Goal: Task Accomplishment & Management: Manage account settings

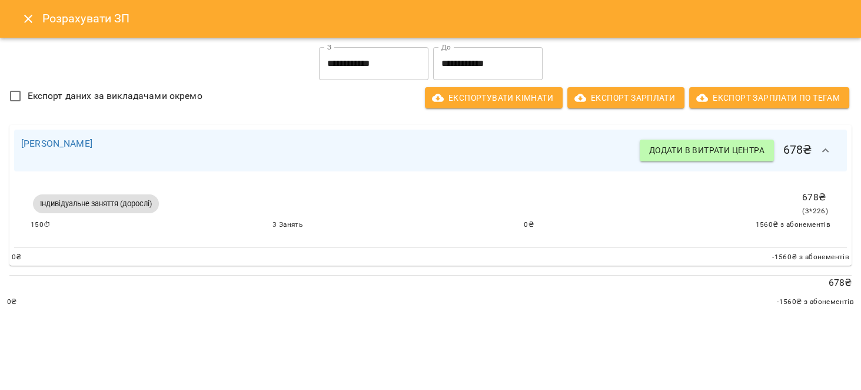
click at [20, 17] on button "Close" at bounding box center [28, 19] width 28 height 28
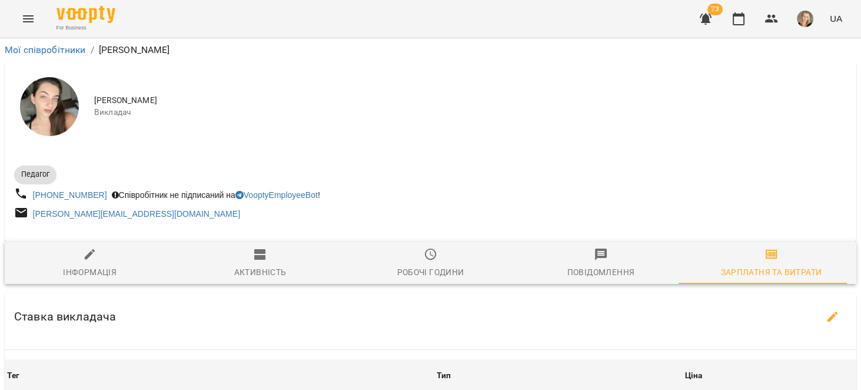
click at [708, 14] on icon "button" at bounding box center [706, 19] width 12 height 11
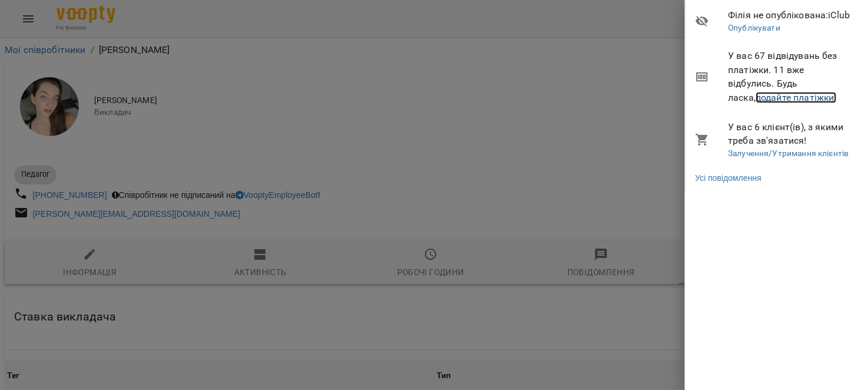
click at [806, 98] on link "додайте платіжки!" at bounding box center [796, 97] width 81 height 11
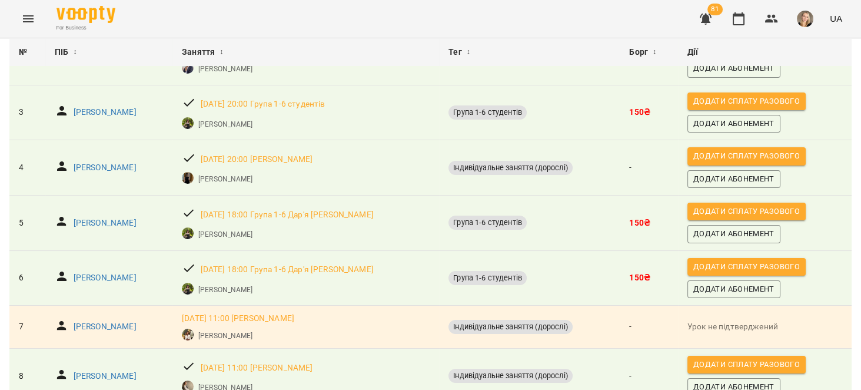
scroll to position [187, 0]
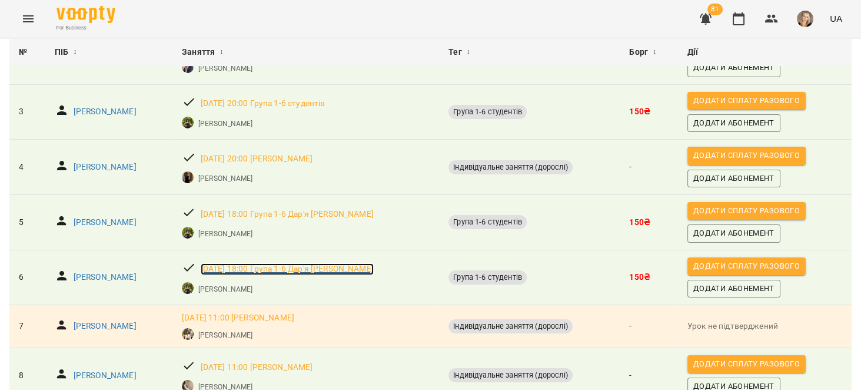
click at [303, 265] on p "[DATE] 18:00 Група 1-6 Дар'я [PERSON_NAME]" at bounding box center [287, 269] width 173 height 12
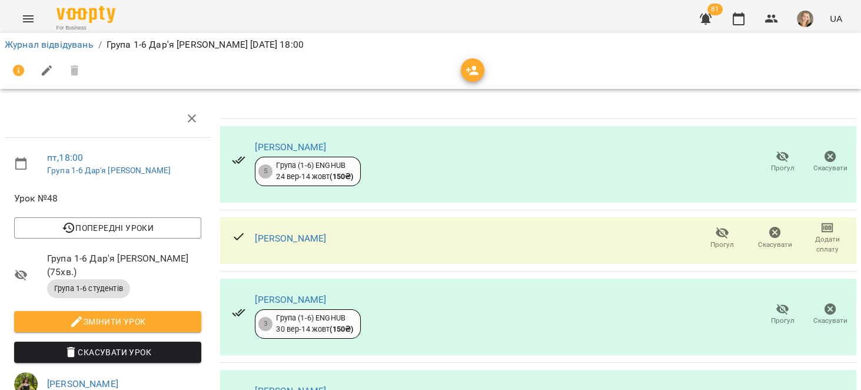
scroll to position [25, 0]
click at [757, 225] on span "Скасувати" at bounding box center [775, 237] width 39 height 24
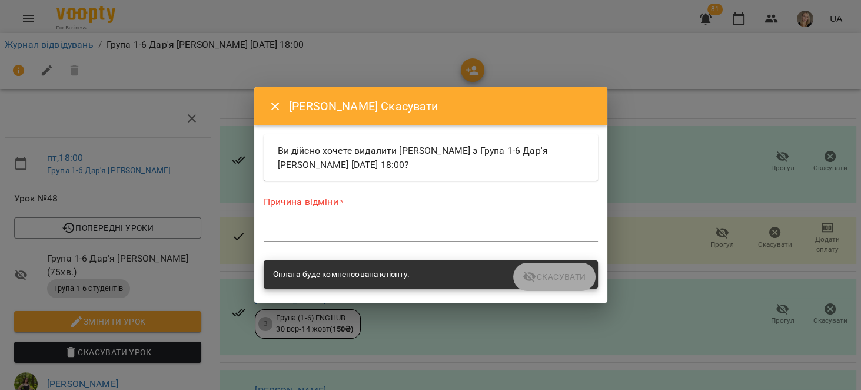
click at [388, 243] on div "Причина відміни * *" at bounding box center [431, 220] width 334 height 51
click at [388, 238] on div "*" at bounding box center [431, 232] width 334 height 19
type textarea "*"
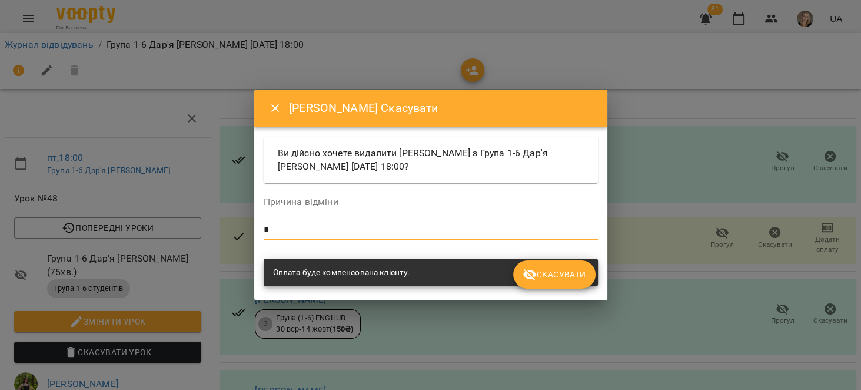
type textarea "*"
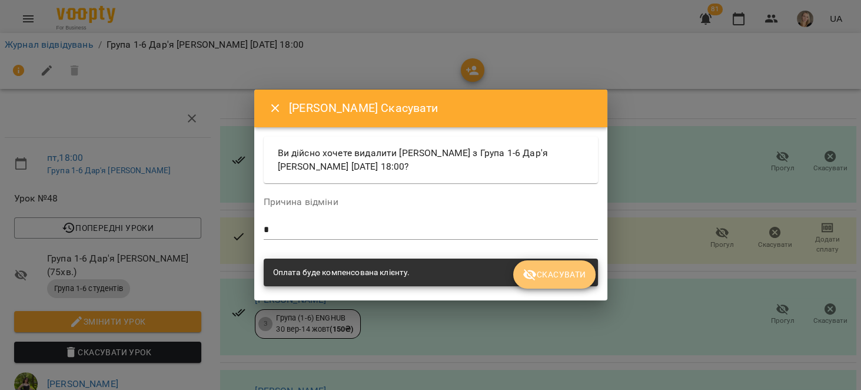
click at [578, 276] on span "Скасувати" at bounding box center [554, 274] width 63 height 14
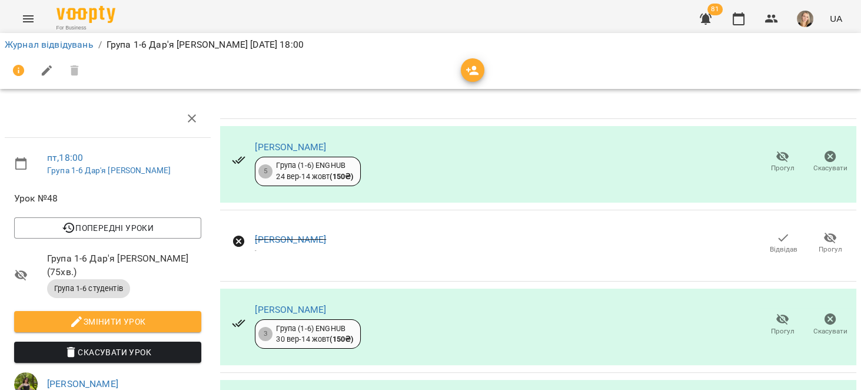
click at [705, 13] on icon "button" at bounding box center [706, 19] width 14 height 14
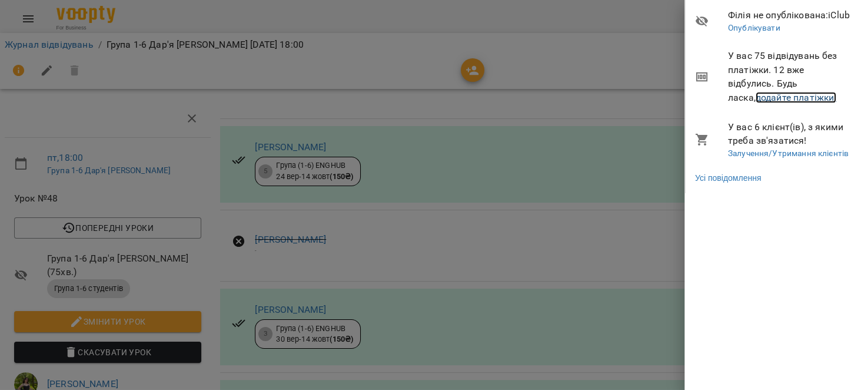
click at [778, 97] on link "додайте платіжки!" at bounding box center [796, 97] width 81 height 11
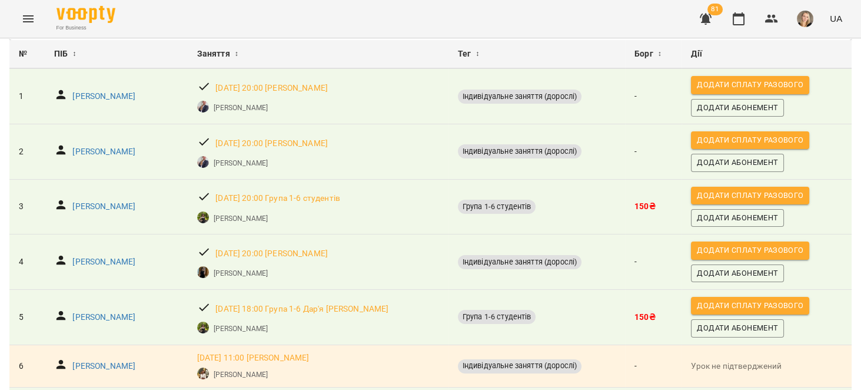
scroll to position [99, 0]
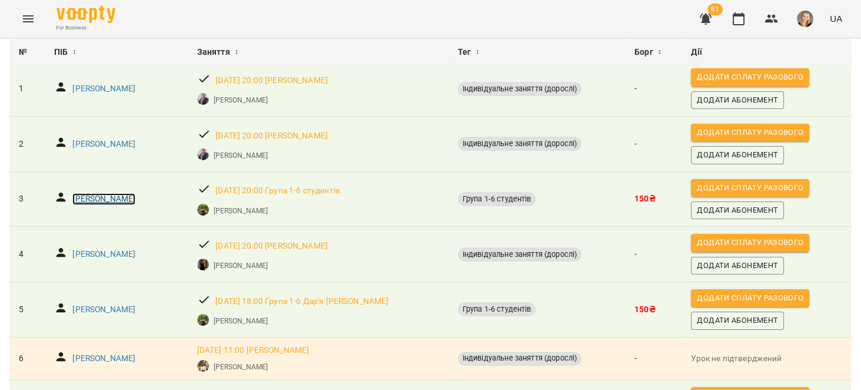
click at [126, 195] on p "Кравець Юлія Ігорівна" at bounding box center [103, 199] width 63 height 12
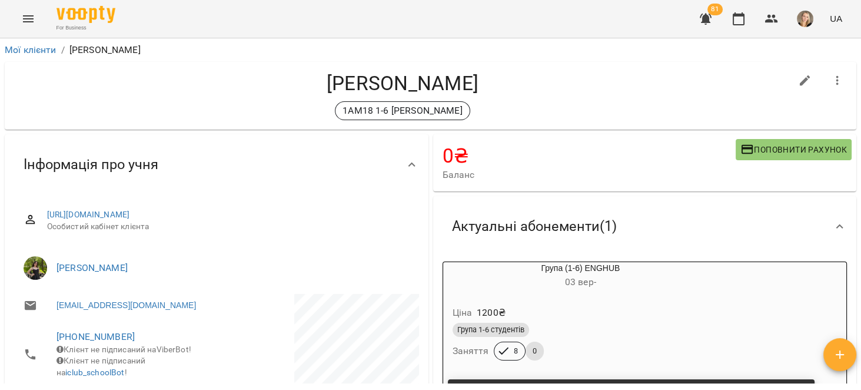
scroll to position [149, 0]
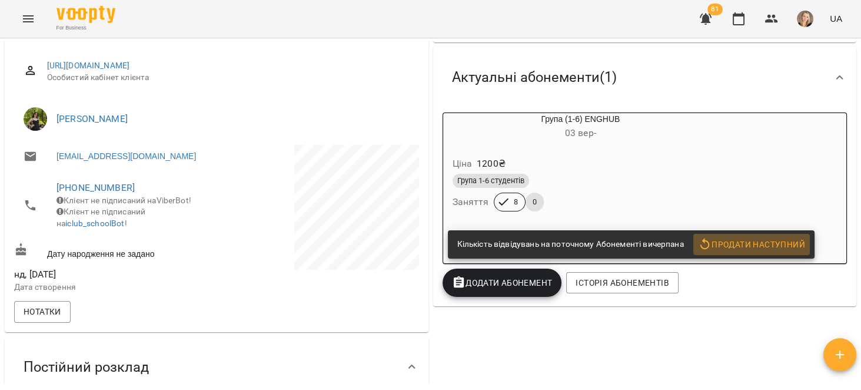
click at [770, 246] on span "Продати наступний" at bounding box center [751, 244] width 107 height 14
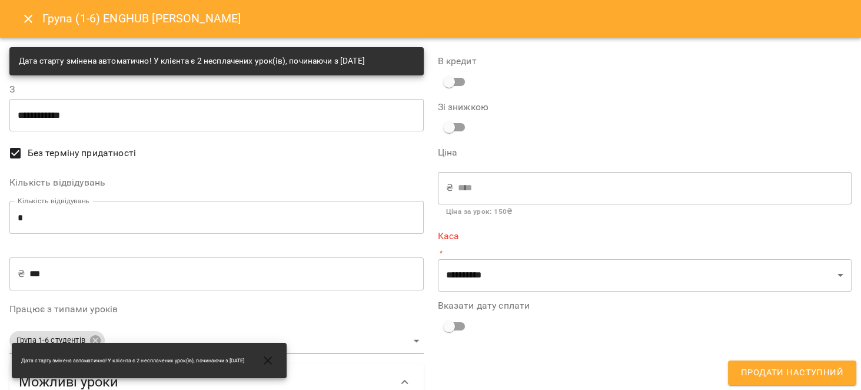
click at [513, 250] on p "*" at bounding box center [645, 253] width 414 height 12
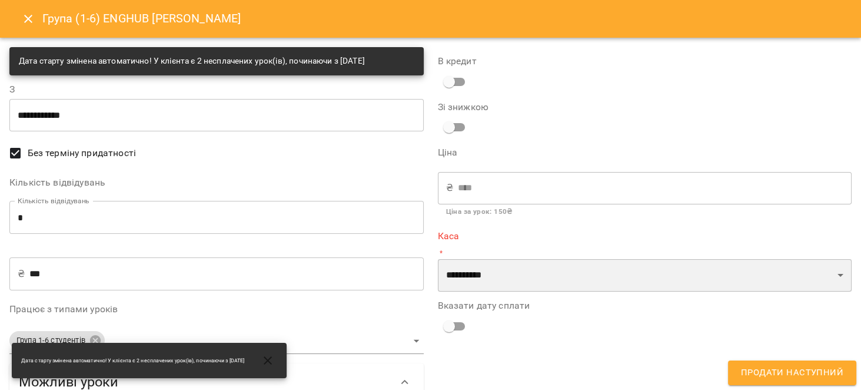
click at [533, 290] on select "**********" at bounding box center [645, 275] width 414 height 33
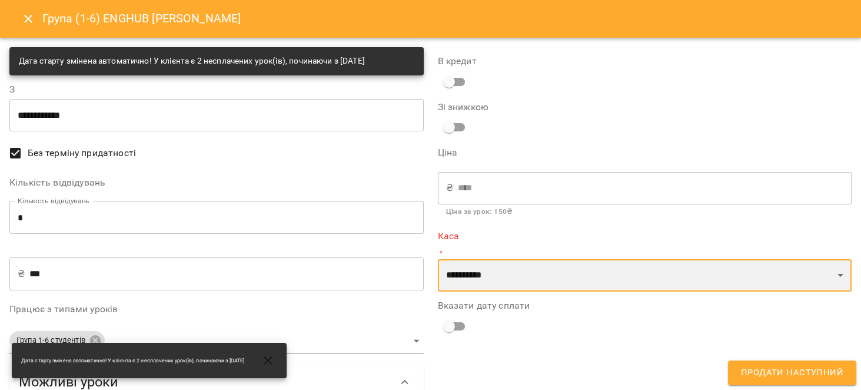
select select "****"
click at [438, 259] on select "**********" at bounding box center [645, 275] width 414 height 33
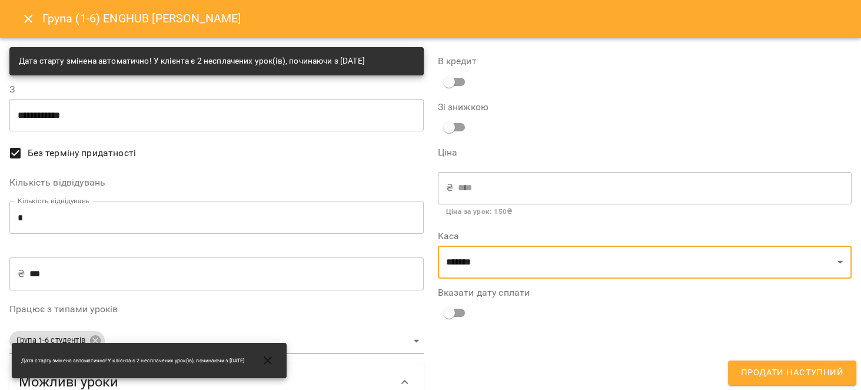
click at [755, 363] on button "Продати наступний" at bounding box center [792, 372] width 128 height 25
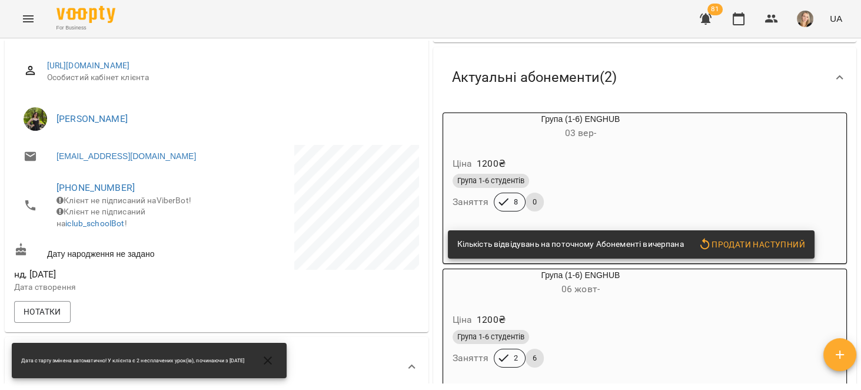
click at [690, 78] on div "Актуальні абонементи ( 2 )" at bounding box center [635, 77] width 384 height 37
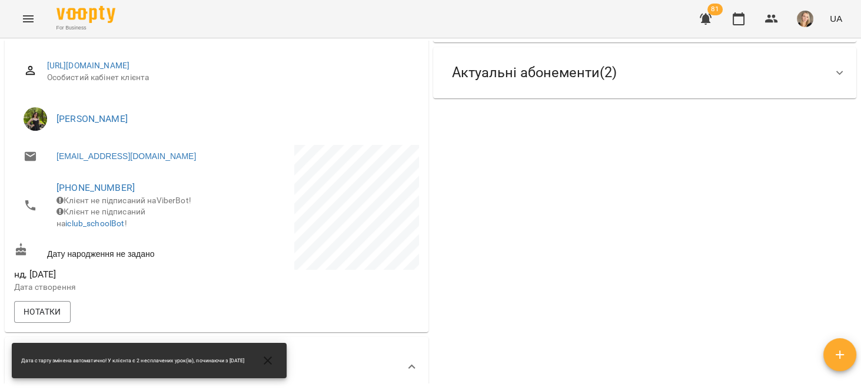
click at [690, 133] on div "0 ₴ Баланс Поповнити рахунок Актуальні абонементи ( 2 ) Група (1-6) ENGHUB 03 в…" at bounding box center [645, 300] width 429 height 635
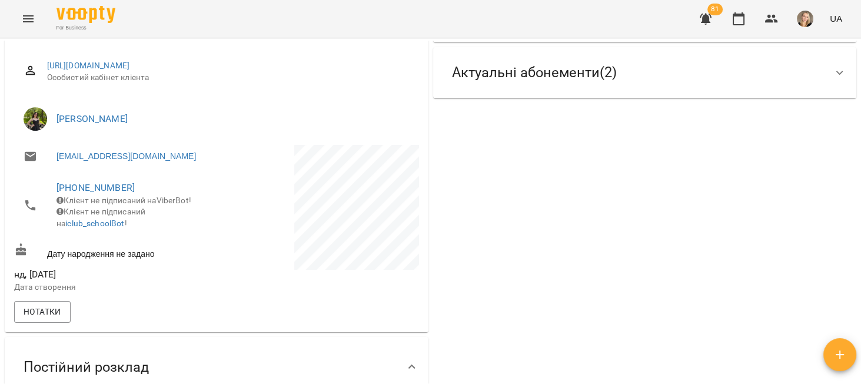
click at [806, 84] on div "Актуальні абонементи ( 2 )" at bounding box center [635, 72] width 384 height 37
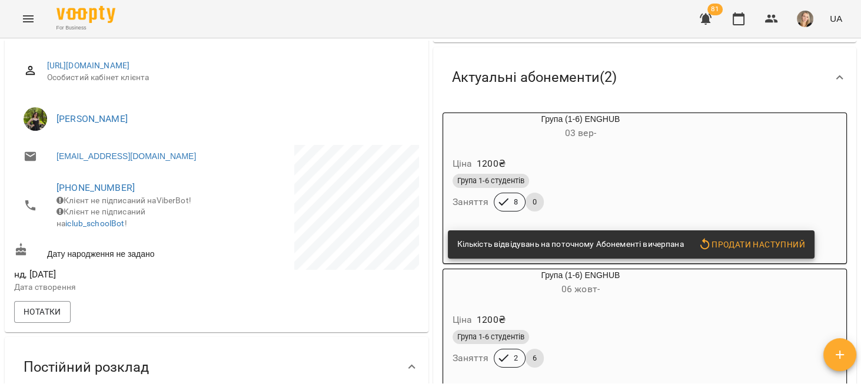
click at [622, 130] on h6 "03 вер -" at bounding box center [581, 133] width 276 height 16
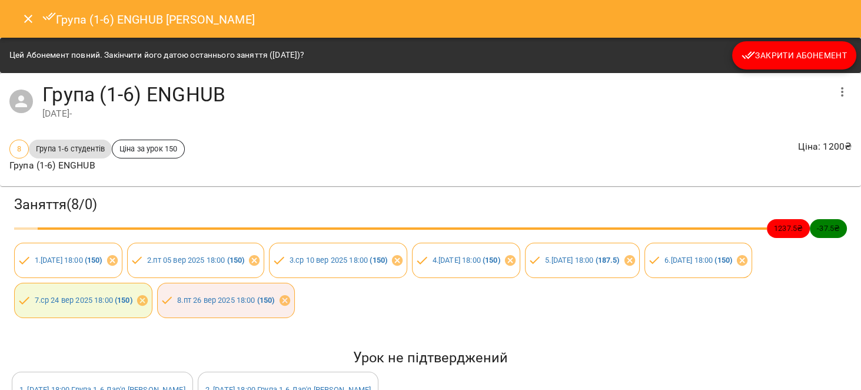
click at [800, 48] on span "Закрити Абонемент" at bounding box center [794, 55] width 105 height 14
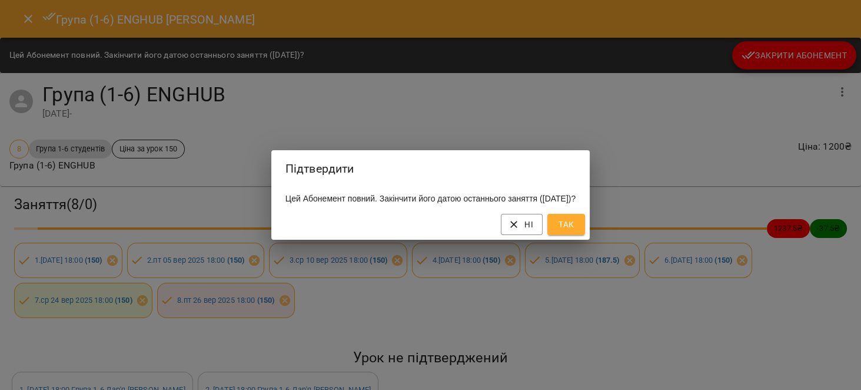
click at [585, 229] on button "Так" at bounding box center [567, 224] width 38 height 21
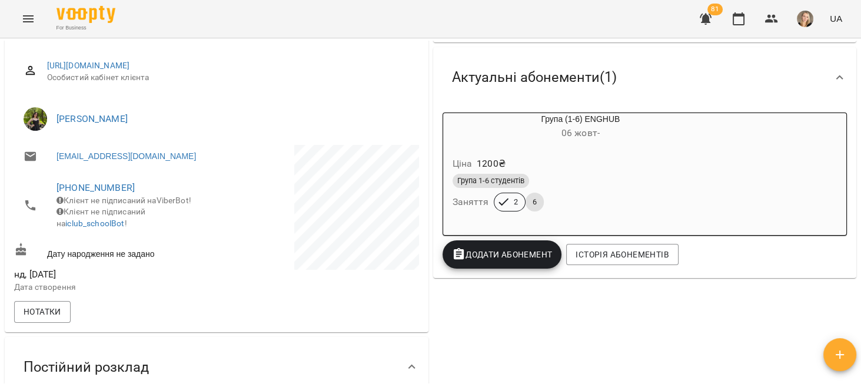
scroll to position [0, 0]
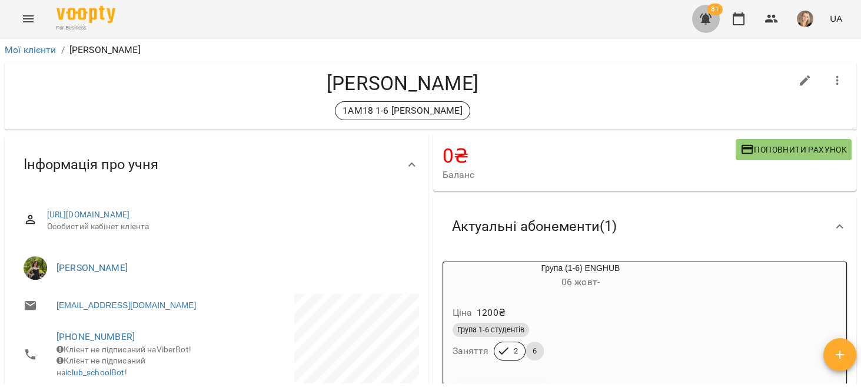
click at [705, 22] on icon "button" at bounding box center [706, 19] width 12 height 11
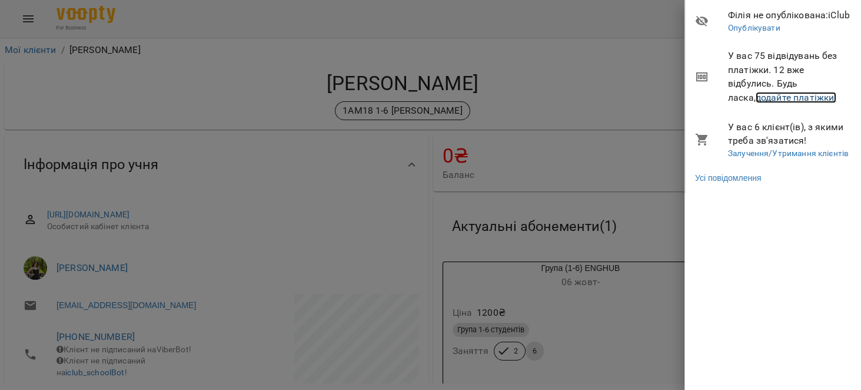
click at [791, 98] on link "додайте платіжки!" at bounding box center [796, 97] width 81 height 11
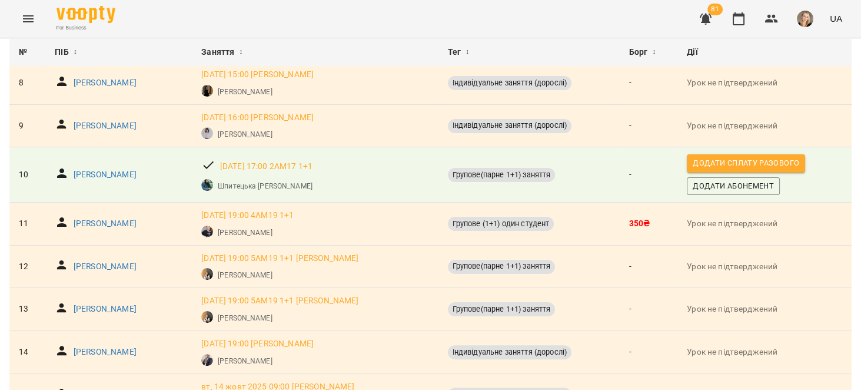
scroll to position [449, 0]
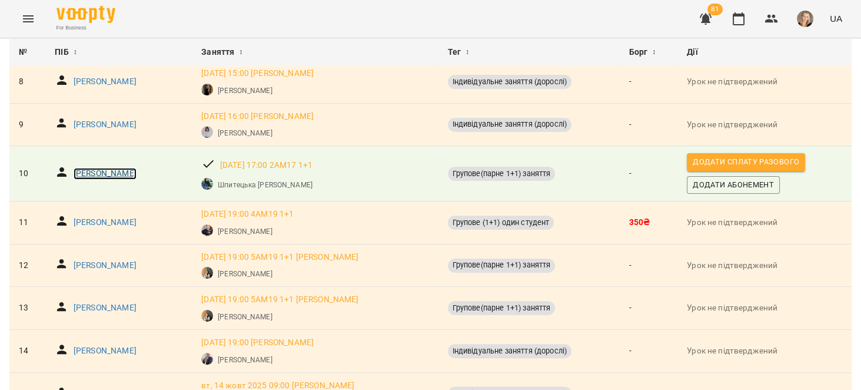
click at [135, 168] on p "Гребенюк Ольга Олександрівна" at bounding box center [105, 174] width 63 height 12
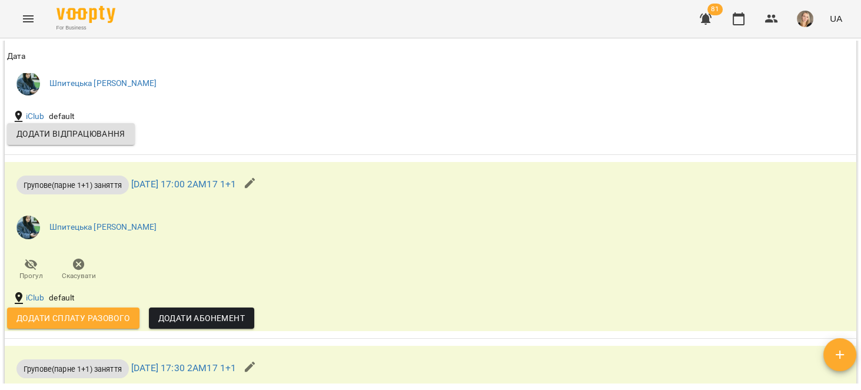
scroll to position [1046, 0]
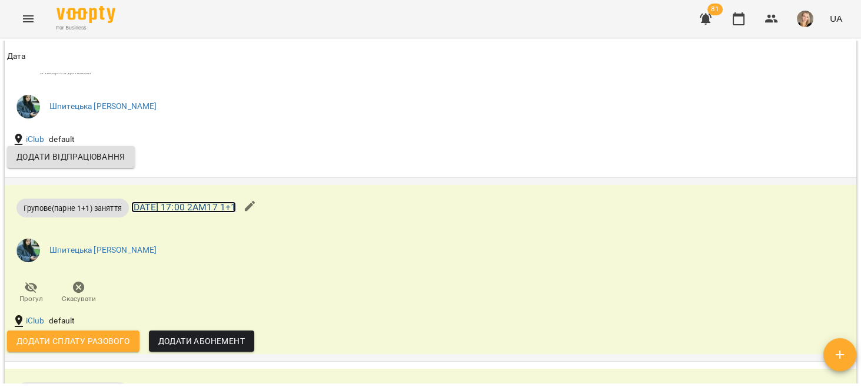
click at [213, 213] on link "пн 13 жовт 2025 17:00 2АМ17 1+1" at bounding box center [183, 206] width 105 height 11
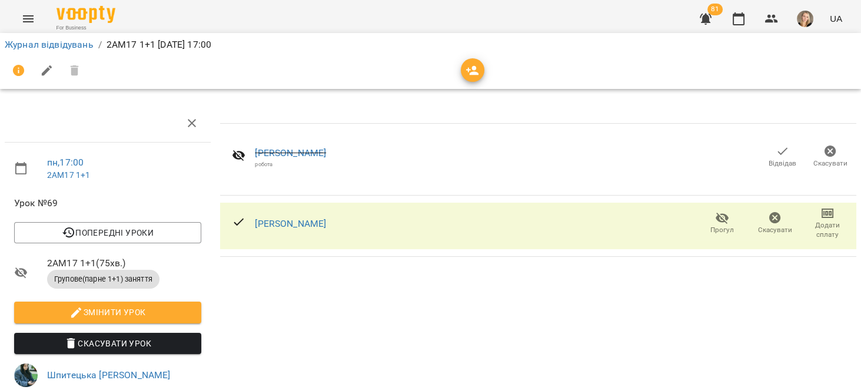
click at [703, 18] on icon "button" at bounding box center [706, 19] width 14 height 14
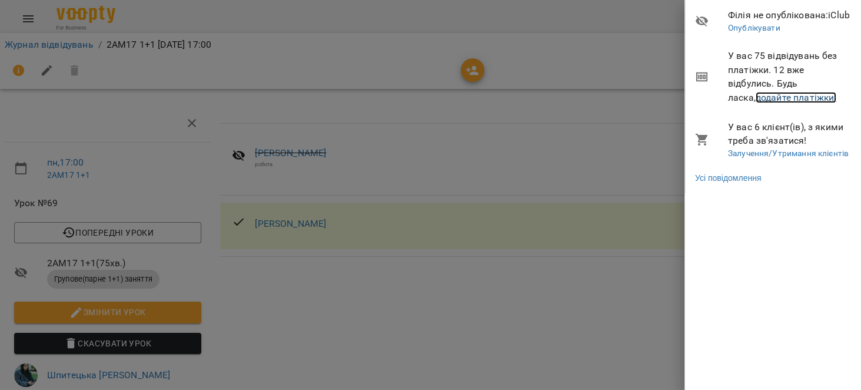
click at [797, 100] on link "додайте платіжки!" at bounding box center [796, 97] width 81 height 11
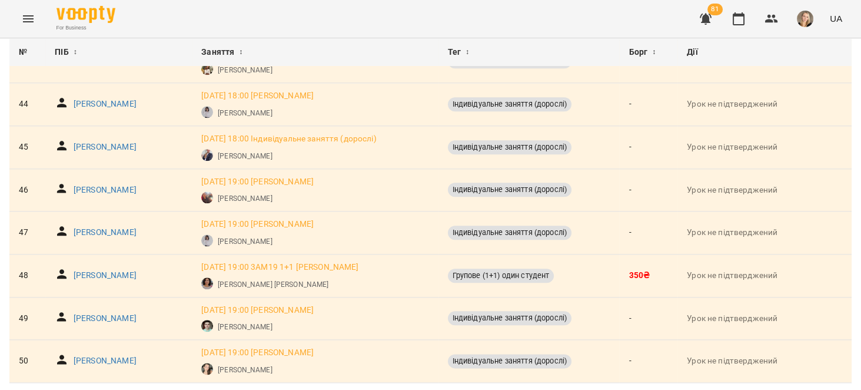
scroll to position [1997, 0]
click at [25, 18] on icon "Menu" at bounding box center [28, 19] width 14 height 14
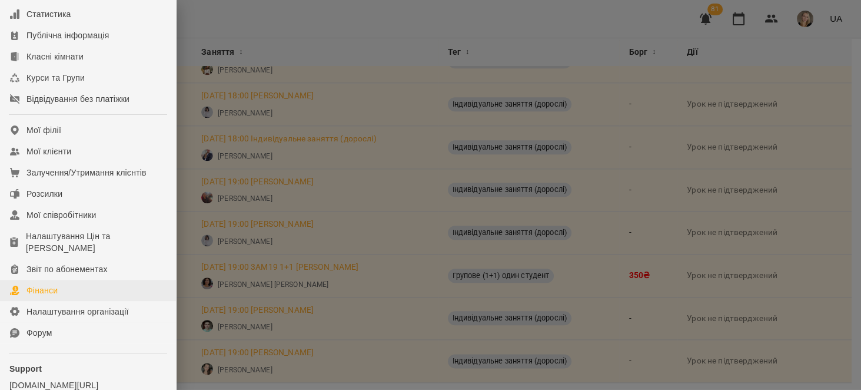
scroll to position [112, 0]
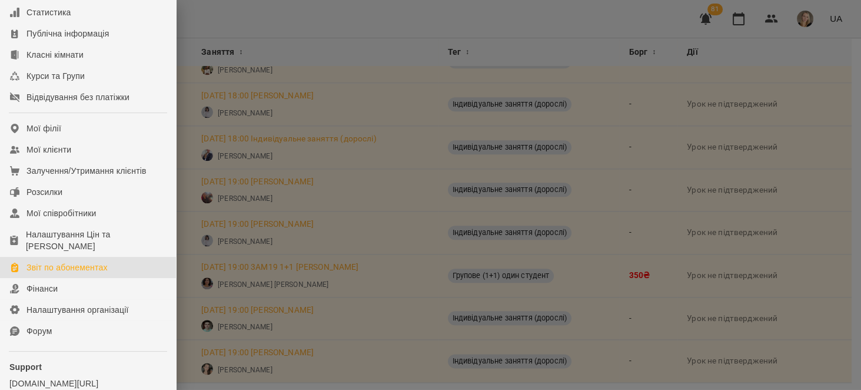
click at [88, 271] on link "Звіт по абонементах" at bounding box center [88, 267] width 176 height 21
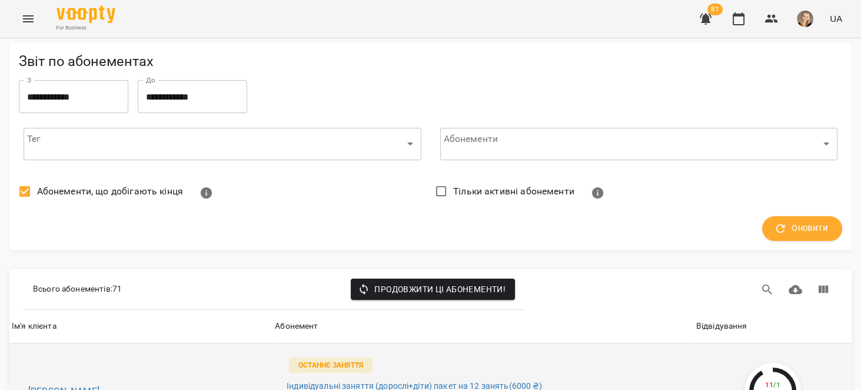
scroll to position [187, 0]
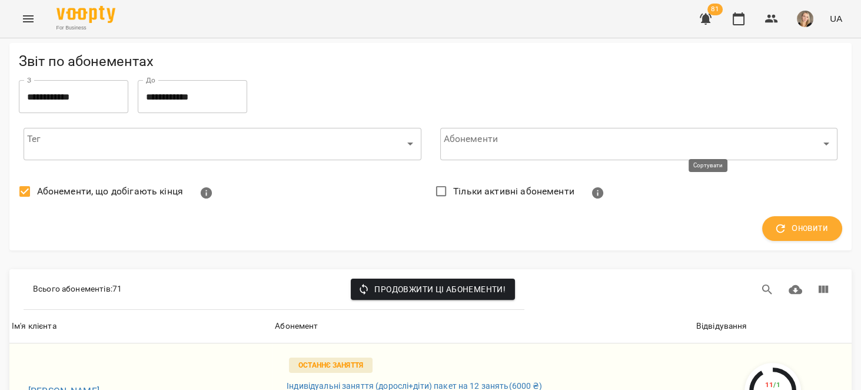
click at [708, 319] on div "Відвідування" at bounding box center [721, 326] width 51 height 14
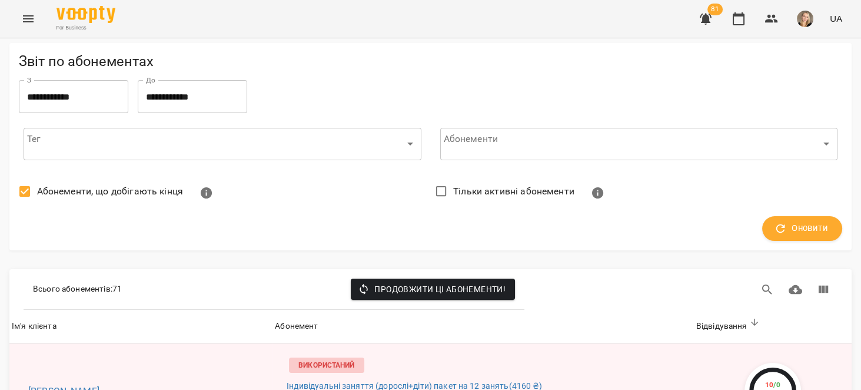
scroll to position [672, 0]
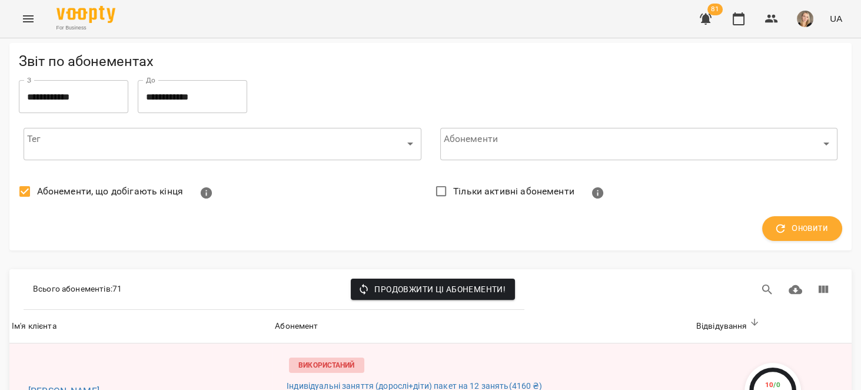
scroll to position [1607, 0]
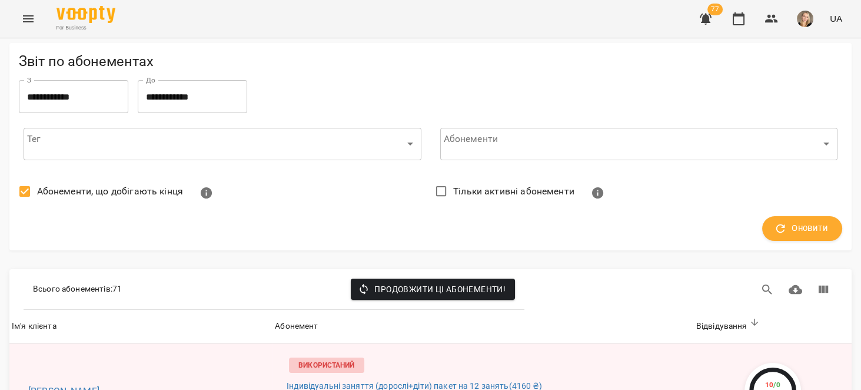
scroll to position [2392, 0]
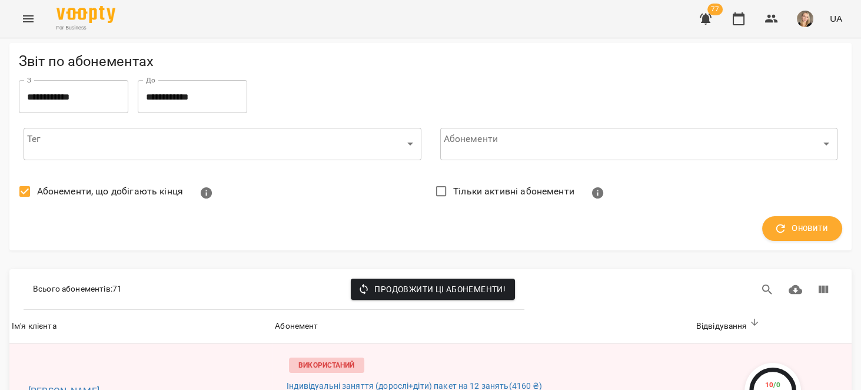
scroll to position [2841, 0]
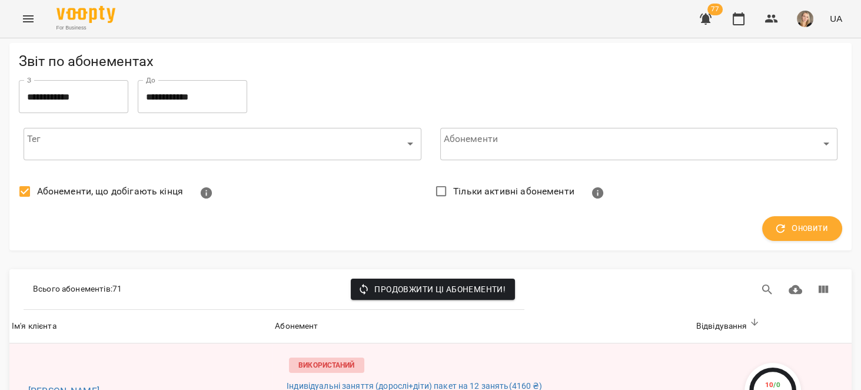
scroll to position [4991, 0]
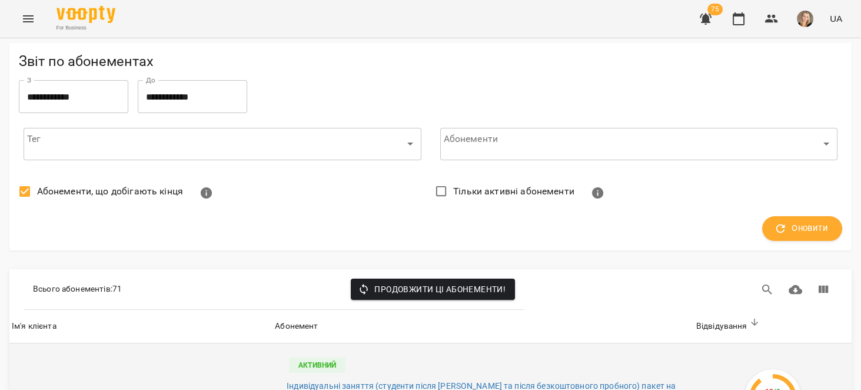
scroll to position [448, 0]
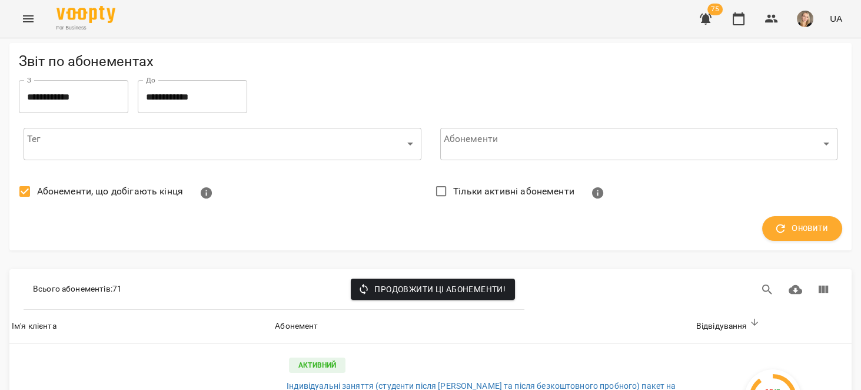
scroll to position [1308, 0]
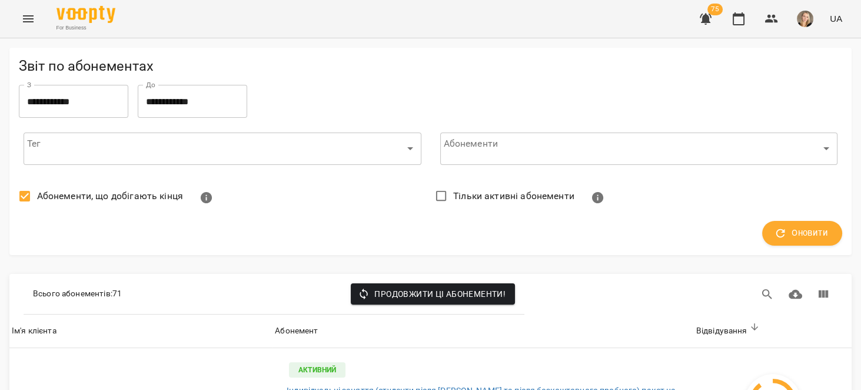
click at [26, 21] on icon "Menu" at bounding box center [28, 18] width 11 height 7
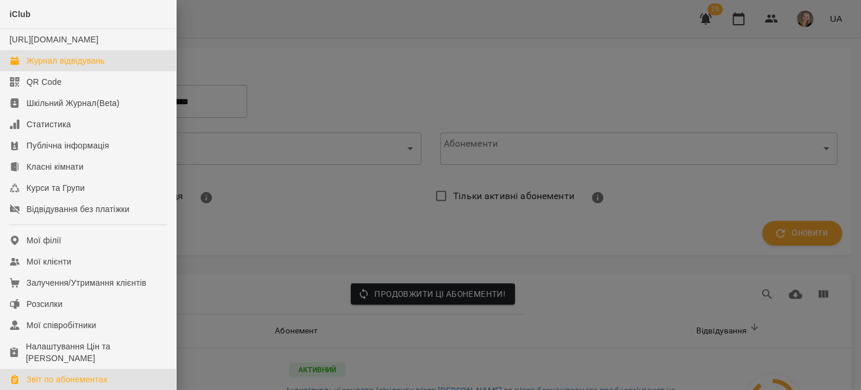
click at [77, 67] on div "Журнал відвідувань" at bounding box center [65, 61] width 78 height 12
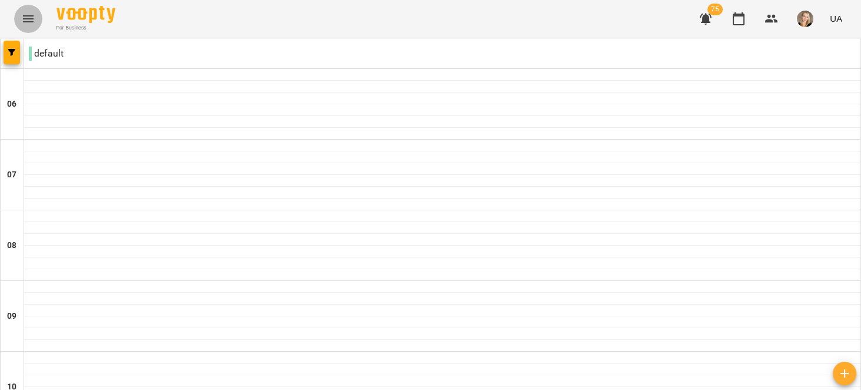
click at [21, 13] on icon "Menu" at bounding box center [28, 19] width 14 height 14
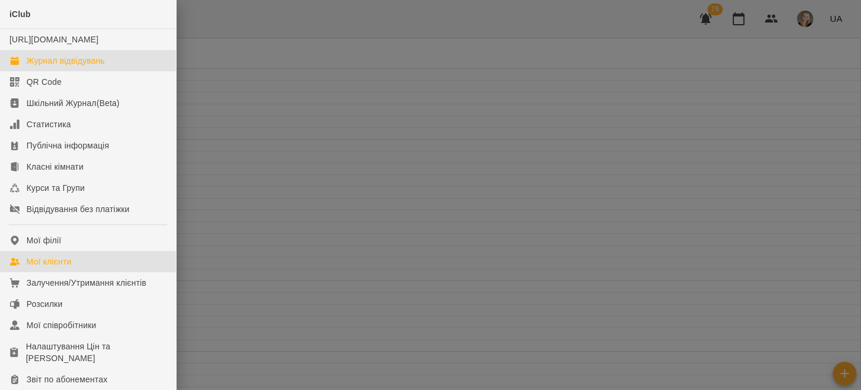
click at [121, 271] on link "Мої клієнти" at bounding box center [88, 261] width 176 height 21
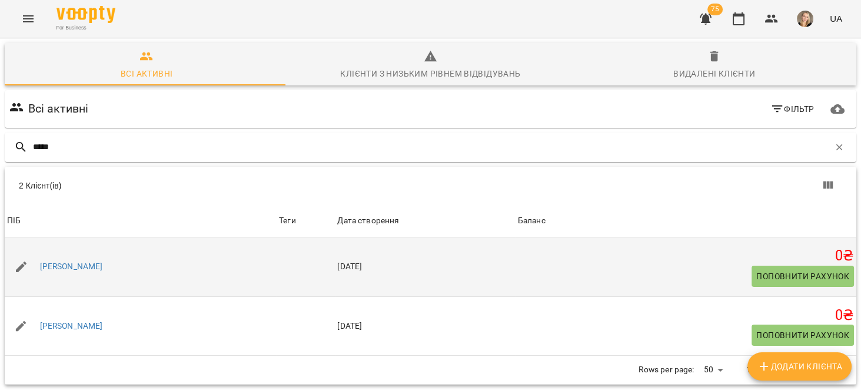
scroll to position [52, 0]
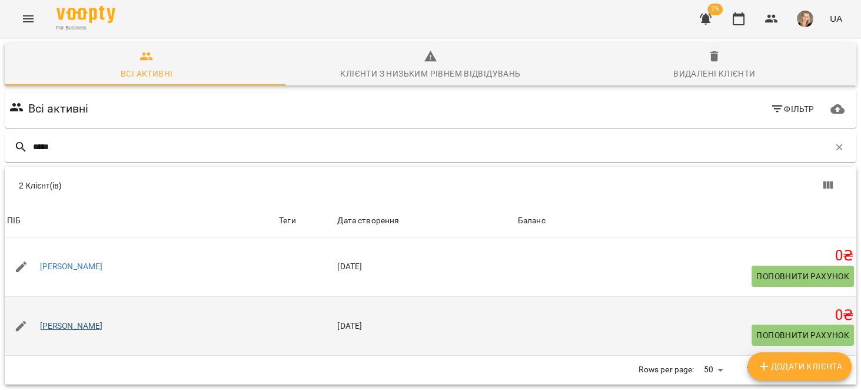
type input "*****"
click at [103, 320] on link "Коваленко Тетяна Сергіївна" at bounding box center [71, 326] width 63 height 12
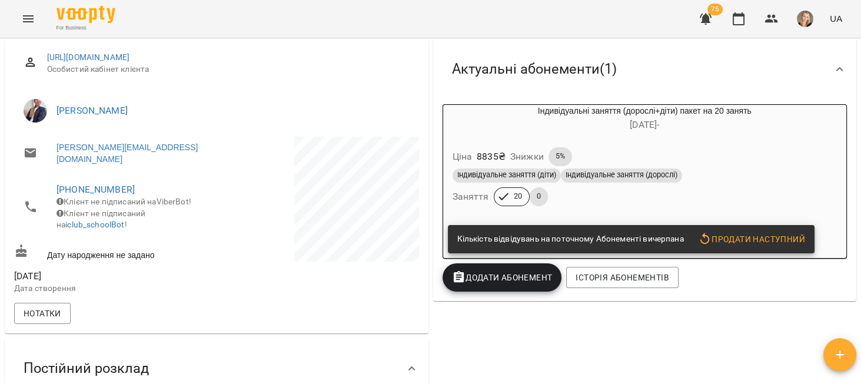
scroll to position [149, 0]
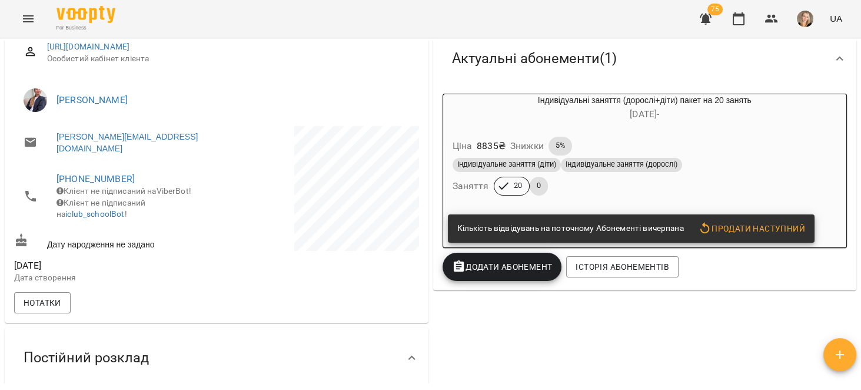
click at [783, 225] on span "Продати наступний" at bounding box center [751, 228] width 107 height 14
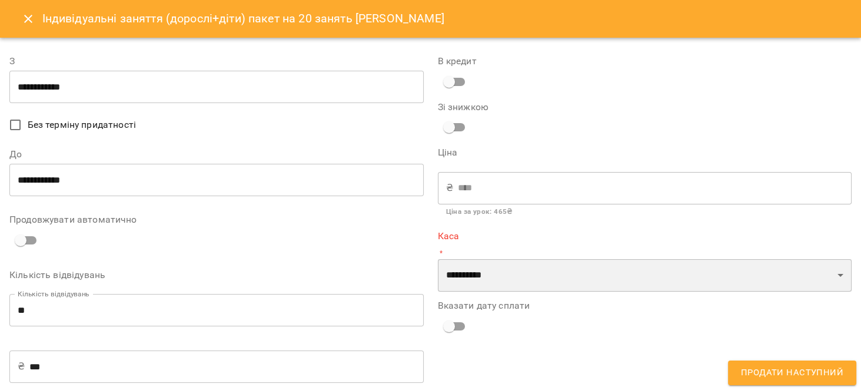
click at [552, 284] on select "**********" at bounding box center [645, 275] width 414 height 33
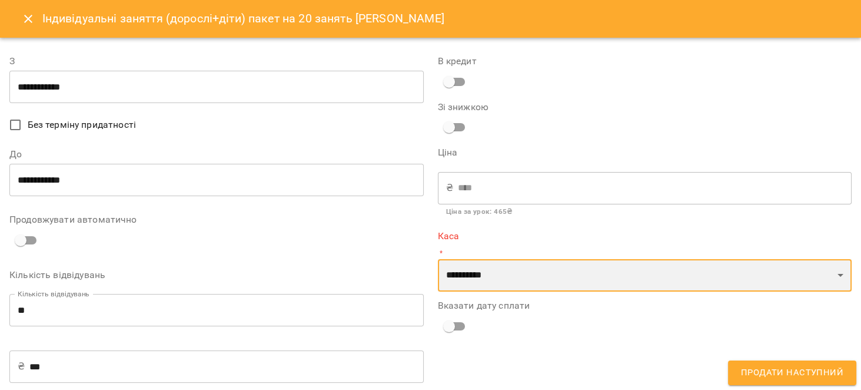
select select "****"
click at [438, 259] on select "**********" at bounding box center [645, 275] width 414 height 33
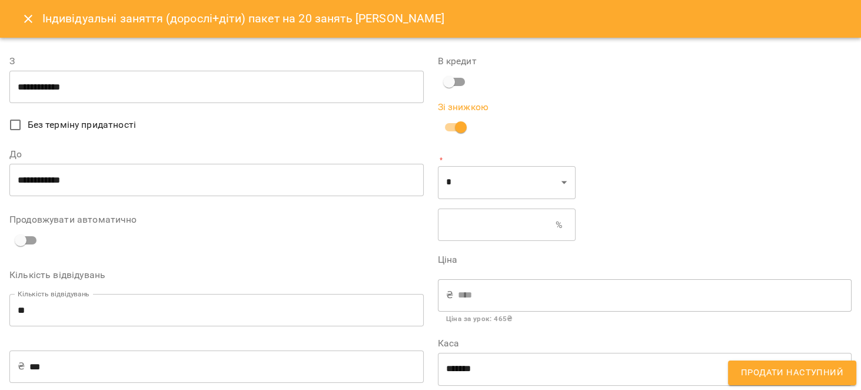
click at [499, 217] on input "text" at bounding box center [497, 224] width 118 height 33
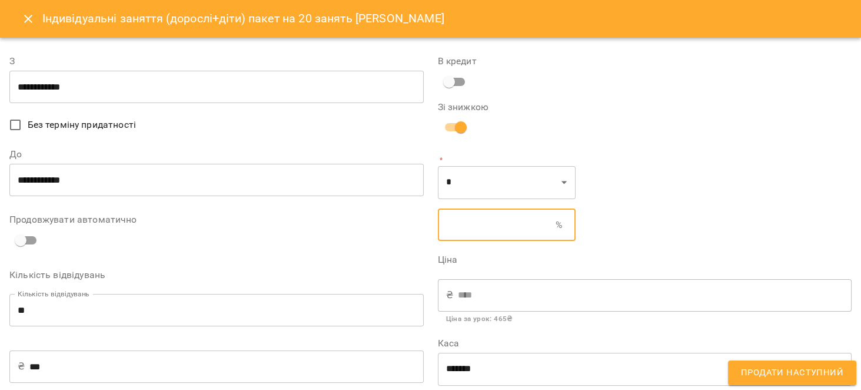
type input "*"
type input "****"
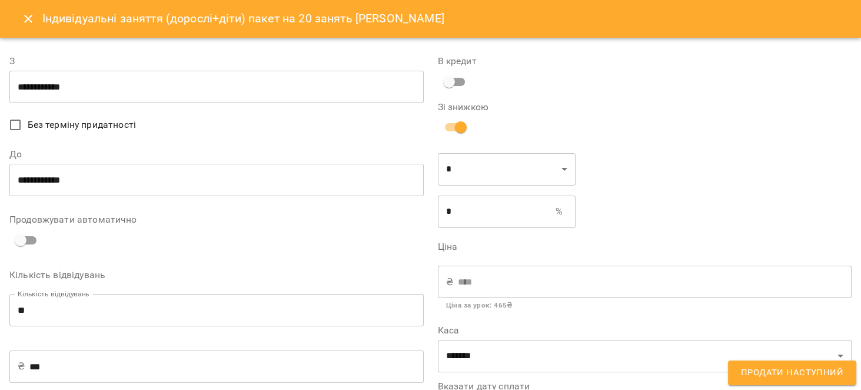
click at [94, 123] on span "Без терміну придатності" at bounding box center [82, 125] width 108 height 14
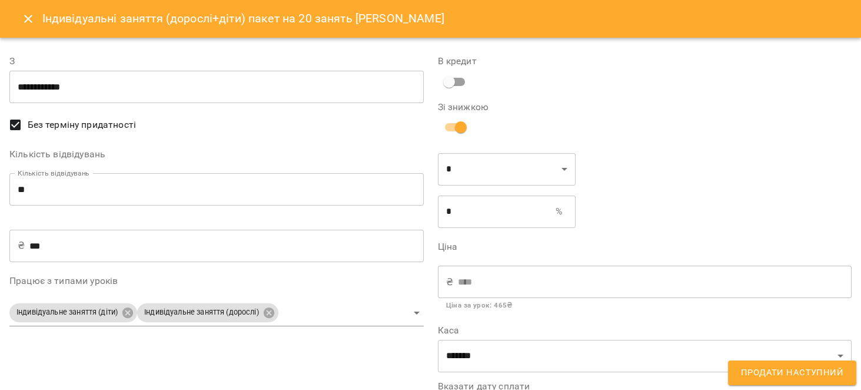
click at [131, 86] on input "**********" at bounding box center [216, 87] width 414 height 33
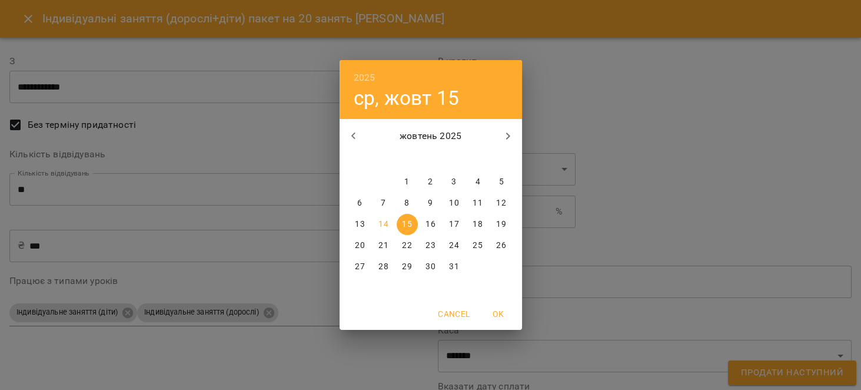
click at [377, 220] on span "14" at bounding box center [383, 224] width 21 height 12
type input "**********"
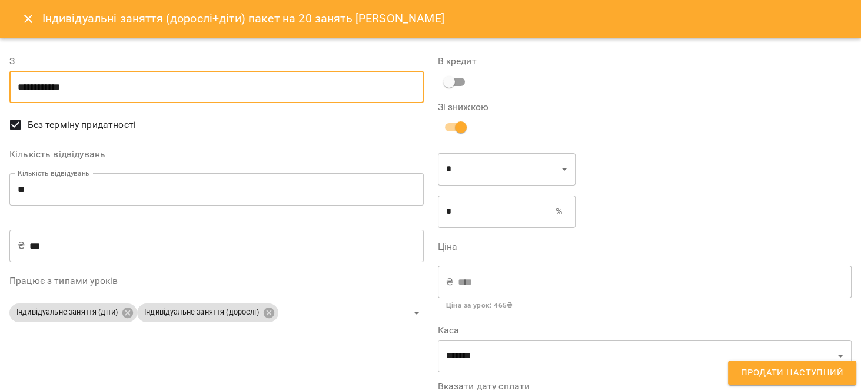
click at [820, 374] on span "Продати наступний" at bounding box center [792, 372] width 102 height 15
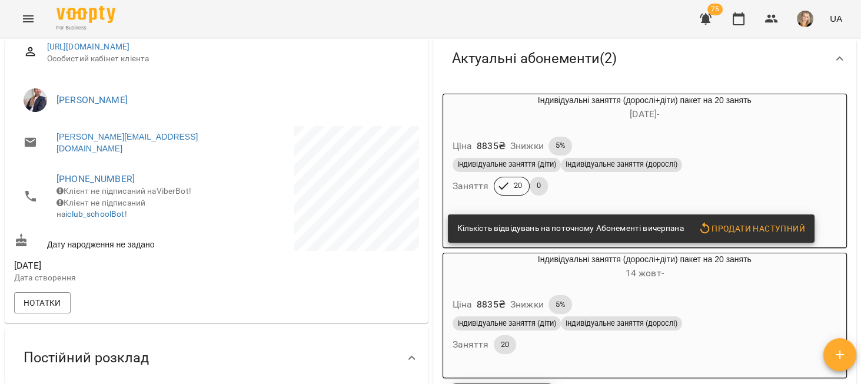
click at [678, 106] on div "Індивідуальні заняття (дорослі+діти) пакет на 20 занять 26 лип -" at bounding box center [645, 108] width 404 height 28
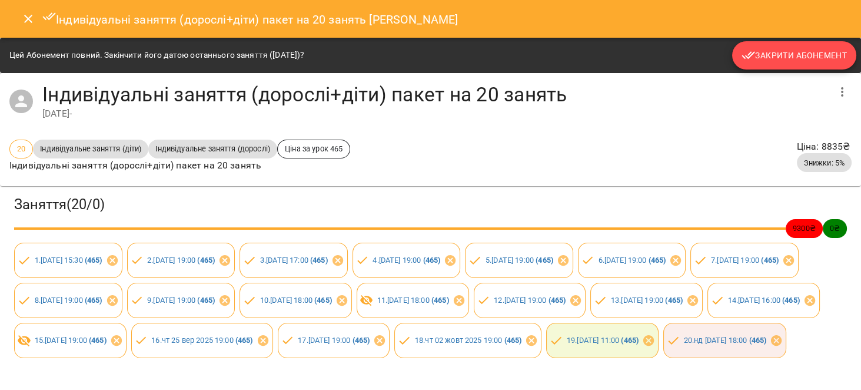
click at [768, 64] on button "Закрити Абонемент" at bounding box center [794, 55] width 124 height 28
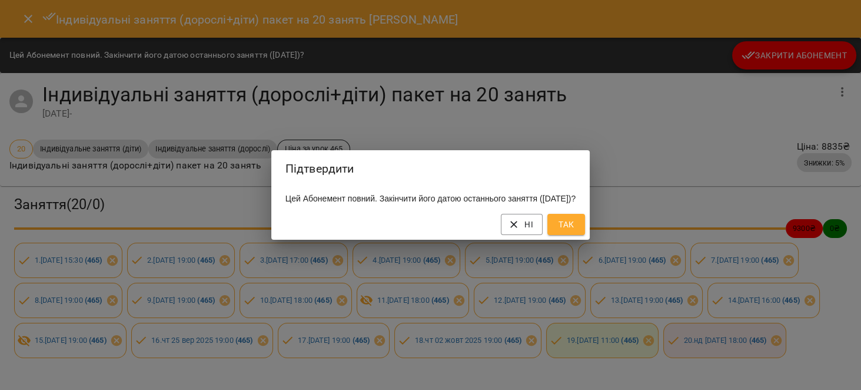
click at [576, 229] on span "Так" at bounding box center [566, 224] width 19 height 14
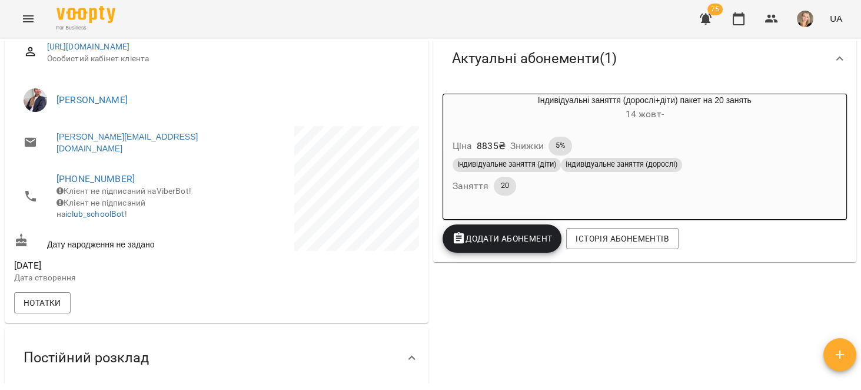
click at [38, 29] on div "For Business 75 UA" at bounding box center [430, 19] width 861 height 38
click at [34, 5] on div "For Business 75 UA" at bounding box center [430, 19] width 861 height 38
click at [28, 12] on icon "Menu" at bounding box center [28, 19] width 14 height 14
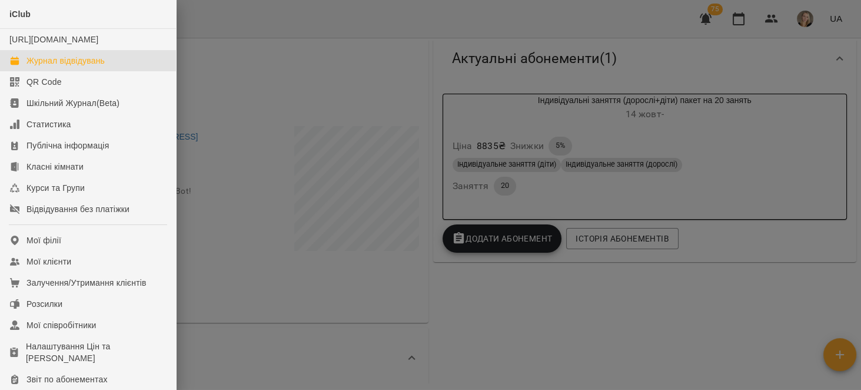
click at [88, 67] on div "Журнал відвідувань" at bounding box center [65, 61] width 78 height 12
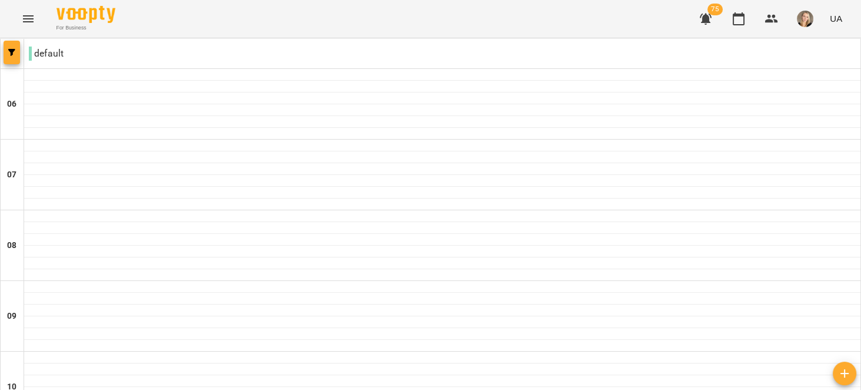
click at [9, 41] on button "button" at bounding box center [12, 53] width 16 height 24
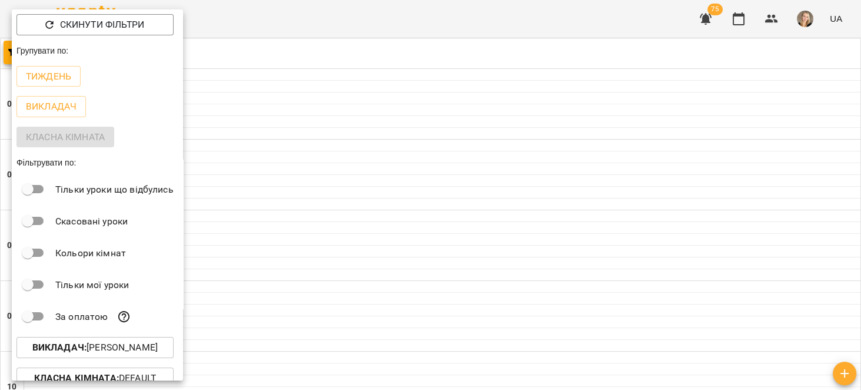
click at [158, 343] on p "Викладач : Слободян Анастасія Володимирівна" at bounding box center [94, 347] width 125 height 14
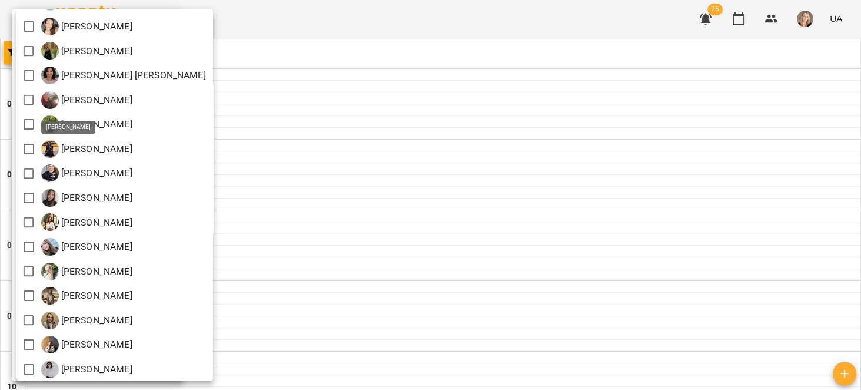
scroll to position [24, 0]
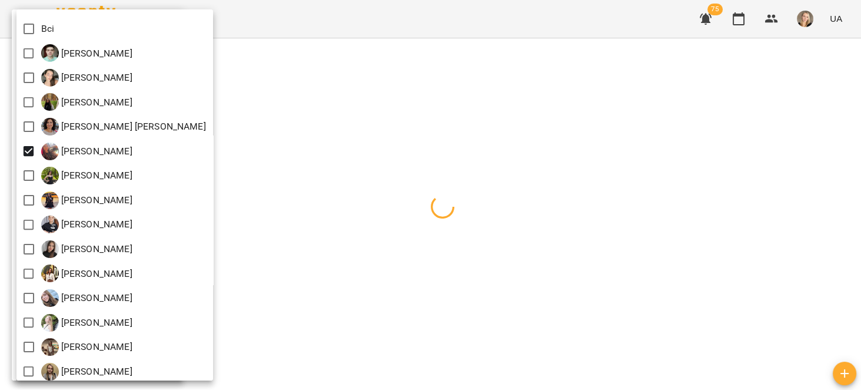
click at [341, 134] on div at bounding box center [430, 195] width 861 height 390
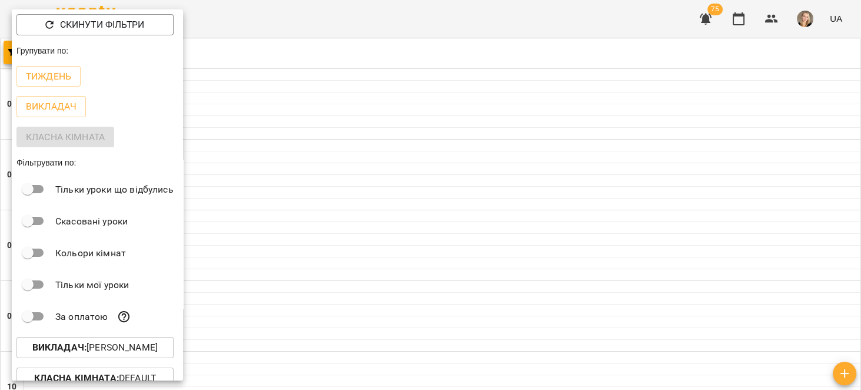
click at [333, 99] on div at bounding box center [430, 195] width 861 height 390
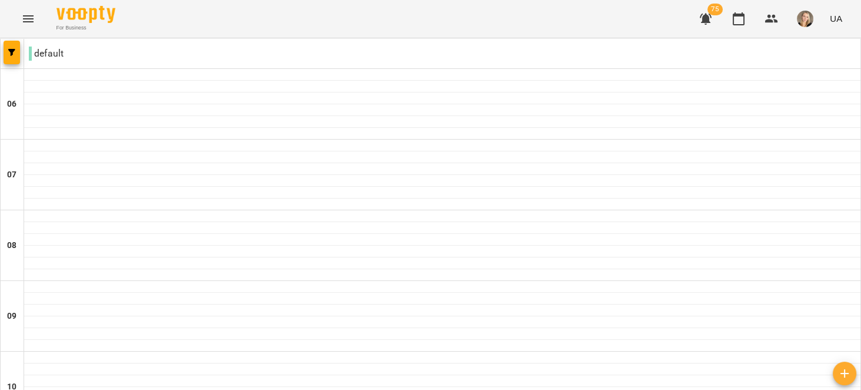
type input "**********"
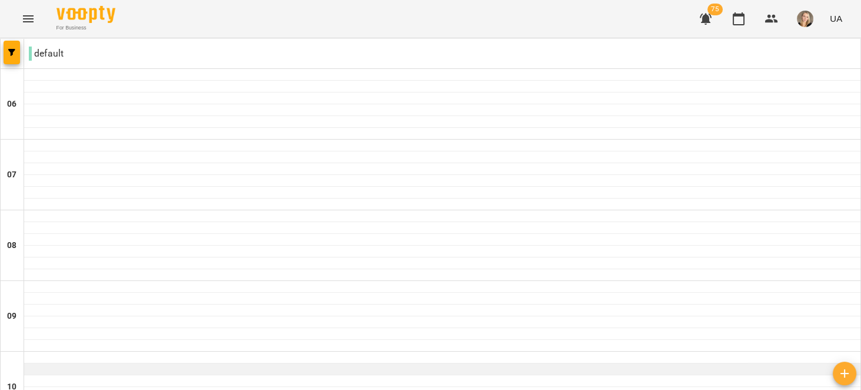
scroll to position [248, 0]
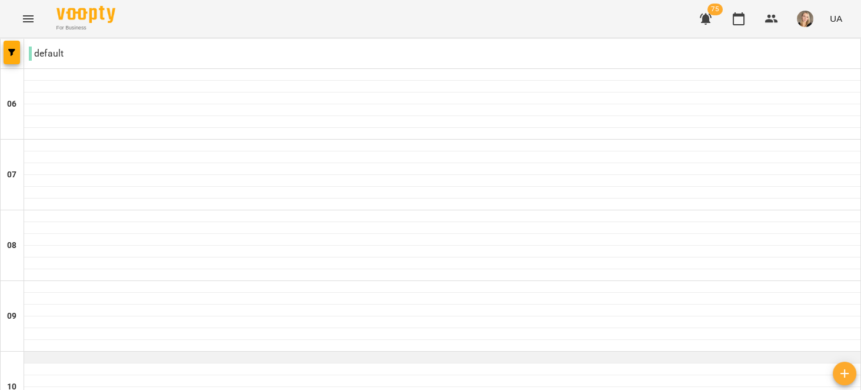
click at [85, 351] on div at bounding box center [442, 357] width 837 height 12
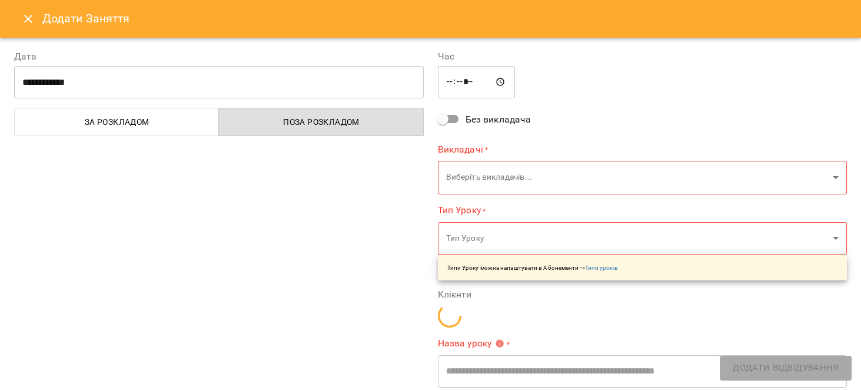
type input "**********"
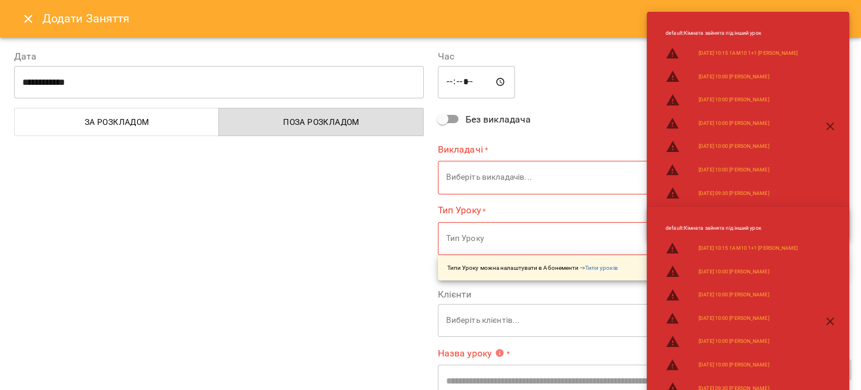
click at [839, 111] on div "default : Кімната зайнята під інший урок 2025-10-14 10:15 1АМ10 1+1 Юлія Онюх 2…" at bounding box center [748, 126] width 203 height 229
click at [831, 124] on icon "button" at bounding box center [831, 127] width 14 height 14
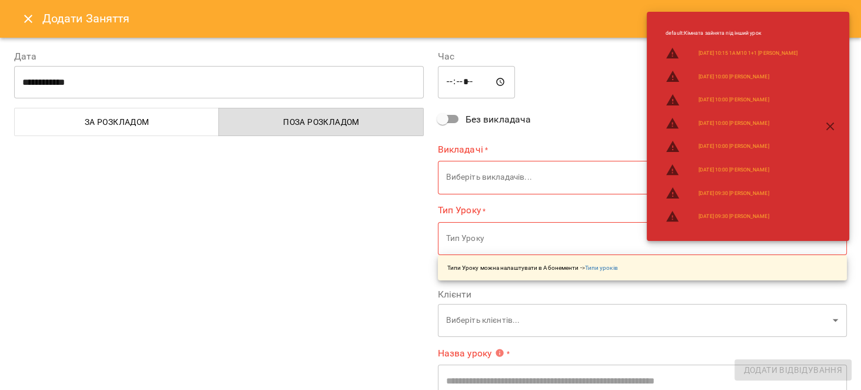
click at [840, 123] on button "button" at bounding box center [831, 126] width 28 height 28
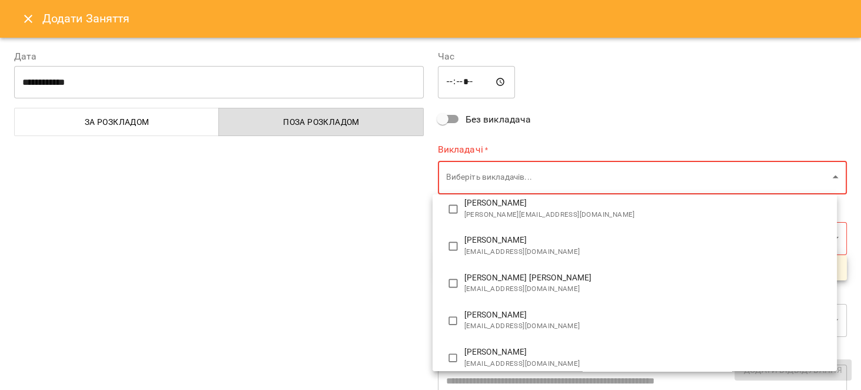
scroll to position [75, 0]
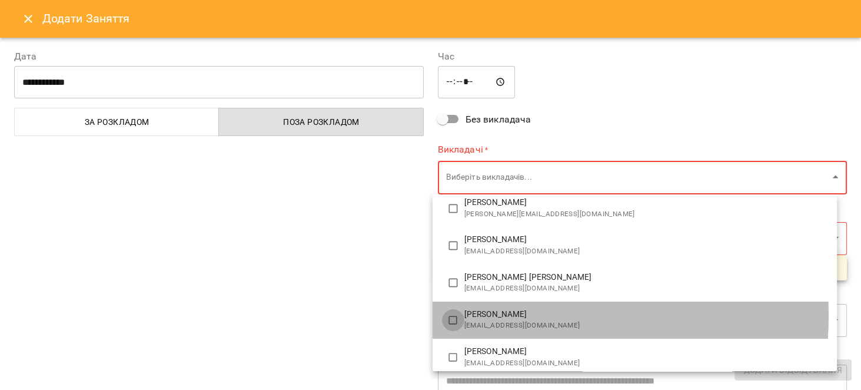
type input "**********"
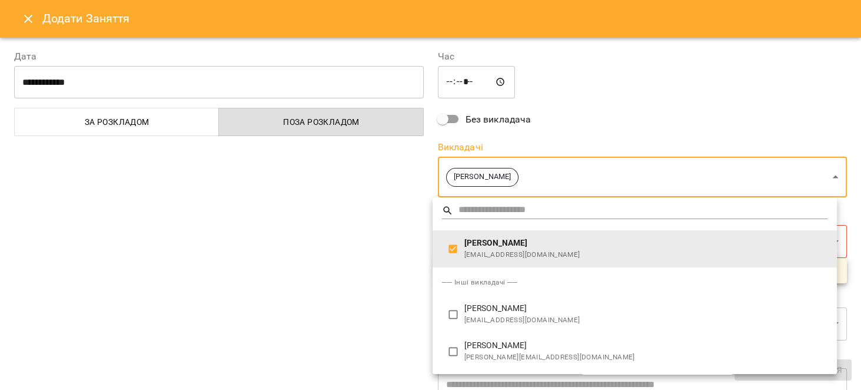
click at [392, 301] on div at bounding box center [430, 195] width 861 height 390
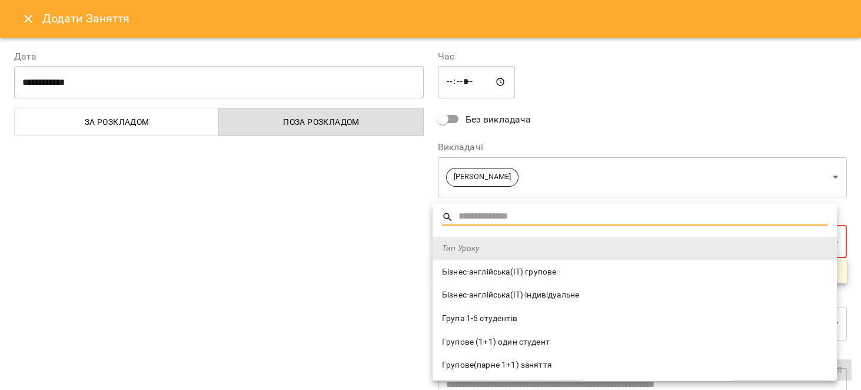
click at [560, 337] on span "Групове (1+1) один студент" at bounding box center [635, 342] width 386 height 12
type input "**********"
type input "**"
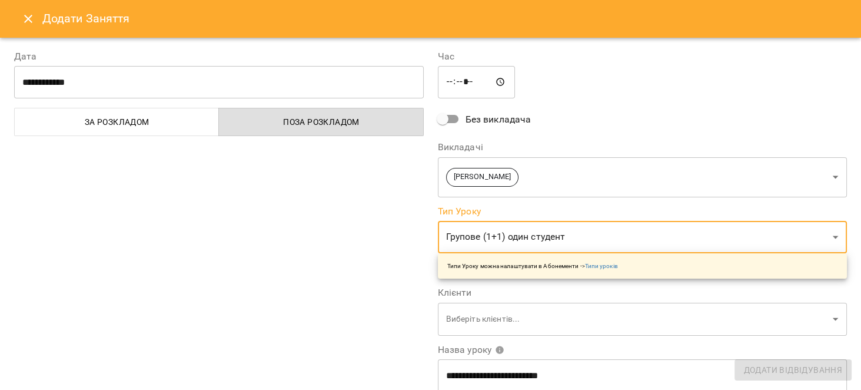
click at [375, 304] on div "**********" at bounding box center [219, 299] width 424 height 529
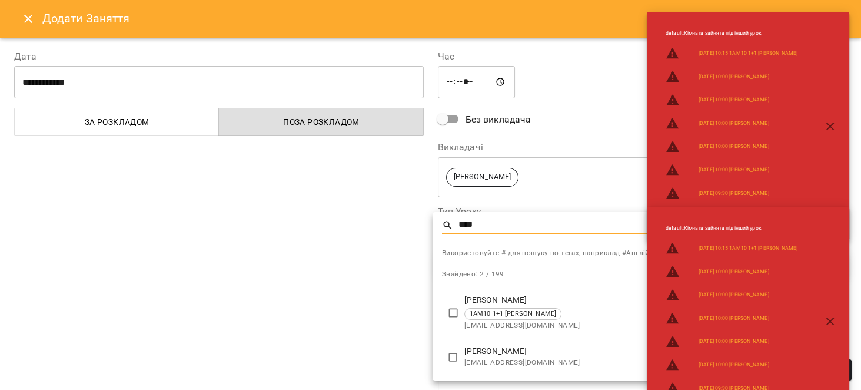
type input "****"
type input "**********"
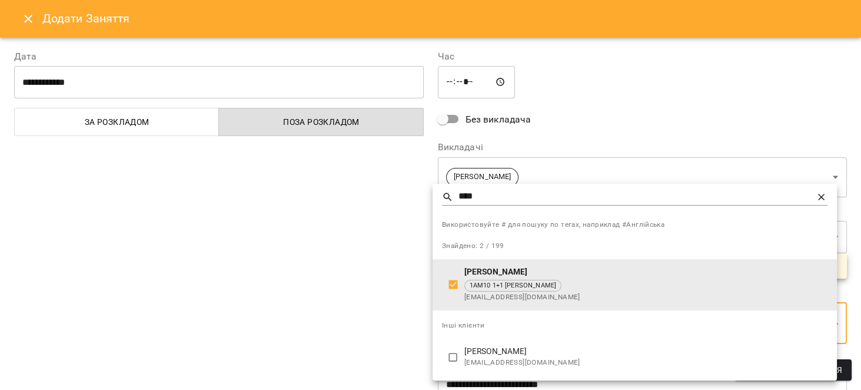
click at [379, 303] on div at bounding box center [430, 195] width 861 height 390
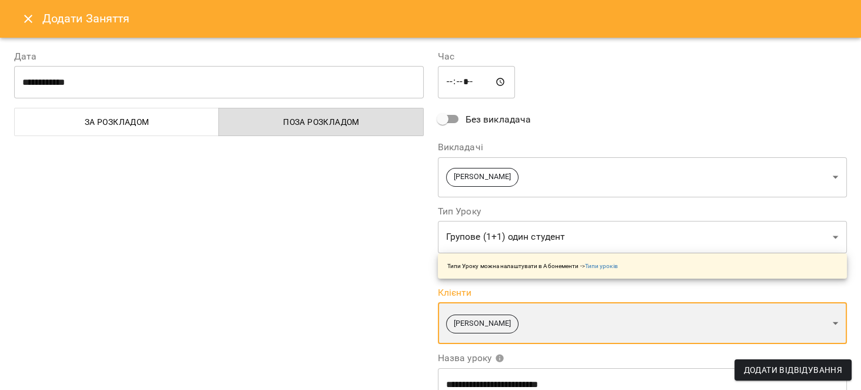
scroll to position [149, 0]
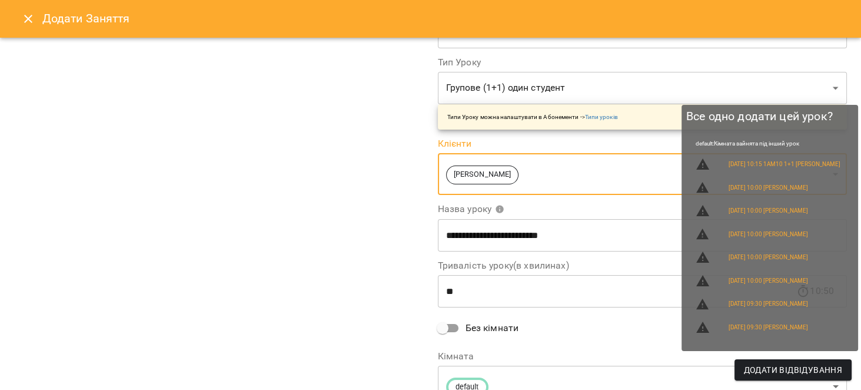
click at [824, 369] on span "Додати Відвідування" at bounding box center [793, 370] width 98 height 14
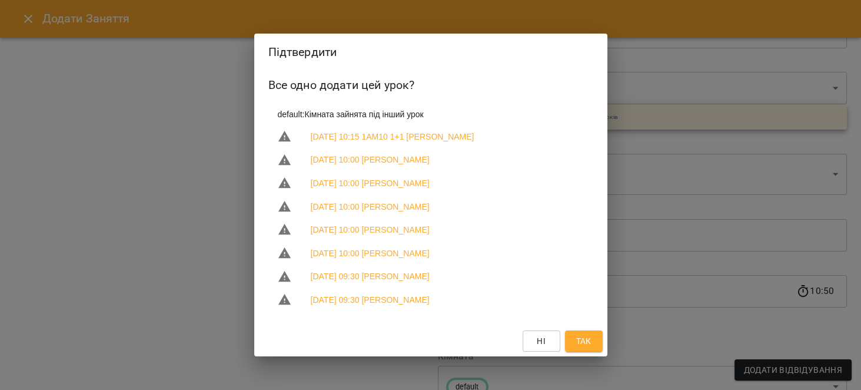
click at [586, 341] on span "Так" at bounding box center [583, 341] width 15 height 14
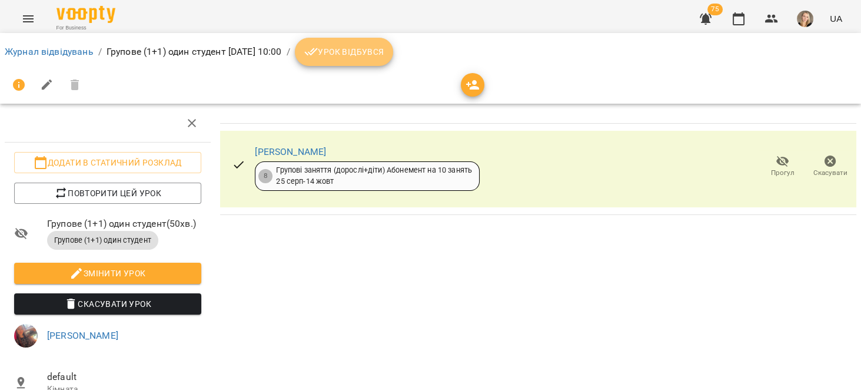
click at [389, 41] on button "Урок відбувся" at bounding box center [344, 52] width 99 height 28
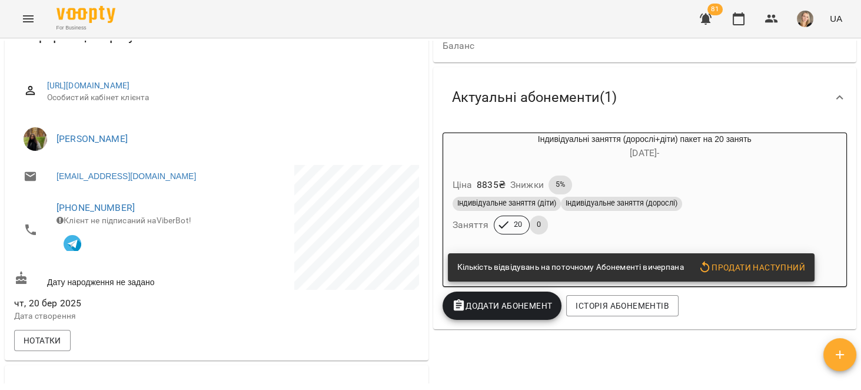
scroll to position [112, 0]
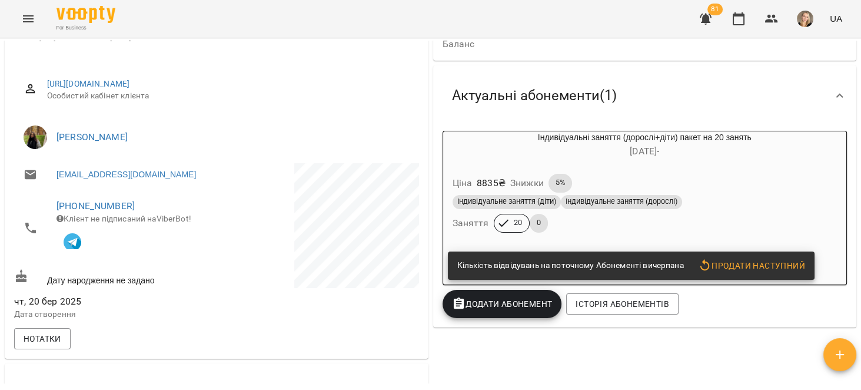
click at [764, 154] on h6 "26 черв -" at bounding box center [645, 151] width 404 height 16
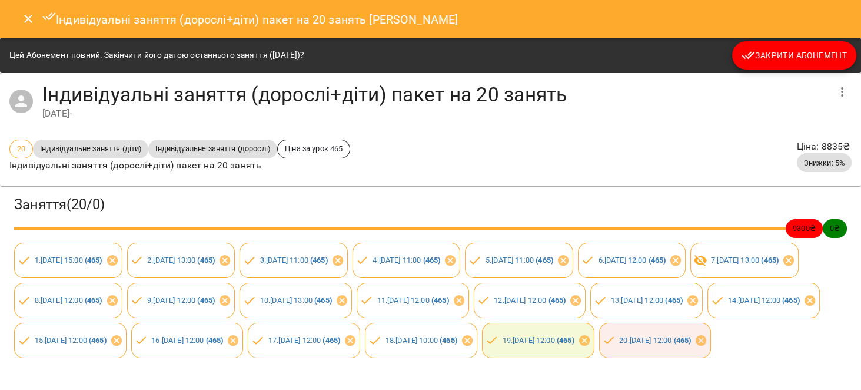
click at [782, 54] on span "Закрити Абонемент" at bounding box center [794, 55] width 105 height 14
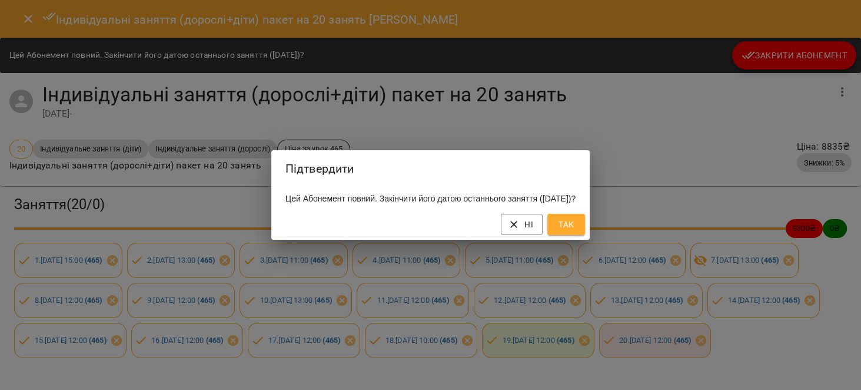
click at [576, 231] on span "Так" at bounding box center [566, 224] width 19 height 14
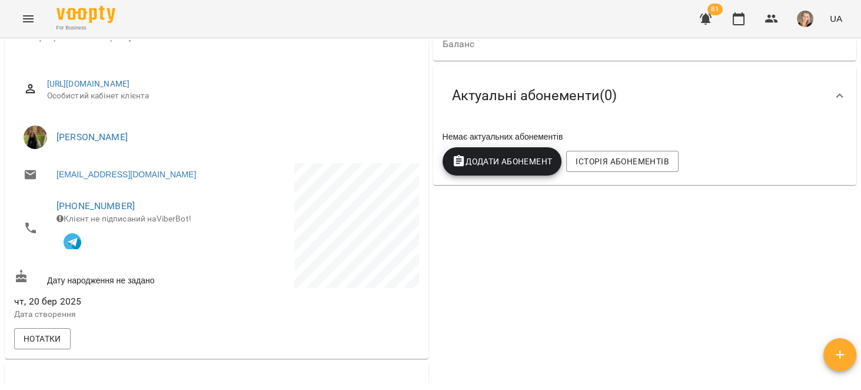
scroll to position [373, 0]
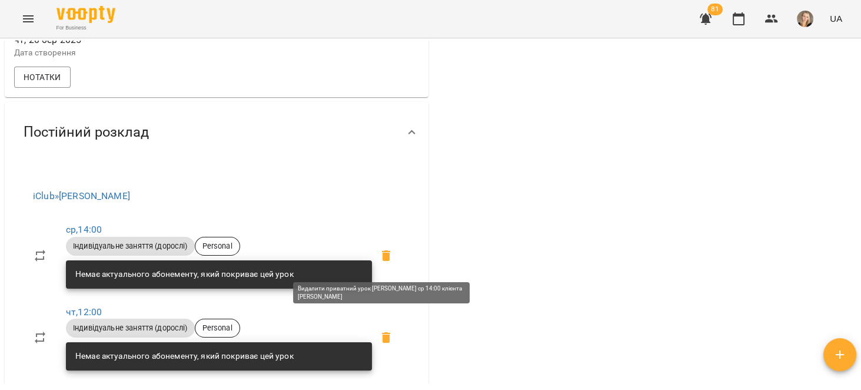
click at [379, 259] on icon at bounding box center [386, 255] width 14 height 14
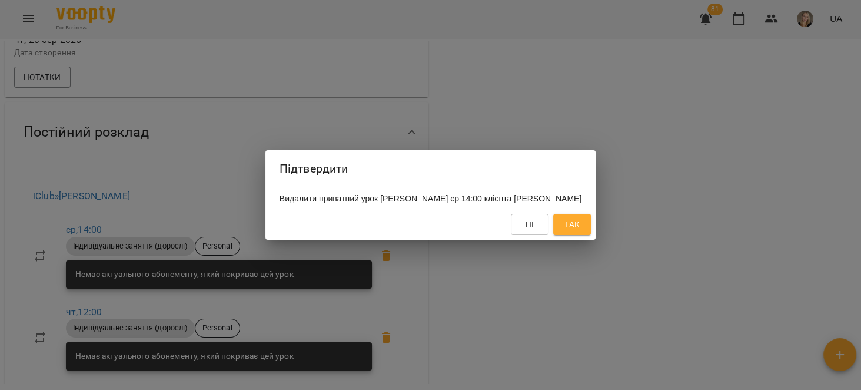
click at [578, 231] on span "Так" at bounding box center [572, 224] width 15 height 14
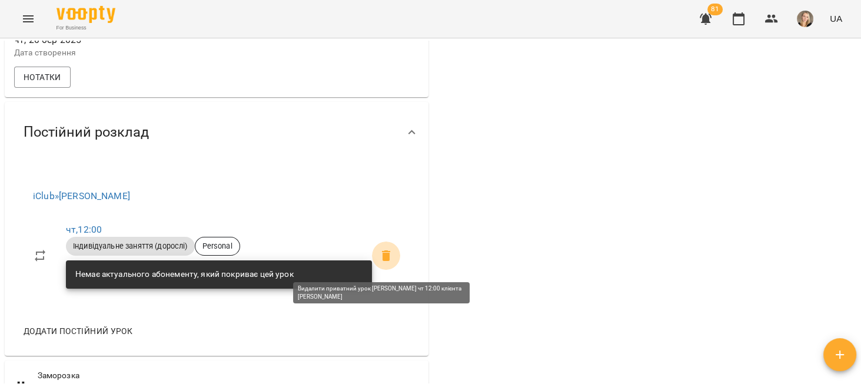
click at [386, 258] on icon at bounding box center [386, 255] width 14 height 14
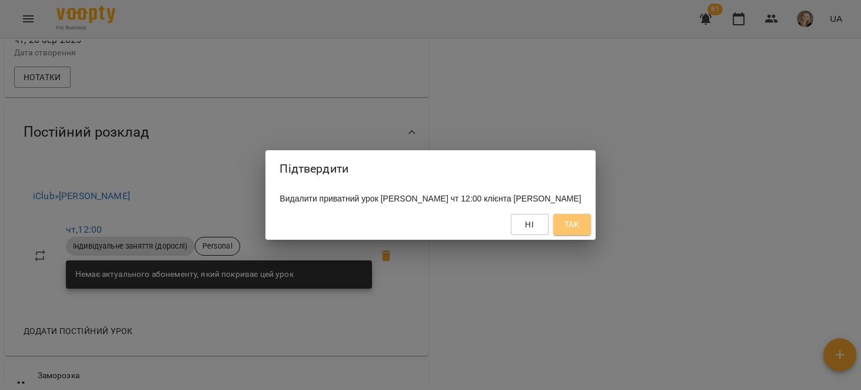
click at [580, 231] on span "Так" at bounding box center [572, 224] width 15 height 14
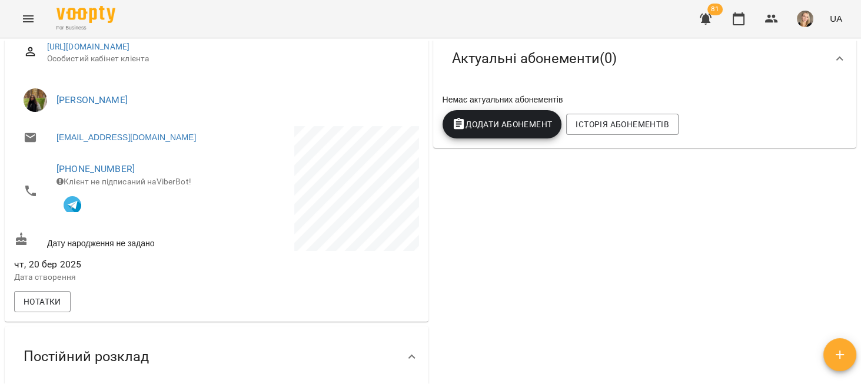
scroll to position [0, 0]
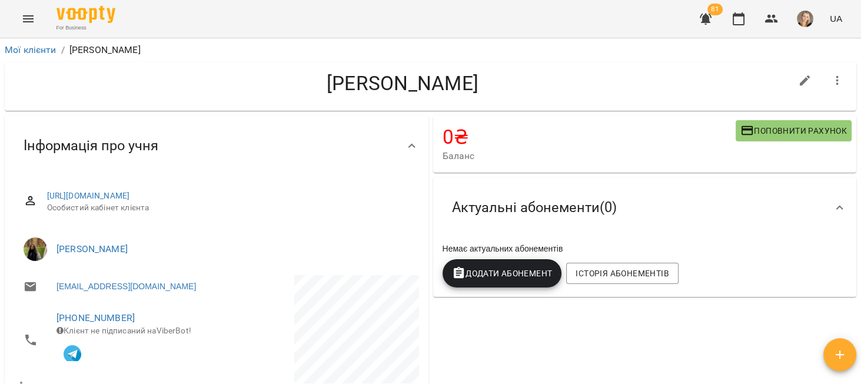
click at [831, 82] on icon "button" at bounding box center [838, 81] width 14 height 14
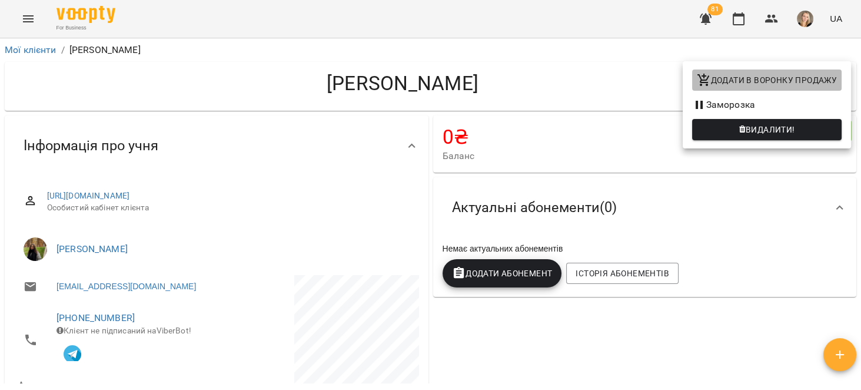
click at [790, 73] on span "Додати в воронку продажу" at bounding box center [767, 80] width 140 height 14
select select "**********"
select select "**"
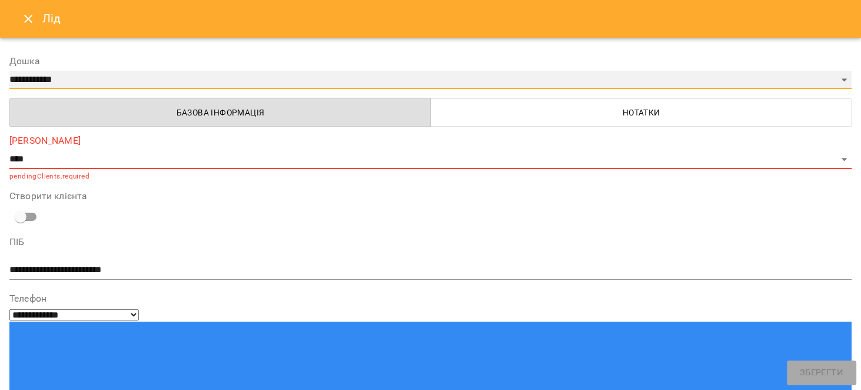
click at [135, 82] on select "**********" at bounding box center [430, 80] width 842 height 19
select select "**********"
click at [9, 71] on select "**********" at bounding box center [430, 80] width 842 height 19
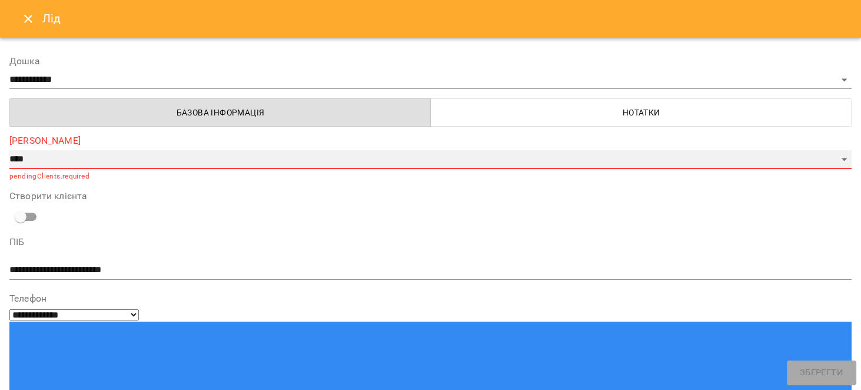
click at [54, 158] on select "**********" at bounding box center [430, 159] width 842 height 19
select select "*"
click at [9, 150] on select "**********" at bounding box center [430, 159] width 842 height 19
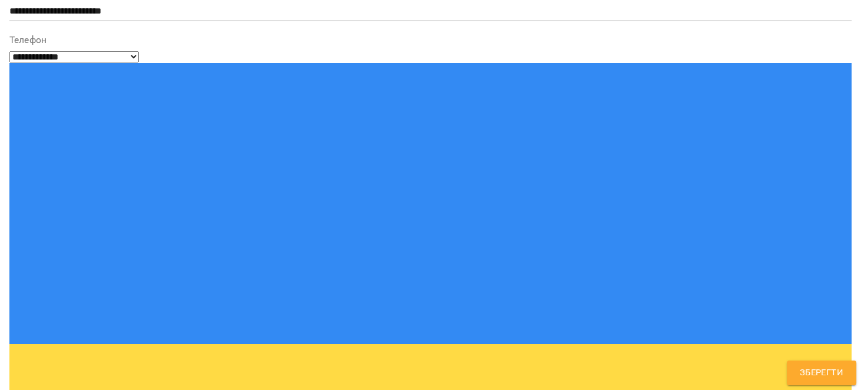
scroll to position [266, 0]
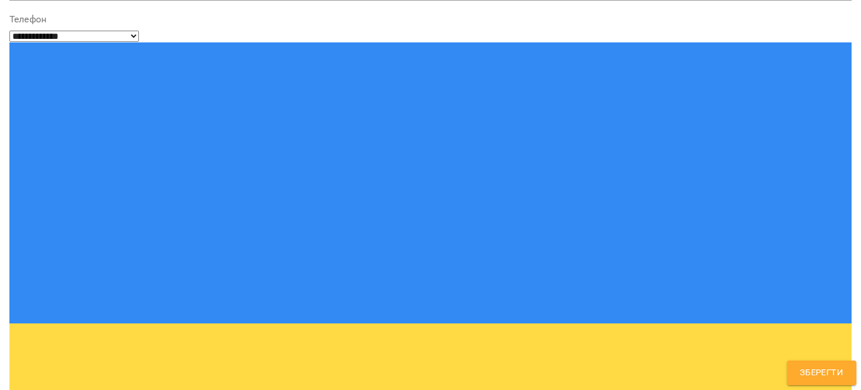
drag, startPoint x: 182, startPoint y: 325, endPoint x: 0, endPoint y: 331, distance: 182.0
click at [0, 331] on div "**********" at bounding box center [430, 195] width 861 height 390
type textarea "*"
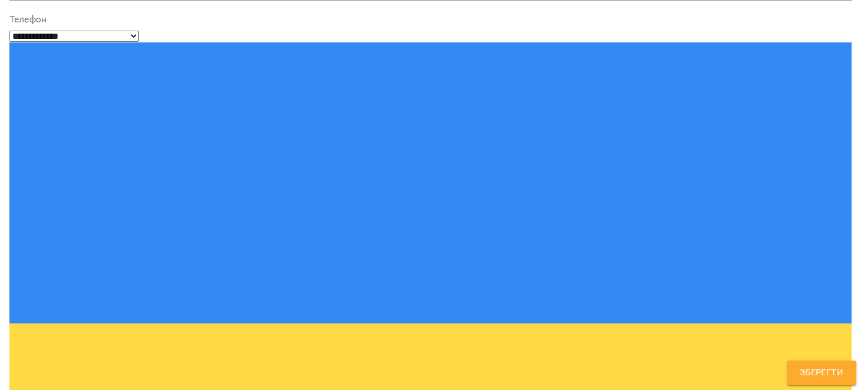
type textarea "**********"
click at [828, 367] on span "Зберегти" at bounding box center [822, 372] width 44 height 15
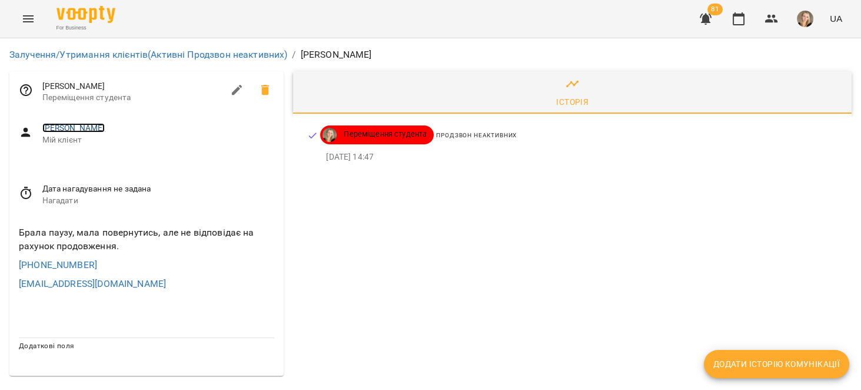
click at [105, 131] on link "Демочко Тетяна Вікторівна" at bounding box center [73, 127] width 63 height 9
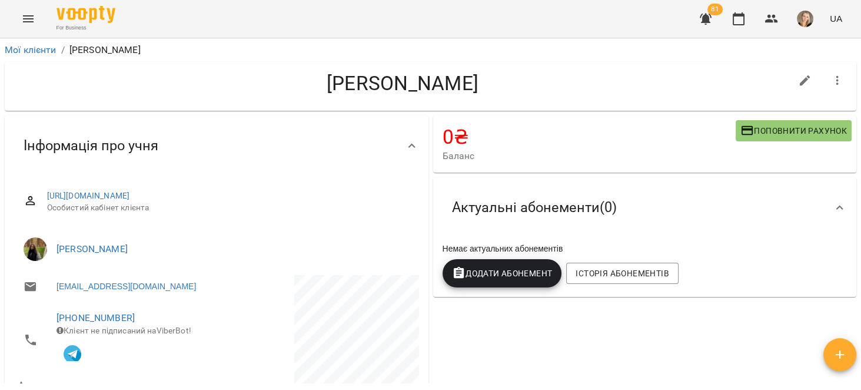
click at [831, 78] on icon "button" at bounding box center [838, 81] width 14 height 14
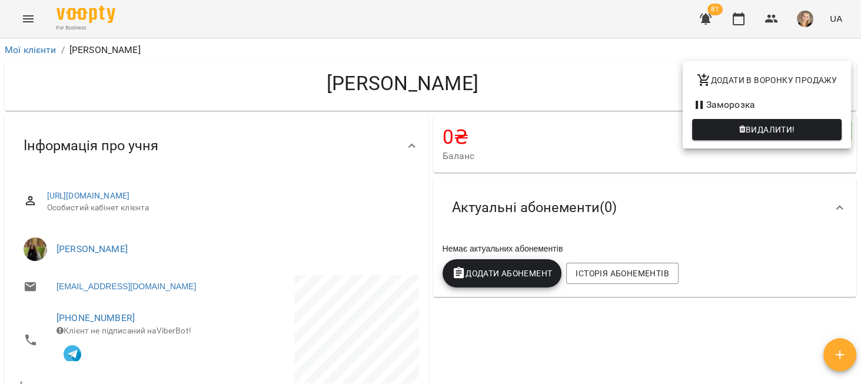
click at [785, 128] on span "Видалити!" at bounding box center [770, 129] width 49 height 14
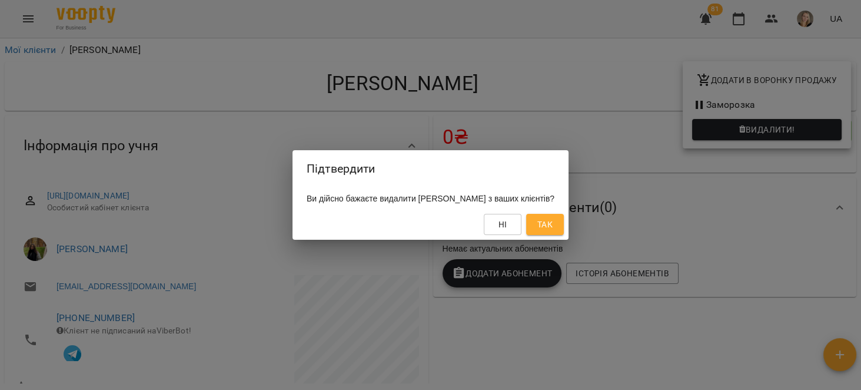
click at [564, 229] on button "Так" at bounding box center [545, 224] width 38 height 21
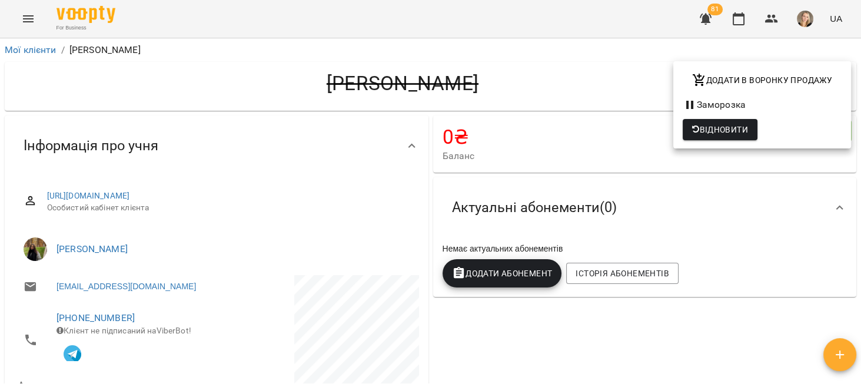
click at [503, 328] on div at bounding box center [430, 195] width 861 height 390
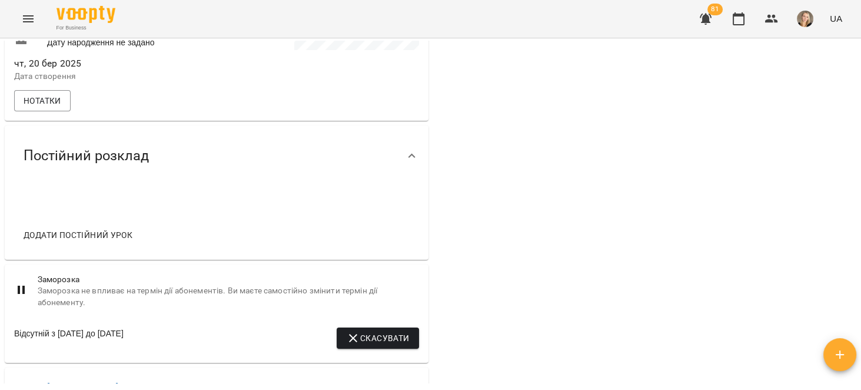
scroll to position [448, 0]
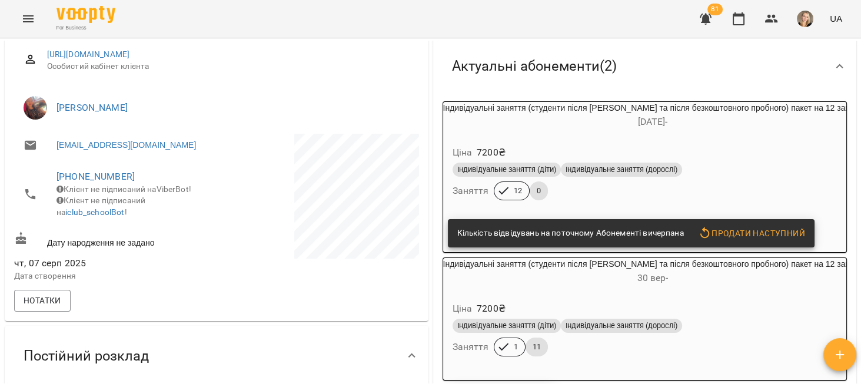
scroll to position [149, 0]
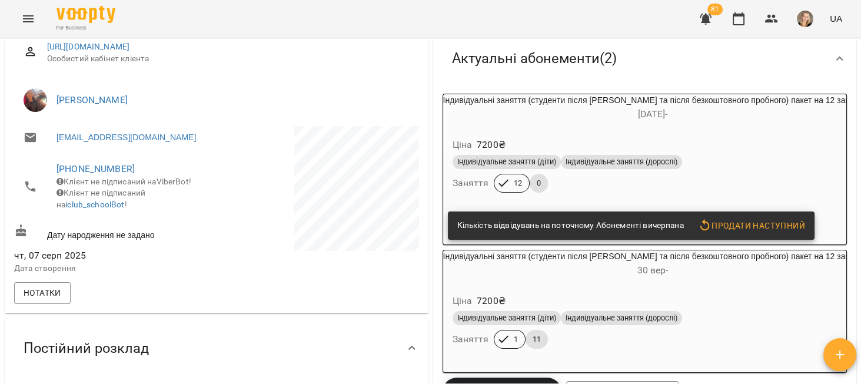
click at [731, 125] on div "Ціна 7200 ₴ Індивідуальне заняття (діти) Індивідуальне заняття (дорослі) Занятт…" at bounding box center [645, 167] width 409 height 85
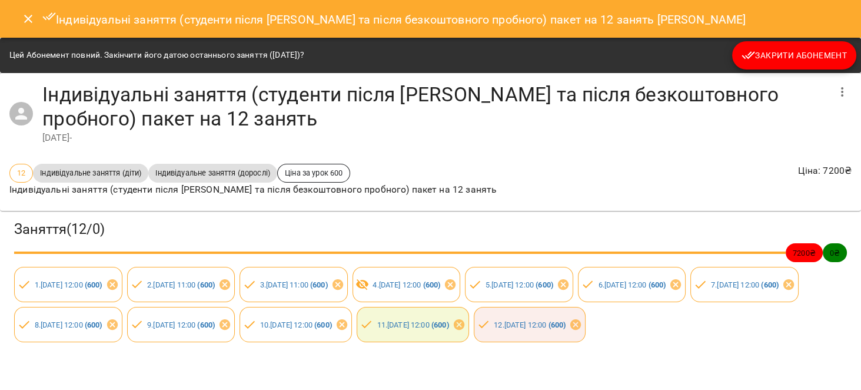
click at [808, 61] on span "Закрити Абонемент" at bounding box center [794, 55] width 105 height 14
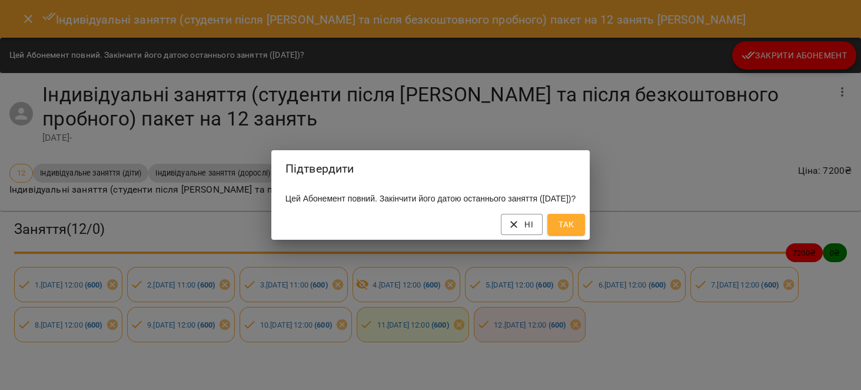
click at [575, 227] on span "Так" at bounding box center [566, 224] width 19 height 14
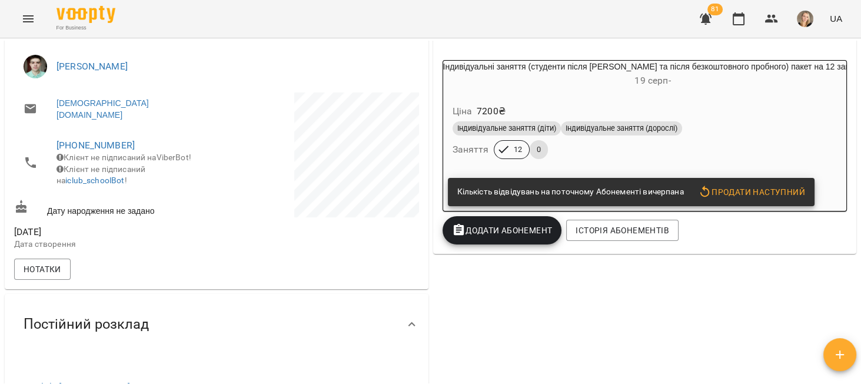
scroll to position [187, 0]
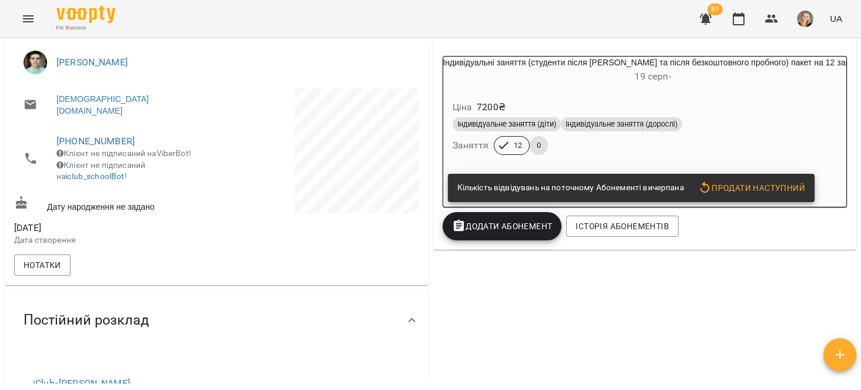
click at [767, 190] on span "Продати наступний" at bounding box center [751, 188] width 107 height 14
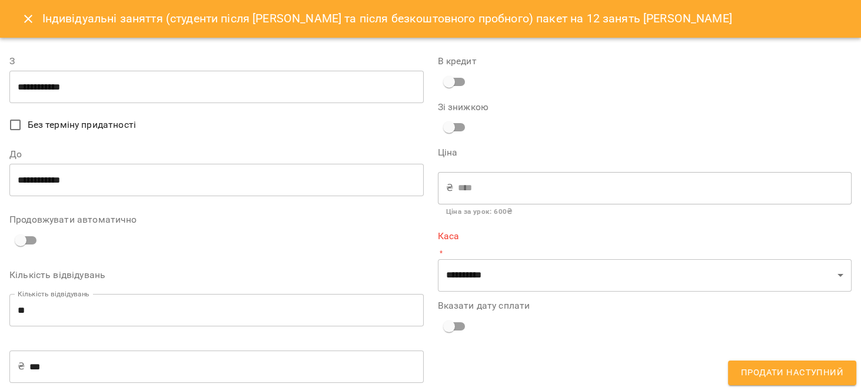
click at [532, 294] on div "**********" at bounding box center [645, 277] width 429 height 475
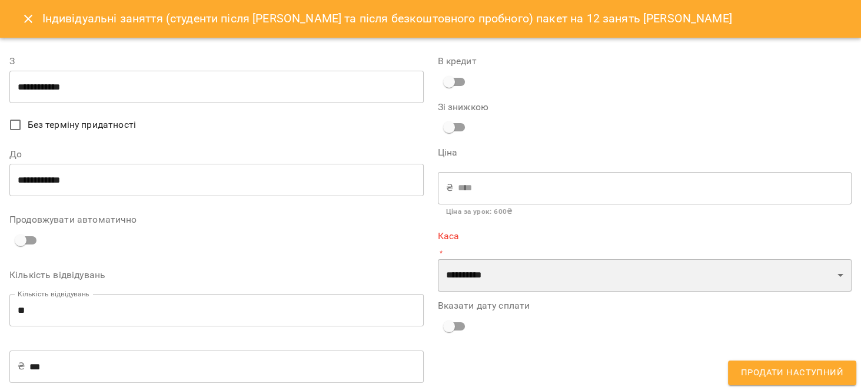
drag, startPoint x: 532, startPoint y: 273, endPoint x: 532, endPoint y: 288, distance: 14.7
click at [532, 273] on select "**********" at bounding box center [645, 275] width 414 height 33
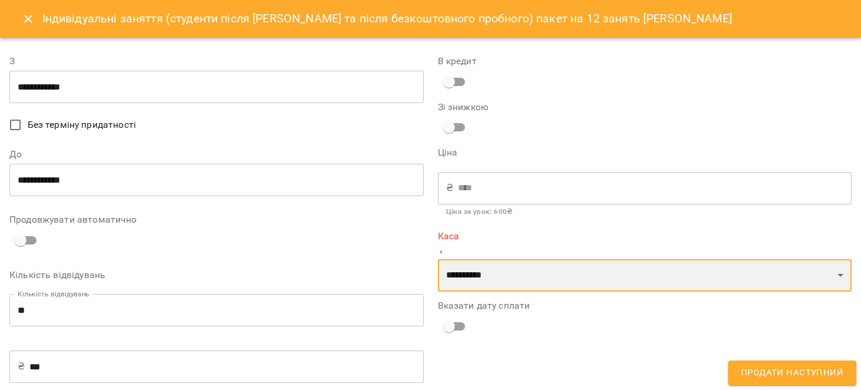
select select "****"
click at [438, 259] on select "**********" at bounding box center [645, 275] width 414 height 33
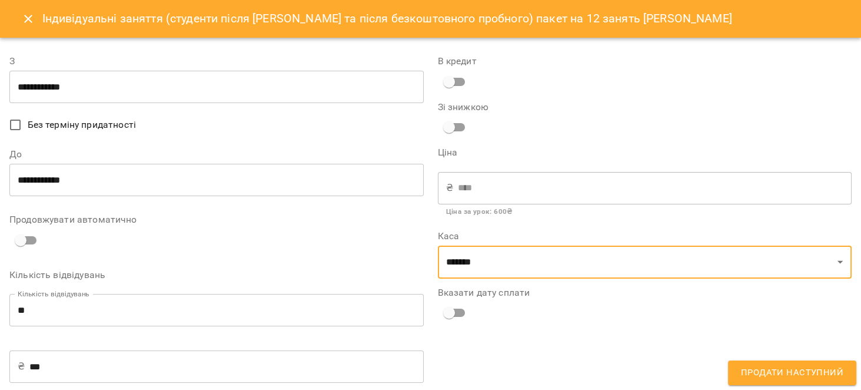
click at [180, 86] on input "**********" at bounding box center [216, 87] width 414 height 33
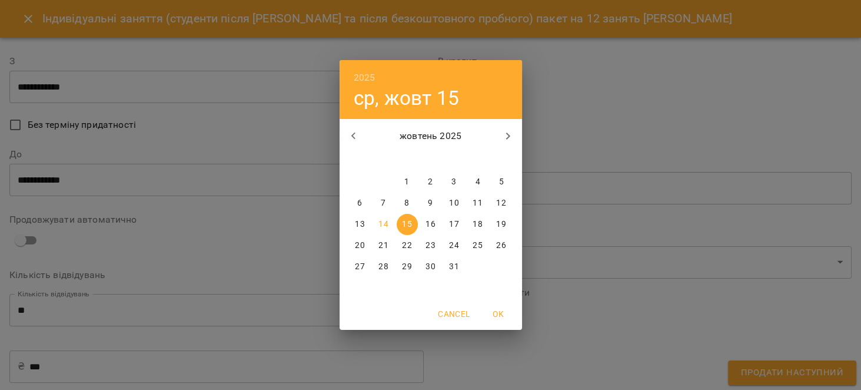
click at [379, 223] on p "14" at bounding box center [383, 224] width 9 height 12
type input "**********"
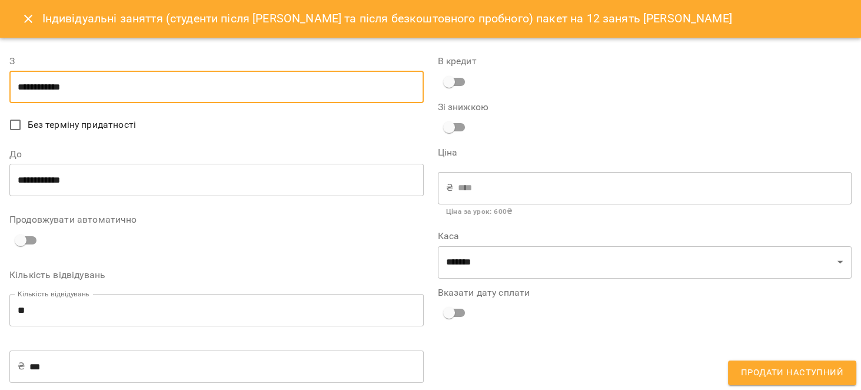
drag, startPoint x: 30, startPoint y: 105, endPoint x: 38, endPoint y: 127, distance: 23.8
click at [35, 118] on div "**********" at bounding box center [216, 277] width 414 height 460
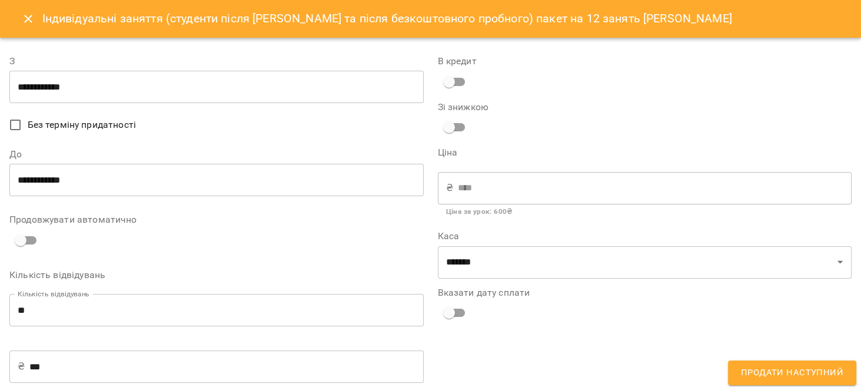
click at [38, 127] on span "Без терміну придатності" at bounding box center [82, 125] width 108 height 14
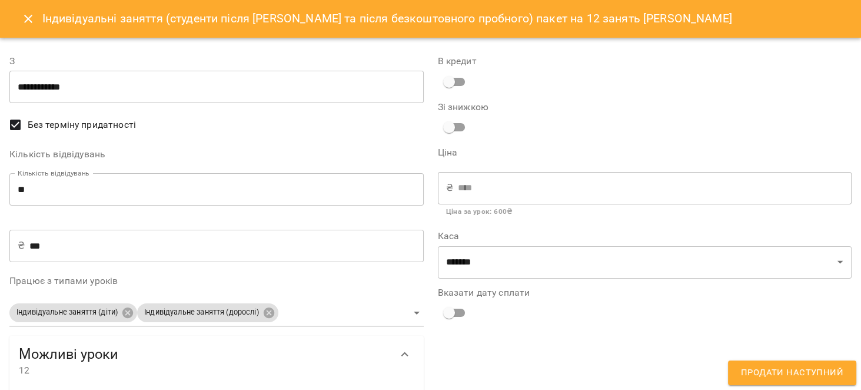
click at [787, 367] on span "Продати наступний" at bounding box center [792, 372] width 102 height 15
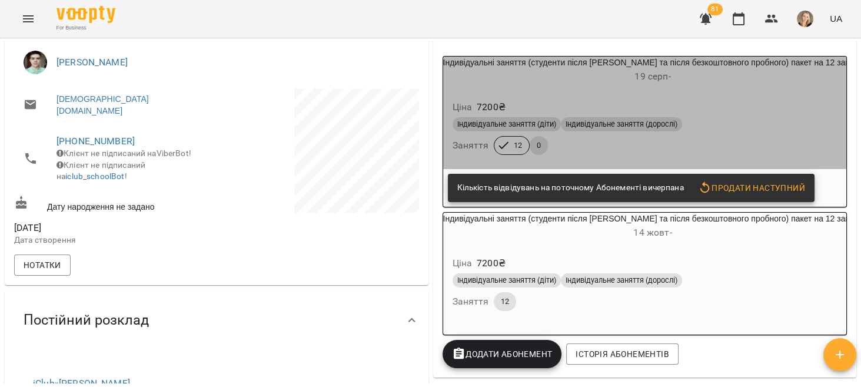
click at [738, 116] on div "Індивідуальне заняття (діти) Індивідуальне заняття (дорослі)" at bounding box center [645, 124] width 390 height 19
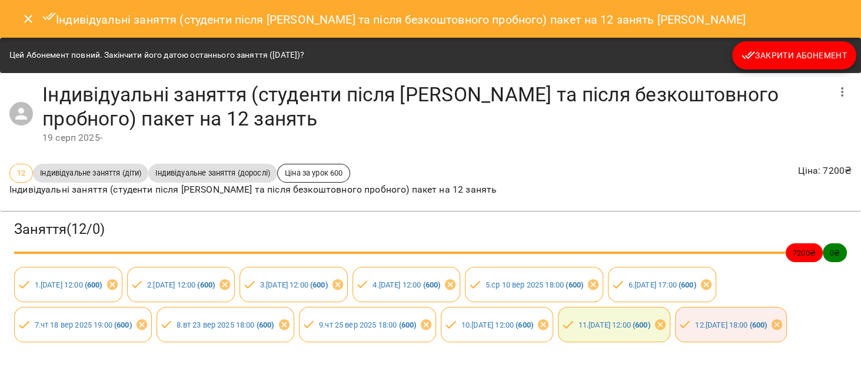
click at [772, 61] on span "Закрити Абонемент" at bounding box center [794, 55] width 105 height 14
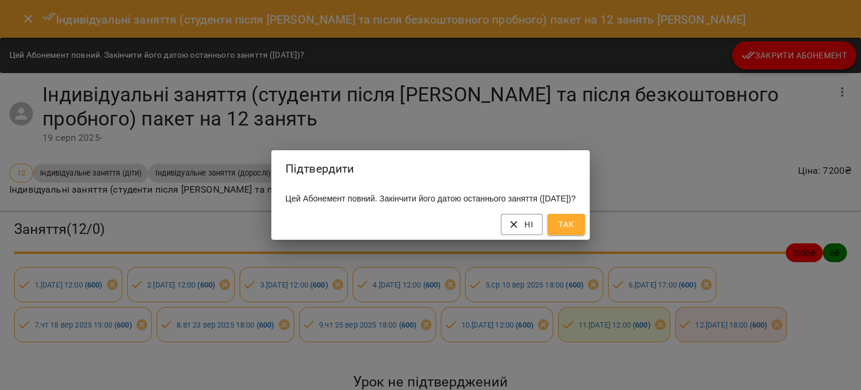
click at [585, 232] on button "Так" at bounding box center [567, 224] width 38 height 21
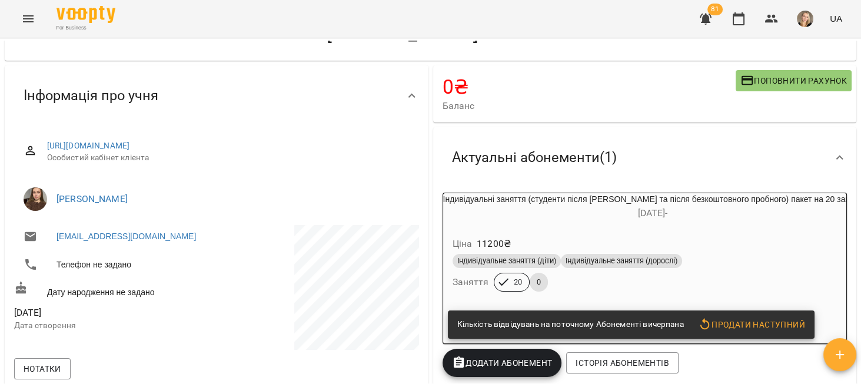
scroll to position [112, 0]
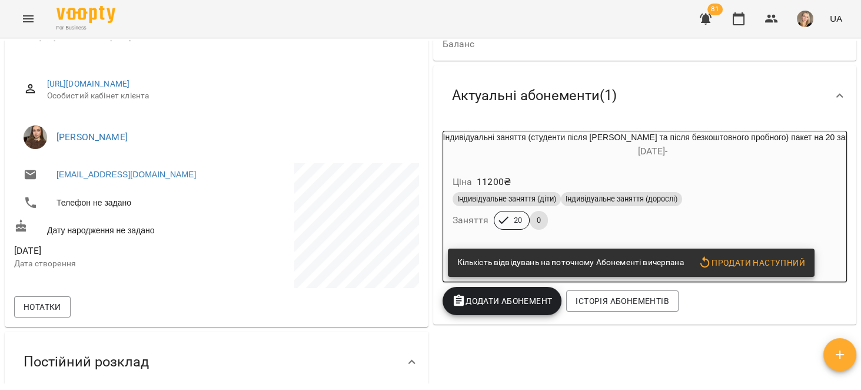
click at [729, 147] on h6 "[DATE] -" at bounding box center [653, 151] width 420 height 16
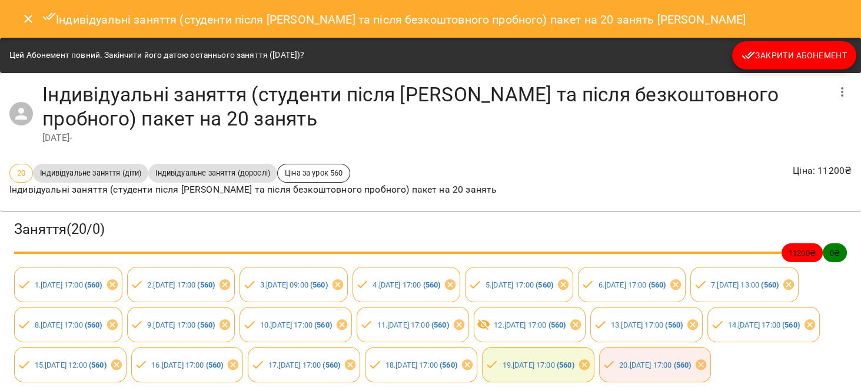
click at [787, 59] on span "Закрити Абонемент" at bounding box center [794, 55] width 105 height 14
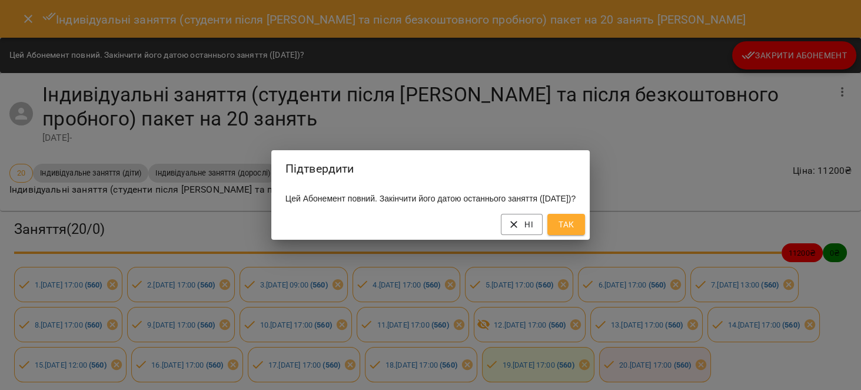
click at [585, 231] on button "Так" at bounding box center [567, 224] width 38 height 21
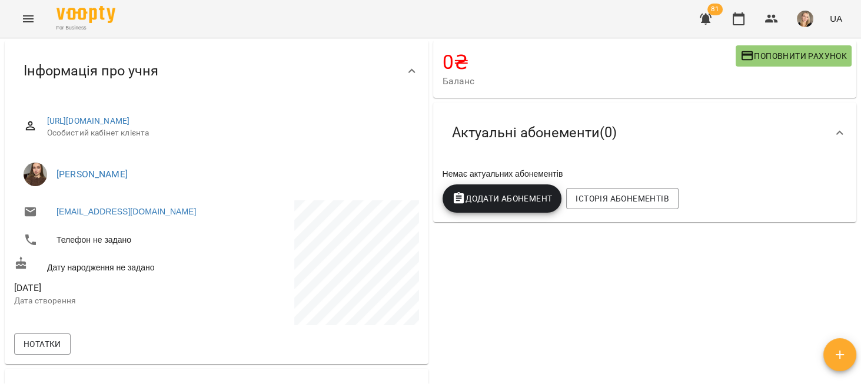
scroll to position [0, 0]
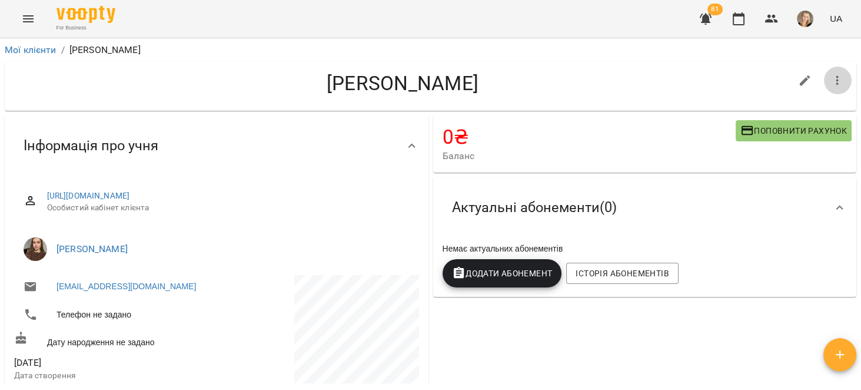
click at [824, 84] on button "button" at bounding box center [838, 81] width 28 height 28
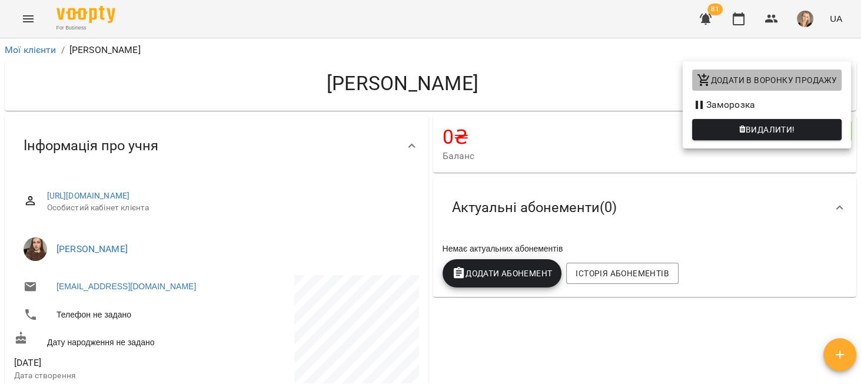
click at [764, 79] on span "Додати в воронку продажу" at bounding box center [767, 80] width 140 height 14
select select "**********"
select select "**"
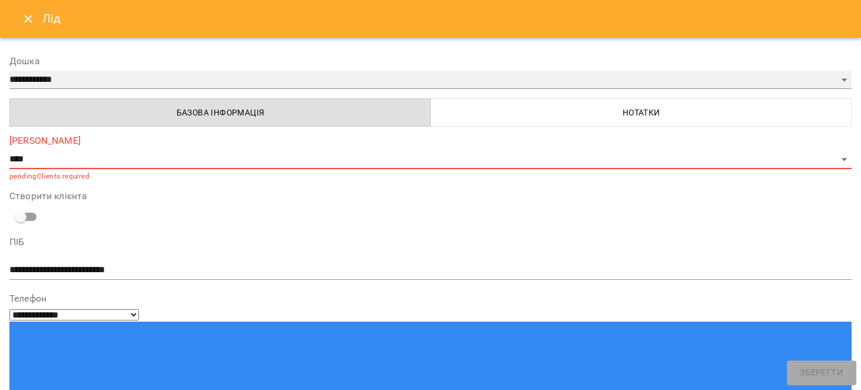
click at [166, 82] on select "**********" at bounding box center [430, 80] width 842 height 19
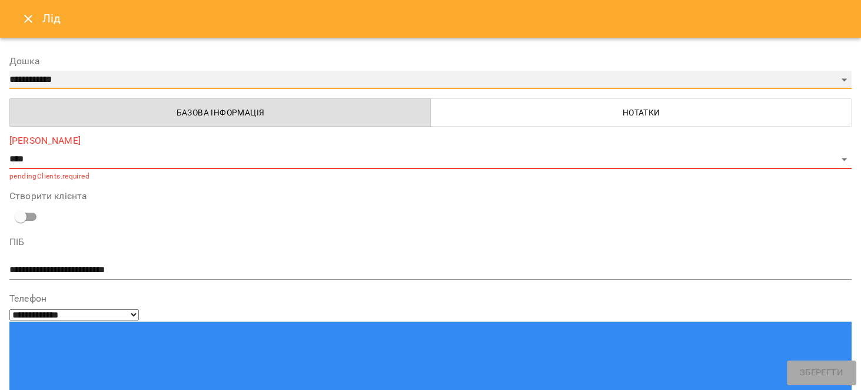
select select "**********"
click at [9, 71] on select "**********" at bounding box center [430, 80] width 842 height 19
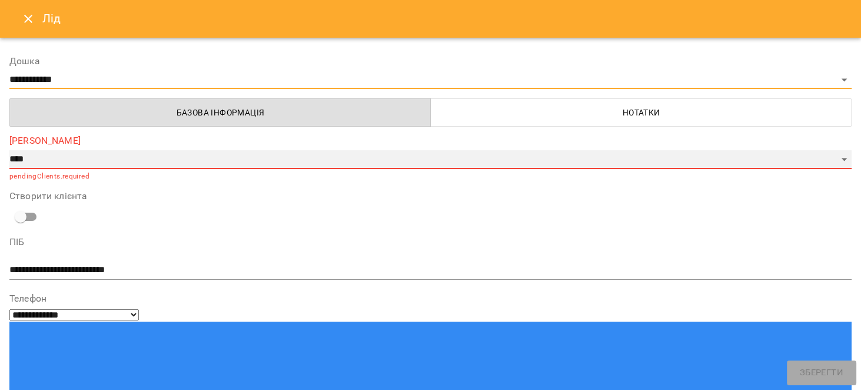
click at [38, 160] on select "**********" at bounding box center [430, 159] width 842 height 19
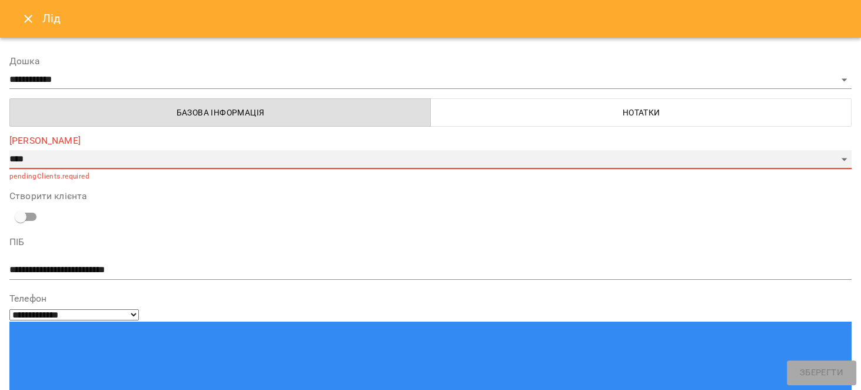
select select "*"
click at [9, 150] on select "**********" at bounding box center [430, 159] width 842 height 19
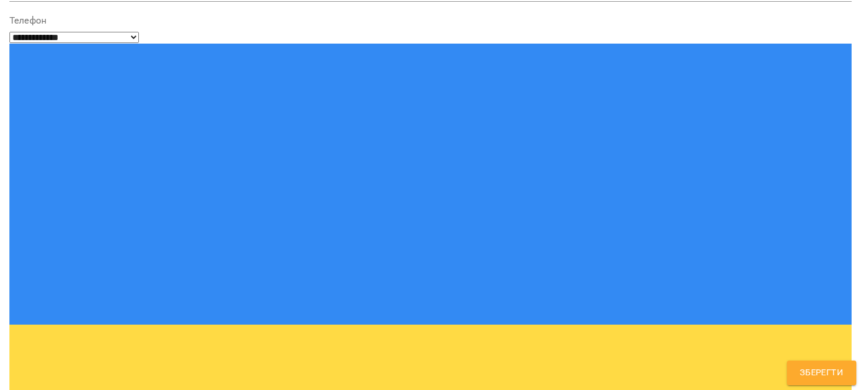
scroll to position [266, 0]
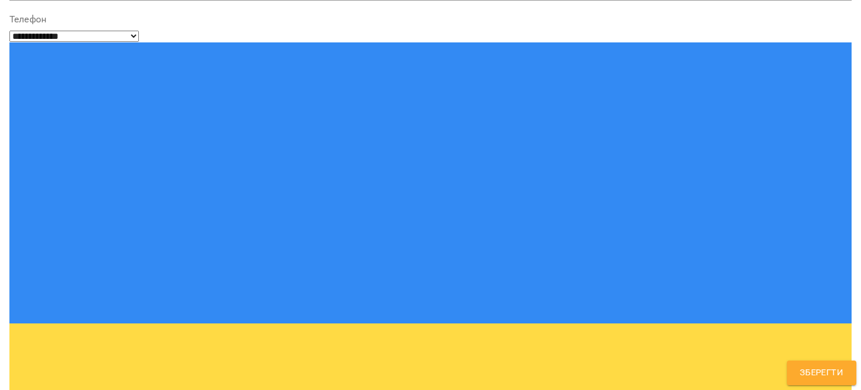
type textarea "**********"
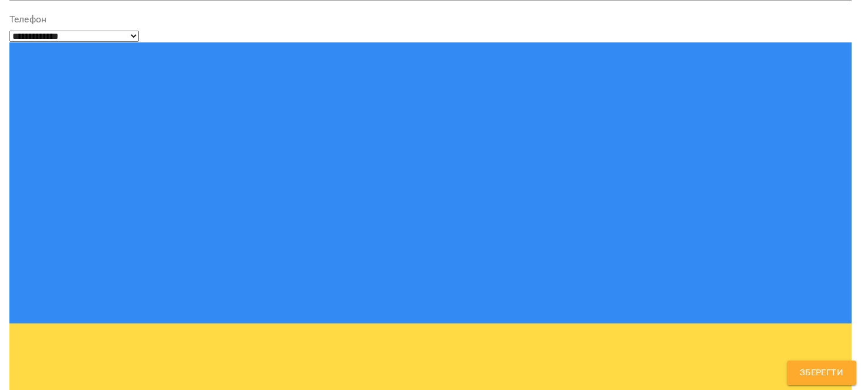
click at [816, 374] on span "Зберегти" at bounding box center [822, 372] width 44 height 15
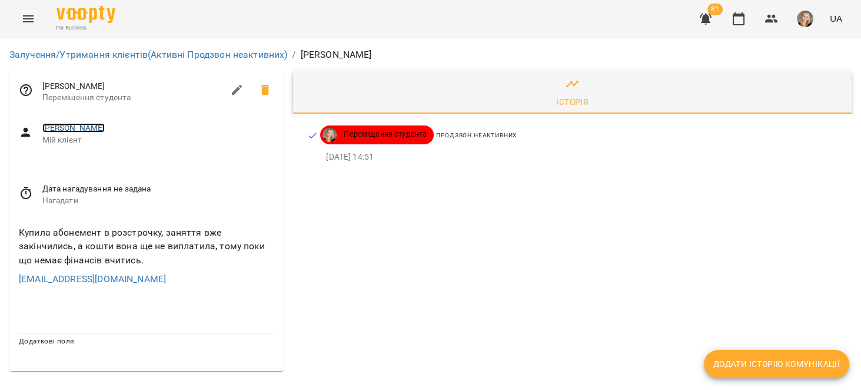
click at [105, 130] on link "[PERSON_NAME]" at bounding box center [73, 127] width 63 height 9
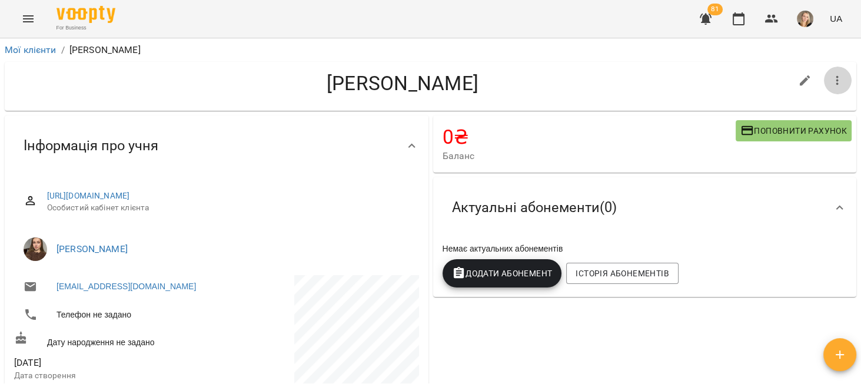
click at [831, 81] on icon "button" at bounding box center [838, 81] width 14 height 14
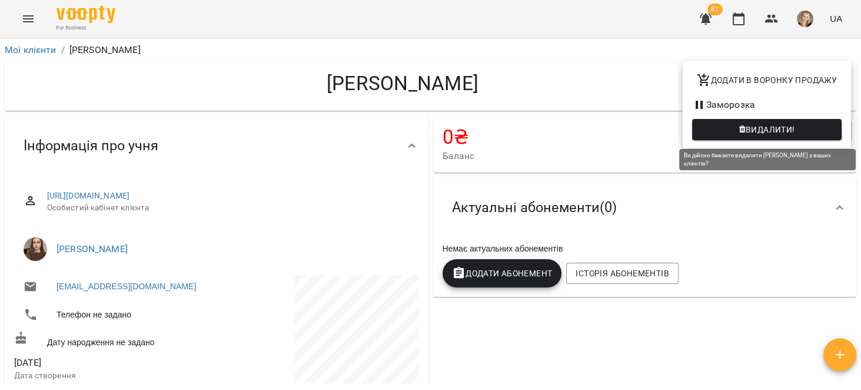
click at [805, 121] on button "Видалити!" at bounding box center [767, 129] width 150 height 21
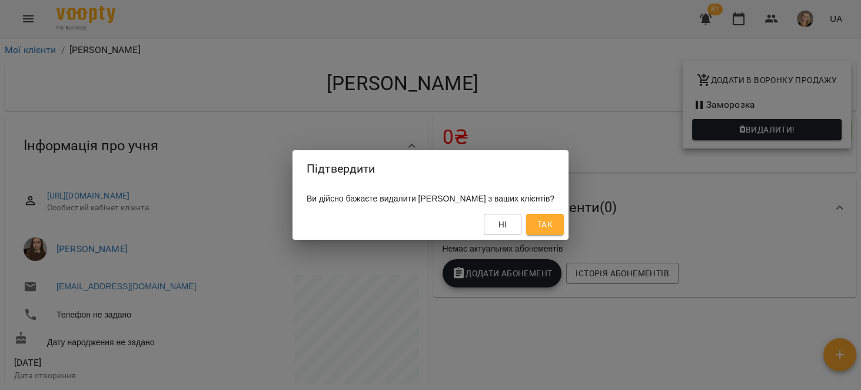
click at [564, 235] on button "Так" at bounding box center [545, 224] width 38 height 21
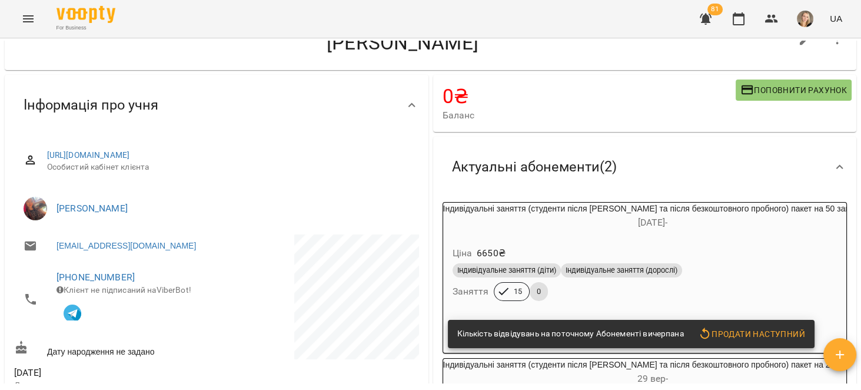
scroll to position [112, 0]
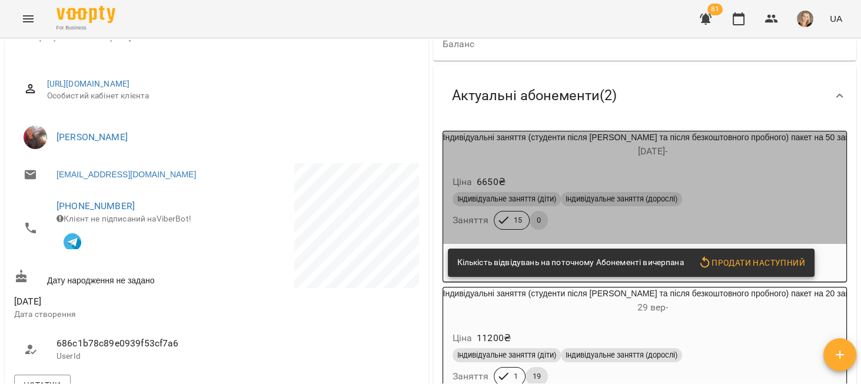
click at [733, 142] on div "Індивідуальні заняття (студенти після [PERSON_NAME] та після безкоштовного проб…" at bounding box center [653, 145] width 420 height 28
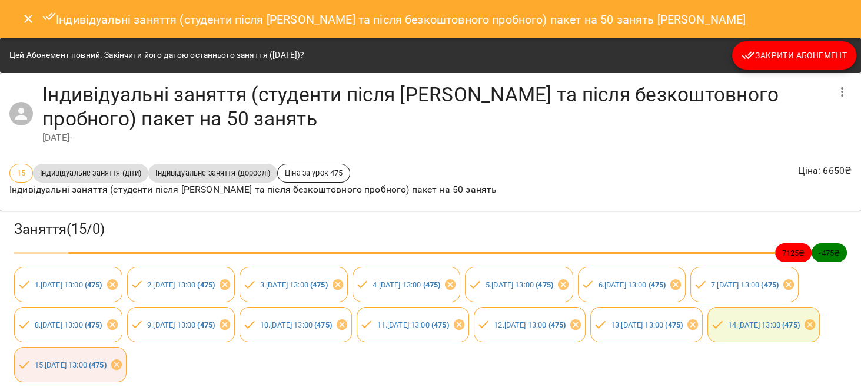
click at [811, 41] on button "Закрити Абонемент" at bounding box center [794, 55] width 124 height 28
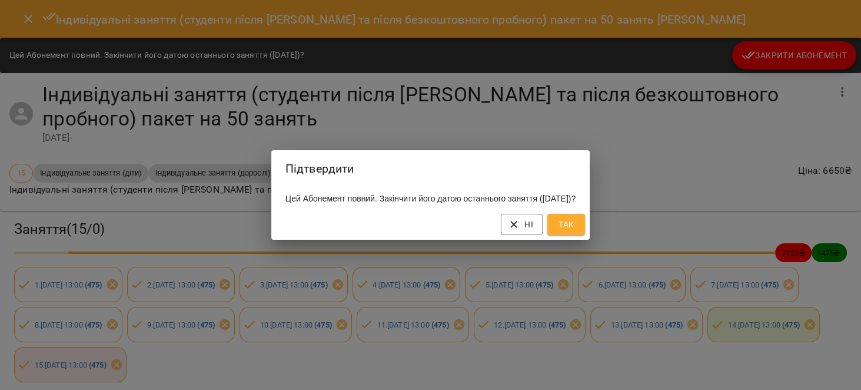
click at [581, 220] on div "Ні Так" at bounding box center [430, 224] width 319 height 31
click at [576, 224] on span "Так" at bounding box center [566, 224] width 19 height 14
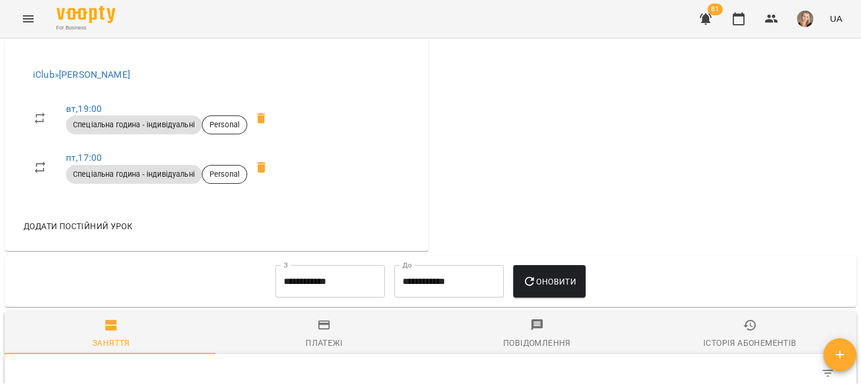
scroll to position [448, 0]
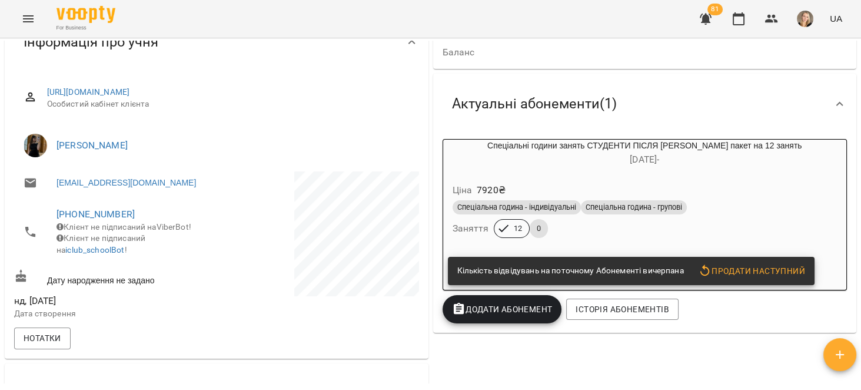
scroll to position [112, 0]
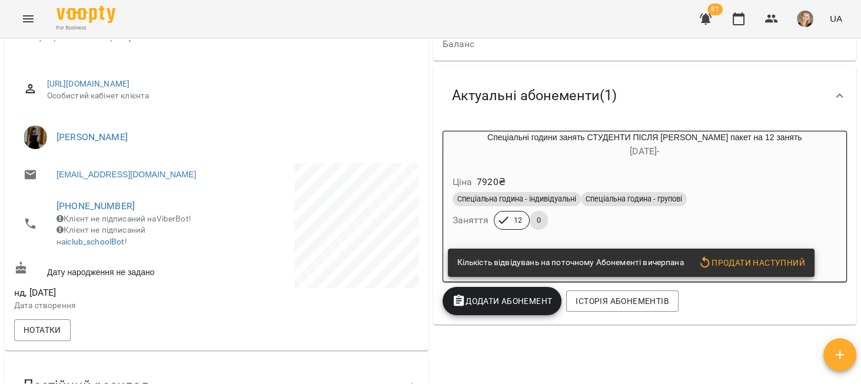
click at [744, 155] on h6 "[DATE] -" at bounding box center [645, 151] width 404 height 16
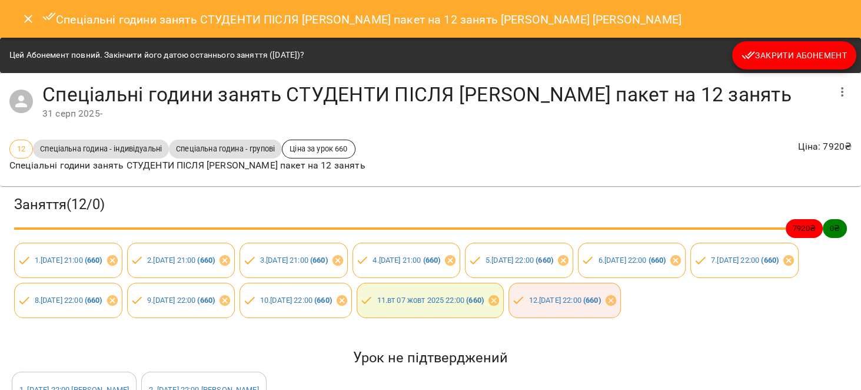
click at [804, 61] on span "Закрити Абонемент" at bounding box center [794, 55] width 105 height 14
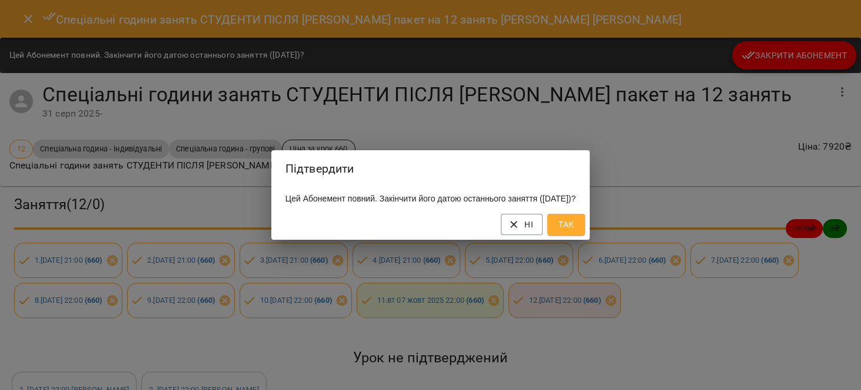
click at [576, 229] on span "Так" at bounding box center [566, 224] width 19 height 14
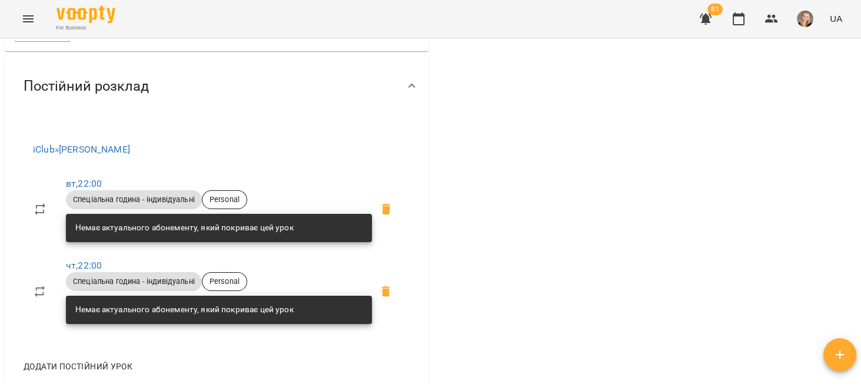
scroll to position [486, 0]
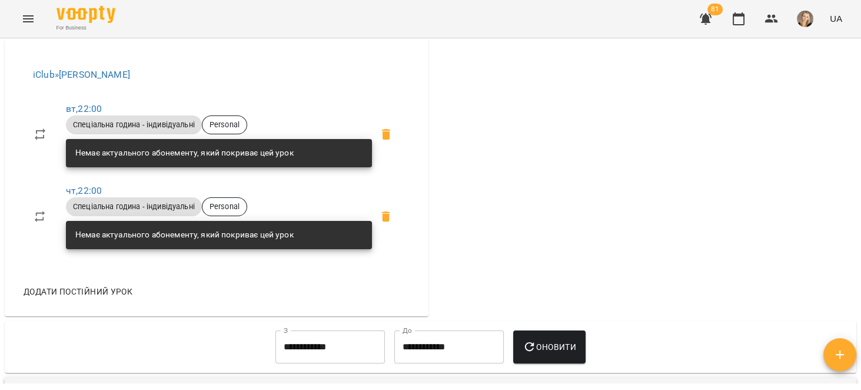
click at [383, 137] on icon at bounding box center [386, 134] width 14 height 14
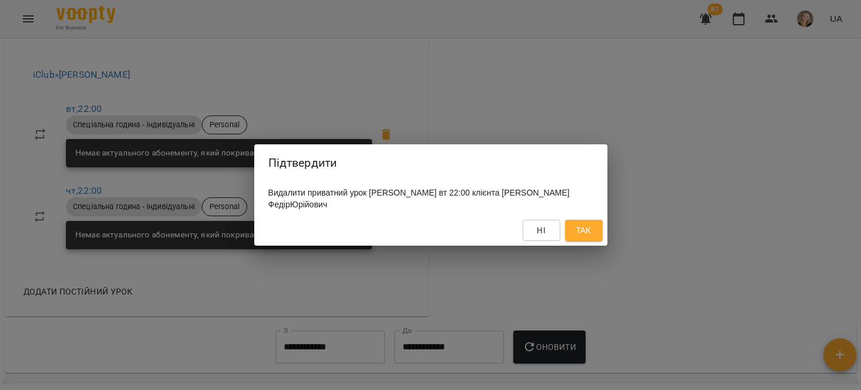
click at [570, 225] on button "Так" at bounding box center [584, 230] width 38 height 21
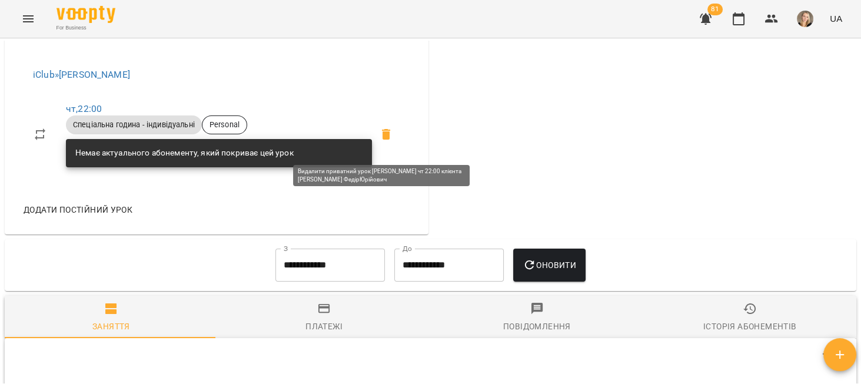
click at [388, 144] on span at bounding box center [386, 134] width 28 height 28
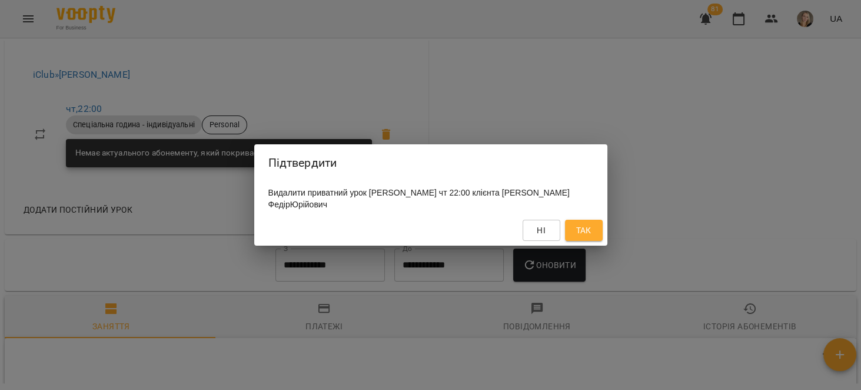
click at [589, 233] on span "Так" at bounding box center [583, 230] width 15 height 14
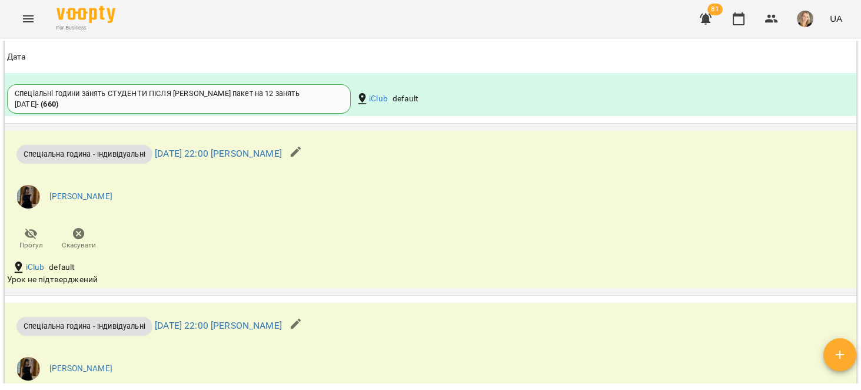
scroll to position [1121, 0]
click at [282, 158] on link "[DATE] 22:00 [PERSON_NAME]" at bounding box center [218, 154] width 127 height 11
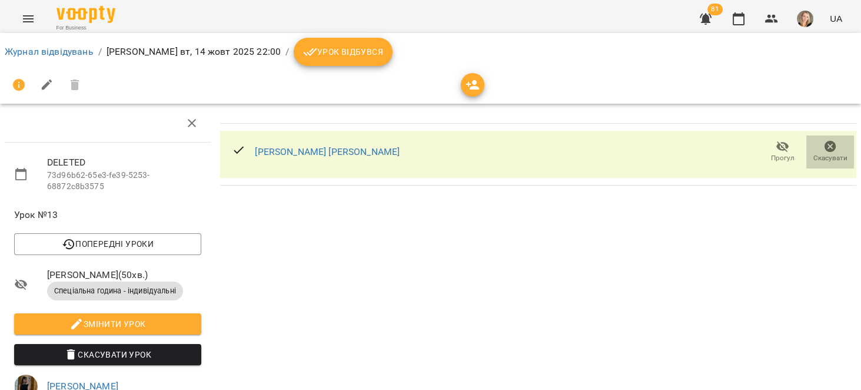
click at [825, 142] on icon "button" at bounding box center [831, 147] width 12 height 12
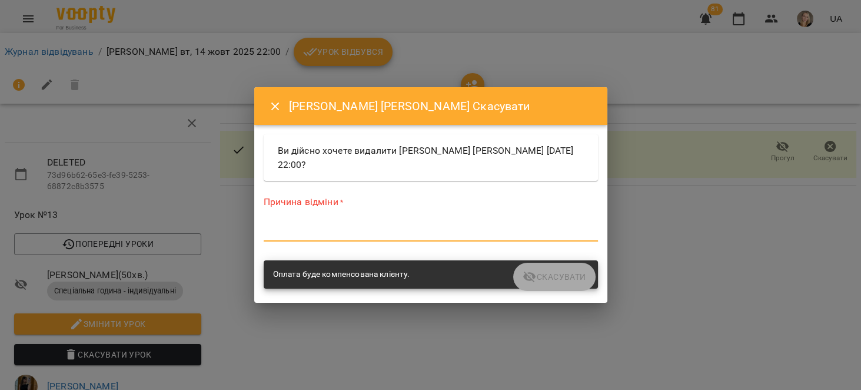
click at [417, 234] on textarea at bounding box center [431, 231] width 334 height 11
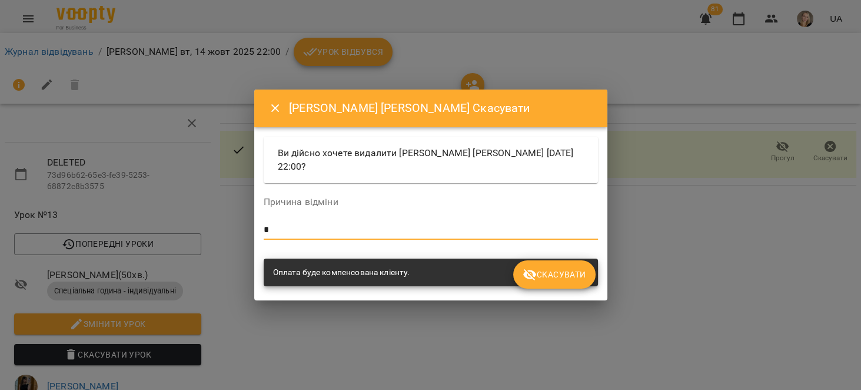
type textarea "*"
click at [542, 276] on span "Скасувати" at bounding box center [554, 274] width 63 height 14
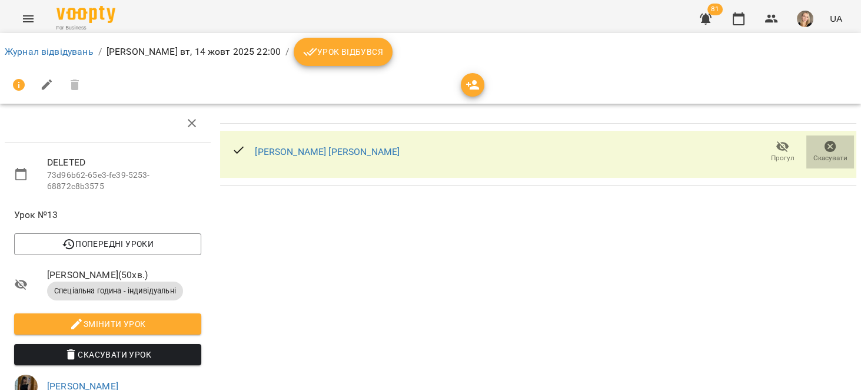
click at [829, 154] on span "Скасувати" at bounding box center [831, 158] width 34 height 10
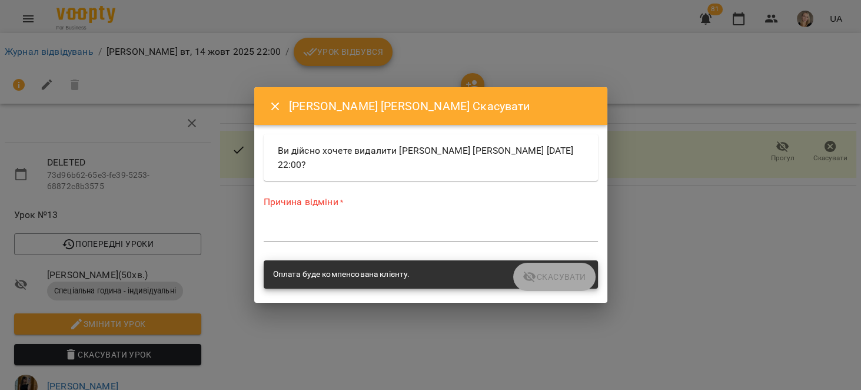
click at [420, 219] on div "Причина відміни * *" at bounding box center [431, 220] width 334 height 51
click at [424, 234] on textarea at bounding box center [431, 231] width 334 height 11
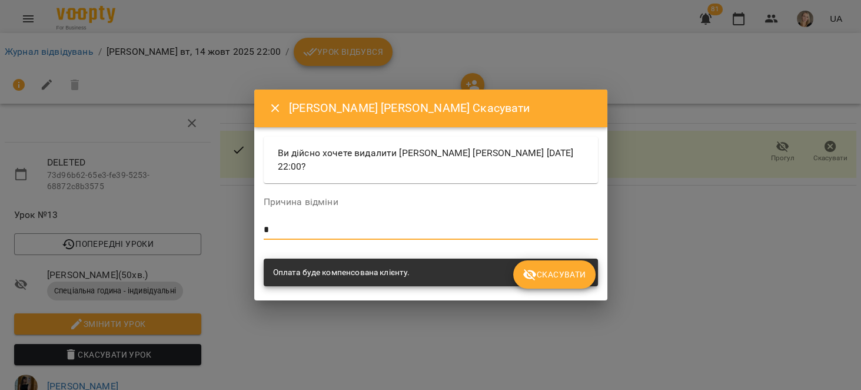
type textarea "*"
click at [548, 277] on span "Скасувати" at bounding box center [554, 274] width 63 height 14
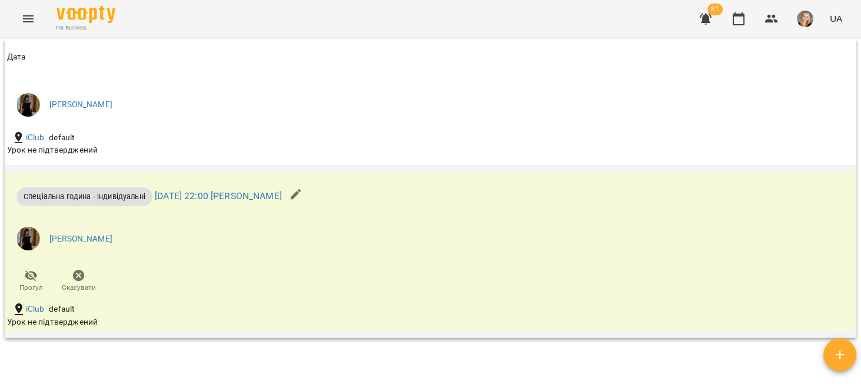
scroll to position [1211, 0]
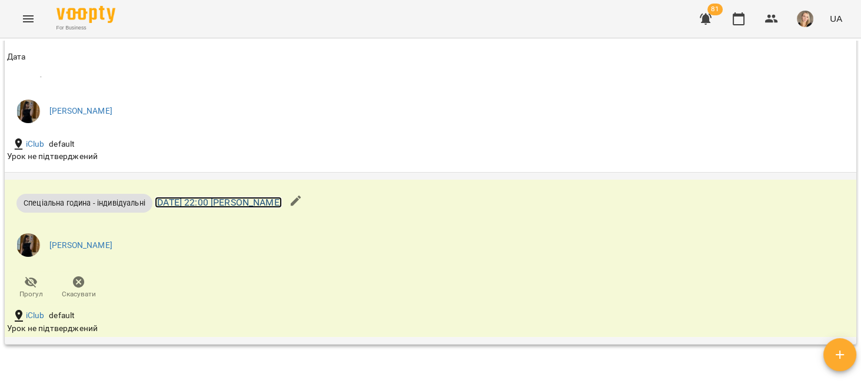
click at [282, 204] on link "чт 16 жовт 2025 22:00 Діана Островська" at bounding box center [218, 202] width 127 height 11
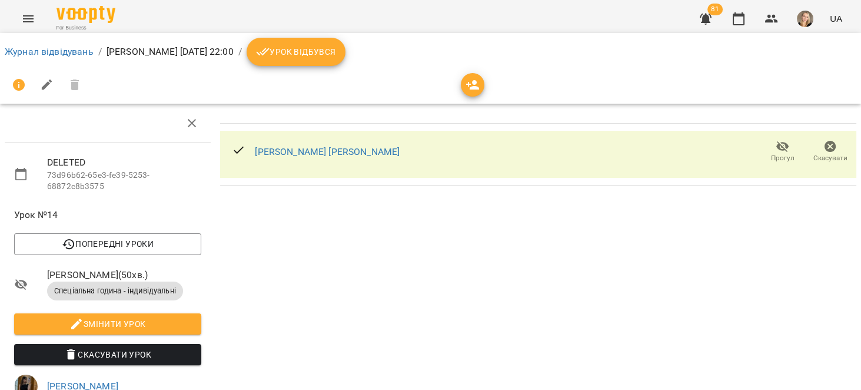
click at [814, 153] on span "Скасувати" at bounding box center [831, 158] width 34 height 10
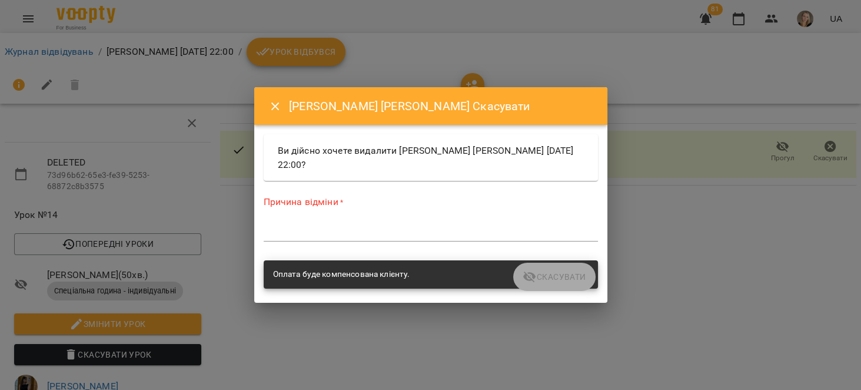
click at [421, 231] on textarea at bounding box center [431, 231] width 334 height 11
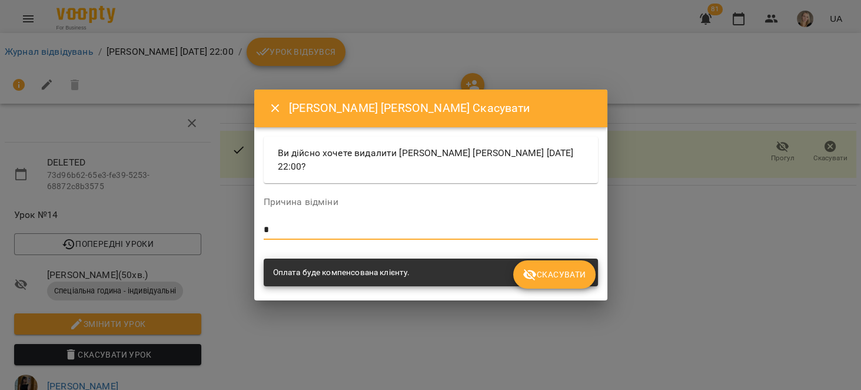
type textarea "*"
click at [571, 276] on span "Скасувати" at bounding box center [554, 274] width 63 height 14
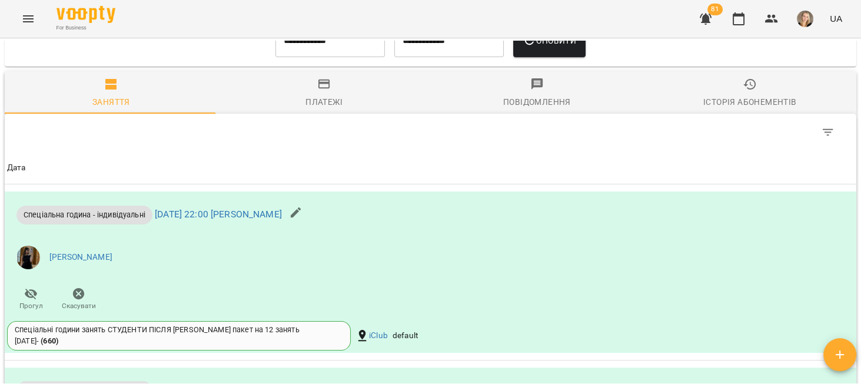
scroll to position [486, 0]
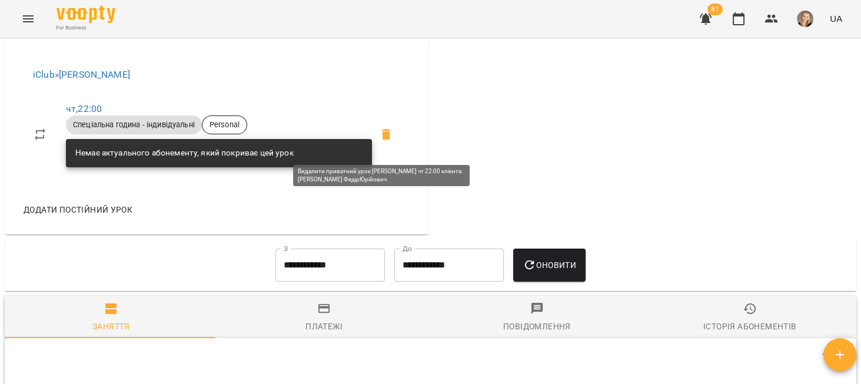
click at [379, 141] on icon at bounding box center [386, 134] width 14 height 14
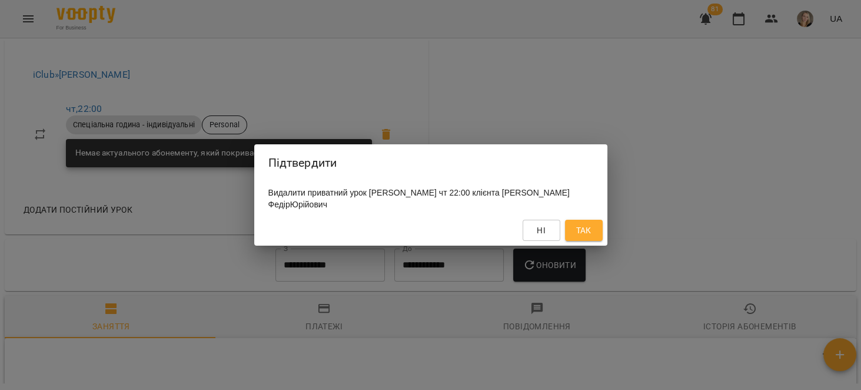
click at [559, 214] on div "Видалити приватний урок Діана Островська чт 22:00 клієнта Невойт ФедірЮрійович" at bounding box center [430, 198] width 353 height 33
click at [569, 225] on button "Так" at bounding box center [584, 230] width 38 height 21
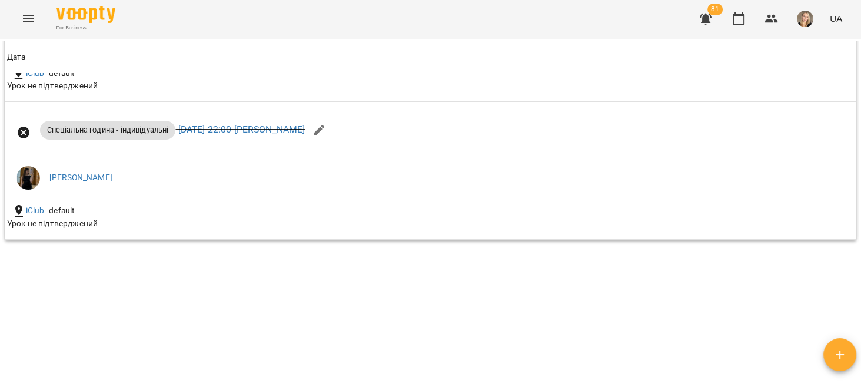
scroll to position [1169, 0]
click at [26, 19] on icon "Menu" at bounding box center [28, 18] width 11 height 7
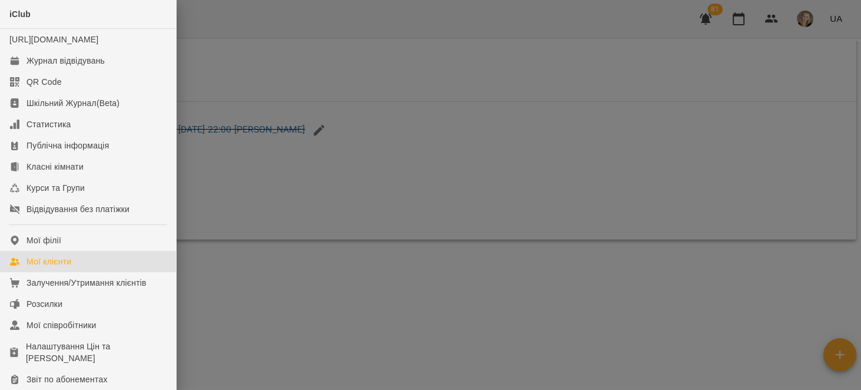
click at [115, 272] on link "Мої клієнти" at bounding box center [88, 261] width 176 height 21
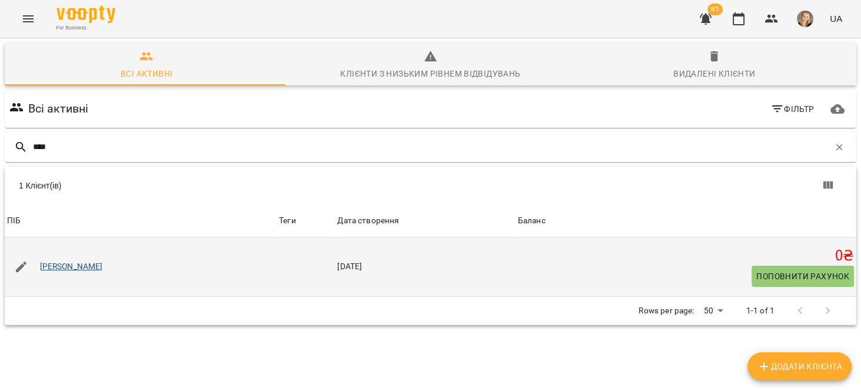
type input "****"
click at [74, 268] on link "Керницька Віра" at bounding box center [71, 267] width 63 height 12
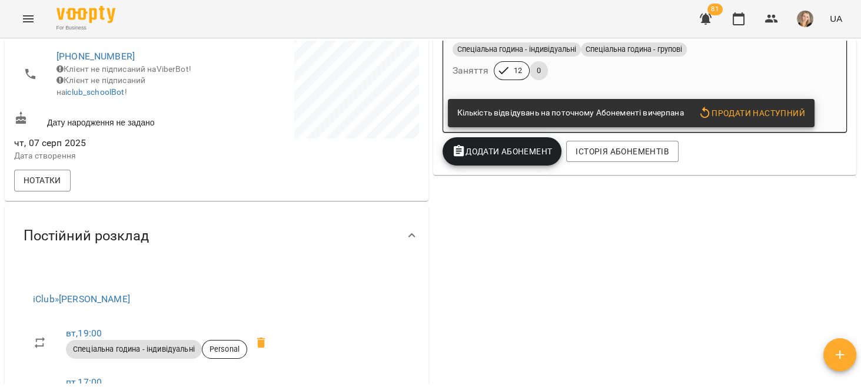
scroll to position [448, 0]
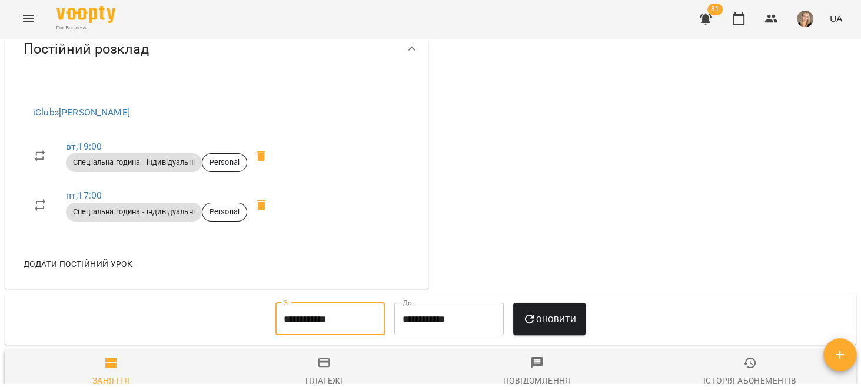
click at [354, 314] on input "**********" at bounding box center [331, 319] width 110 height 33
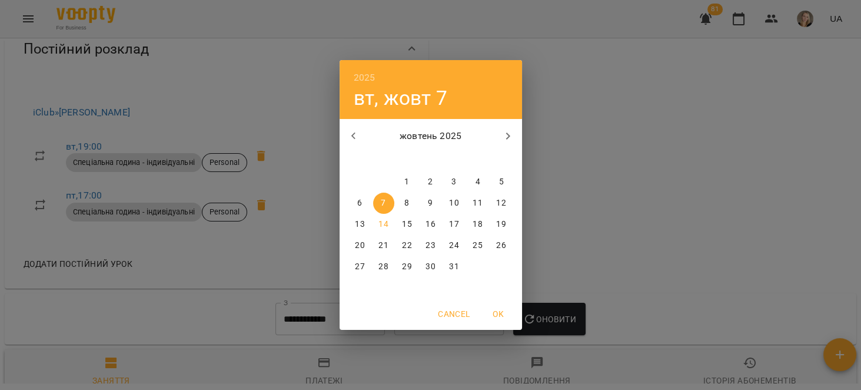
click at [352, 128] on button "button" at bounding box center [354, 136] width 28 height 28
click at [350, 138] on icon "button" at bounding box center [354, 136] width 14 height 14
click at [425, 201] on span "7" at bounding box center [430, 203] width 21 height 12
type input "**********"
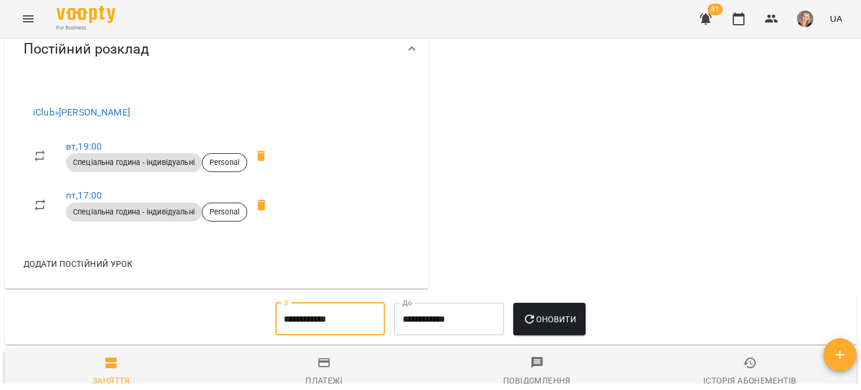
click at [558, 323] on span "Оновити" at bounding box center [550, 319] width 54 height 14
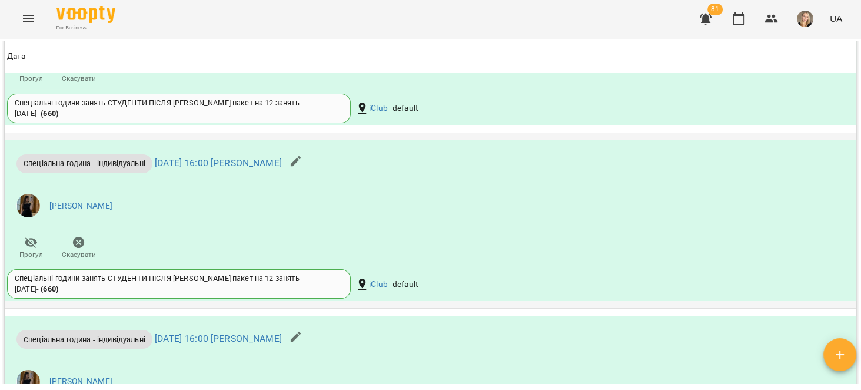
scroll to position [1719, 0]
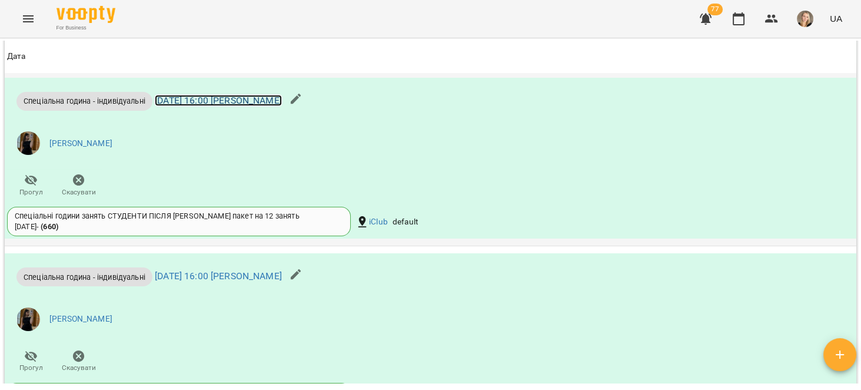
click at [282, 106] on link "пн 25 серп 2025 16:00 Діана Островська" at bounding box center [218, 100] width 127 height 11
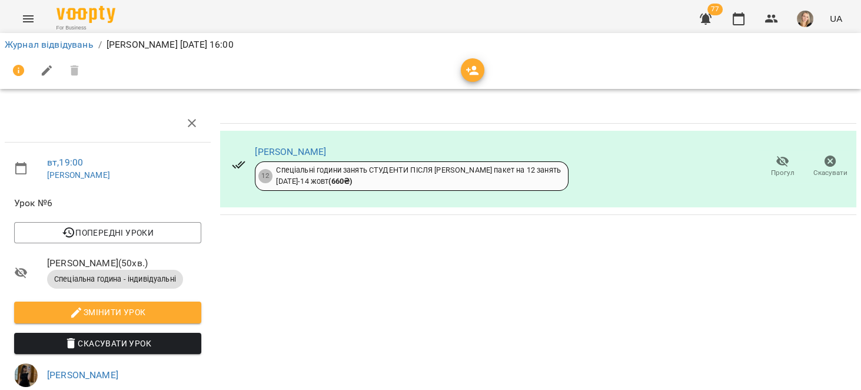
click at [825, 161] on icon "button" at bounding box center [831, 161] width 12 height 12
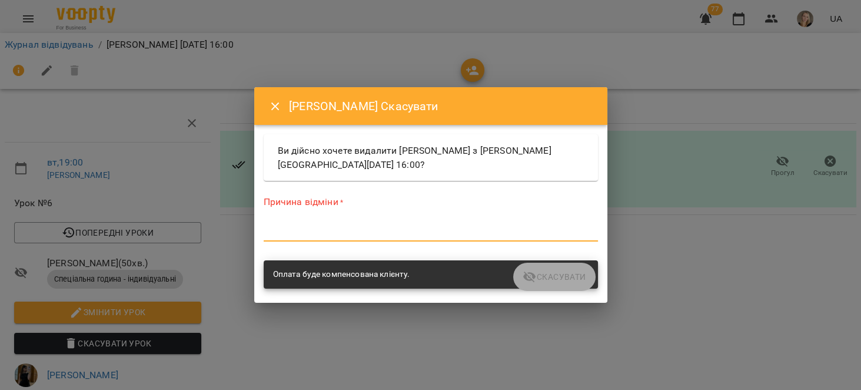
click at [422, 230] on textarea at bounding box center [431, 231] width 334 height 11
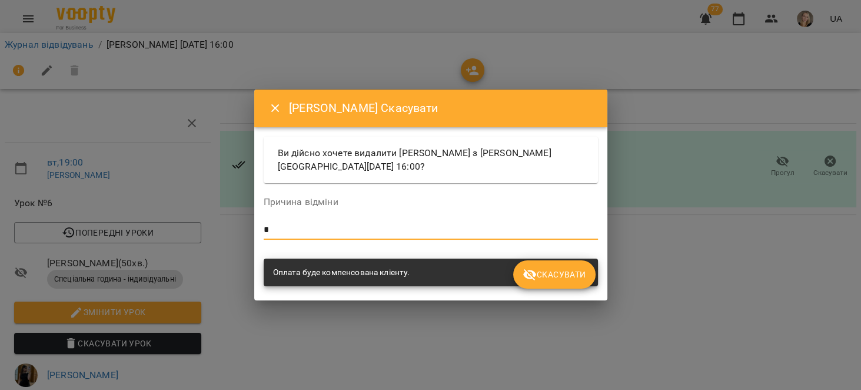
type textarea "*"
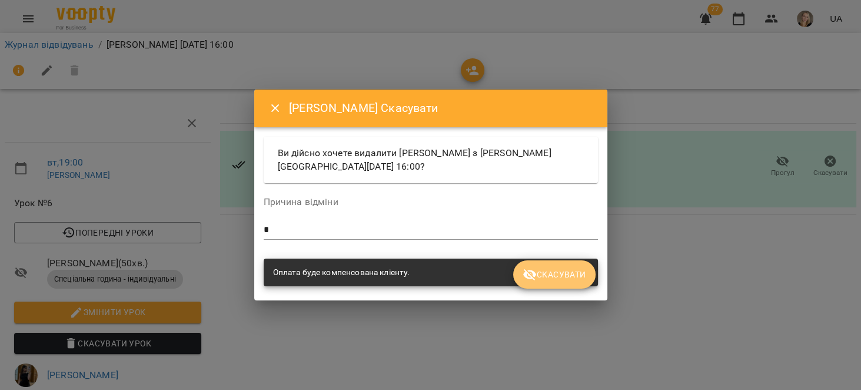
click at [551, 265] on button "Скасувати" at bounding box center [554, 274] width 82 height 28
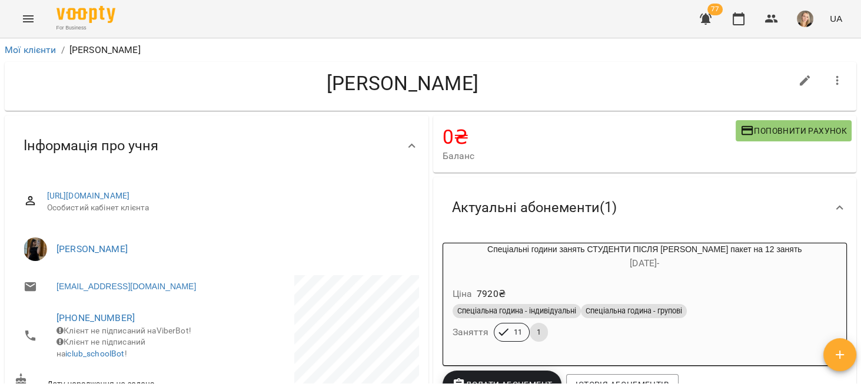
scroll to position [112, 0]
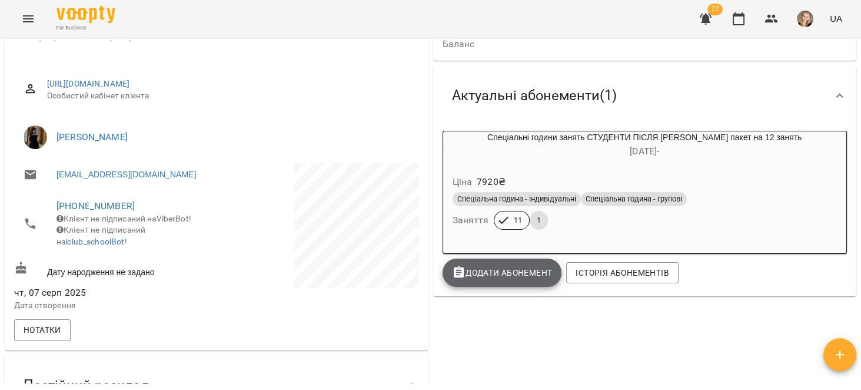
click at [494, 277] on span "Додати Абонемент" at bounding box center [502, 273] width 101 height 14
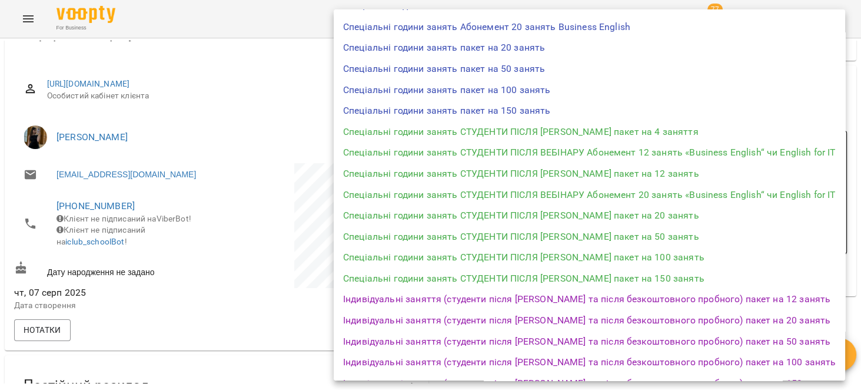
scroll to position [149, 0]
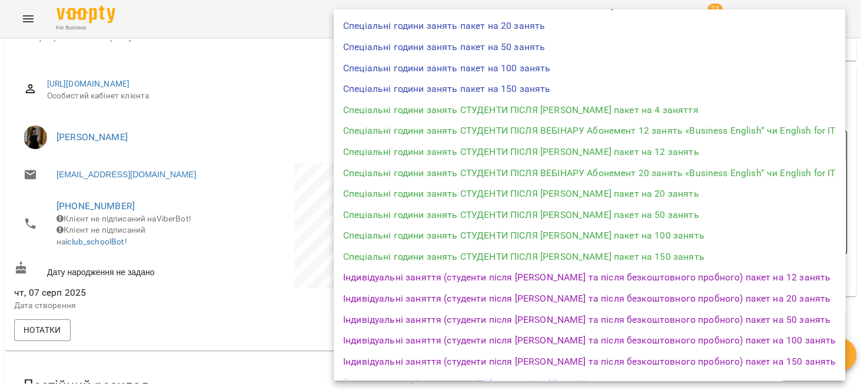
click at [705, 280] on li "Індивідуальні заняття (студенти після [PERSON_NAME] та після безкоштовного проб…" at bounding box center [590, 277] width 512 height 21
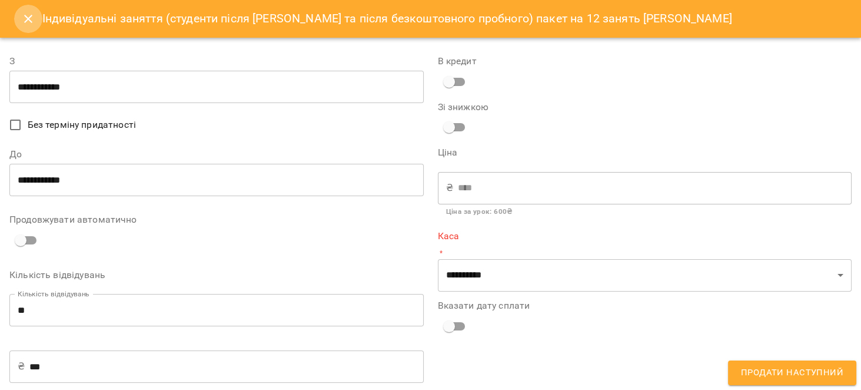
click at [40, 25] on button "Close" at bounding box center [28, 19] width 28 height 28
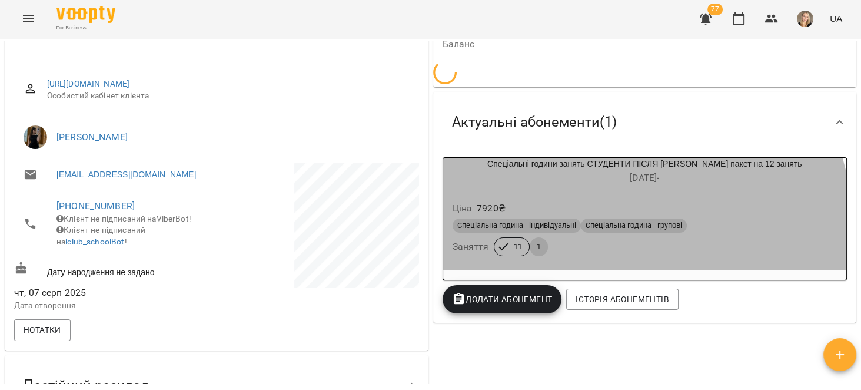
click at [513, 250] on span "11" at bounding box center [518, 246] width 22 height 11
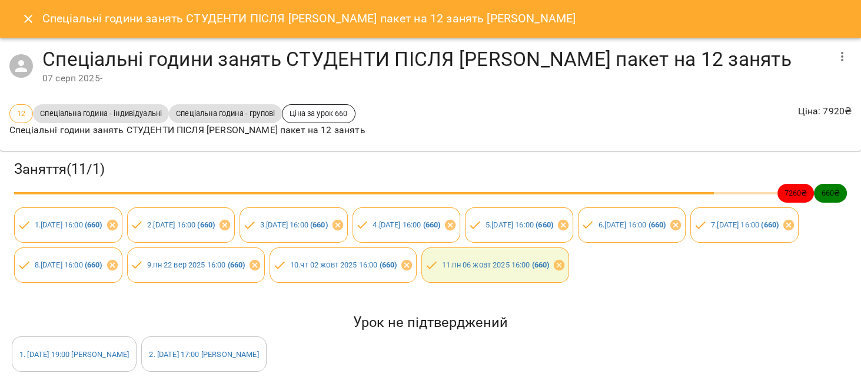
click at [35, 25] on icon "Close" at bounding box center [28, 19] width 14 height 14
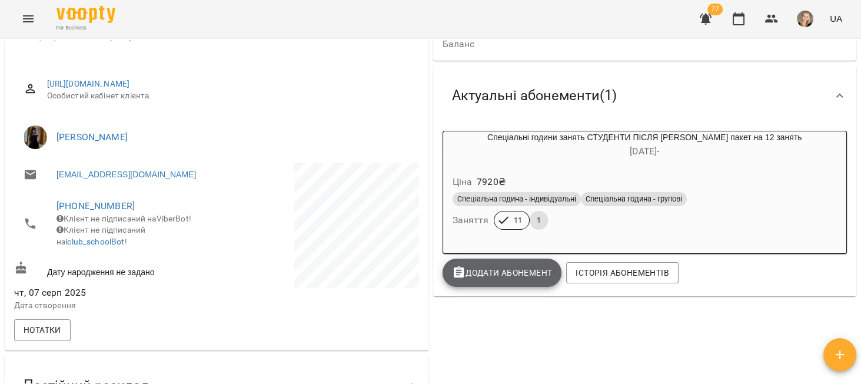
click at [499, 267] on span "Додати Абонемент" at bounding box center [502, 273] width 101 height 14
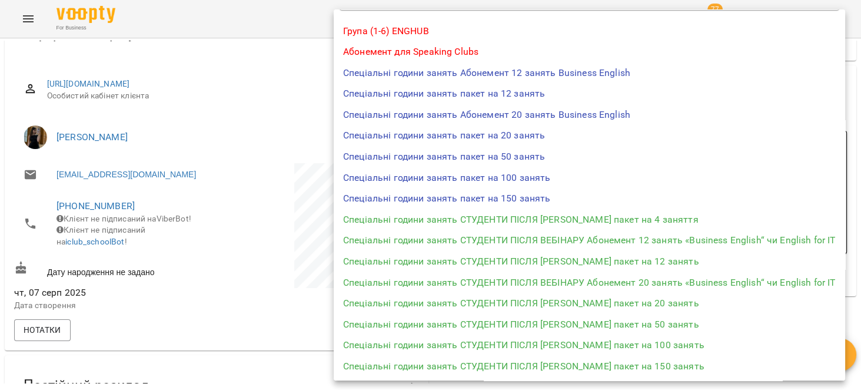
scroll to position [75, 0]
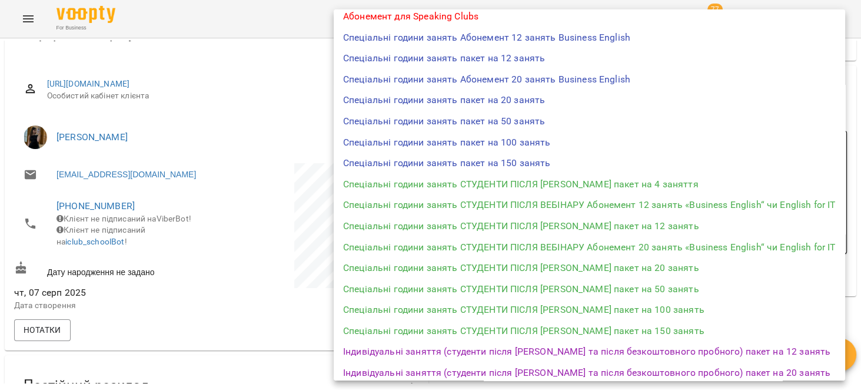
click at [549, 231] on li "Спеціальні години занять СТУДЕНТИ ПІСЛЯ ВЕБІНАРУ пакет на 12 занять" at bounding box center [590, 225] width 512 height 21
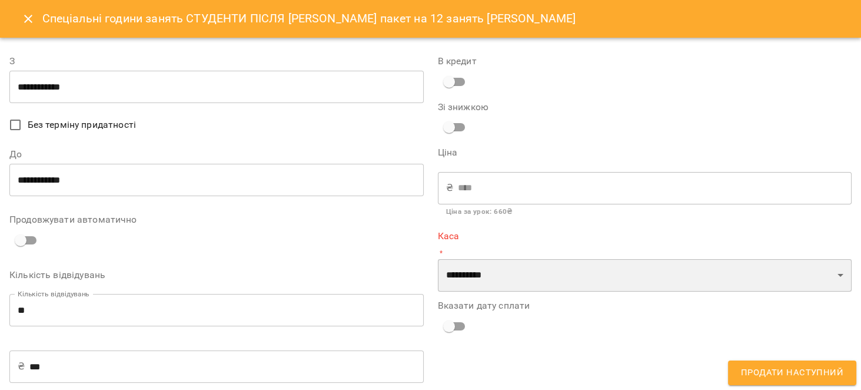
click at [520, 274] on select "**********" at bounding box center [645, 275] width 414 height 33
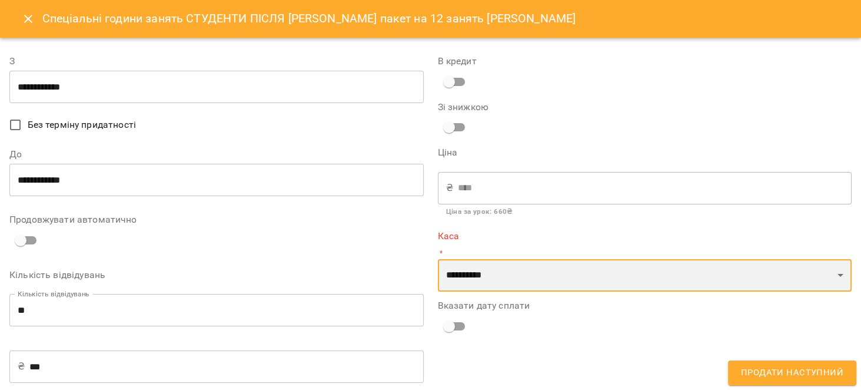
select select "****"
click at [438, 259] on select "**********" at bounding box center [645, 275] width 414 height 33
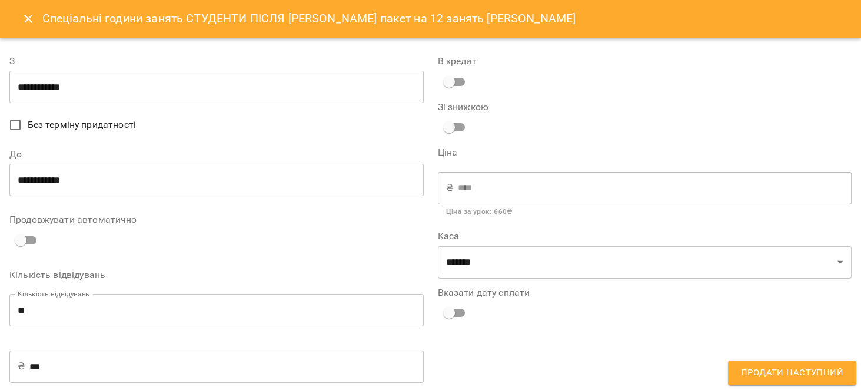
click at [71, 129] on span "Без терміну придатності" at bounding box center [82, 125] width 108 height 14
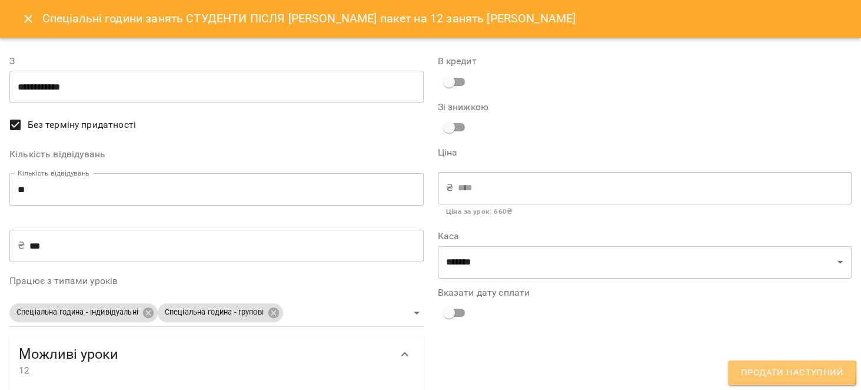
click at [769, 368] on span "Продати наступний" at bounding box center [792, 372] width 102 height 15
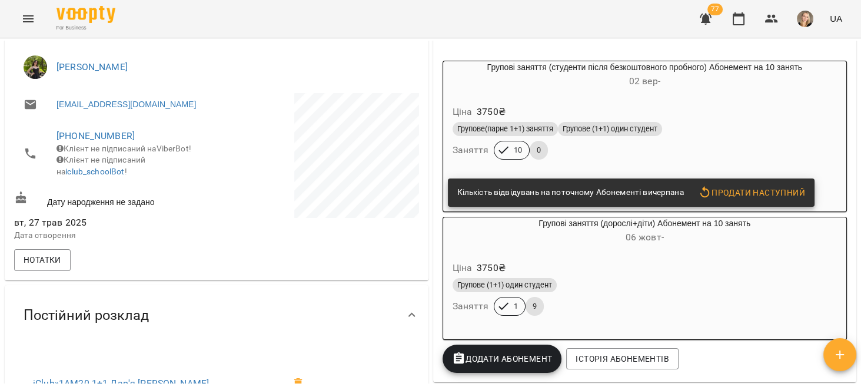
scroll to position [75, 0]
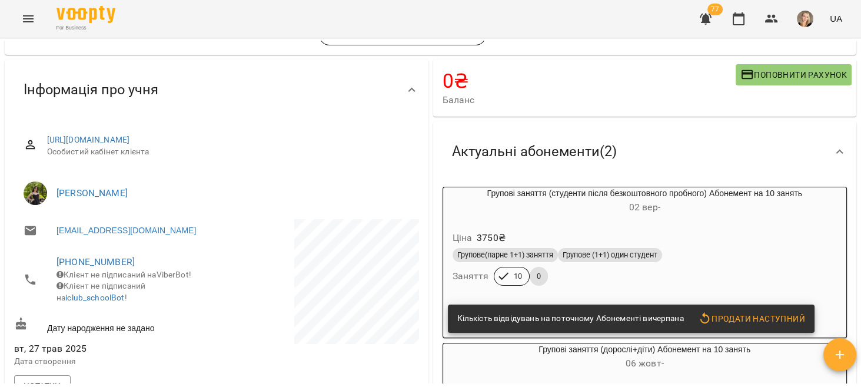
click at [665, 221] on div "Ціна 3750 ₴ Групове(парне 1+1) заняття Групове (1+1) один студент Заняття 10 0" at bounding box center [645, 260] width 404 height 80
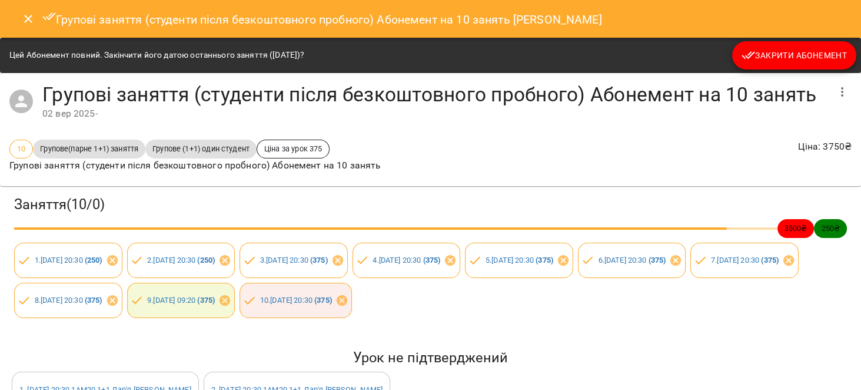
click at [774, 52] on span "Закрити Абонемент" at bounding box center [794, 55] width 105 height 14
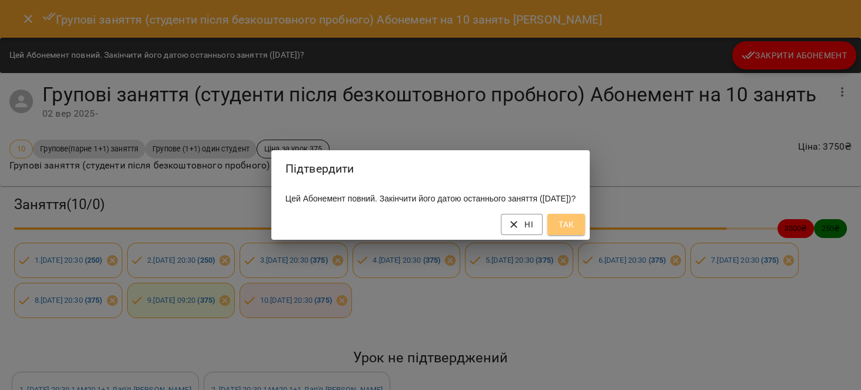
click at [576, 231] on span "Так" at bounding box center [566, 224] width 19 height 14
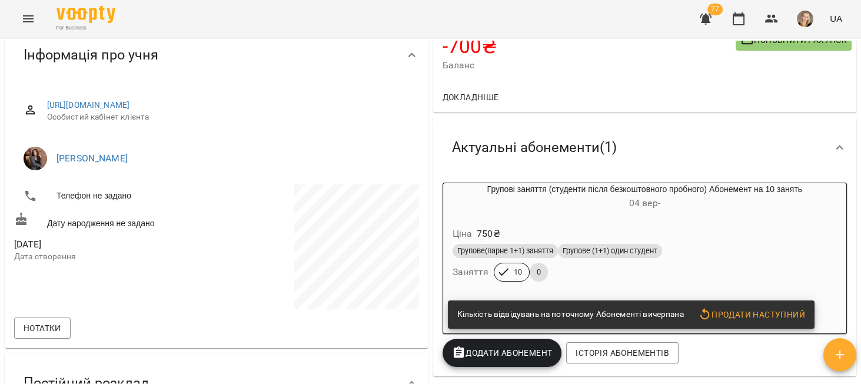
scroll to position [112, 0]
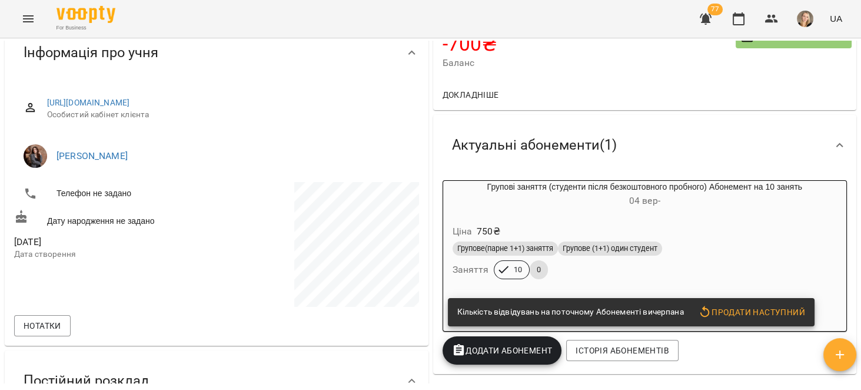
click at [752, 318] on span "Продати наступний" at bounding box center [751, 312] width 107 height 14
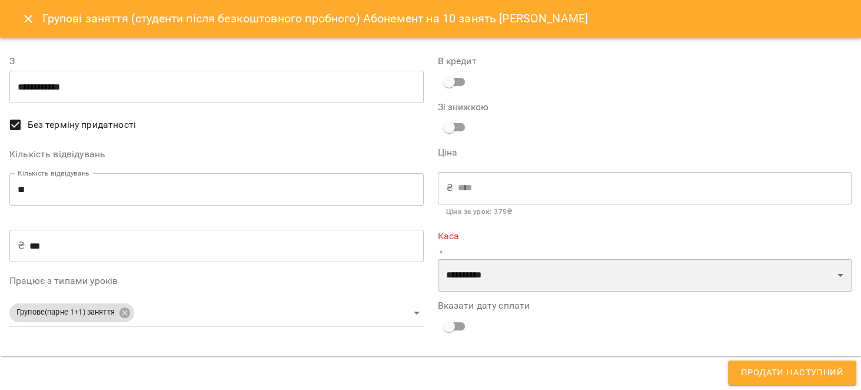
click at [486, 281] on select "**********" at bounding box center [645, 275] width 414 height 33
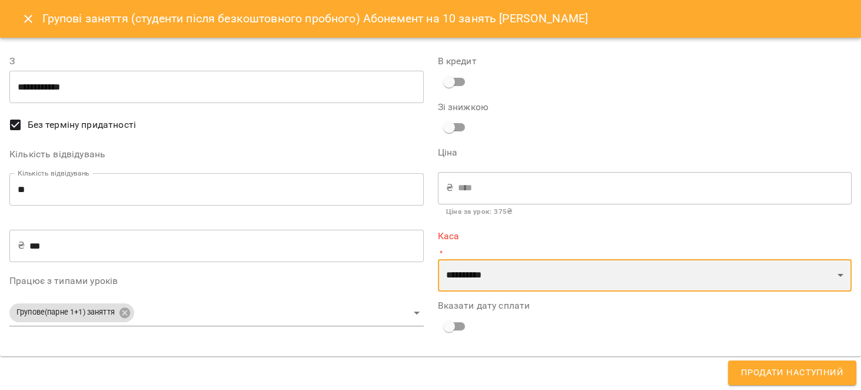
select select "****"
click at [438, 259] on select "**********" at bounding box center [645, 275] width 414 height 33
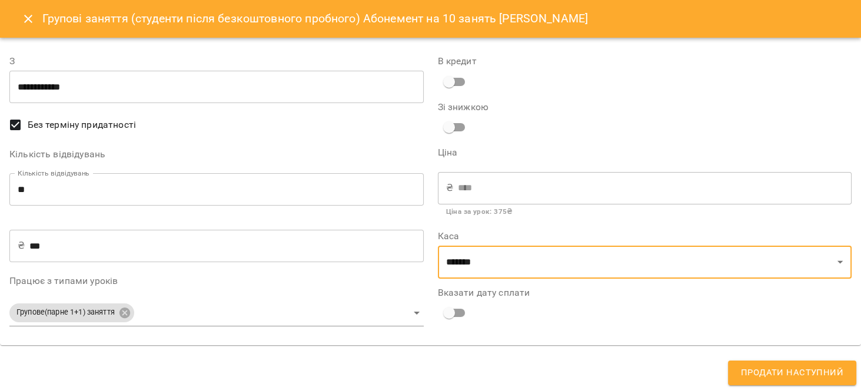
click at [122, 304] on body "For Business 77 UA Мої клієнти / Нагірна Інна Нагірна Інна 1АМ21 1+1 -700 ₴ Бал…" at bounding box center [430, 214] width 861 height 428
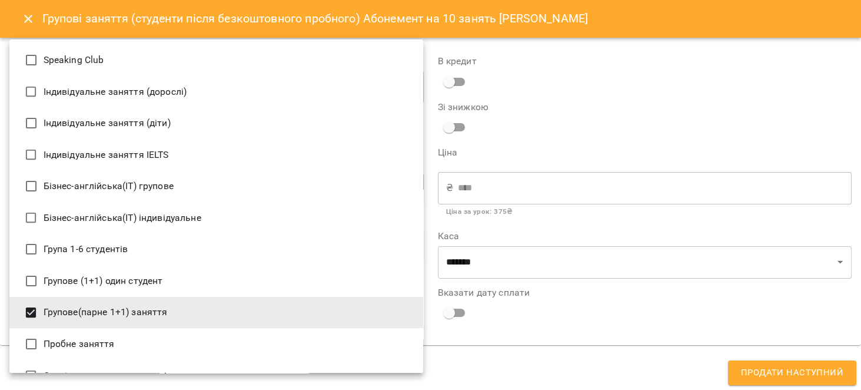
click at [147, 277] on li "Групове (1+1) один студент" at bounding box center [216, 281] width 414 height 32
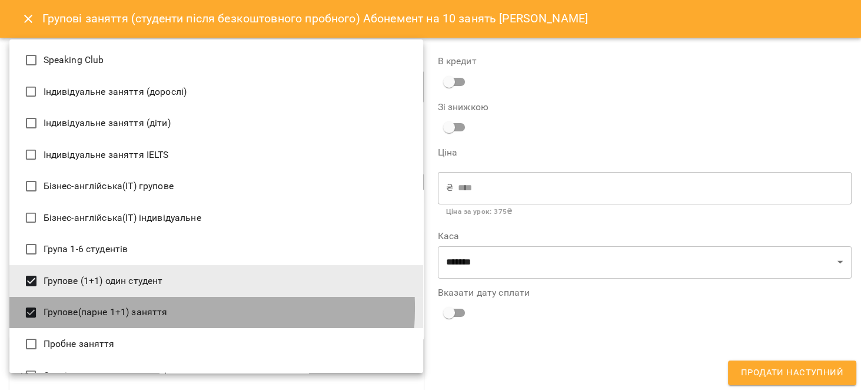
click at [150, 309] on li "Групове(парне 1+1) заняття" at bounding box center [216, 313] width 414 height 32
type input "**********"
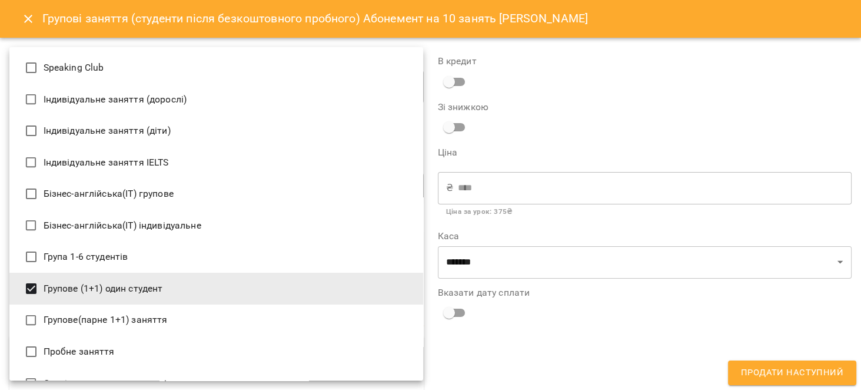
click at [517, 357] on div at bounding box center [430, 195] width 861 height 390
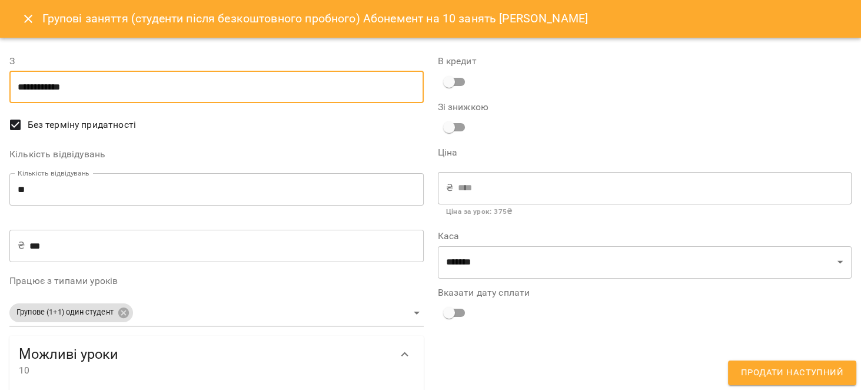
click at [34, 82] on input "**********" at bounding box center [216, 87] width 414 height 33
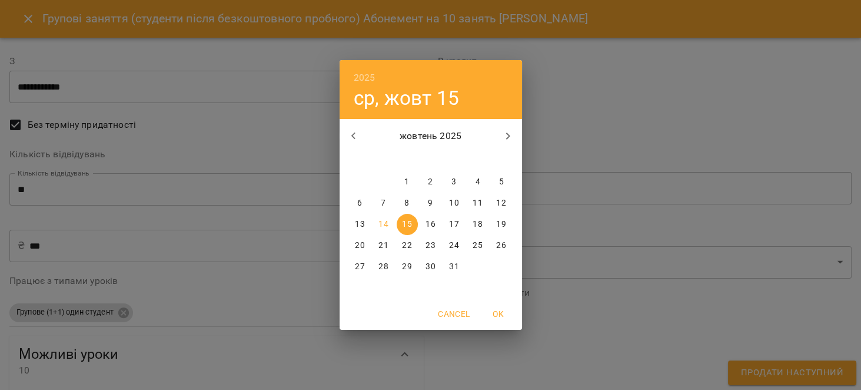
click at [475, 203] on p "11" at bounding box center [477, 203] width 9 height 12
type input "**********"
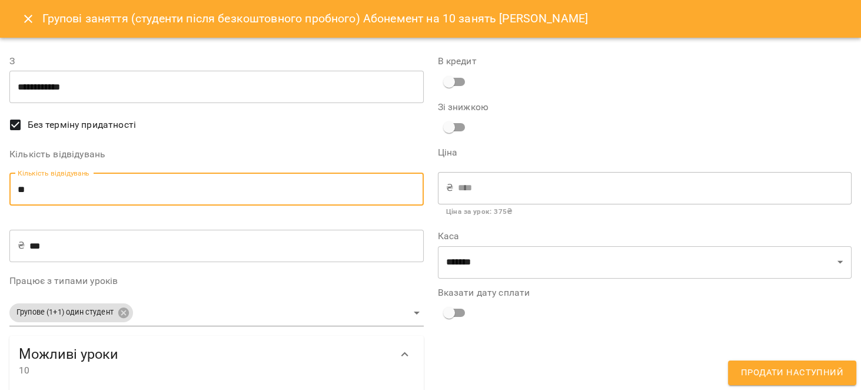
drag, startPoint x: 71, startPoint y: 190, endPoint x: 13, endPoint y: 189, distance: 58.3
click at [13, 189] on input "**" at bounding box center [216, 189] width 414 height 33
type input "*"
type input "***"
type input "*"
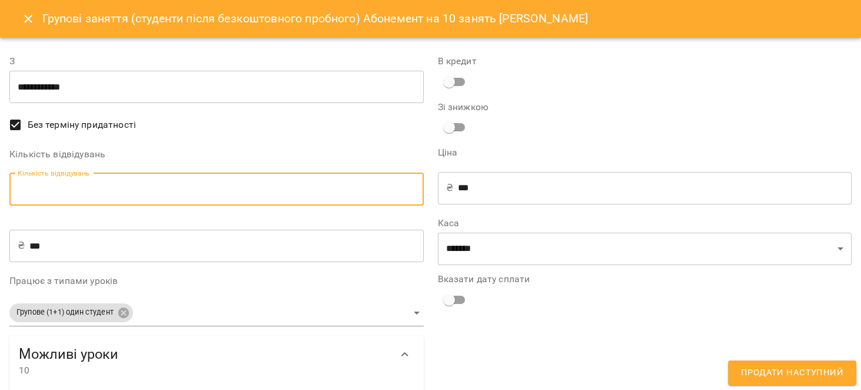
type input "****"
type input "*"
click at [500, 321] on div "Вказати дату сплати" at bounding box center [645, 306] width 414 height 37
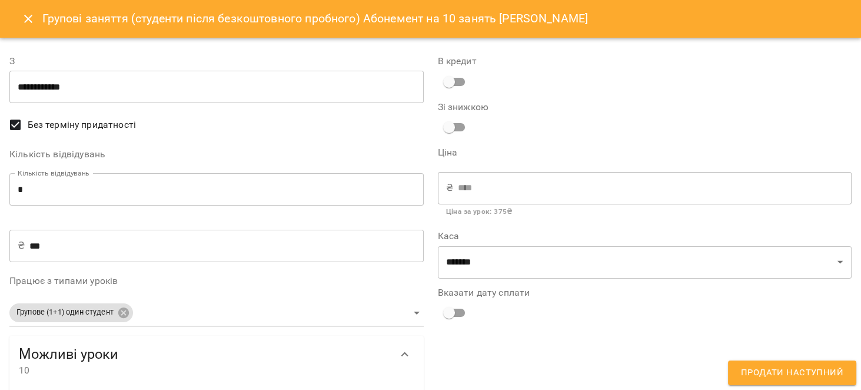
click at [798, 371] on span "Продати наступний" at bounding box center [792, 372] width 102 height 15
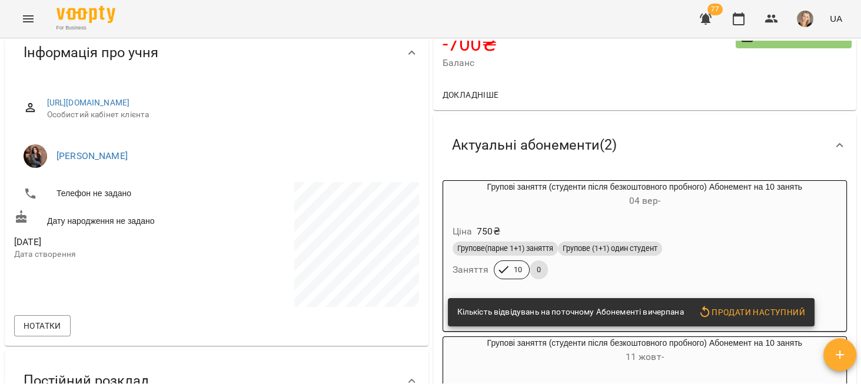
scroll to position [261, 0]
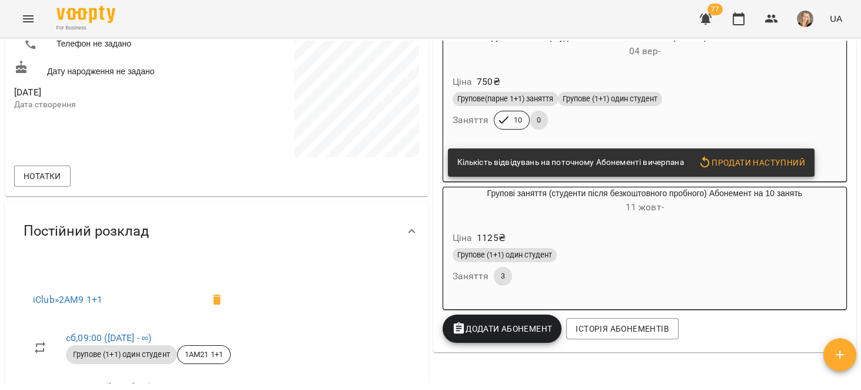
click at [727, 55] on h6 "04 вер -" at bounding box center [645, 51] width 404 height 16
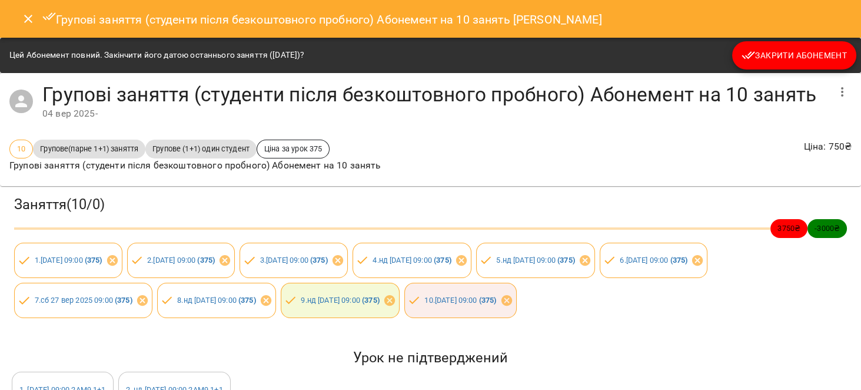
click at [779, 51] on span "Закрити Абонемент" at bounding box center [794, 55] width 105 height 14
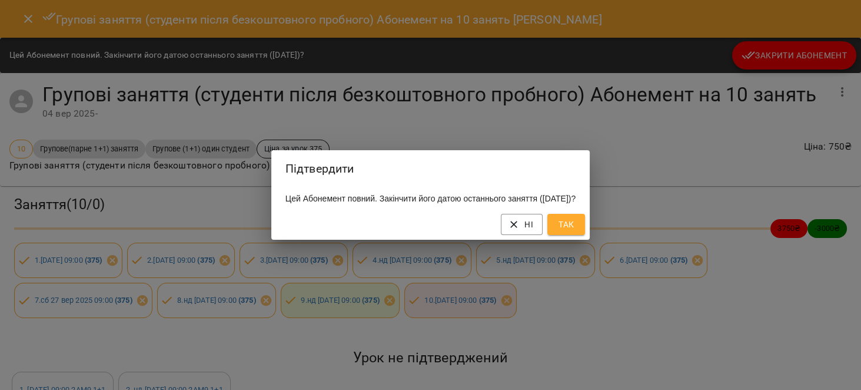
click at [572, 235] on button "Так" at bounding box center [567, 224] width 38 height 21
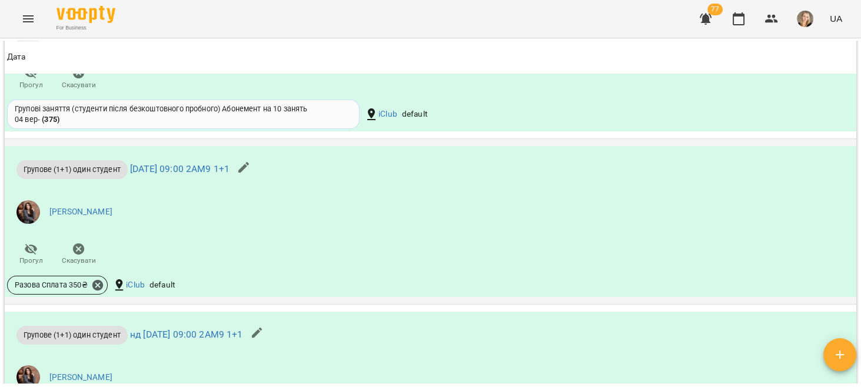
scroll to position [925, 0]
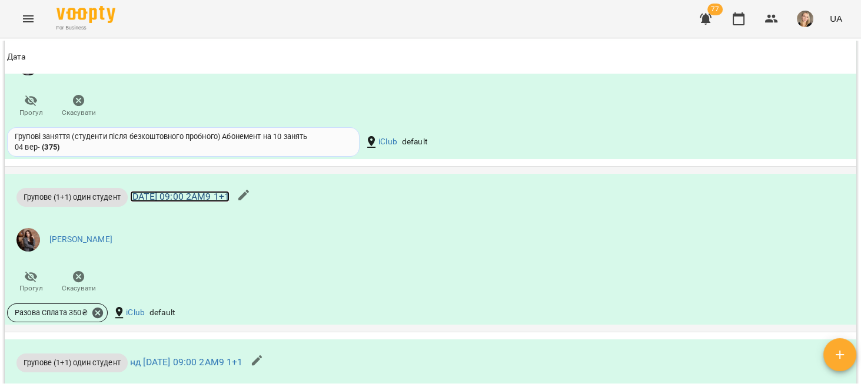
click at [230, 199] on link "сб 11 жовт 2025 09:00 2АМ9 1+1" at bounding box center [179, 196] width 99 height 11
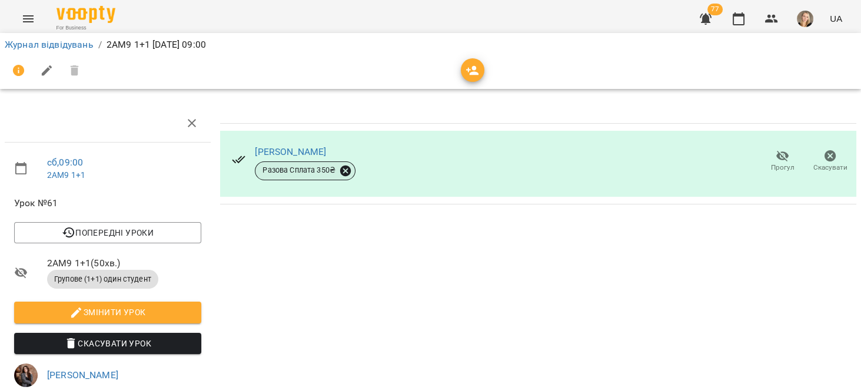
click at [340, 171] on icon at bounding box center [345, 170] width 11 height 11
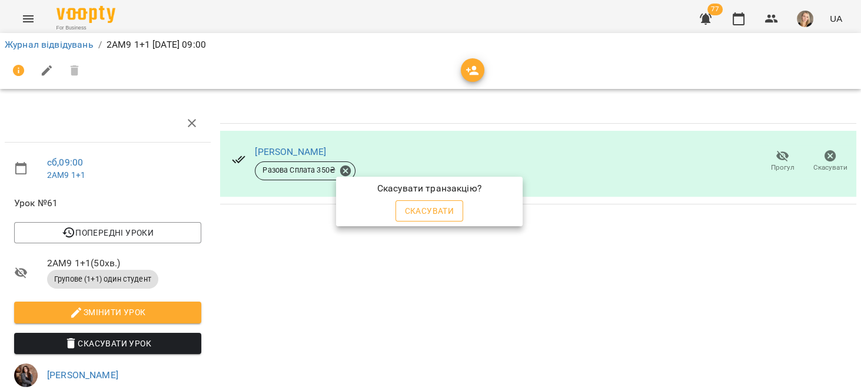
click at [438, 216] on span "Скасувати" at bounding box center [429, 211] width 49 height 14
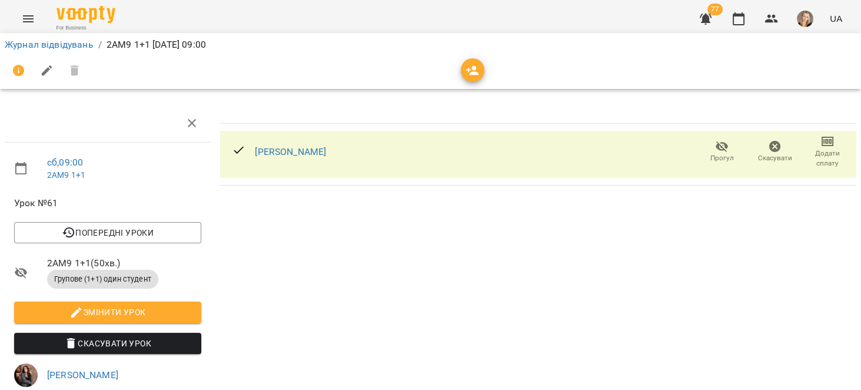
click at [769, 150] on icon "button" at bounding box center [775, 147] width 12 height 12
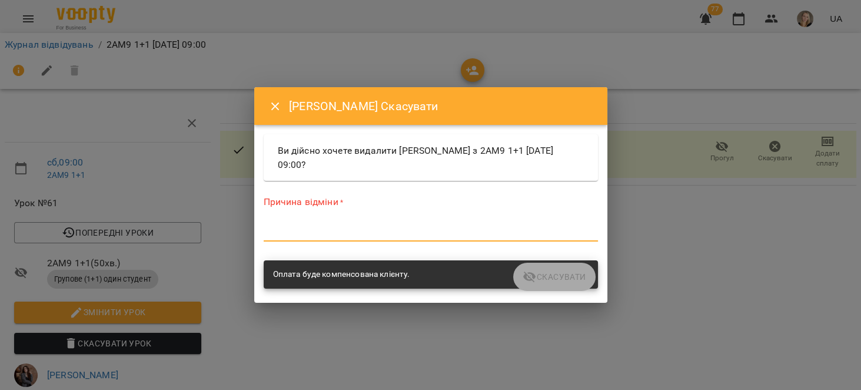
click at [433, 234] on textarea at bounding box center [431, 231] width 334 height 11
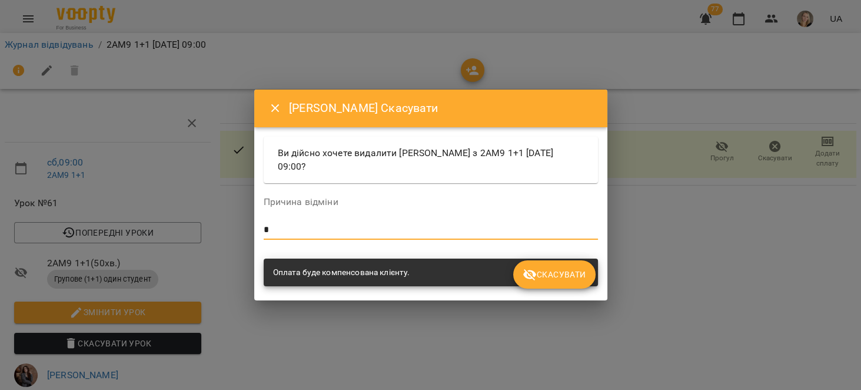
type textarea "*"
click at [555, 272] on span "Скасувати" at bounding box center [554, 274] width 63 height 14
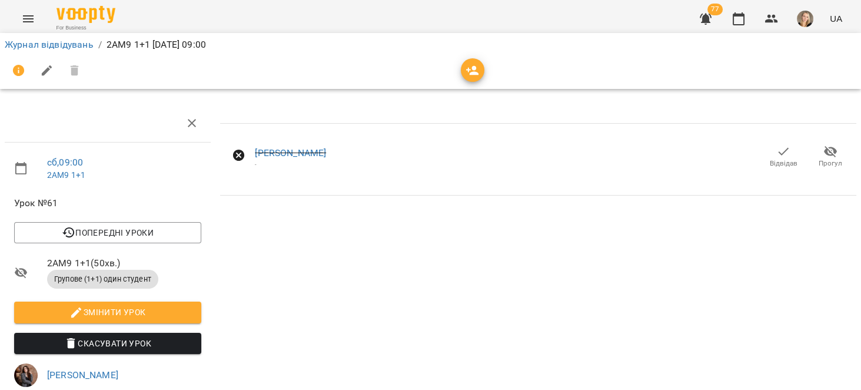
click at [778, 154] on icon "button" at bounding box center [784, 151] width 14 height 14
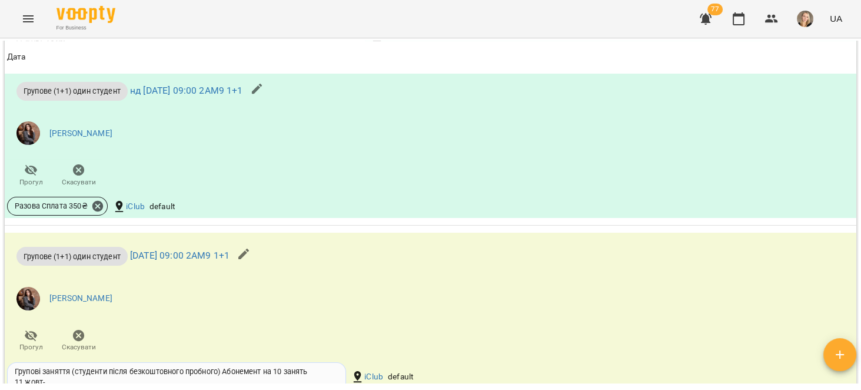
scroll to position [1121, 0]
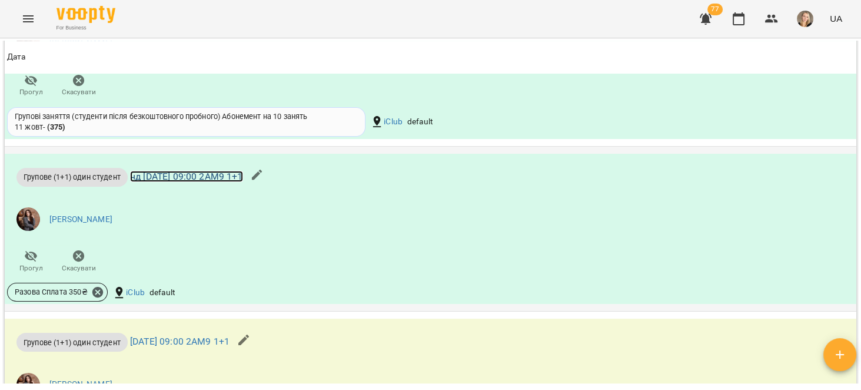
click at [200, 171] on link "нд 12 жовт 2025 09:00 2АМ9 1+1" at bounding box center [186, 176] width 113 height 11
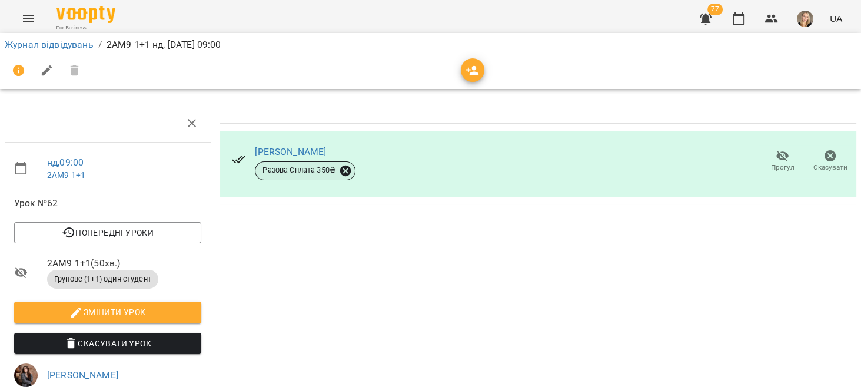
click at [339, 164] on icon at bounding box center [345, 170] width 13 height 13
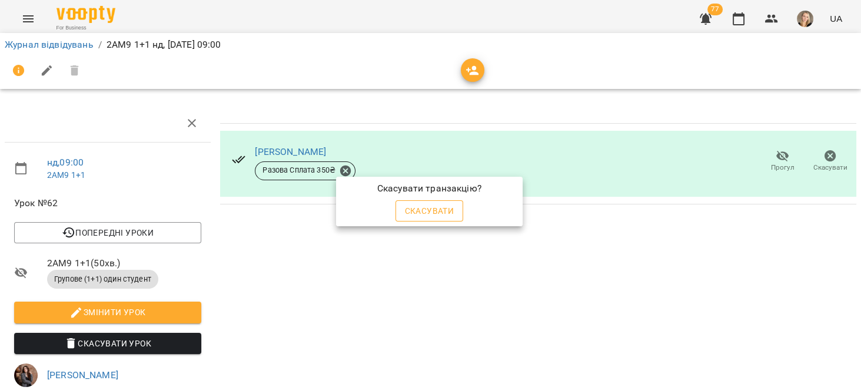
click at [446, 211] on span "Скасувати" at bounding box center [429, 211] width 49 height 14
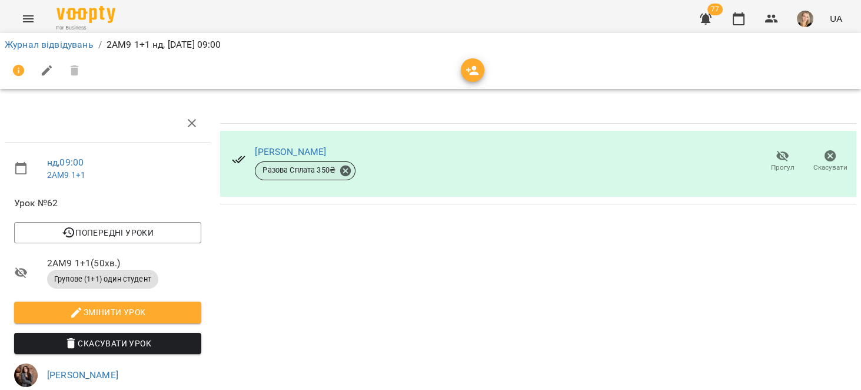
click at [349, 172] on div "Разова Сплата 350 ₴" at bounding box center [305, 170] width 101 height 19
click at [346, 171] on icon at bounding box center [345, 170] width 11 height 11
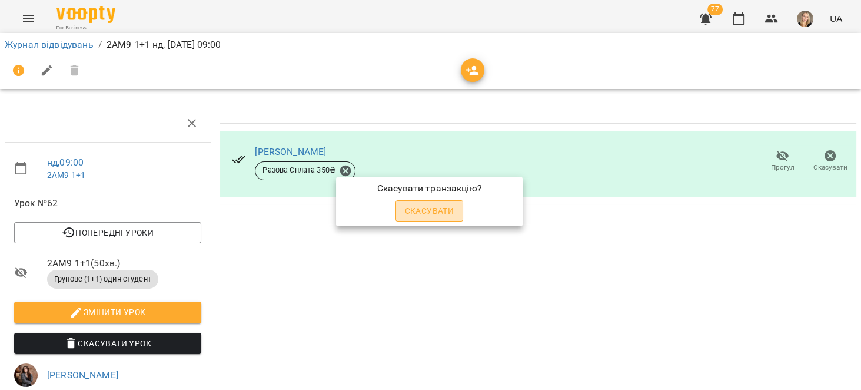
click at [417, 210] on span "Скасувати" at bounding box center [429, 211] width 49 height 14
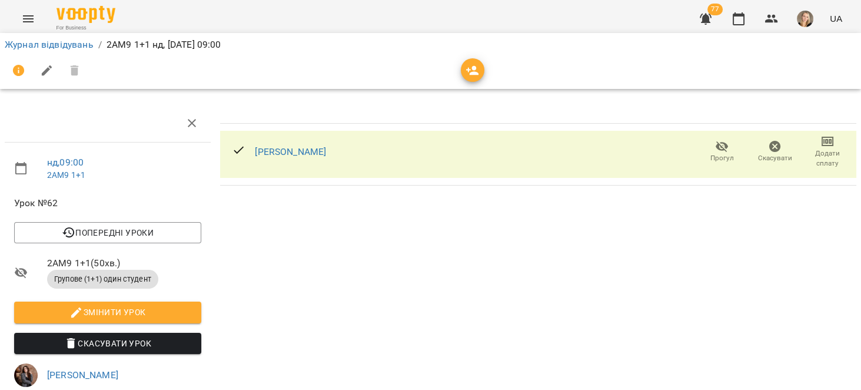
click at [768, 140] on icon "button" at bounding box center [775, 147] width 14 height 14
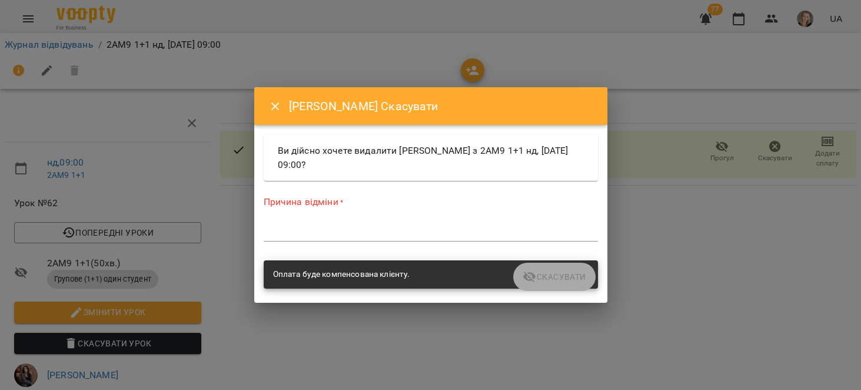
click at [475, 220] on div "Причина відміни * *" at bounding box center [431, 220] width 334 height 51
click at [463, 235] on textarea at bounding box center [431, 231] width 334 height 11
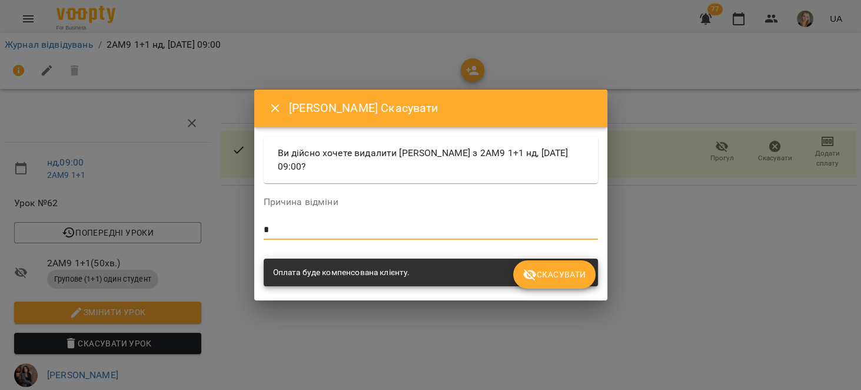
type textarea "*"
click at [563, 273] on span "Скасувати" at bounding box center [554, 274] width 63 height 14
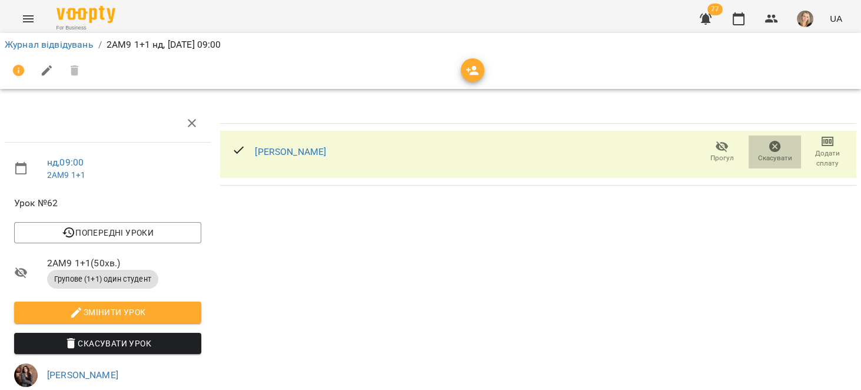
click at [776, 150] on span "Скасувати" at bounding box center [775, 152] width 39 height 24
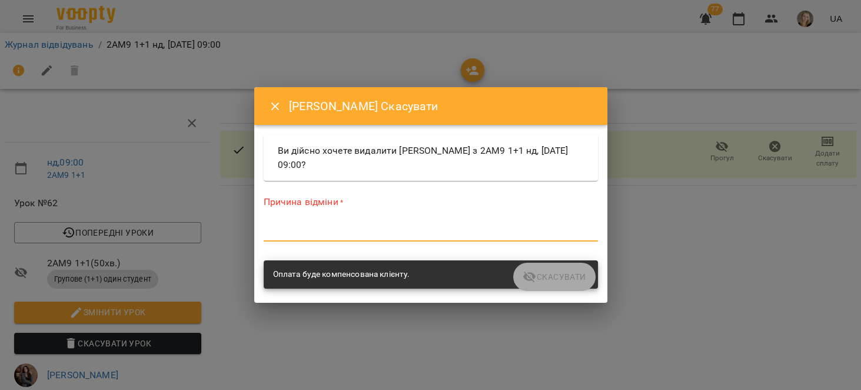
click at [430, 233] on textarea at bounding box center [431, 231] width 334 height 11
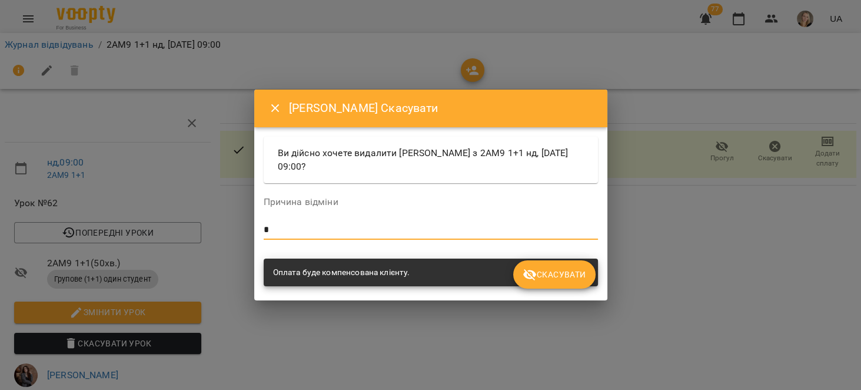
type textarea "*"
click at [575, 286] on button "Скасувати" at bounding box center [554, 274] width 82 height 28
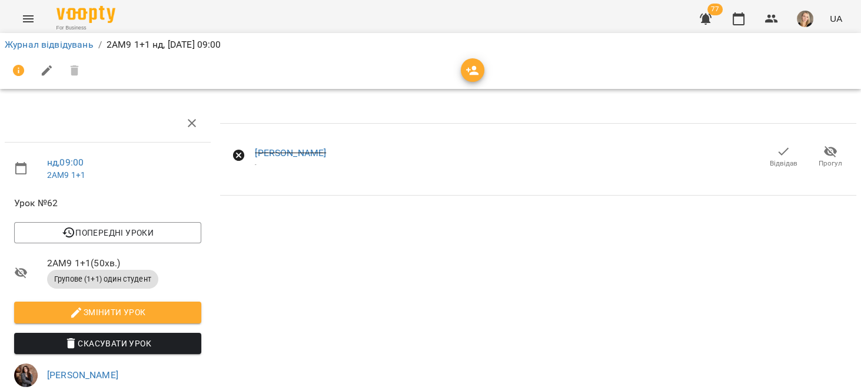
click at [767, 154] on span "Відвідав" at bounding box center [783, 156] width 33 height 24
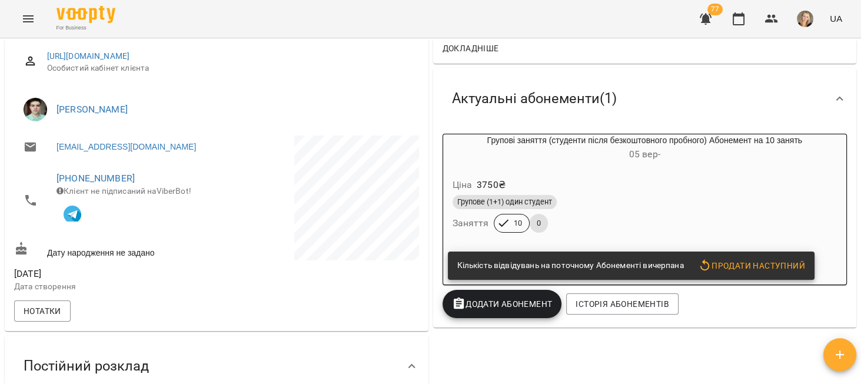
scroll to position [187, 0]
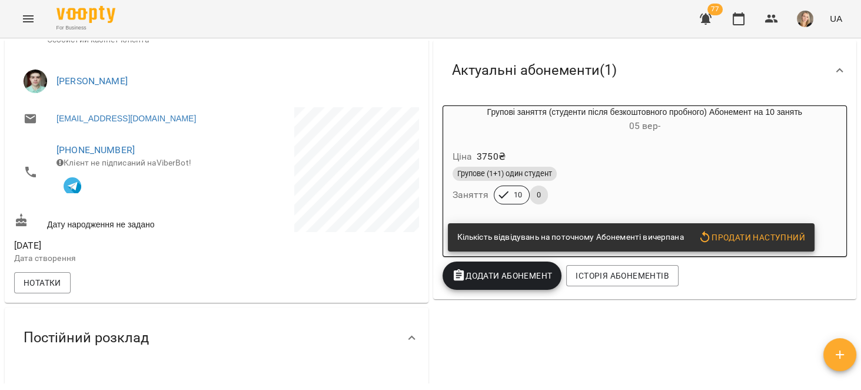
click at [752, 103] on div "Групові заняття (студенти після безкоштовного пробного) Абонемент на 10 занять …" at bounding box center [645, 181] width 410 height 156
click at [750, 139] on div "Ціна 3750 ₴ Групове (1+1) один студент Заняття 10 0" at bounding box center [645, 179] width 409 height 85
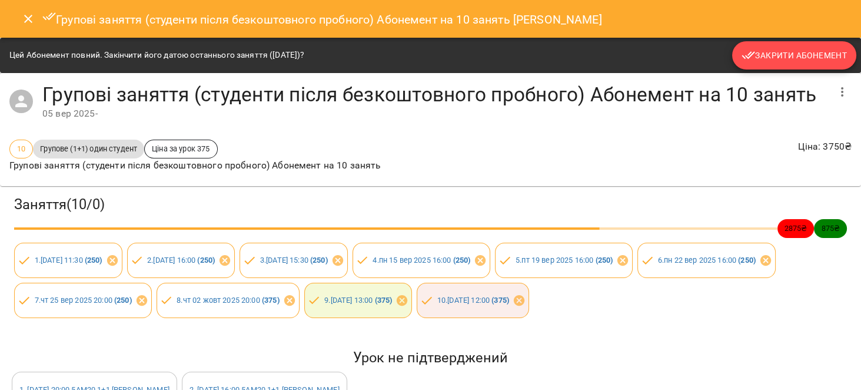
click at [781, 52] on span "Закрити Абонемент" at bounding box center [794, 55] width 105 height 14
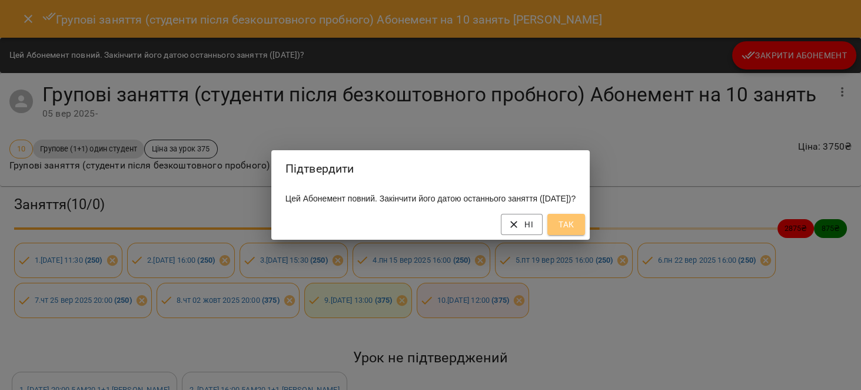
click at [573, 224] on button "Так" at bounding box center [567, 224] width 38 height 21
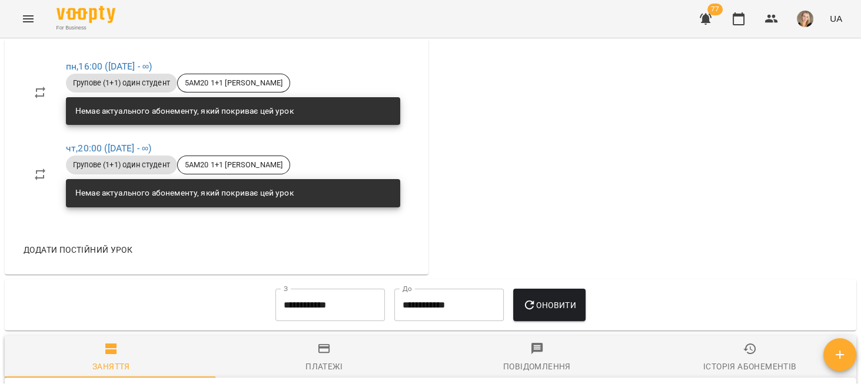
scroll to position [751, 0]
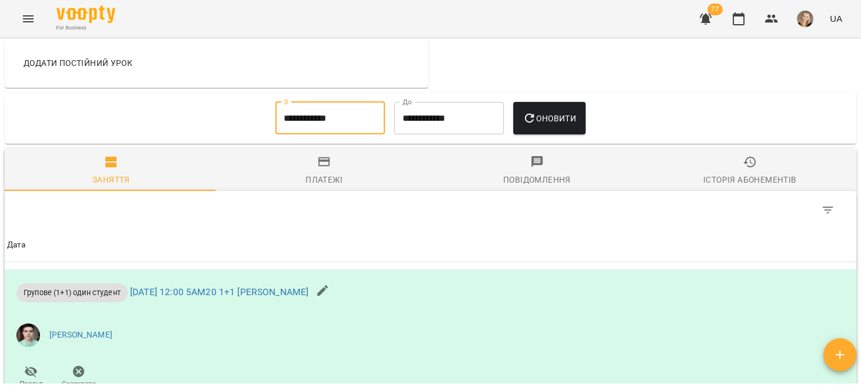
click at [315, 122] on input "**********" at bounding box center [331, 118] width 110 height 33
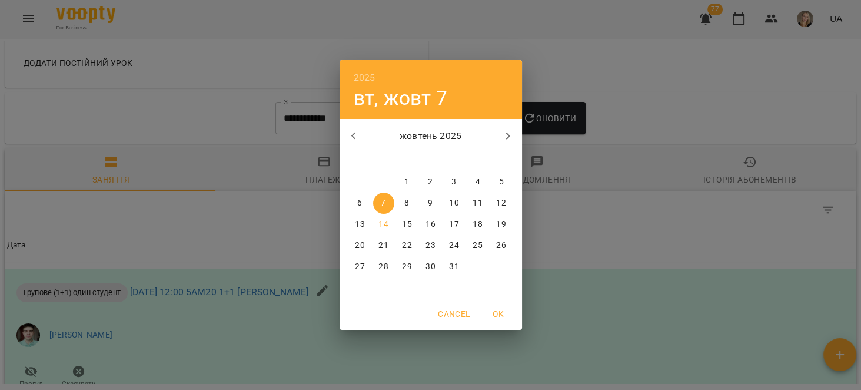
click at [351, 138] on icon "button" at bounding box center [354, 136] width 14 height 14
click at [361, 242] on p "22" at bounding box center [359, 246] width 9 height 12
type input "**********"
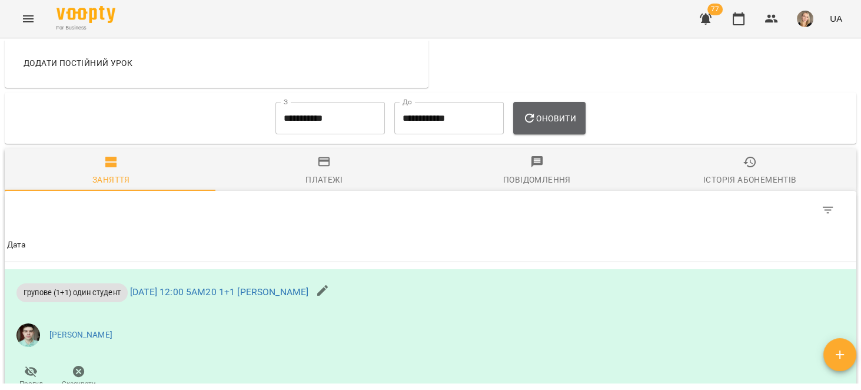
click at [543, 125] on span "Оновити" at bounding box center [550, 118] width 54 height 14
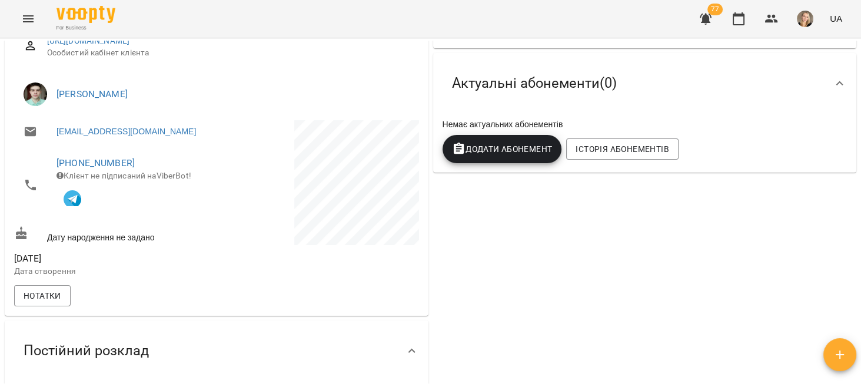
scroll to position [159, 0]
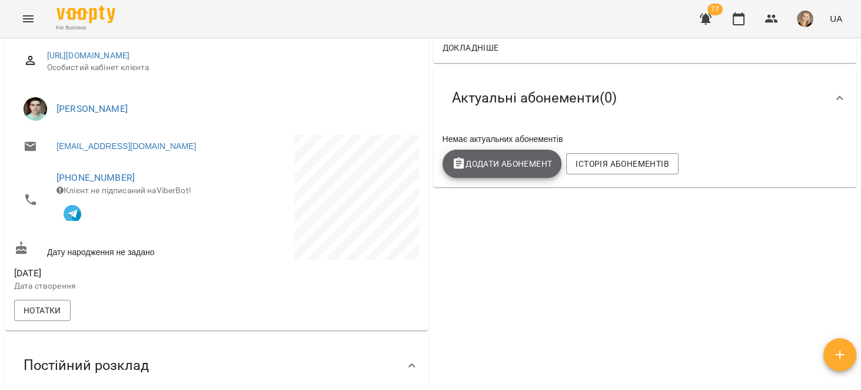
click at [523, 162] on span "Додати Абонемент" at bounding box center [502, 164] width 101 height 14
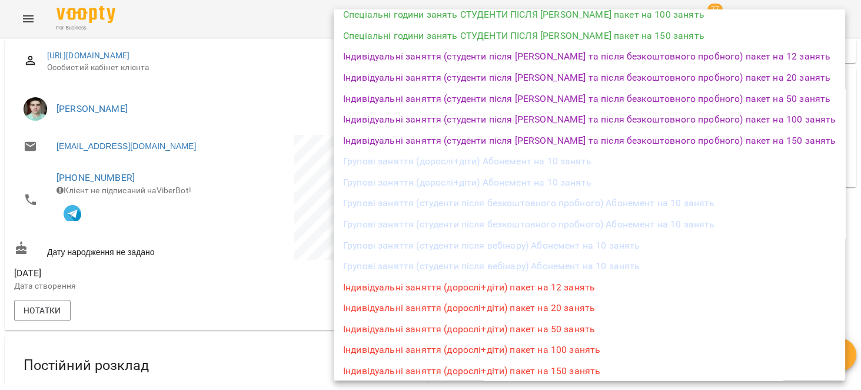
scroll to position [373, 0]
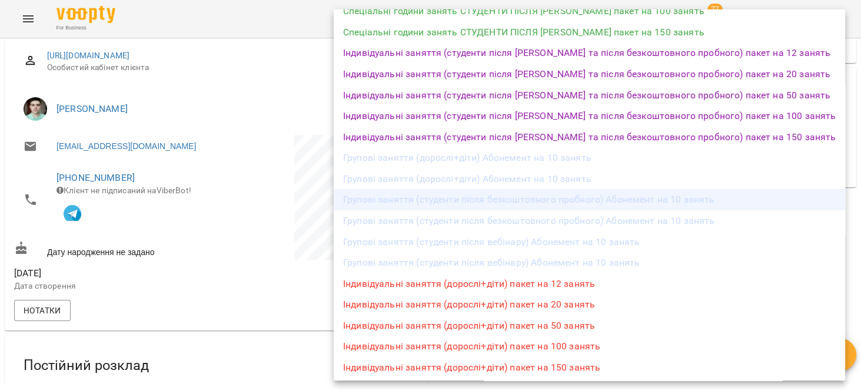
click at [600, 207] on li "Групові заняття (студенти після безкоштовного пробного) Абонемент на 10 занять" at bounding box center [590, 199] width 512 height 21
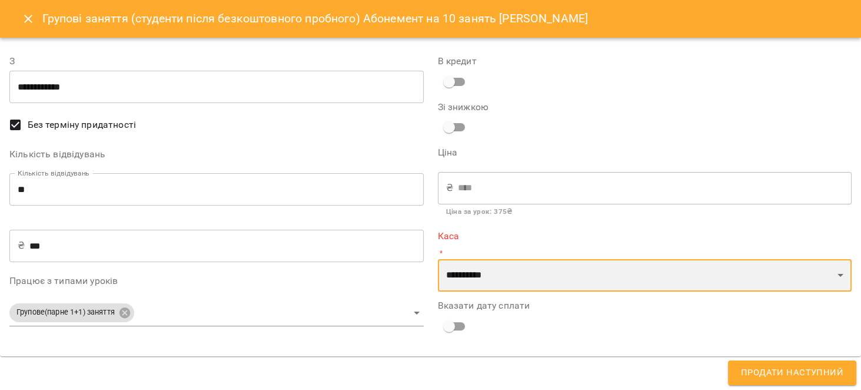
click at [476, 288] on select "**********" at bounding box center [645, 275] width 414 height 33
select select "****"
click at [438, 259] on select "**********" at bounding box center [645, 275] width 414 height 33
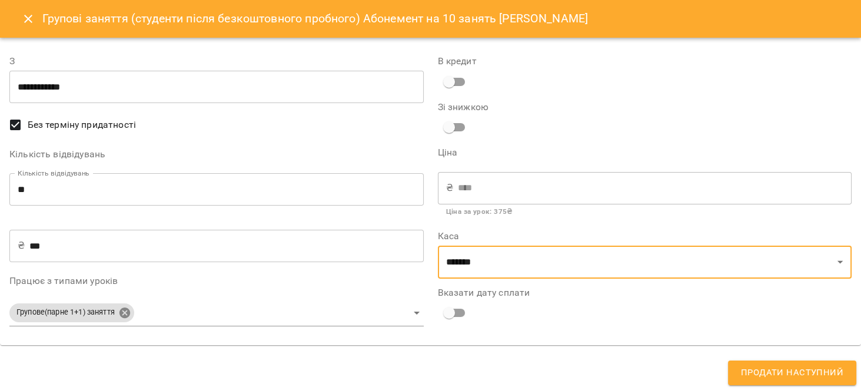
click at [124, 310] on body "For Business 77 UA Мої клієнти / [PERSON_NAME] [PERSON_NAME] 5АМ20 1+1 [PERSON_…" at bounding box center [430, 214] width 861 height 428
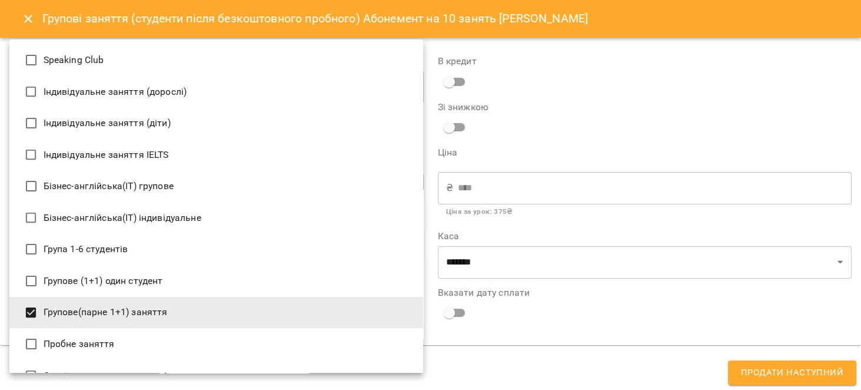
click at [141, 311] on li "Групове(парне 1+1) заняття" at bounding box center [216, 313] width 414 height 32
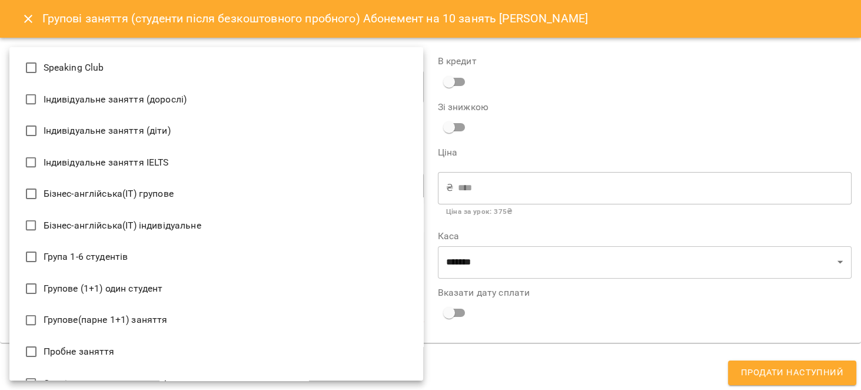
click at [145, 280] on li "Групове (1+1) один студент" at bounding box center [216, 289] width 414 height 32
type input "**********"
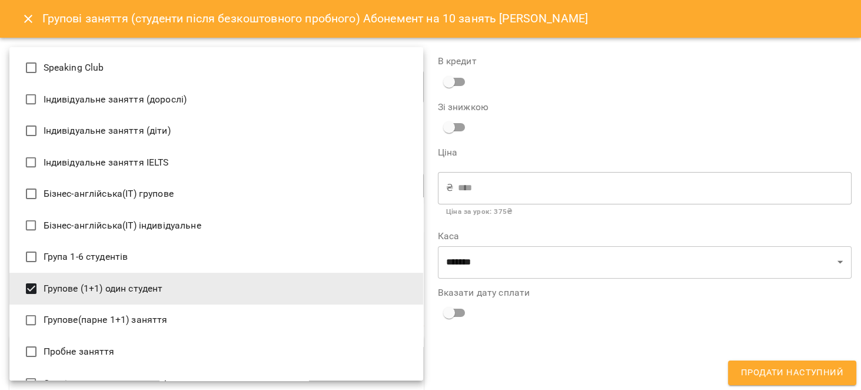
click at [523, 321] on div at bounding box center [430, 195] width 861 height 390
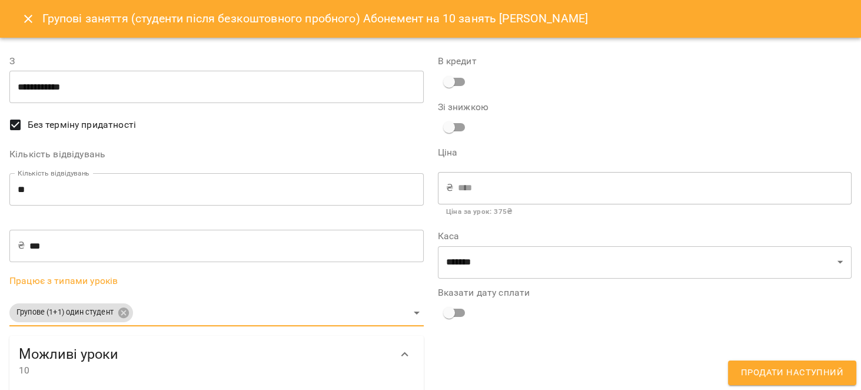
click at [51, 80] on input "**********" at bounding box center [216, 87] width 414 height 33
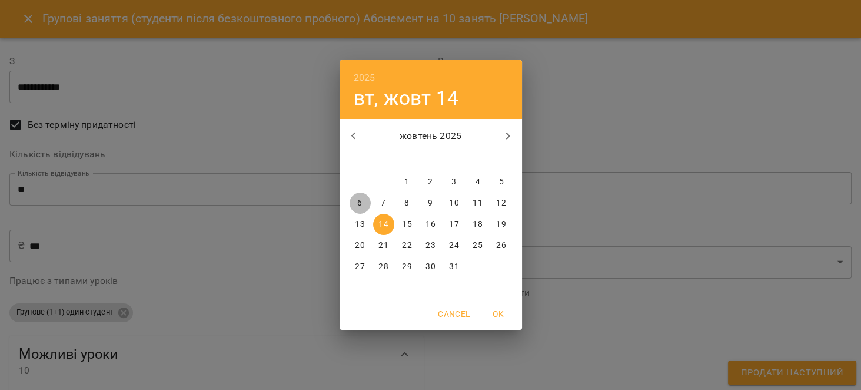
click at [355, 200] on span "6" at bounding box center [360, 203] width 21 height 12
type input "**********"
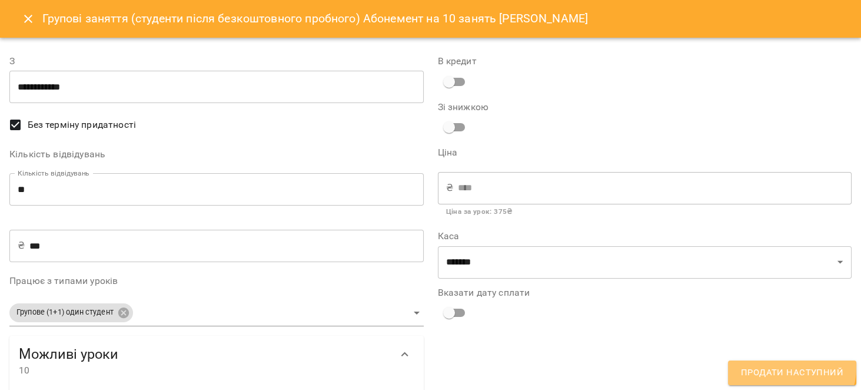
click at [789, 367] on span "Продати наступний" at bounding box center [792, 372] width 102 height 15
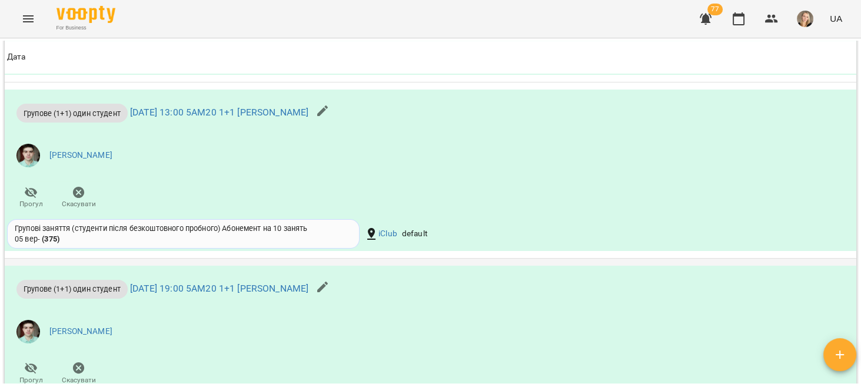
scroll to position [1542, 0]
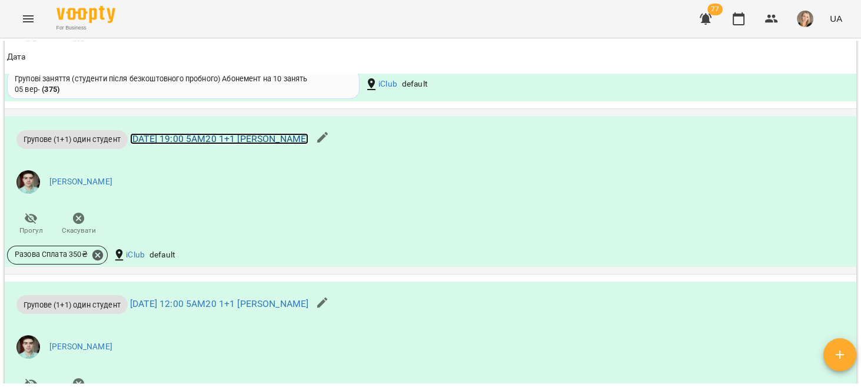
click at [220, 138] on link "пн 06 жовт 2025 19:00 5АМ20 1+1 Артем Андрушко" at bounding box center [219, 138] width 178 height 11
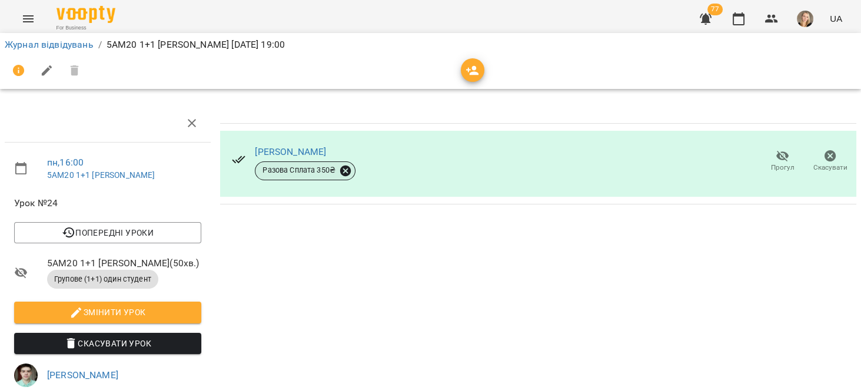
click at [349, 170] on icon at bounding box center [345, 170] width 13 height 13
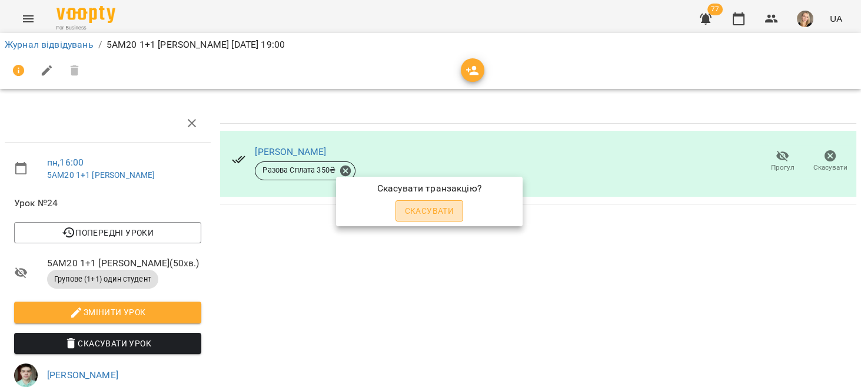
click at [443, 218] on button "Скасувати" at bounding box center [430, 210] width 68 height 21
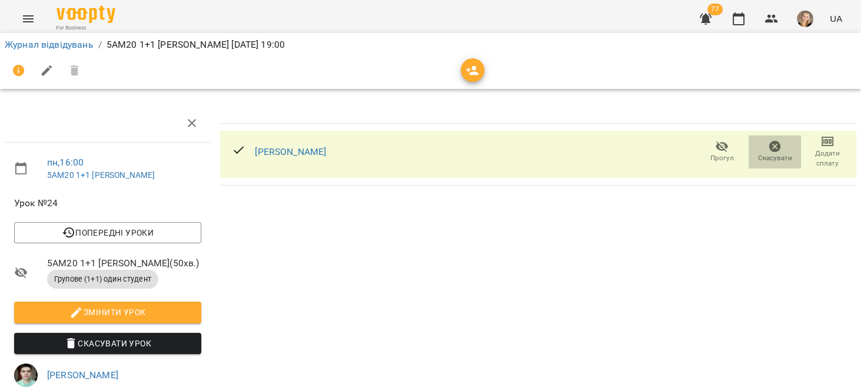
click at [759, 156] on span "Скасувати" at bounding box center [775, 158] width 34 height 10
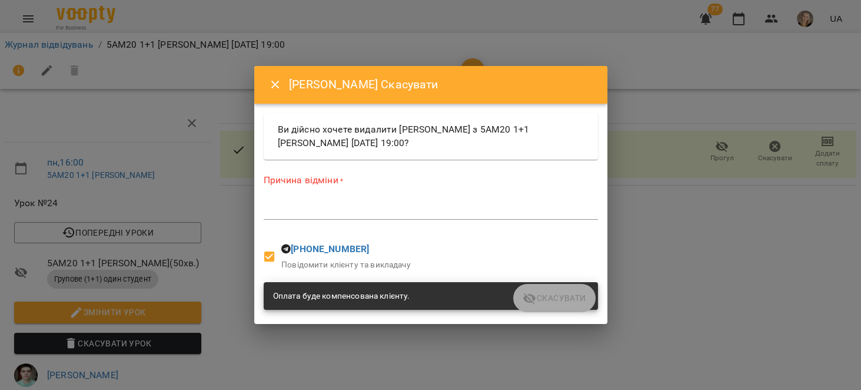
click at [418, 195] on div "Причина відміни * *" at bounding box center [431, 199] width 334 height 51
click at [412, 203] on div "*" at bounding box center [431, 210] width 334 height 19
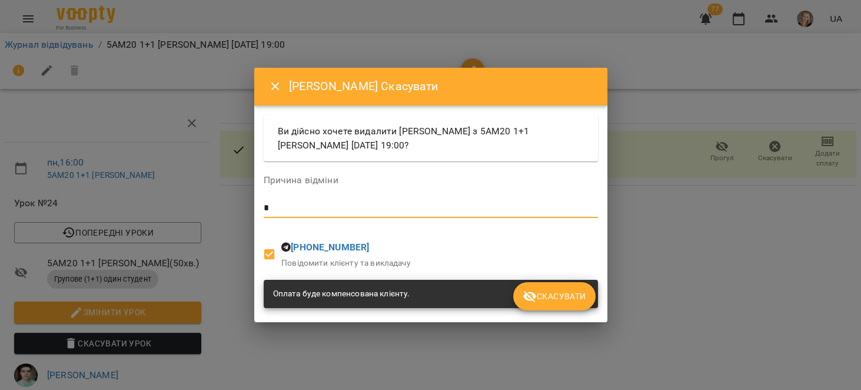
type textarea "*"
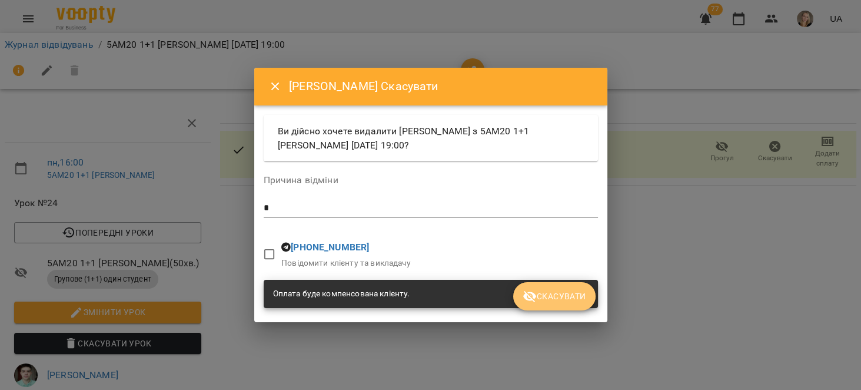
click at [556, 286] on button "Скасувати" at bounding box center [554, 296] width 82 height 28
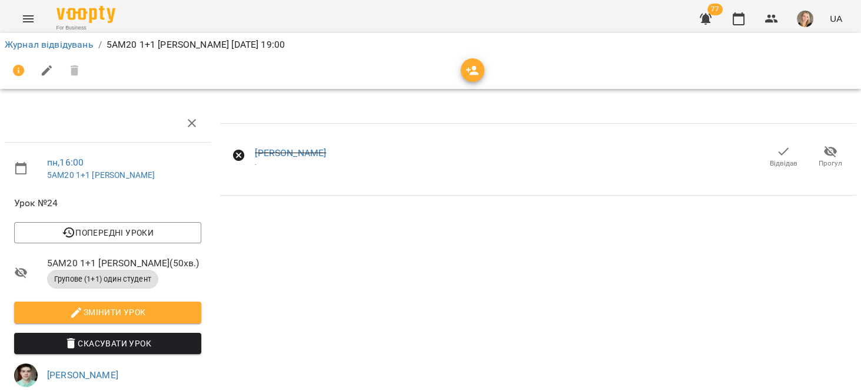
click at [785, 158] on span "Відвідав" at bounding box center [784, 163] width 28 height 10
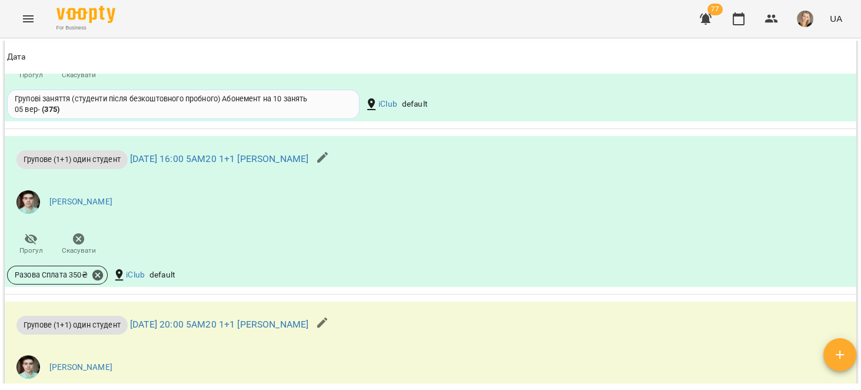
scroll to position [972, 0]
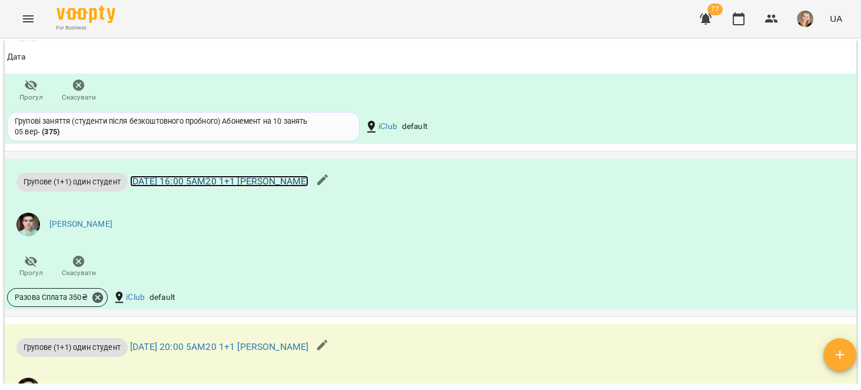
click at [255, 179] on link "пн 13 жовт 2025 16:00 5АМ20 1+1 Артем Андрушко" at bounding box center [219, 180] width 178 height 11
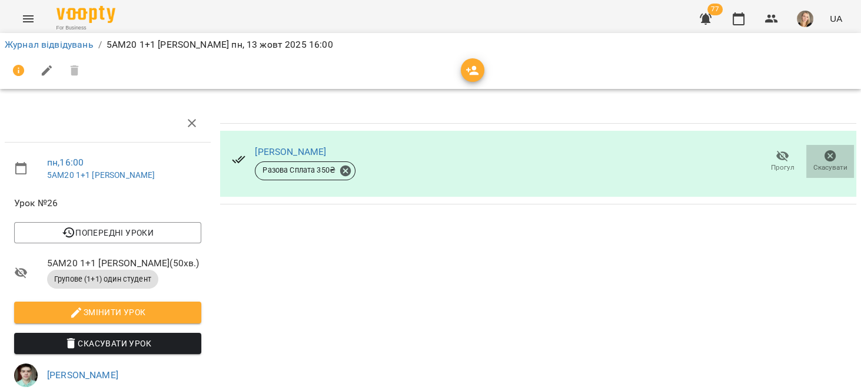
click at [824, 155] on icon "button" at bounding box center [831, 156] width 14 height 14
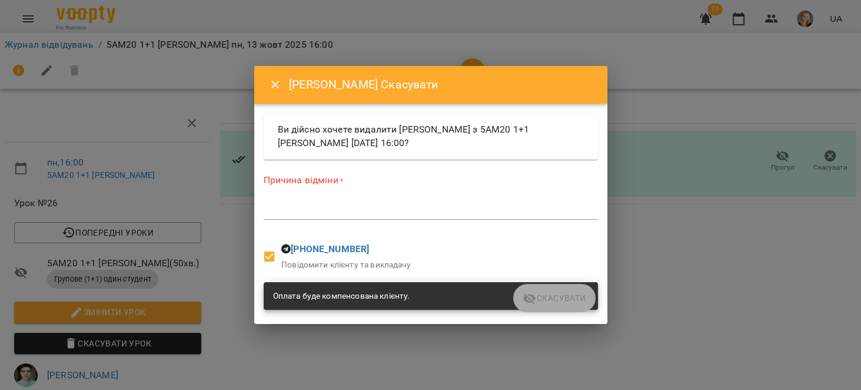
click at [413, 208] on textarea at bounding box center [431, 209] width 334 height 11
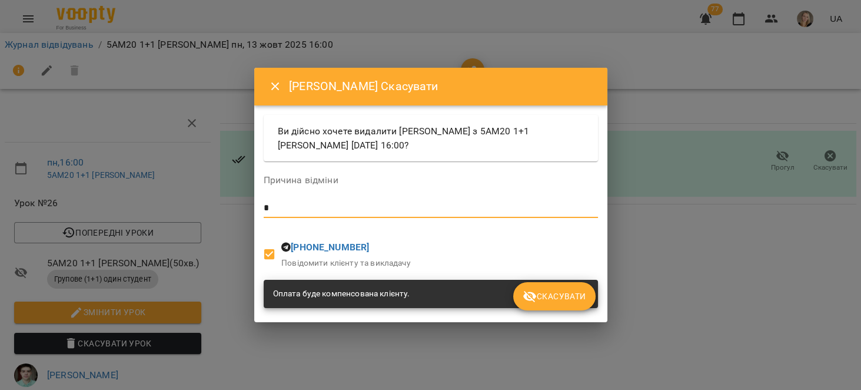
type textarea "*"
click at [568, 289] on span "Скасувати" at bounding box center [554, 296] width 63 height 14
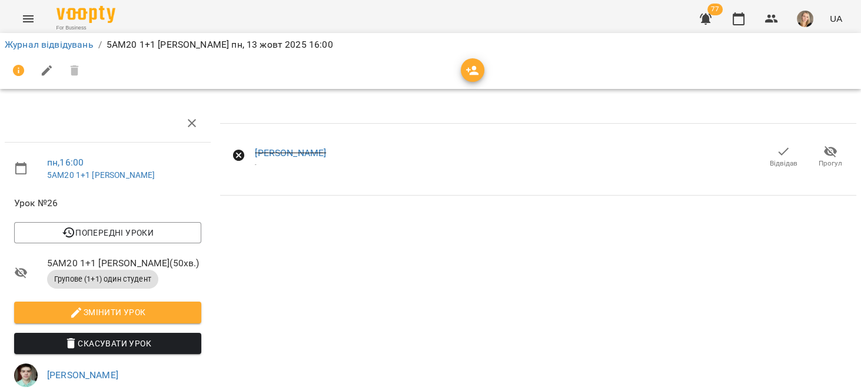
click at [774, 161] on span "Відвідав" at bounding box center [784, 163] width 28 height 10
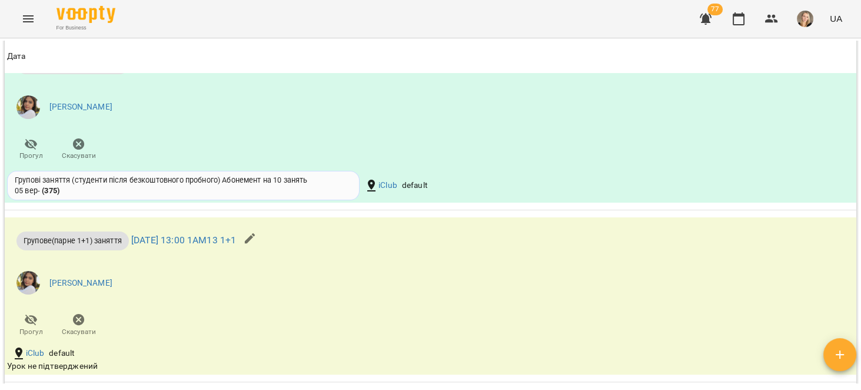
scroll to position [897, 0]
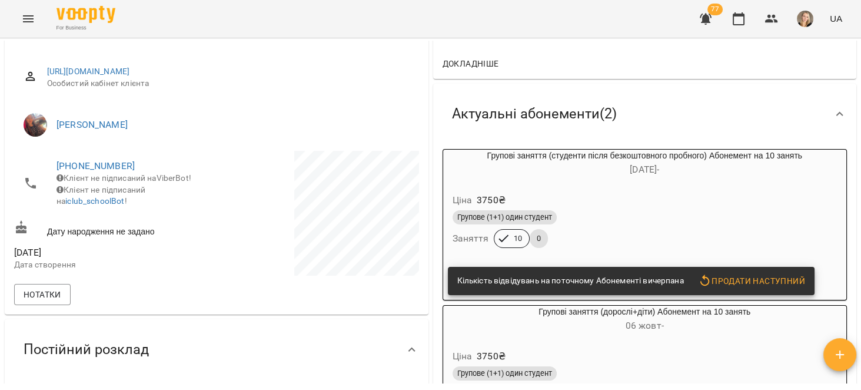
scroll to position [224, 0]
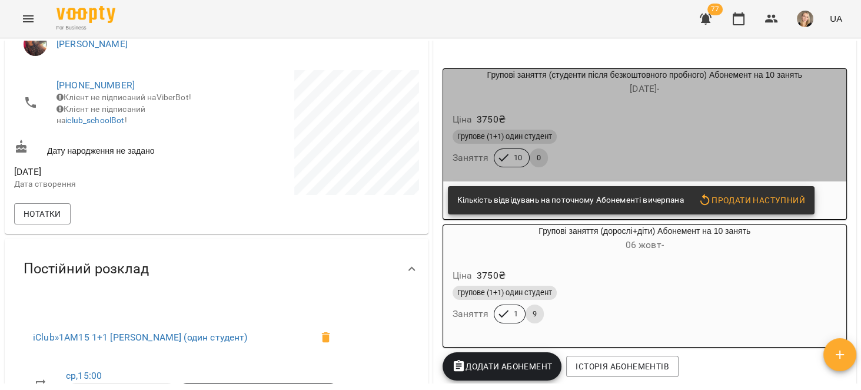
click at [675, 91] on h6 "22 серп -" at bounding box center [645, 89] width 404 height 16
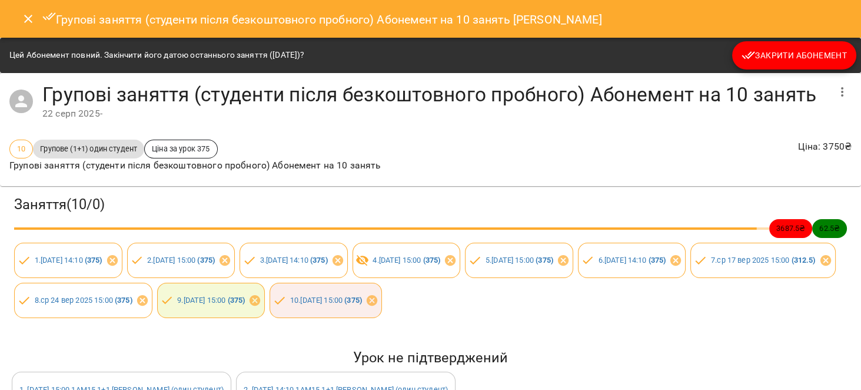
click at [779, 57] on span "Закрити Абонемент" at bounding box center [794, 55] width 105 height 14
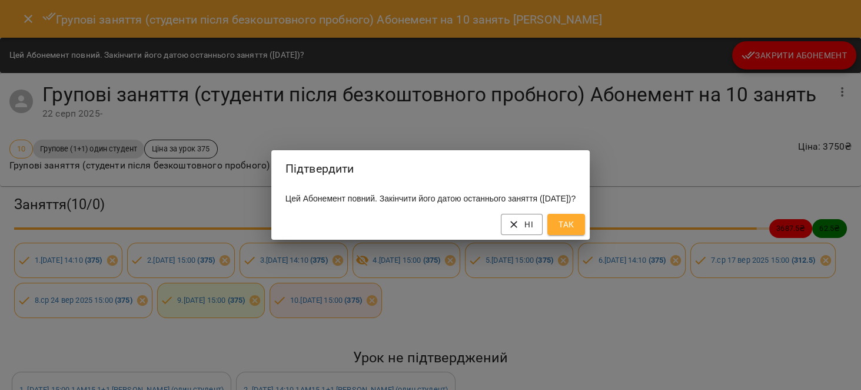
click at [585, 227] on button "Так" at bounding box center [567, 224] width 38 height 21
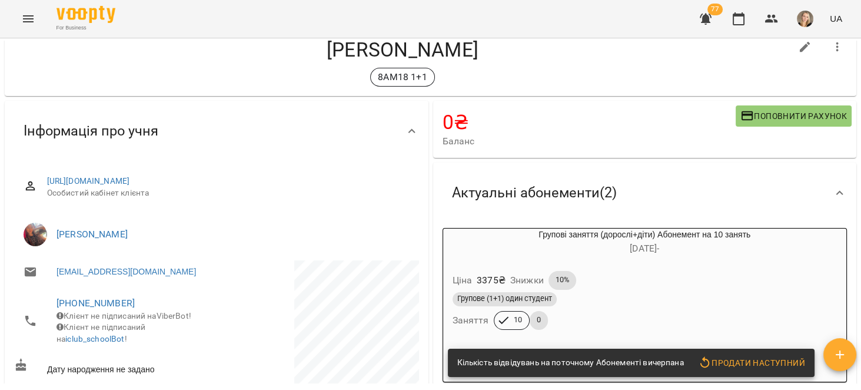
scroll to position [187, 0]
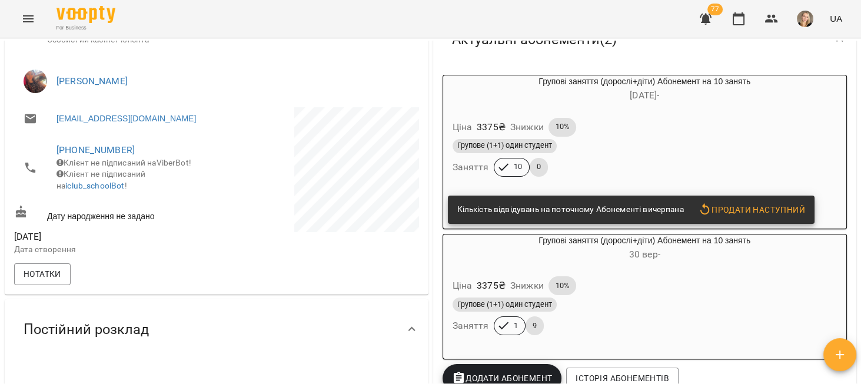
click at [742, 106] on div "Групові заняття (дорослі+діти) Абонемент на 10 занять [DATE] - Ціна 3375 ₴ Зниж…" at bounding box center [645, 133] width 409 height 120
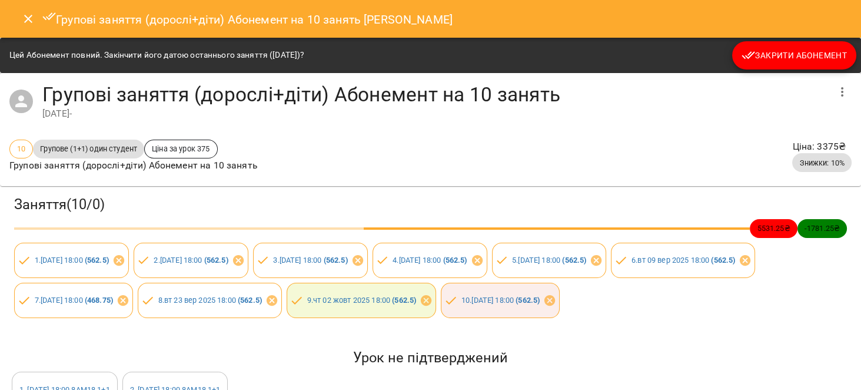
click at [797, 65] on button "Закрити Абонемент" at bounding box center [794, 55] width 124 height 28
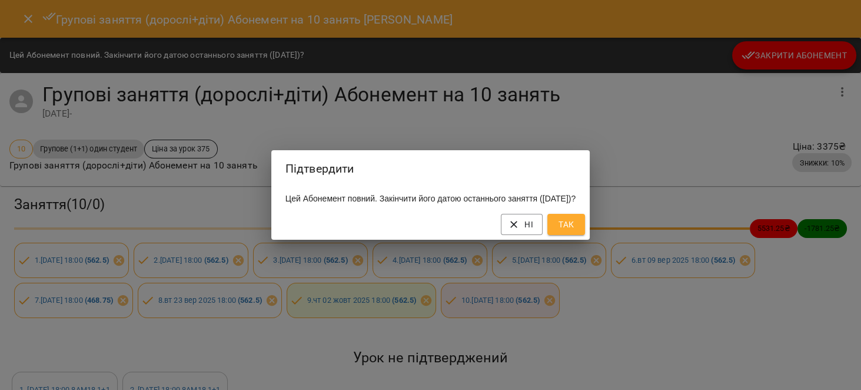
click at [582, 235] on button "Так" at bounding box center [567, 224] width 38 height 21
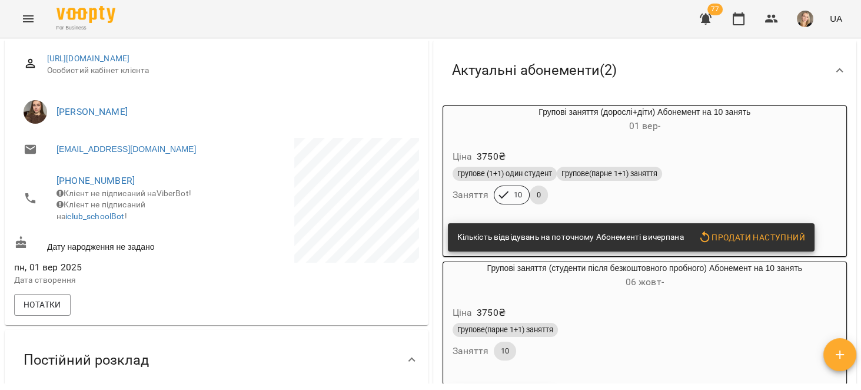
scroll to position [187, 0]
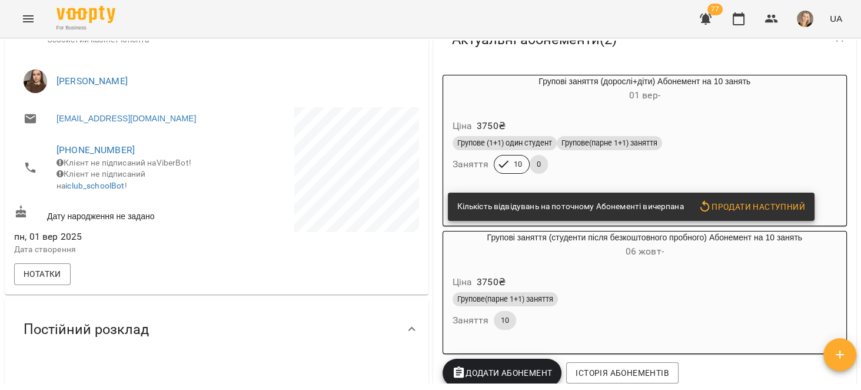
click at [722, 104] on h6 "[DATE] -" at bounding box center [645, 95] width 404 height 16
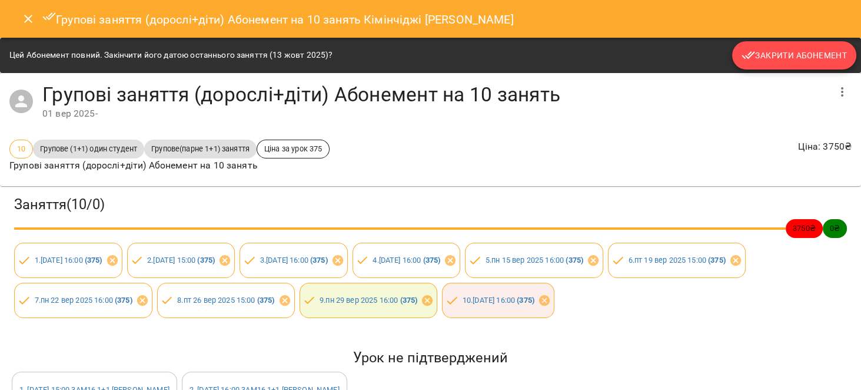
click at [785, 59] on span "Закрити Абонемент" at bounding box center [794, 55] width 105 height 14
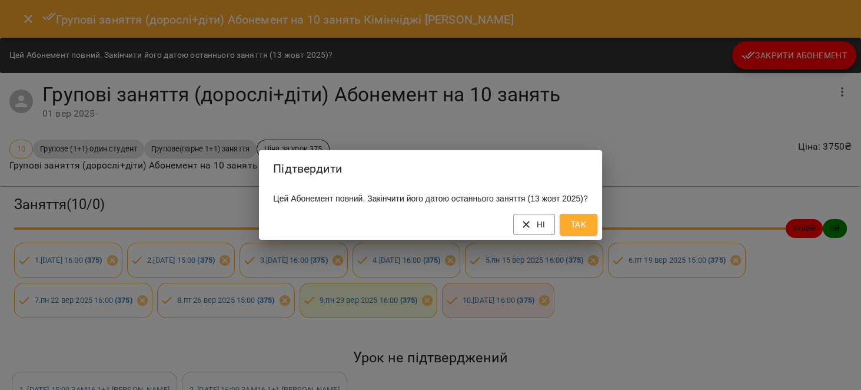
click at [588, 231] on span "Так" at bounding box center [578, 224] width 19 height 14
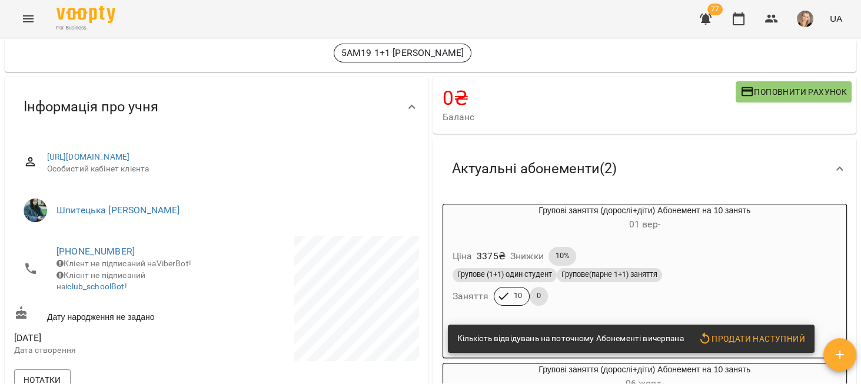
scroll to position [149, 0]
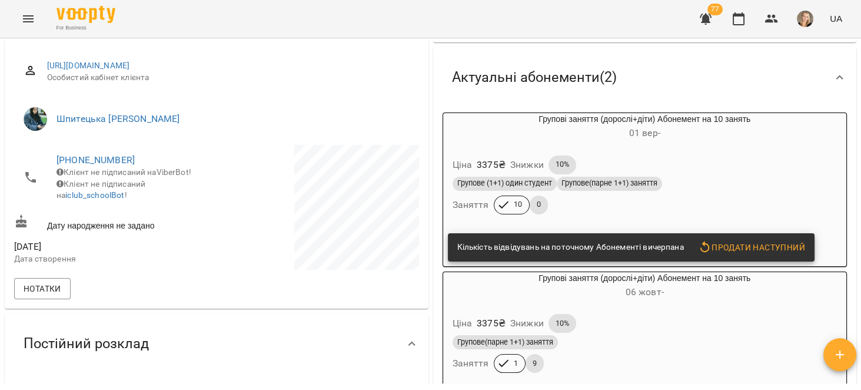
click at [771, 141] on h6 "[DATE] -" at bounding box center [645, 133] width 404 height 16
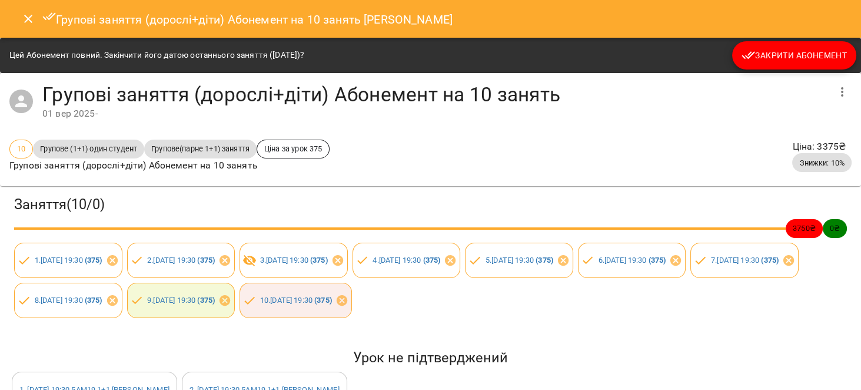
click at [782, 47] on button "Закрити Абонемент" at bounding box center [794, 55] width 124 height 28
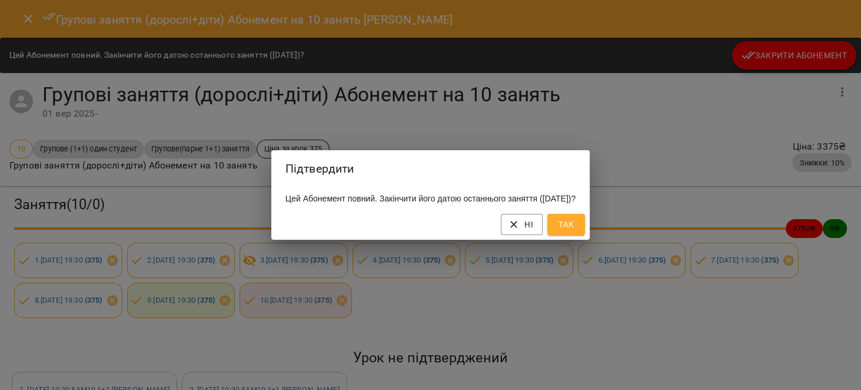
click at [572, 226] on button "Так" at bounding box center [567, 224] width 38 height 21
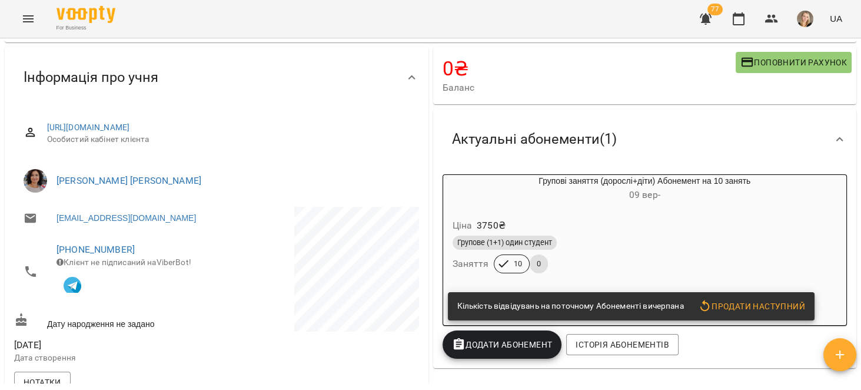
scroll to position [187, 0]
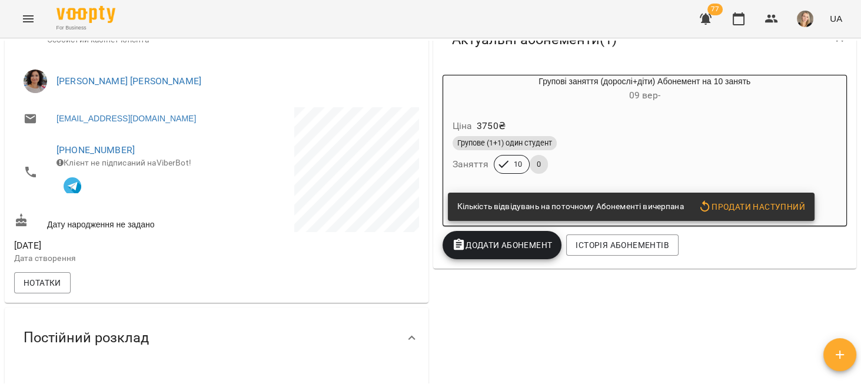
click at [767, 197] on div "Кількість відвідувань на поточному Абонементі вичерпана Продати наступний" at bounding box center [631, 207] width 367 height 28
click at [767, 201] on span "Продати наступний" at bounding box center [751, 207] width 107 height 14
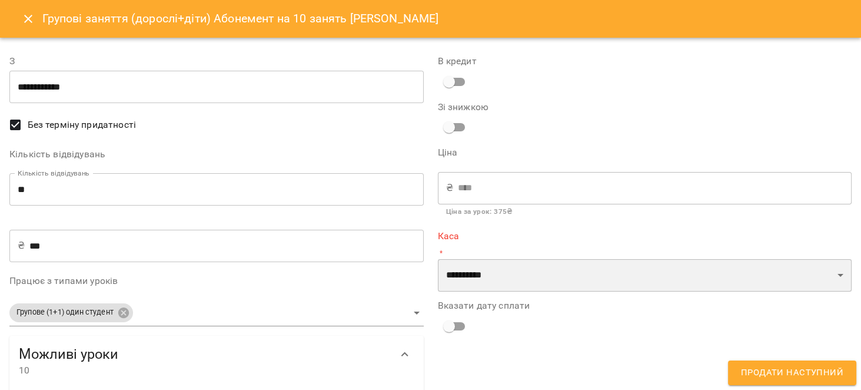
drag, startPoint x: 572, startPoint y: 274, endPoint x: 568, endPoint y: 278, distance: 6.3
click at [572, 274] on select "**********" at bounding box center [645, 275] width 414 height 33
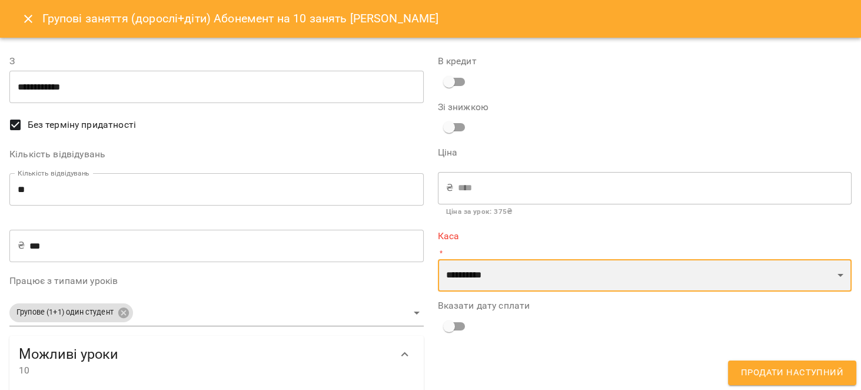
select select "****"
click at [438, 259] on select "**********" at bounding box center [645, 275] width 414 height 33
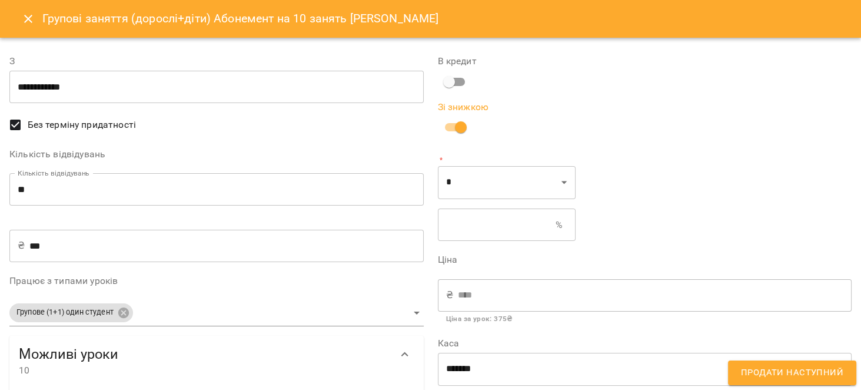
click at [466, 221] on input "text" at bounding box center [497, 224] width 118 height 33
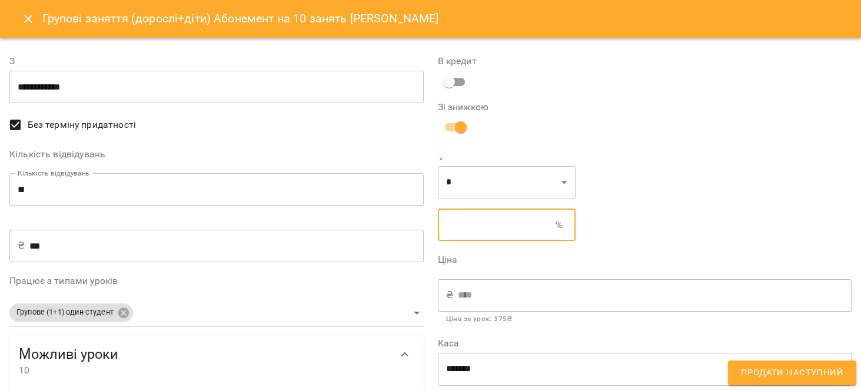
type input "*"
type input "******"
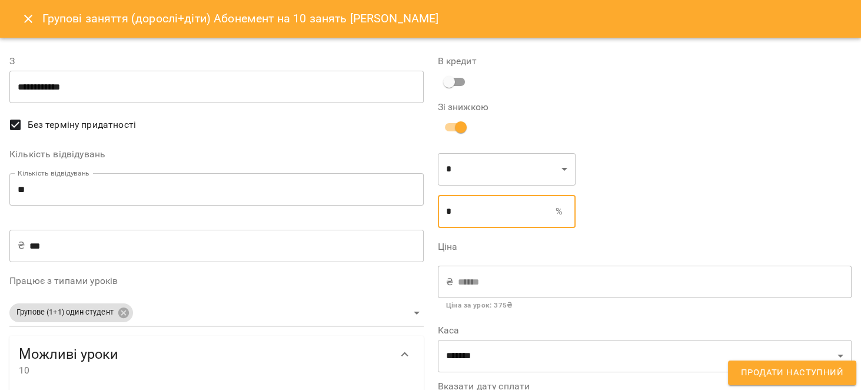
click at [761, 373] on span "Продати наступний" at bounding box center [792, 372] width 102 height 15
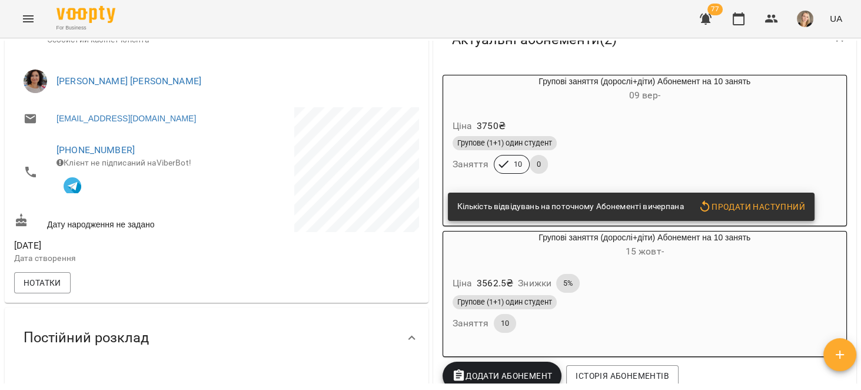
click at [712, 107] on div "Ціна 3750 ₴ Групове (1+1) один студент Заняття 10 0" at bounding box center [645, 148] width 409 height 85
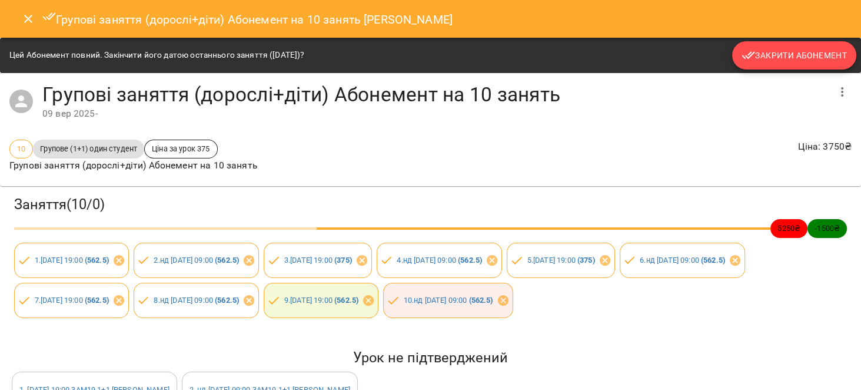
click at [782, 51] on span "Закрити Абонемент" at bounding box center [794, 55] width 105 height 14
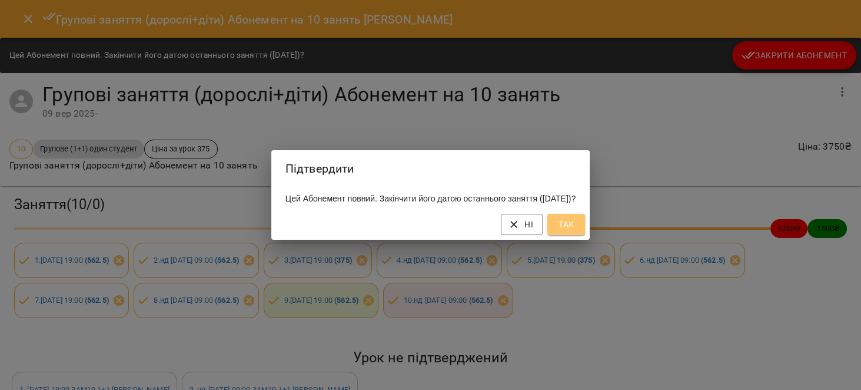
click at [576, 231] on span "Так" at bounding box center [566, 224] width 19 height 14
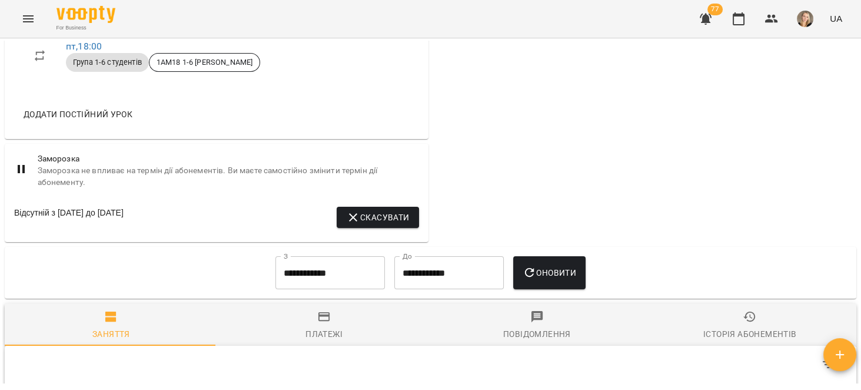
scroll to position [448, 0]
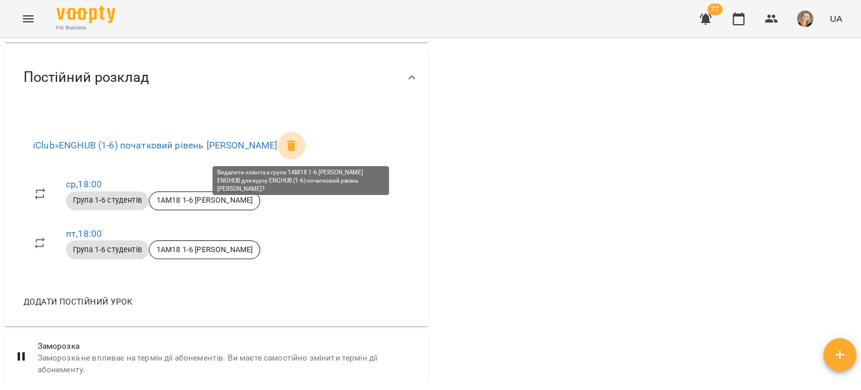
click at [296, 146] on icon at bounding box center [291, 145] width 8 height 11
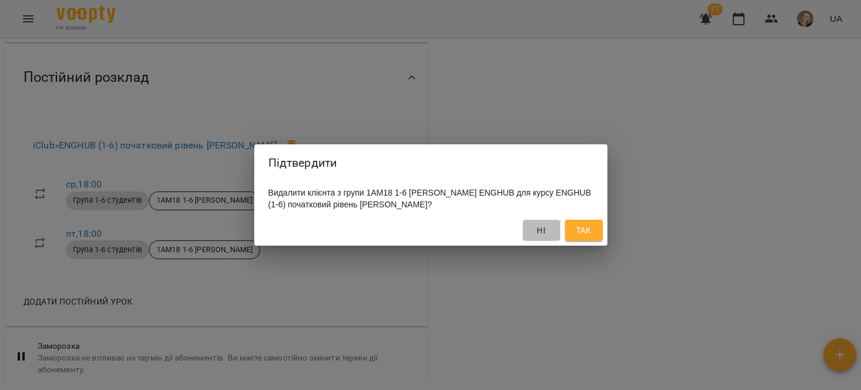
click at [546, 237] on span "Ні" at bounding box center [541, 230] width 19 height 14
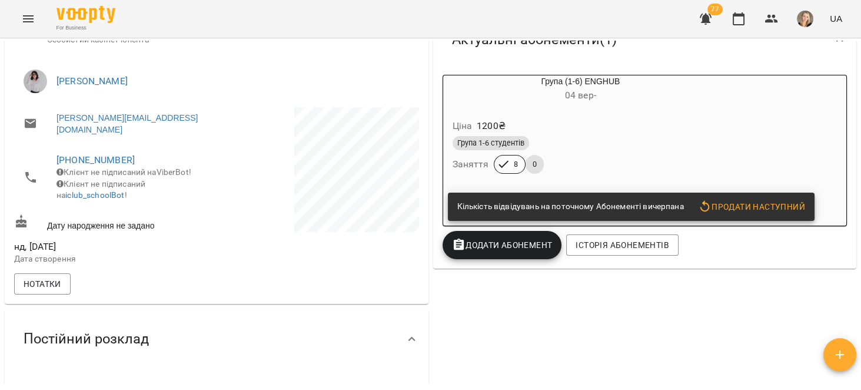
scroll to position [0, 0]
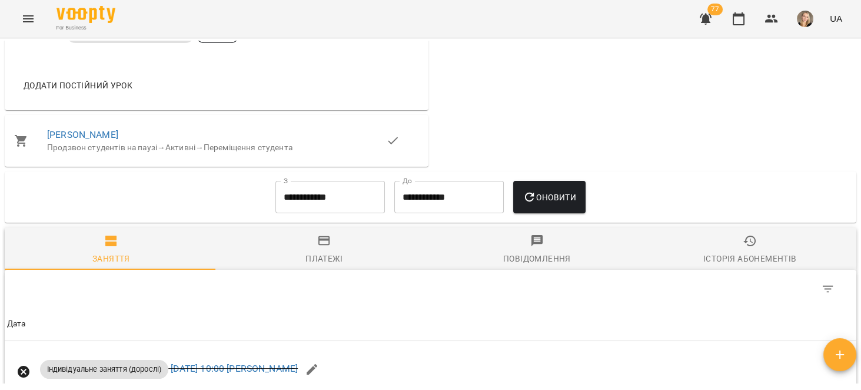
scroll to position [635, 0]
click at [344, 204] on input "**********" at bounding box center [331, 196] width 110 height 33
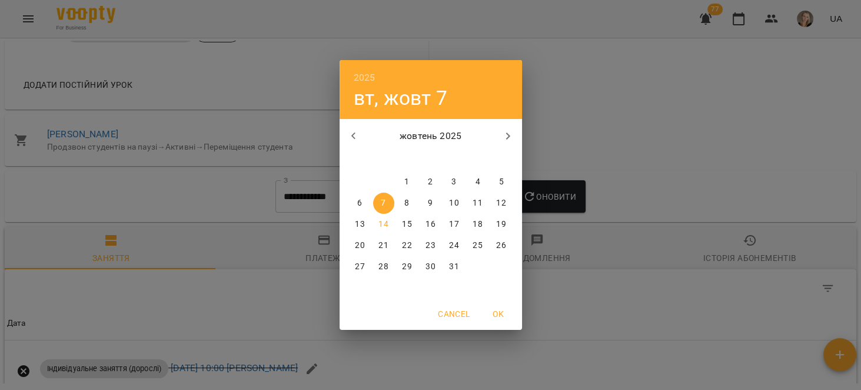
click at [349, 141] on icon "button" at bounding box center [354, 136] width 14 height 14
click at [363, 217] on button "15" at bounding box center [360, 224] width 21 height 21
type input "**********"
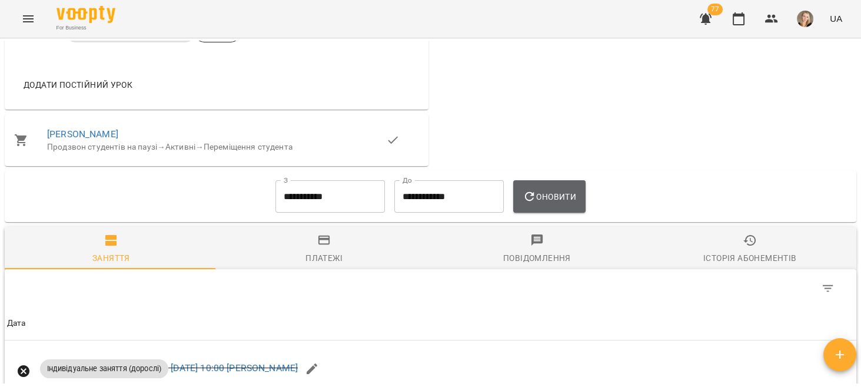
click at [540, 186] on button "Оновити" at bounding box center [549, 196] width 72 height 33
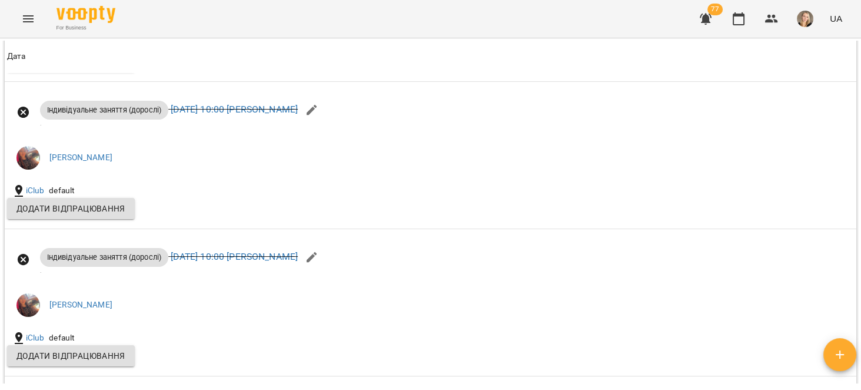
scroll to position [1570, 0]
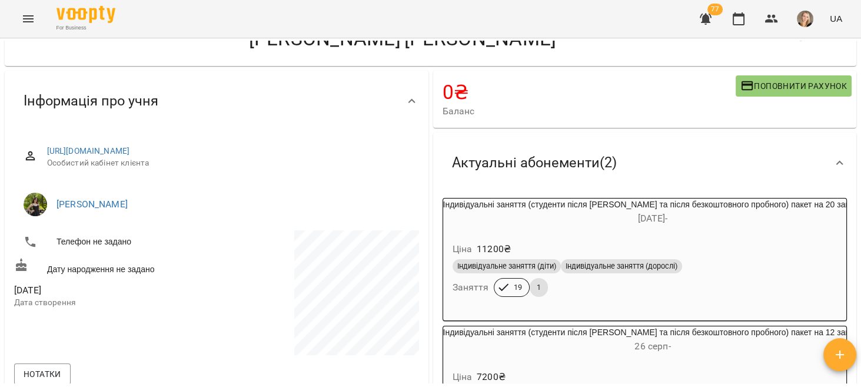
scroll to position [149, 0]
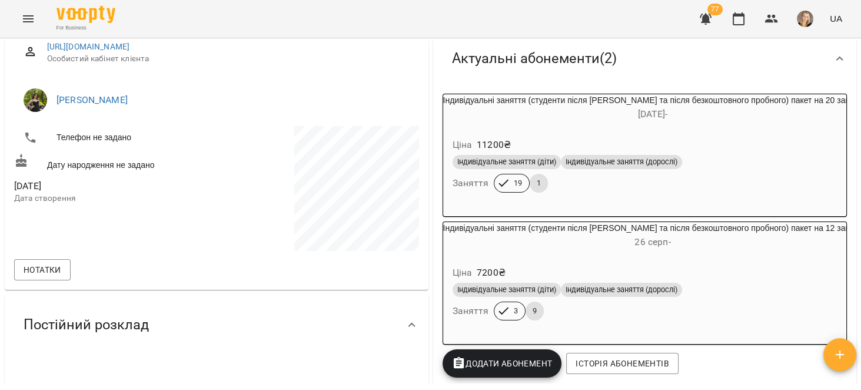
click at [668, 112] on span "02 квіт -" at bounding box center [652, 113] width 29 height 11
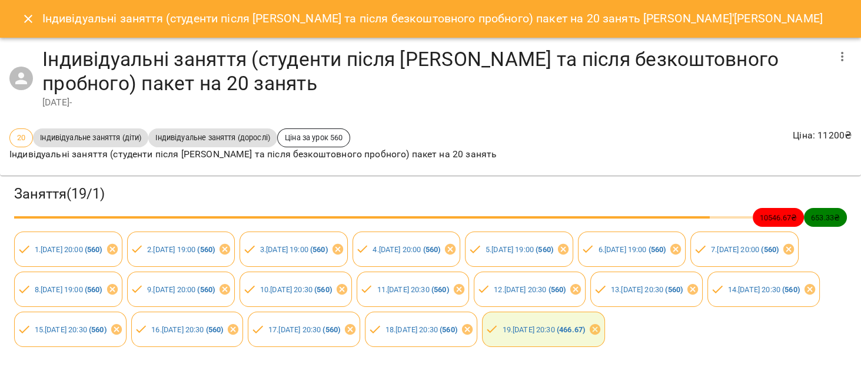
click at [835, 49] on icon "button" at bounding box center [842, 56] width 14 height 14
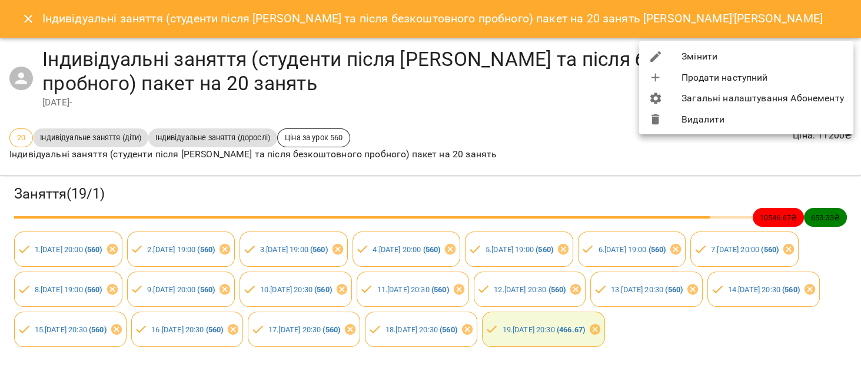
click at [757, 48] on li "Змінити" at bounding box center [746, 56] width 214 height 21
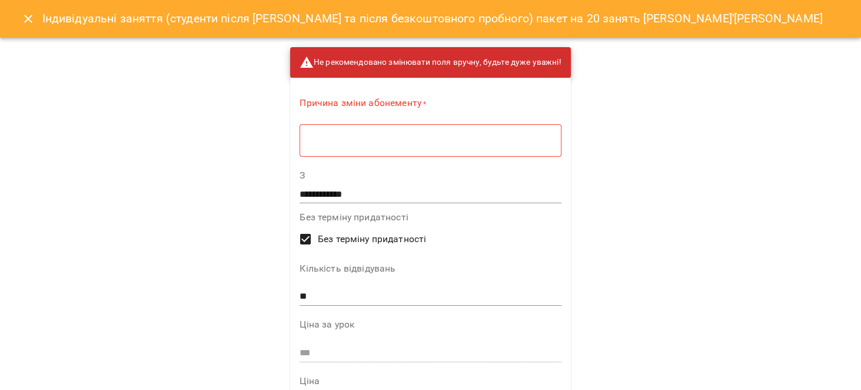
click at [442, 153] on div "* ​" at bounding box center [430, 140] width 261 height 33
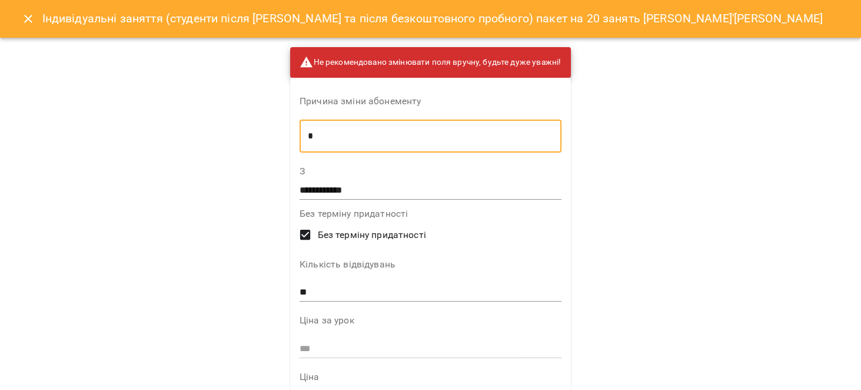
type textarea "*"
click at [360, 284] on input "**" at bounding box center [431, 292] width 262 height 19
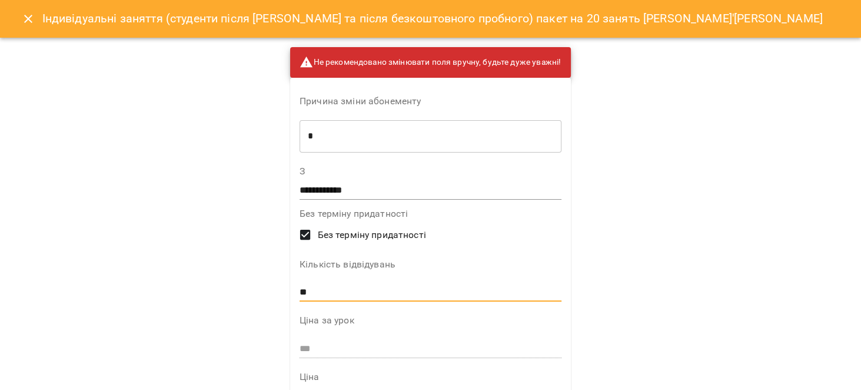
type input "*"
type input "**"
click at [531, 250] on div "Без терміну придатності Без терміну придатності" at bounding box center [431, 229] width 262 height 41
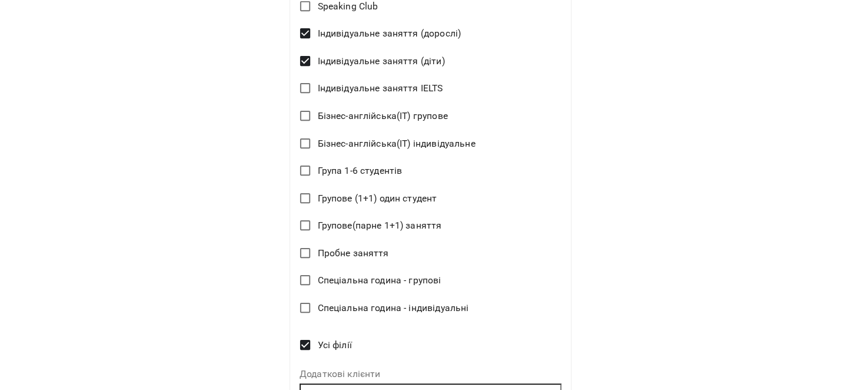
scroll to position [518, 0]
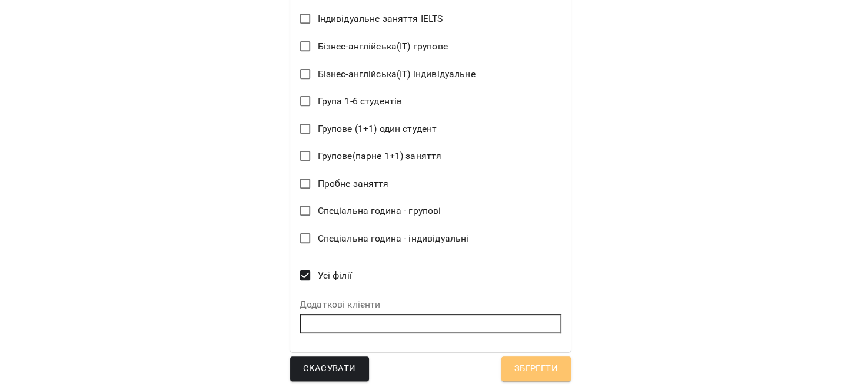
click at [542, 358] on button "Зберегти" at bounding box center [536, 368] width 69 height 25
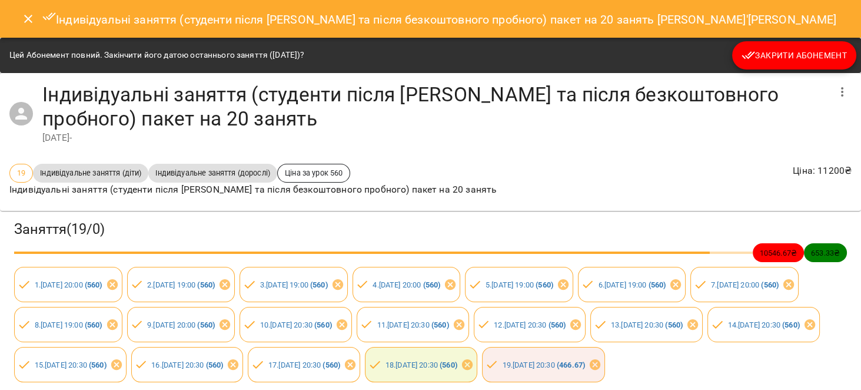
click at [772, 52] on span "Закрити Абонемент" at bounding box center [794, 55] width 105 height 14
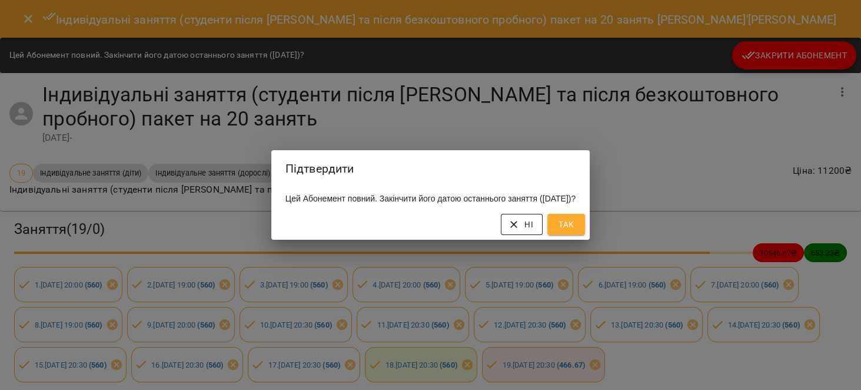
click at [543, 225] on button "Ні" at bounding box center [522, 224] width 42 height 21
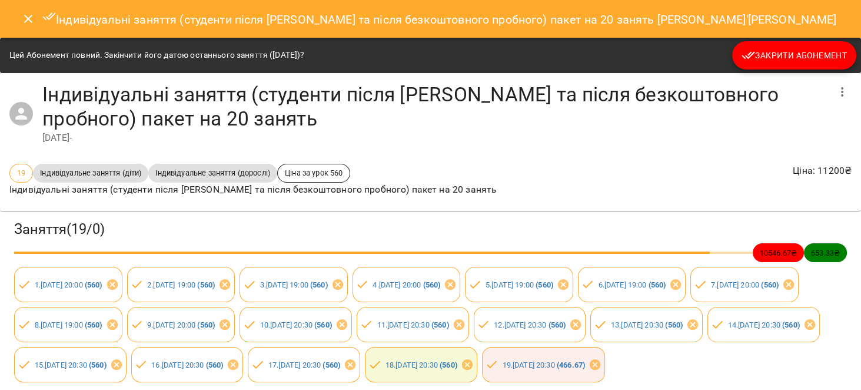
click at [767, 55] on span "Закрити Абонемент" at bounding box center [794, 55] width 105 height 14
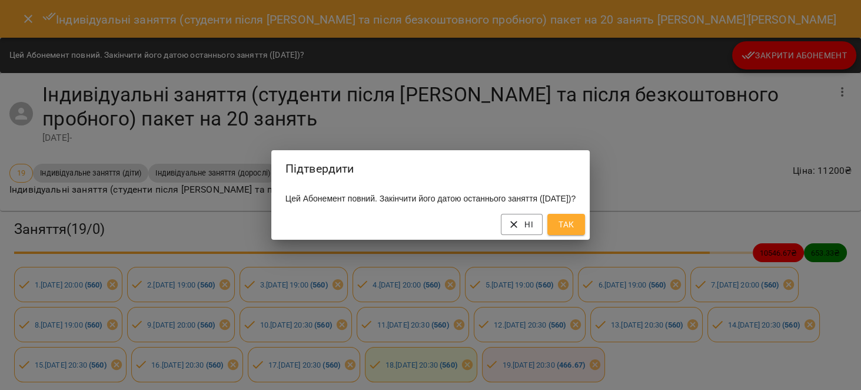
click at [586, 240] on div "Ні Так" at bounding box center [430, 224] width 319 height 31
click at [576, 231] on span "Так" at bounding box center [566, 224] width 19 height 14
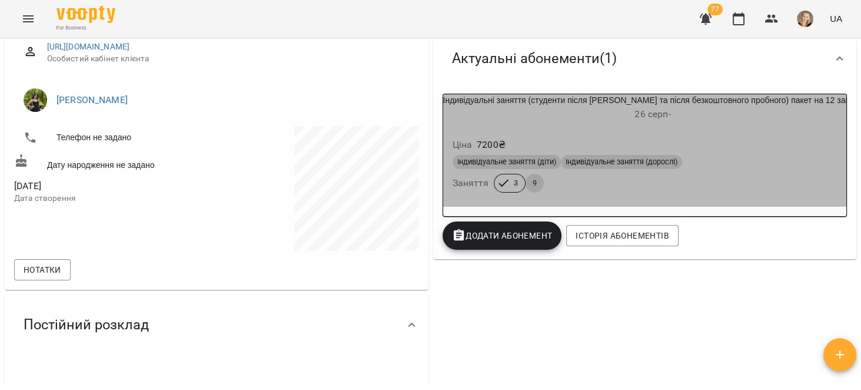
click at [738, 112] on h6 "26 серп -" at bounding box center [653, 114] width 420 height 16
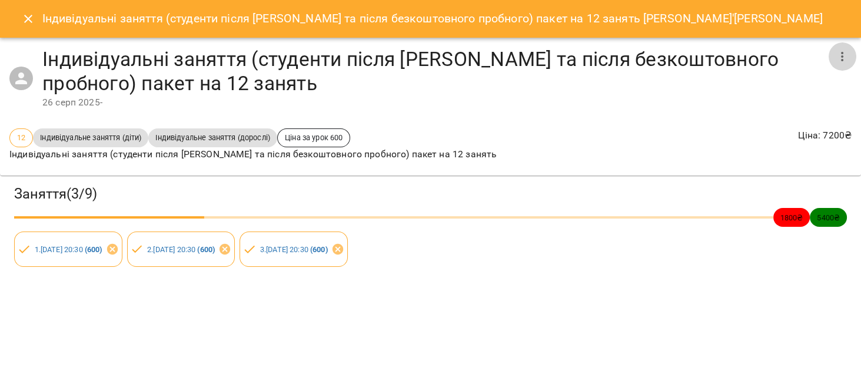
click at [839, 44] on button "button" at bounding box center [842, 56] width 28 height 28
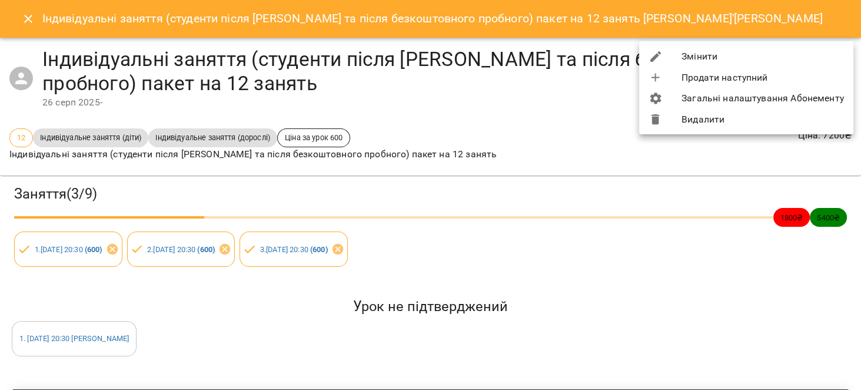
click at [778, 48] on li "Змінити" at bounding box center [746, 56] width 214 height 21
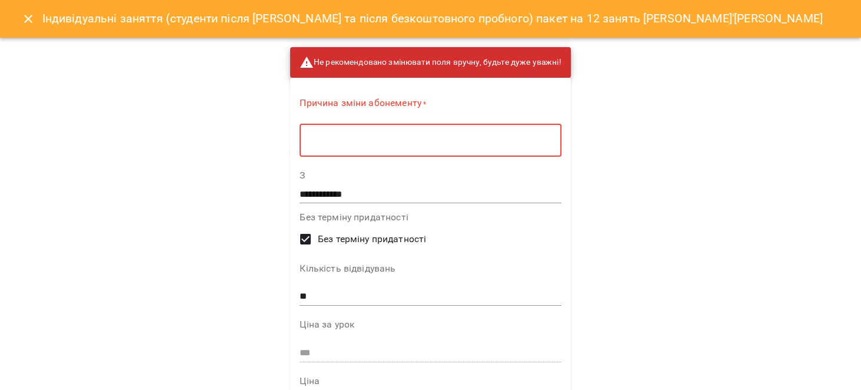
click at [335, 141] on textarea at bounding box center [430, 140] width 245 height 11
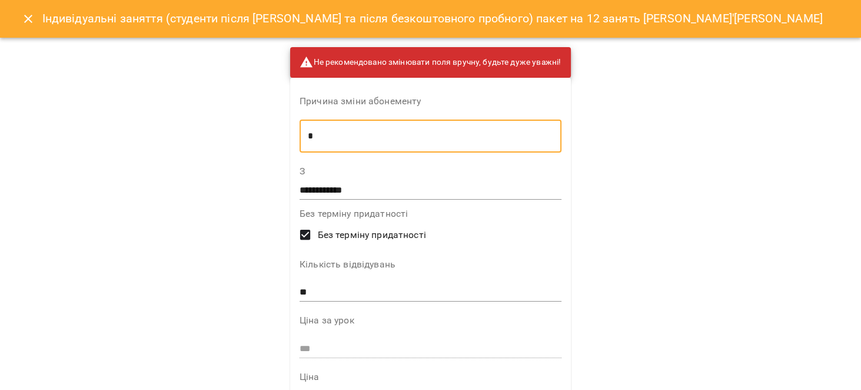
type textarea "*"
click at [304, 287] on input "**" at bounding box center [431, 292] width 262 height 19
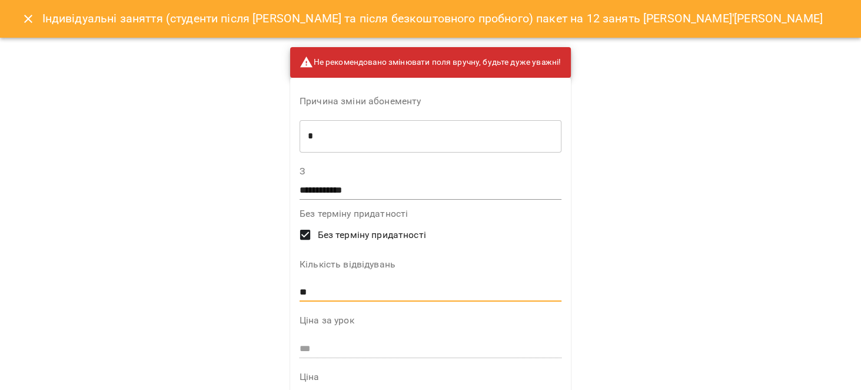
type input "**"
click at [648, 231] on div "**********" at bounding box center [430, 195] width 861 height 390
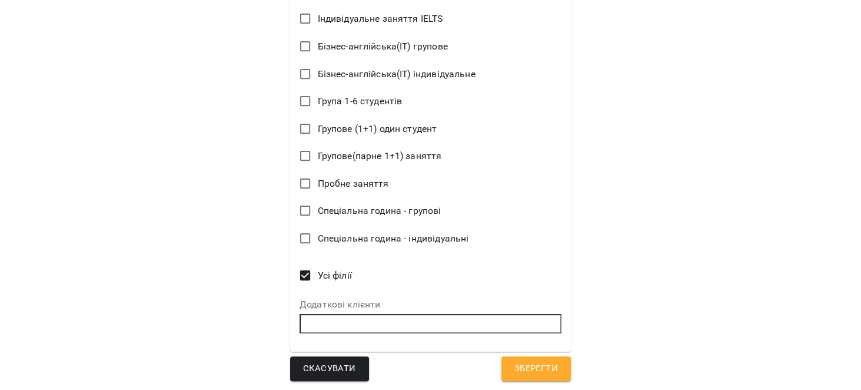
click at [546, 372] on span "Зберегти" at bounding box center [537, 368] width 44 height 15
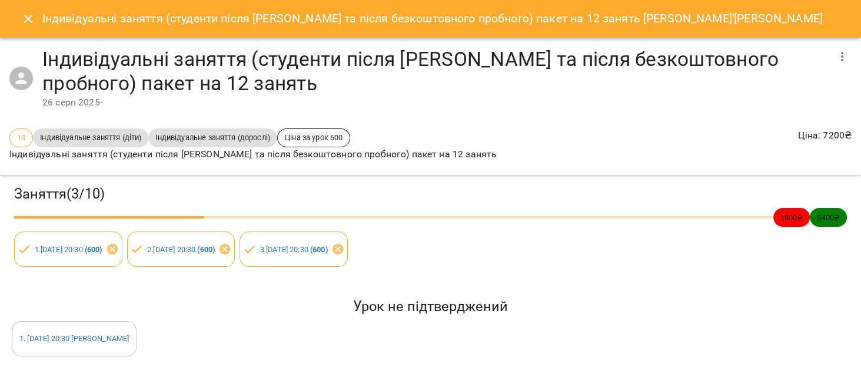
click at [34, 17] on icon "Close" at bounding box center [28, 19] width 14 height 14
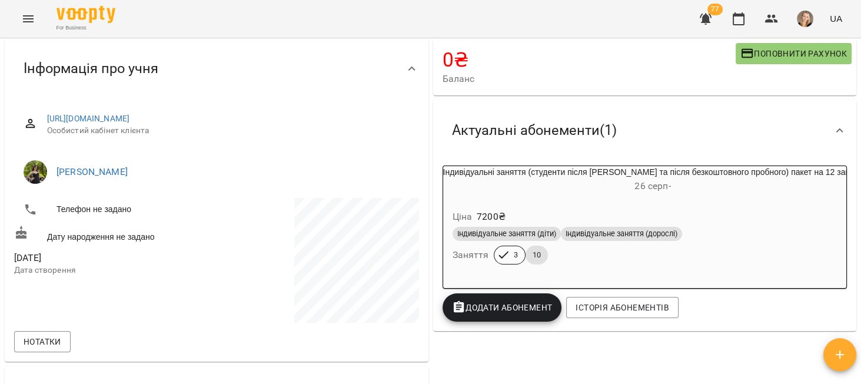
scroll to position [0, 0]
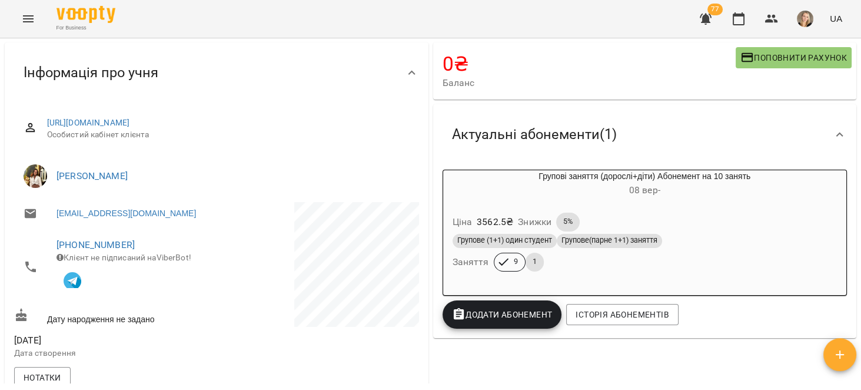
scroll to position [187, 0]
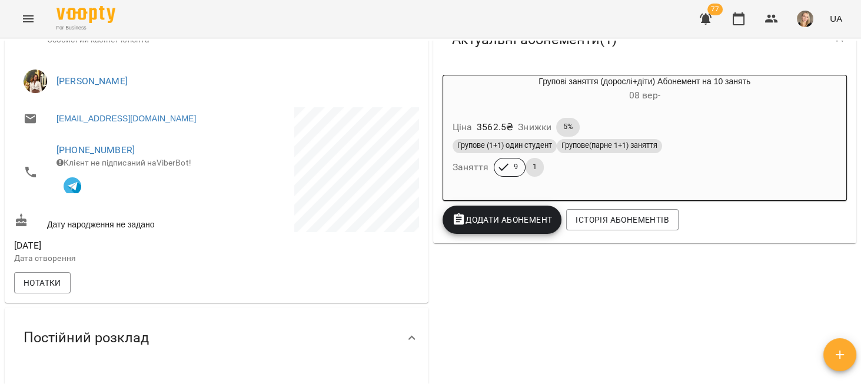
click at [534, 231] on button "Додати Абонемент" at bounding box center [503, 219] width 120 height 28
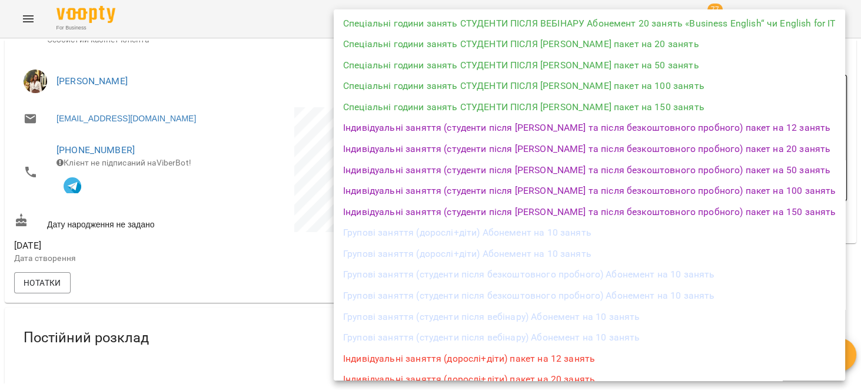
scroll to position [299, 0]
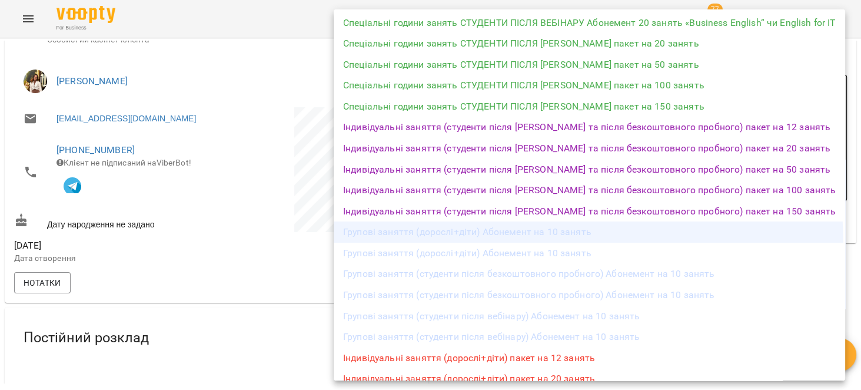
click at [582, 241] on li "Групові заняття (дорослі+діти) Абонемент на 10 занять" at bounding box center [590, 231] width 512 height 21
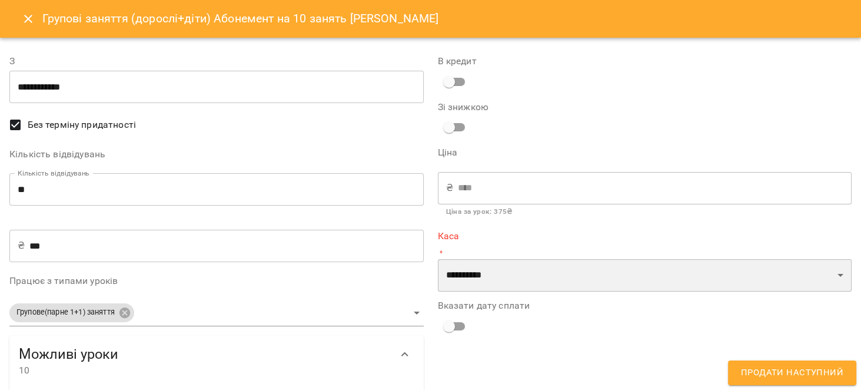
drag, startPoint x: 490, startPoint y: 261, endPoint x: 490, endPoint y: 287, distance: 25.3
click at [490, 261] on select "**********" at bounding box center [645, 275] width 414 height 33
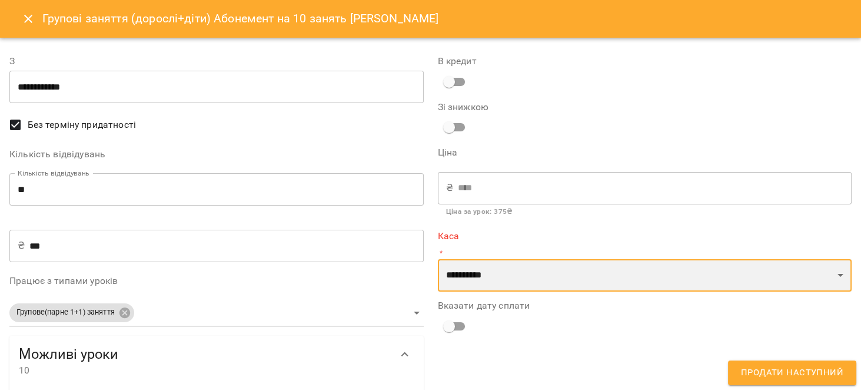
select select "****"
click at [438, 259] on select "**********" at bounding box center [645, 275] width 414 height 33
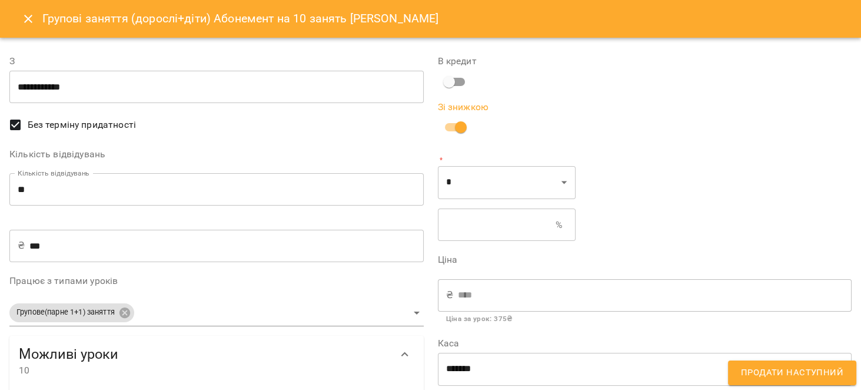
click at [477, 215] on input "text" at bounding box center [497, 224] width 118 height 33
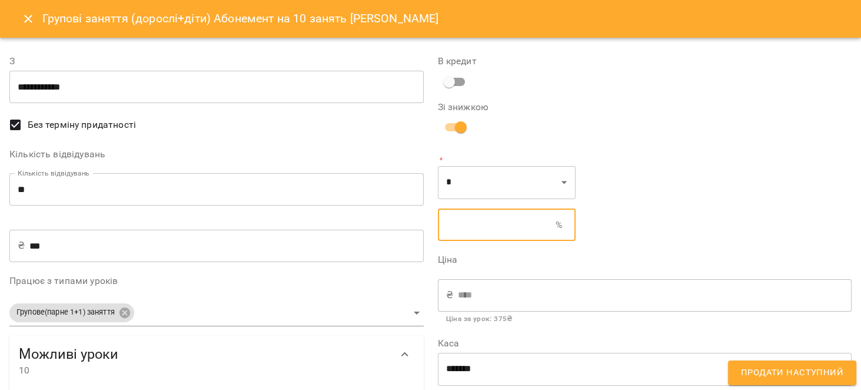
type input "*"
type input "******"
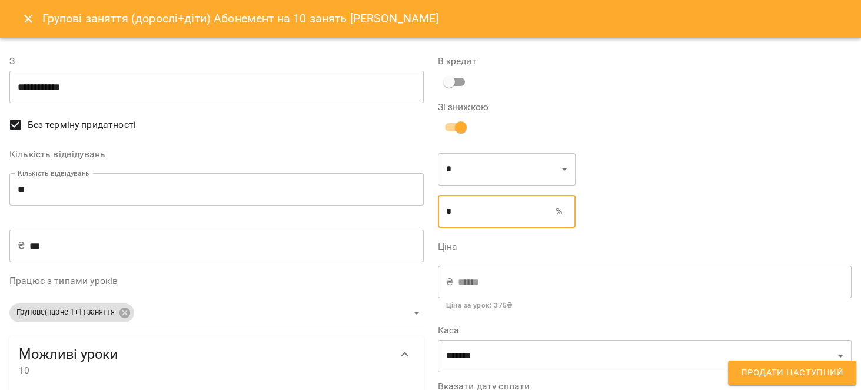
click at [809, 380] on span "Продати наступний" at bounding box center [792, 372] width 102 height 15
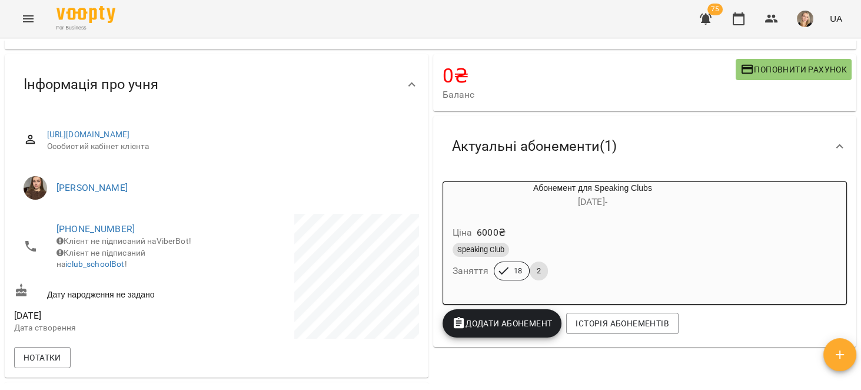
scroll to position [112, 0]
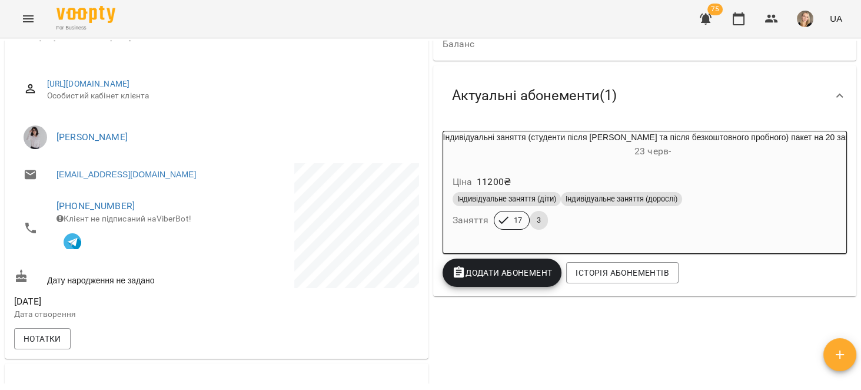
scroll to position [75, 0]
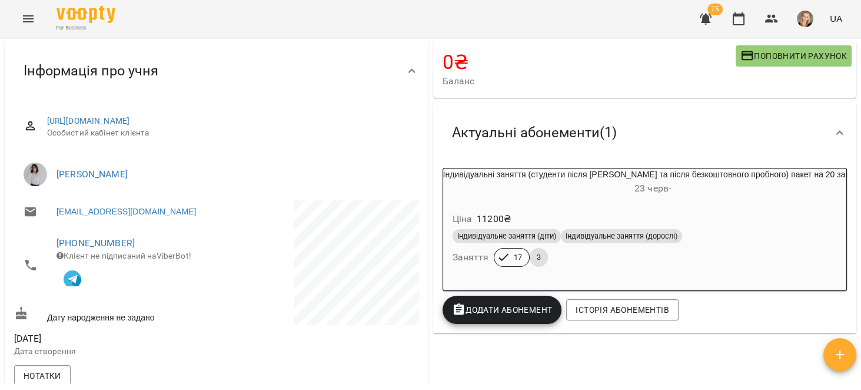
click at [522, 311] on span "Додати Абонемент" at bounding box center [502, 310] width 101 height 14
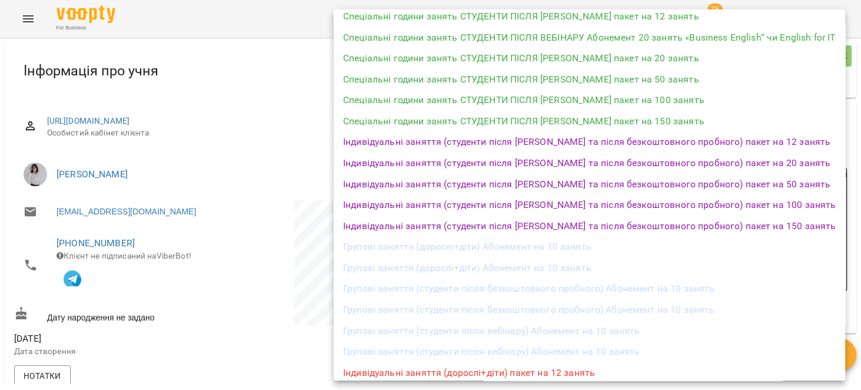
scroll to position [224, 0]
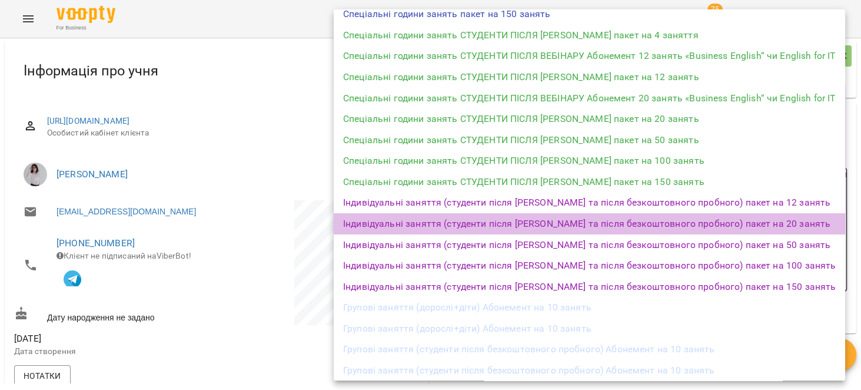
click at [661, 229] on li "Індивідуальні заняття (студенти після [PERSON_NAME] та після безкоштовного проб…" at bounding box center [590, 223] width 512 height 21
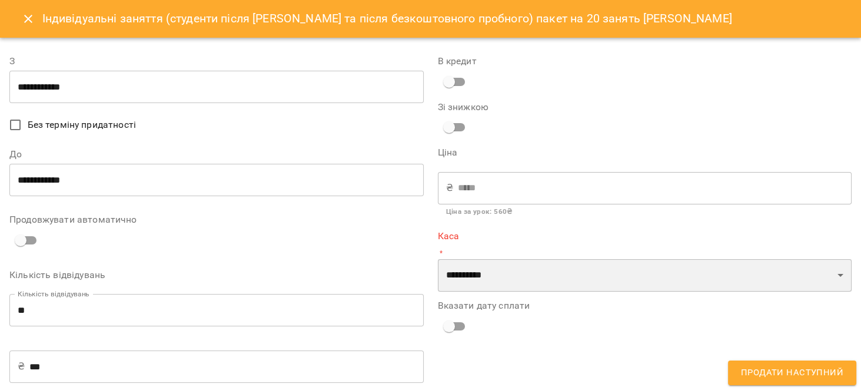
click at [510, 282] on select "**********" at bounding box center [645, 275] width 414 height 33
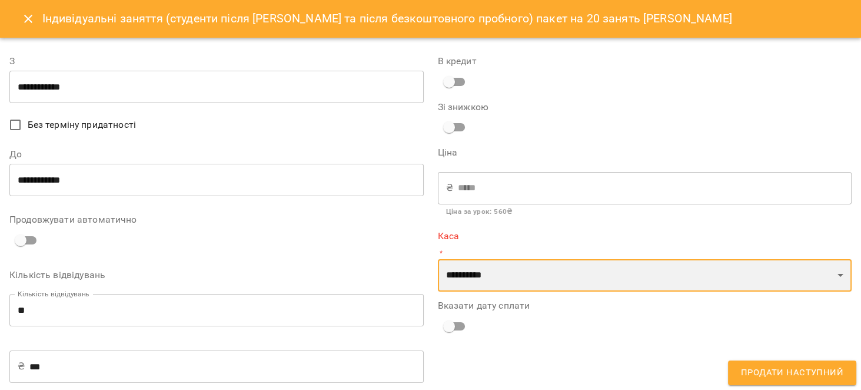
select select "****"
click at [438, 259] on select "**********" at bounding box center [645, 275] width 414 height 33
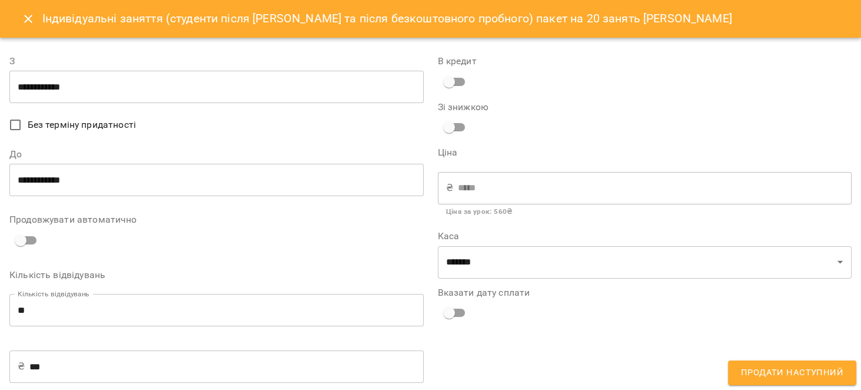
click at [67, 122] on span "Без терміну придатності" at bounding box center [82, 125] width 108 height 14
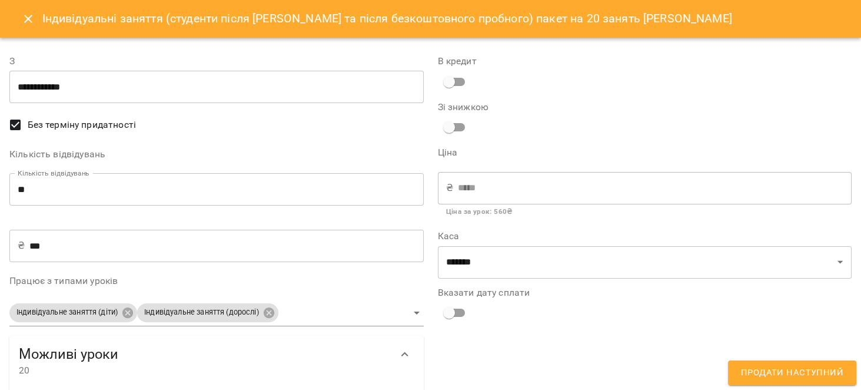
click at [804, 381] on button "Продати наступний" at bounding box center [792, 372] width 128 height 25
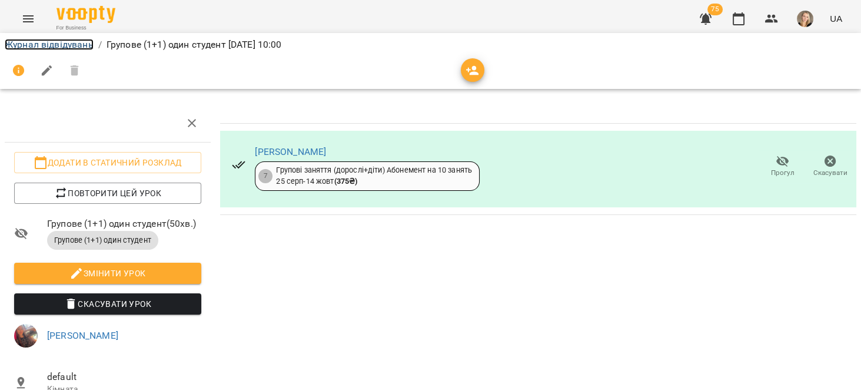
click at [51, 39] on link "Журнал відвідувань" at bounding box center [49, 44] width 89 height 11
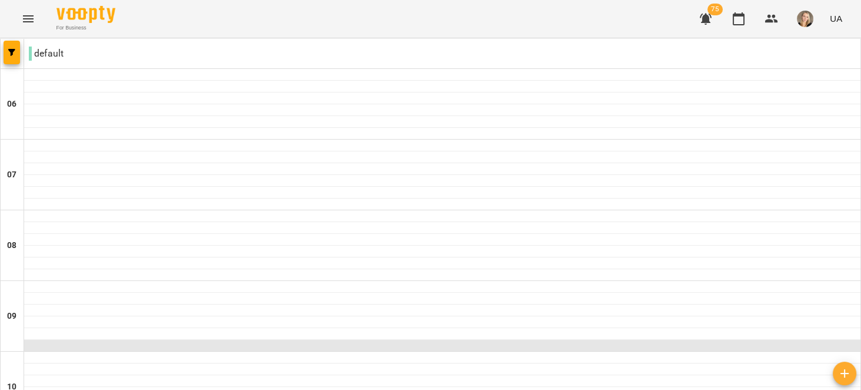
scroll to position [187, 0]
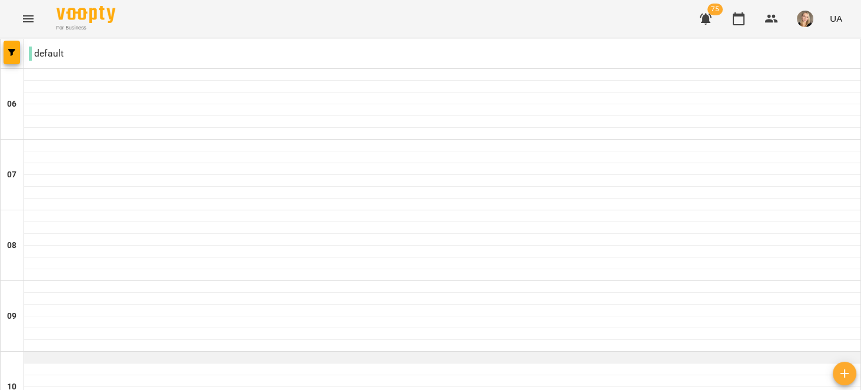
click at [38, 351] on div at bounding box center [442, 357] width 837 height 12
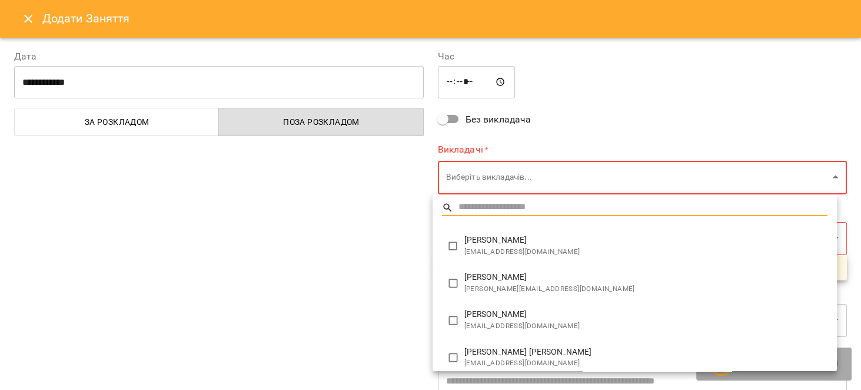
type input "**********"
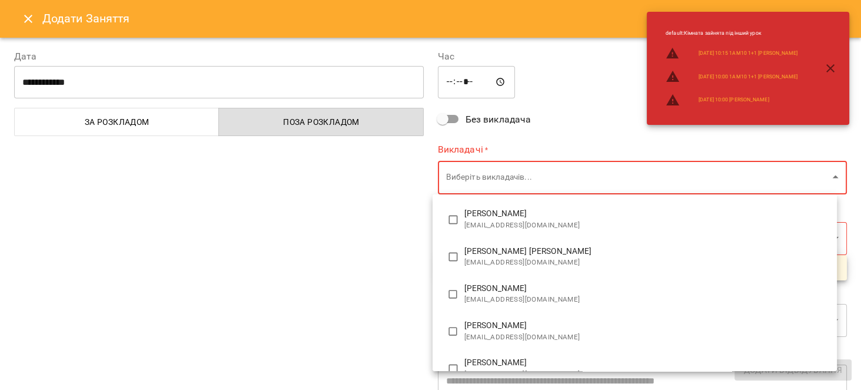
scroll to position [112, 0]
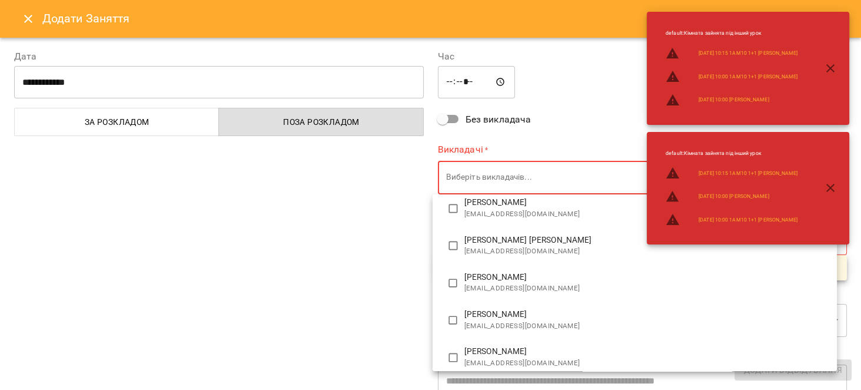
type input "**********"
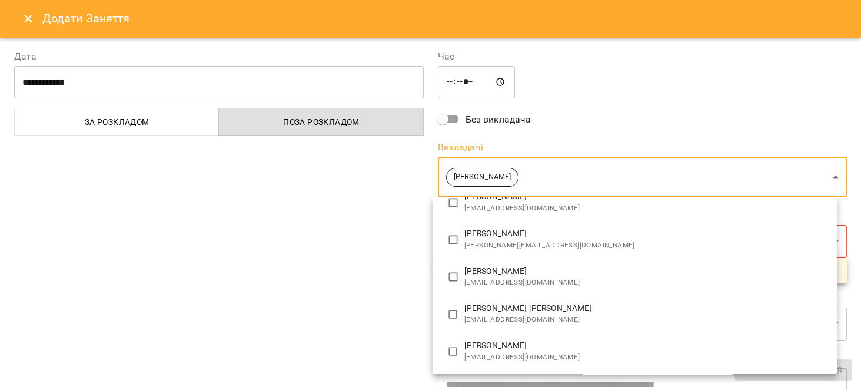
scroll to position [0, 0]
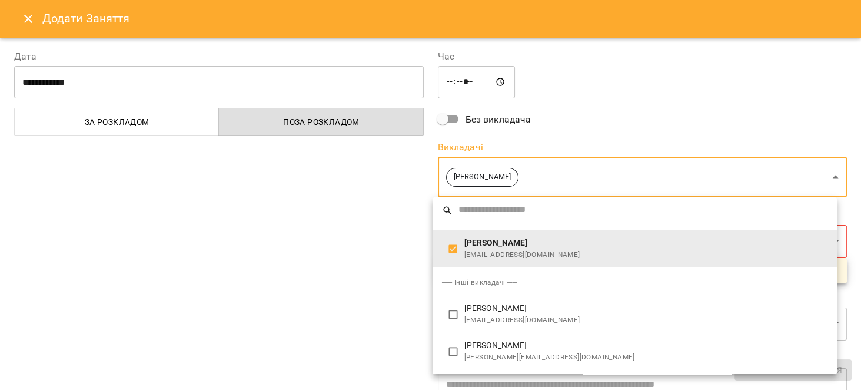
click at [338, 269] on div at bounding box center [430, 195] width 861 height 390
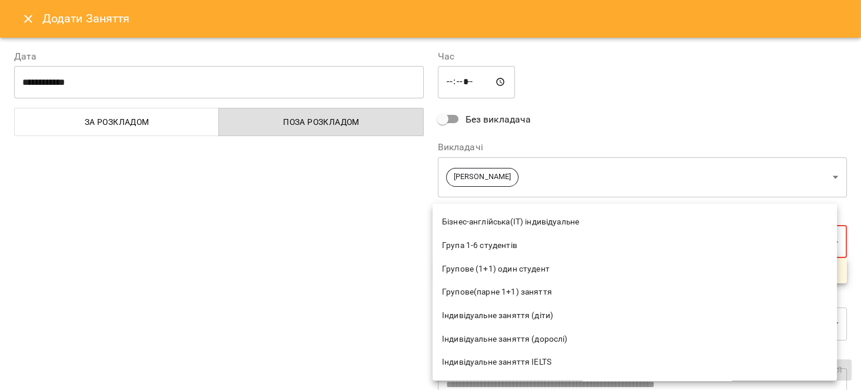
scroll to position [75, 0]
click at [531, 268] on span "Групове (1+1) один студент" at bounding box center [635, 267] width 386 height 12
type input "**********"
type input "**"
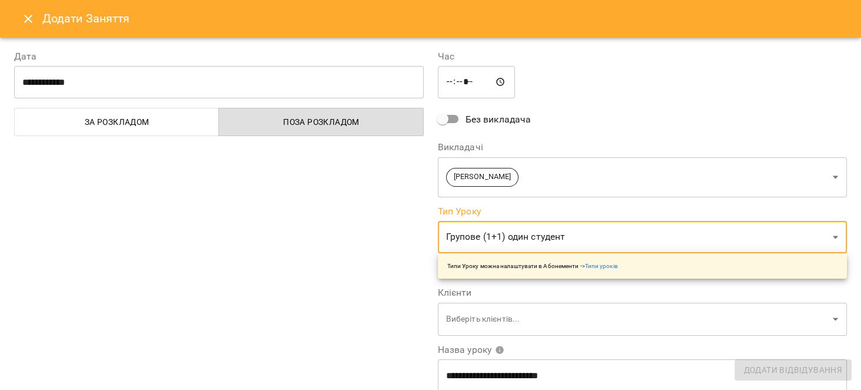
click at [356, 270] on div "**********" at bounding box center [219, 299] width 424 height 529
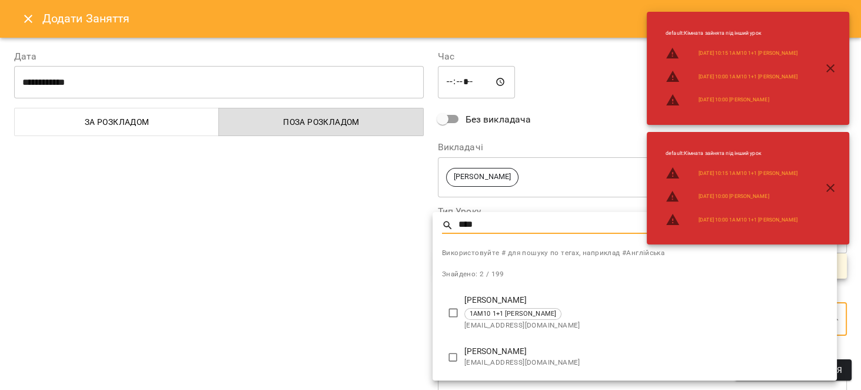
type input "****"
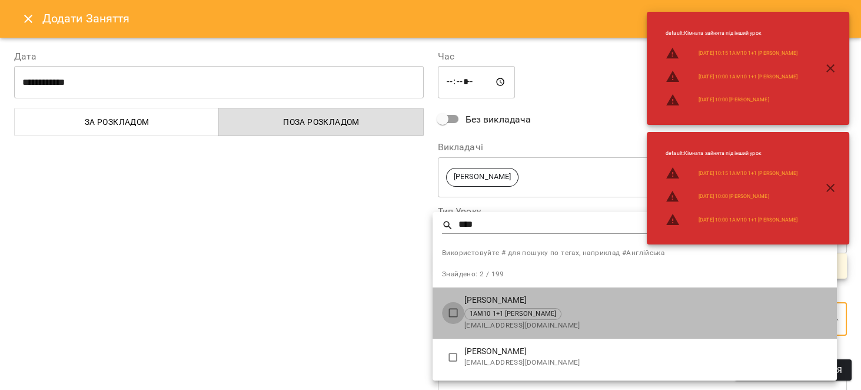
type input "**********"
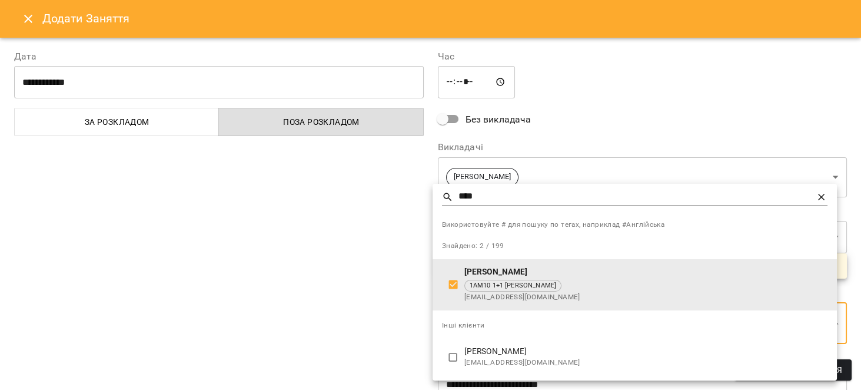
click at [397, 309] on div at bounding box center [430, 195] width 861 height 390
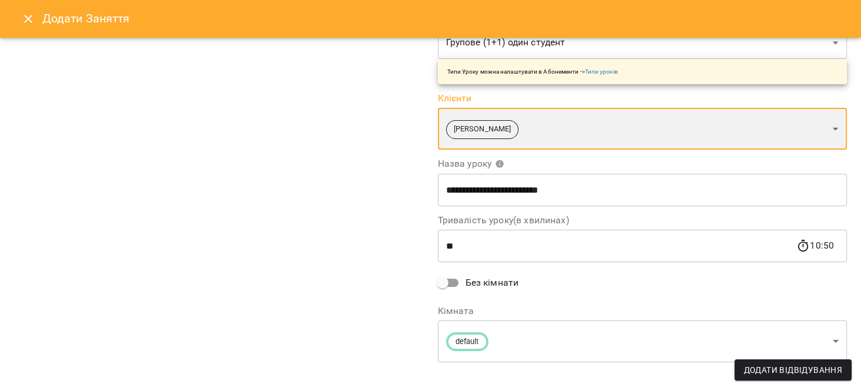
scroll to position [206, 0]
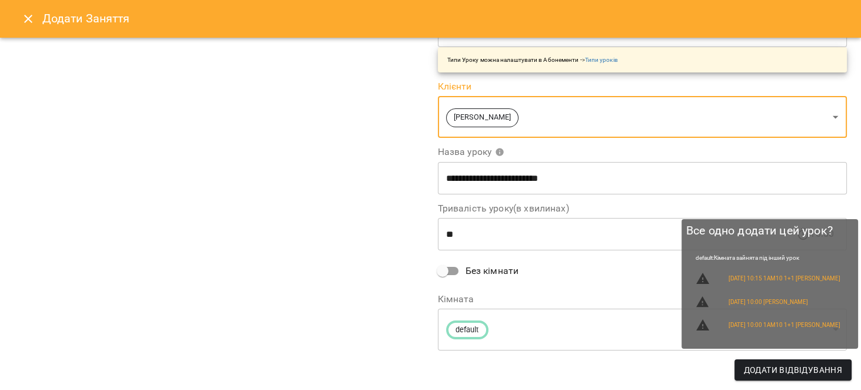
click at [791, 374] on span "Додати Відвідування" at bounding box center [793, 370] width 98 height 14
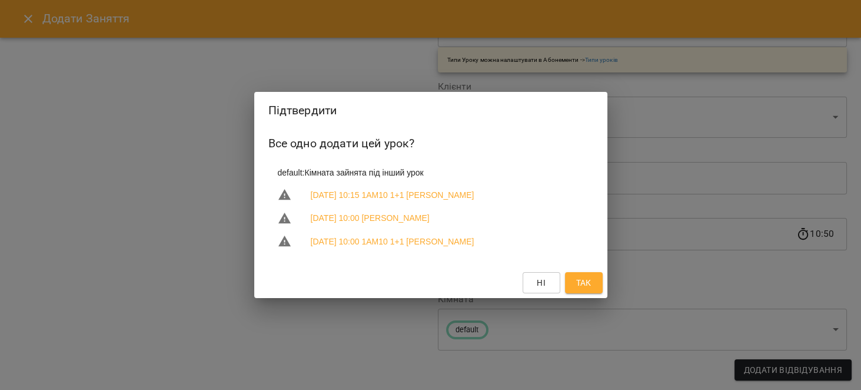
click at [604, 291] on div "Ні Так" at bounding box center [430, 282] width 353 height 31
click at [595, 282] on button "Так" at bounding box center [584, 282] width 38 height 21
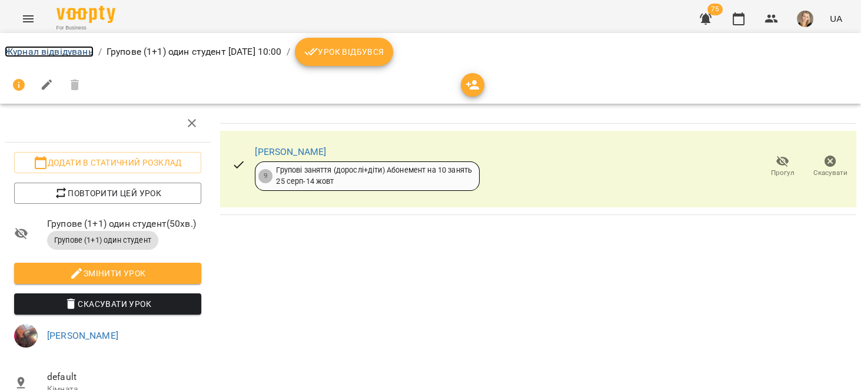
click at [60, 52] on link "Журнал відвідувань" at bounding box center [49, 51] width 89 height 11
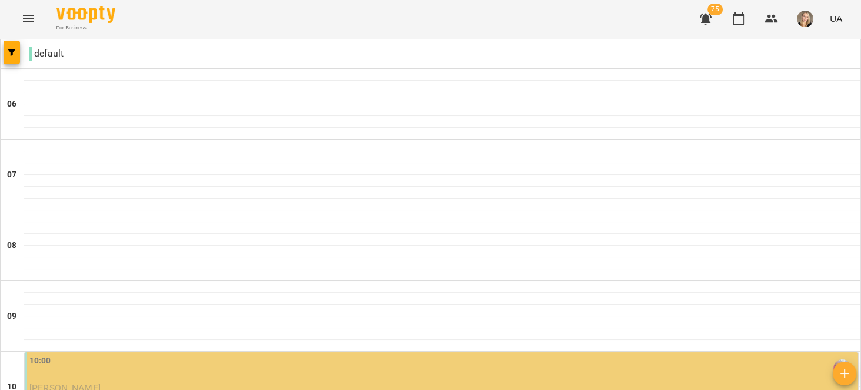
click at [22, 9] on button "Menu" at bounding box center [28, 19] width 28 height 28
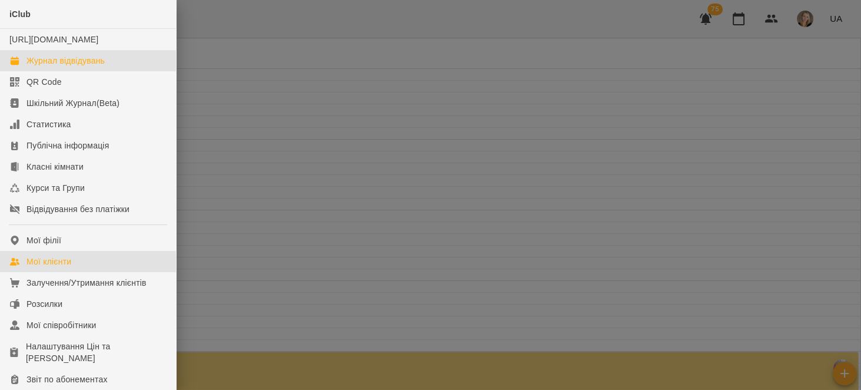
click at [113, 272] on link "Мої клієнти" at bounding box center [88, 261] width 176 height 21
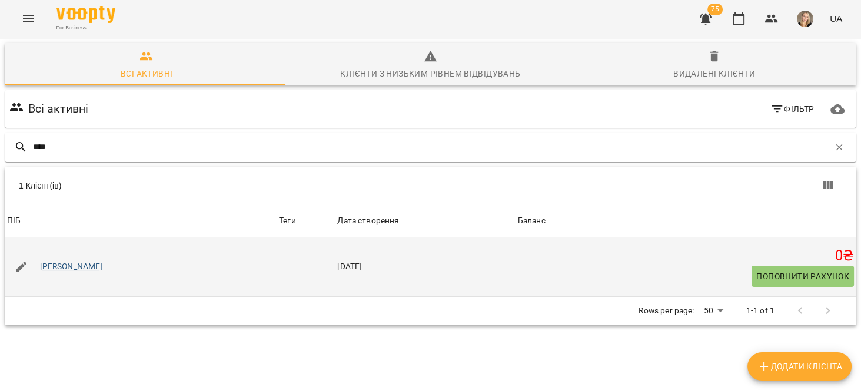
type input "****"
click at [103, 268] on link "[PERSON_NAME]" at bounding box center [71, 267] width 63 height 12
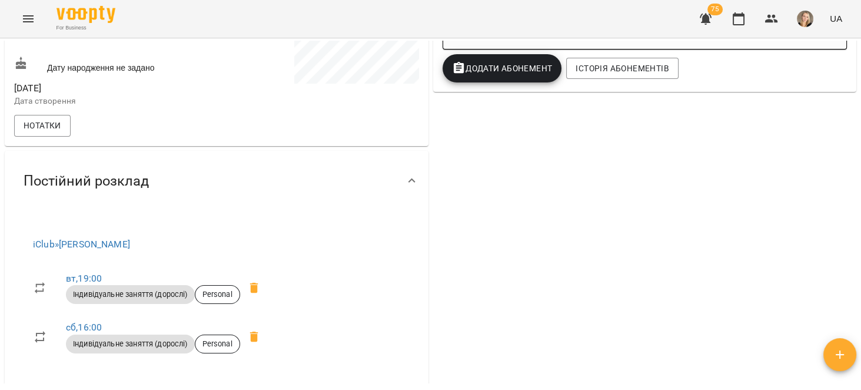
scroll to position [448, 0]
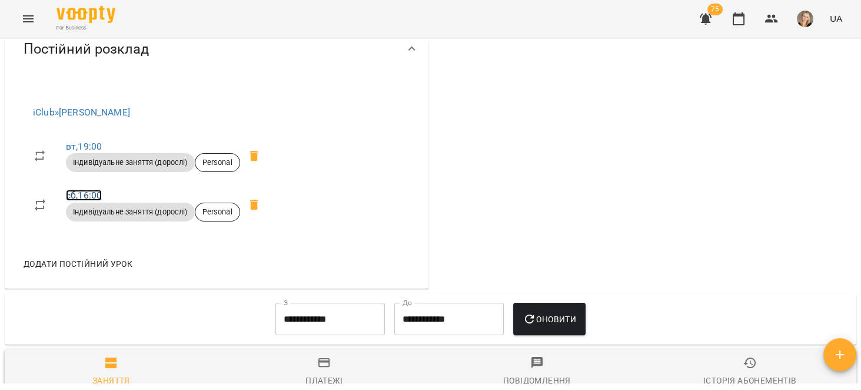
click at [86, 201] on link "сб , 16:00" at bounding box center [84, 195] width 36 height 11
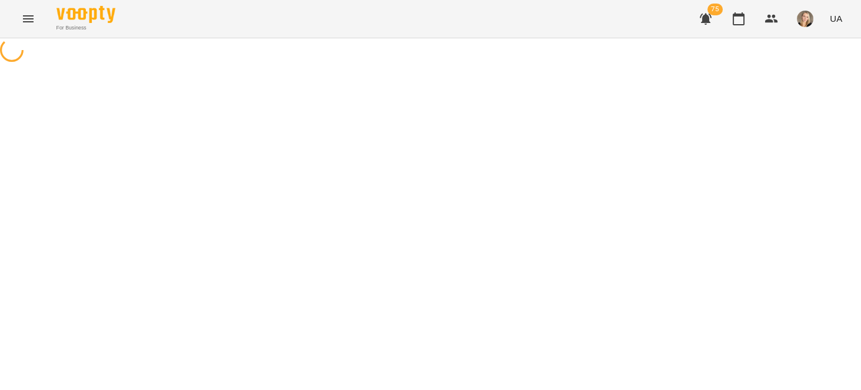
select select "*"
select select "**********"
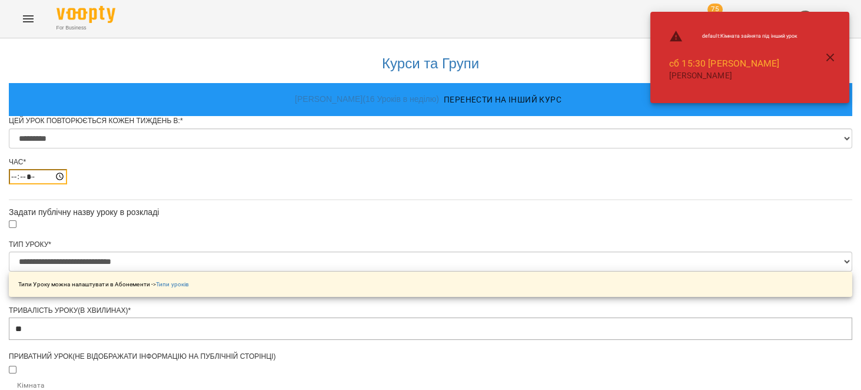
click at [67, 184] on input "*****" at bounding box center [38, 176] width 58 height 15
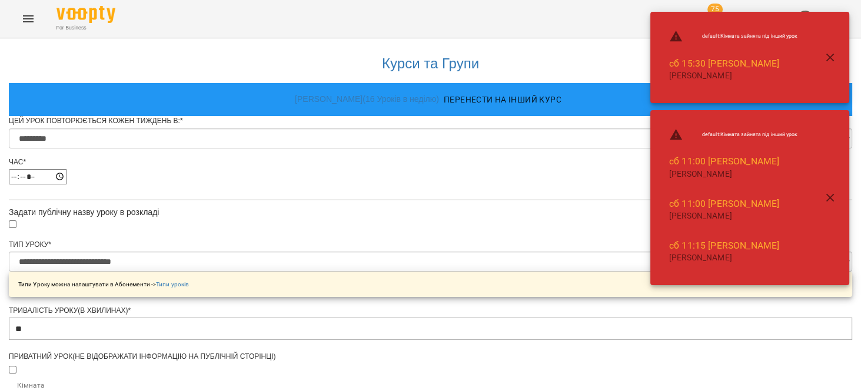
type input "*****"
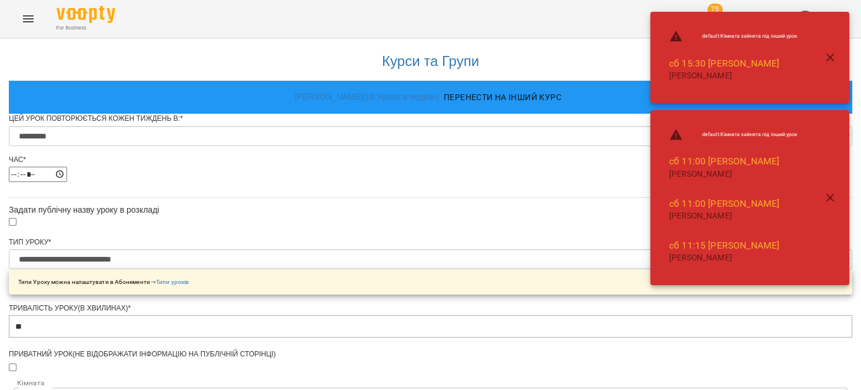
scroll to position [531, 0]
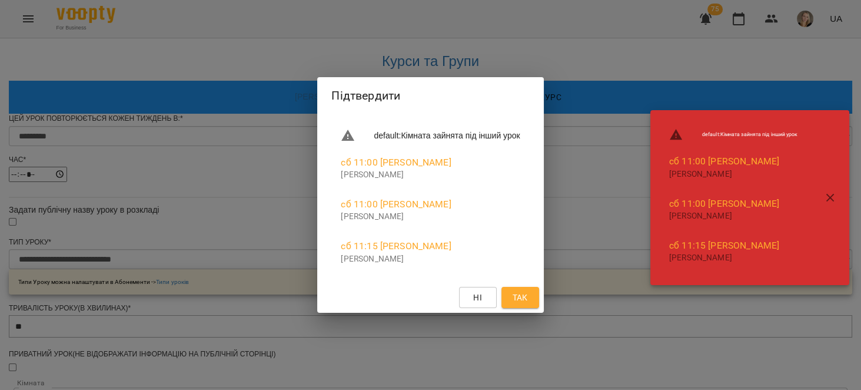
click at [528, 297] on span "Так" at bounding box center [519, 297] width 15 height 14
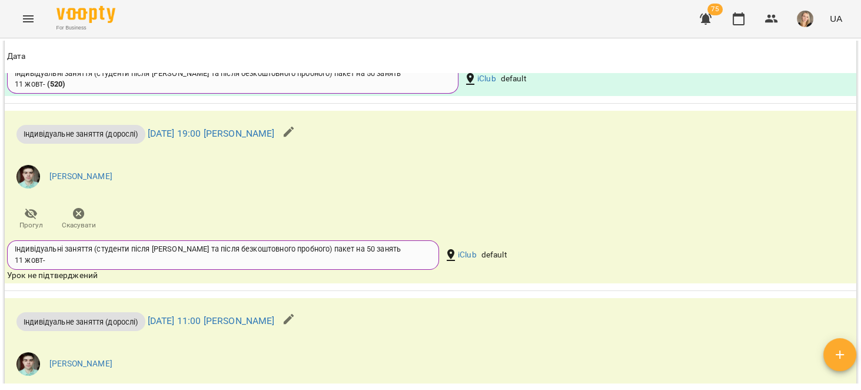
scroll to position [1345, 0]
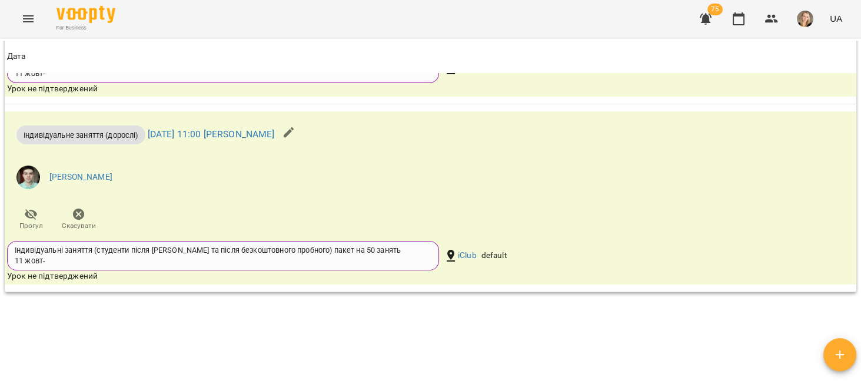
click at [546, 342] on div "Мої клієнти / [PERSON_NAME] [PERSON_NAME] 0 ₴ [PERSON_NAME] рахунок Актуальні а…" at bounding box center [430, 212] width 857 height 343
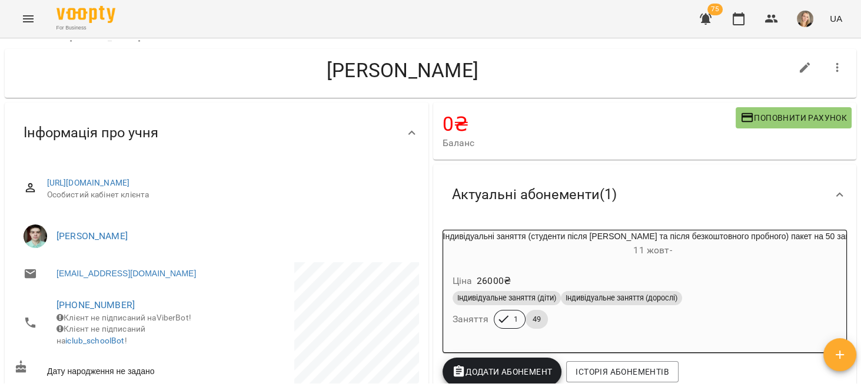
scroll to position [0, 0]
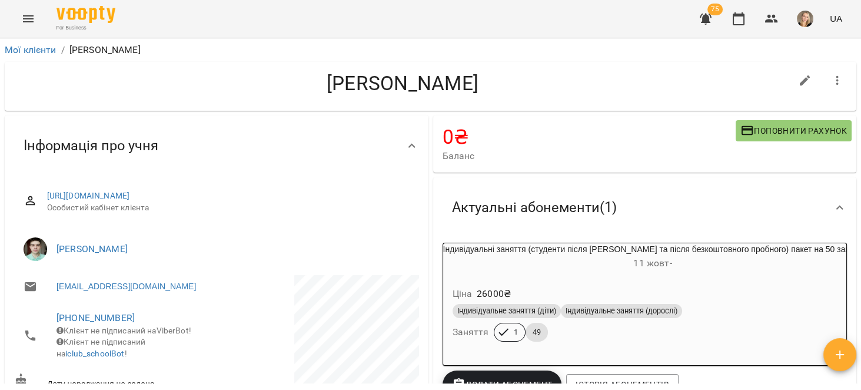
click at [24, 20] on icon "Menu" at bounding box center [28, 19] width 14 height 14
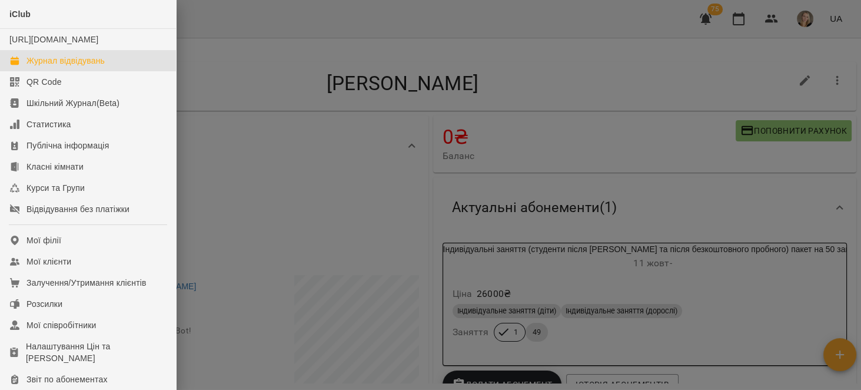
click at [85, 67] on div "Журнал відвідувань" at bounding box center [65, 61] width 78 height 12
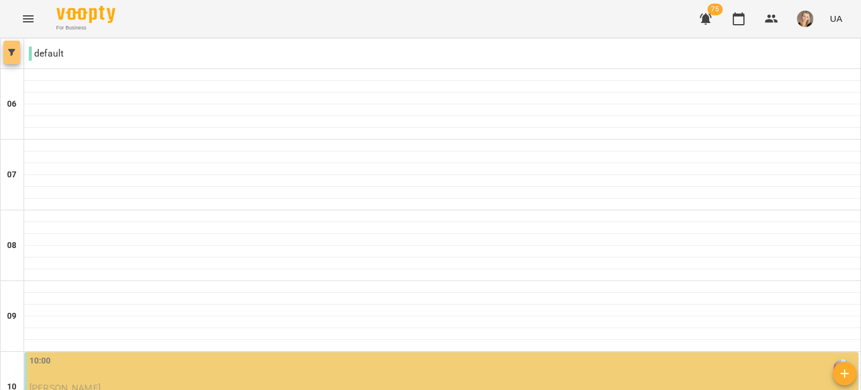
click at [9, 57] on button "button" at bounding box center [12, 53] width 16 height 24
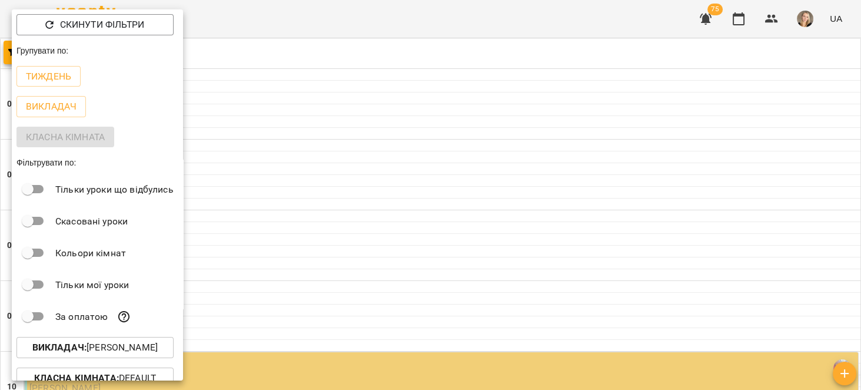
click at [154, 341] on button "Викладач : [PERSON_NAME]" at bounding box center [94, 347] width 157 height 21
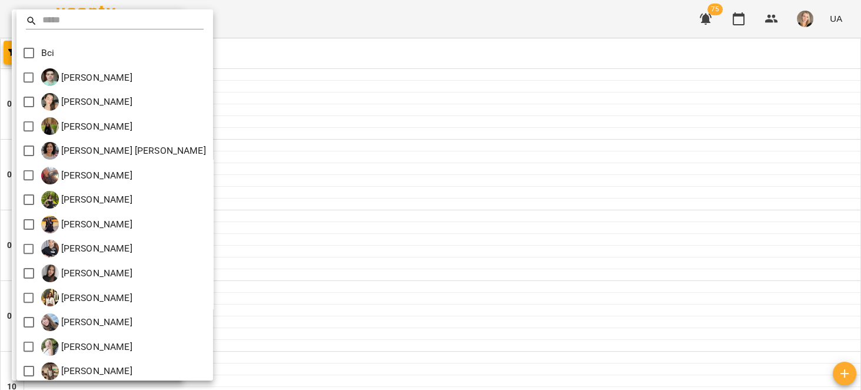
click at [14, 301] on div at bounding box center [430, 195] width 861 height 390
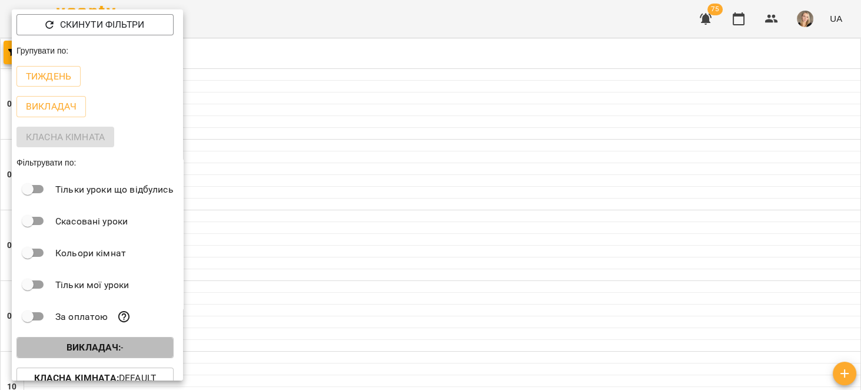
click at [103, 343] on p "Викладач : -" at bounding box center [95, 347] width 57 height 14
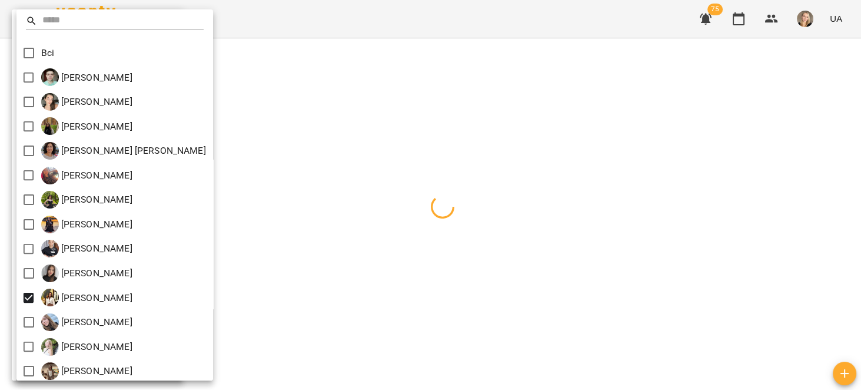
click at [282, 192] on div at bounding box center [430, 195] width 861 height 390
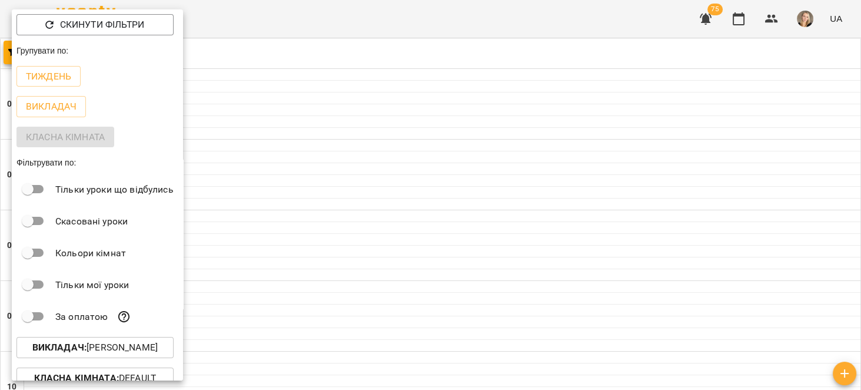
click at [235, 131] on div at bounding box center [430, 195] width 861 height 390
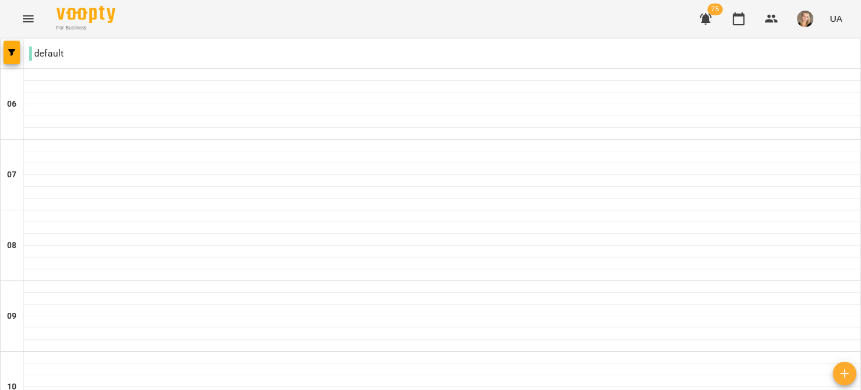
click at [34, 31] on button "Menu" at bounding box center [28, 19] width 28 height 28
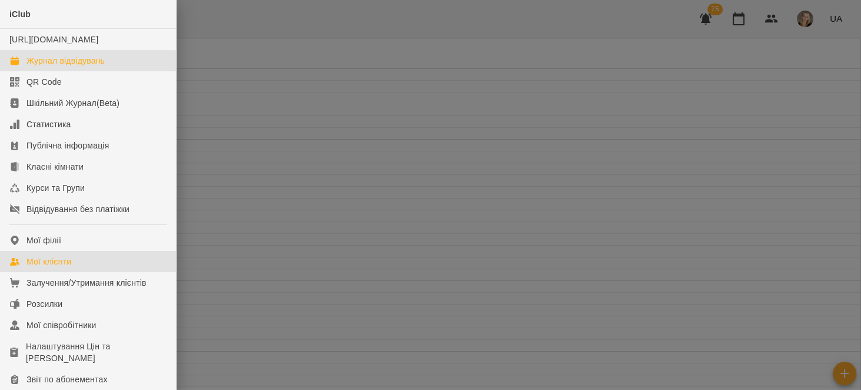
click at [94, 272] on link "Мої клієнти" at bounding box center [88, 261] width 176 height 21
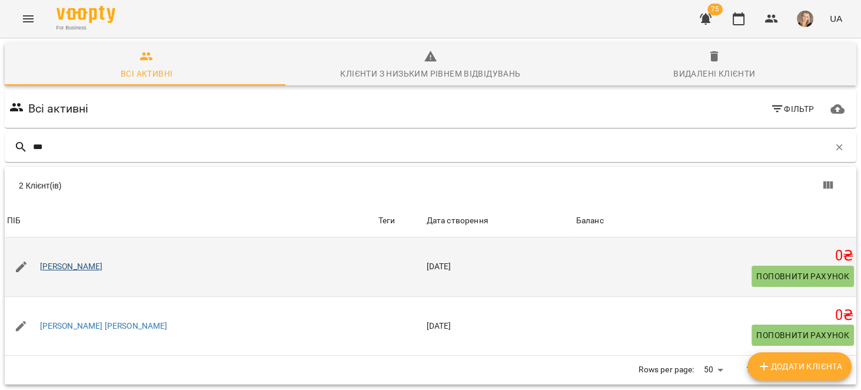
type input "***"
click at [87, 263] on link "[PERSON_NAME]" at bounding box center [71, 267] width 63 height 12
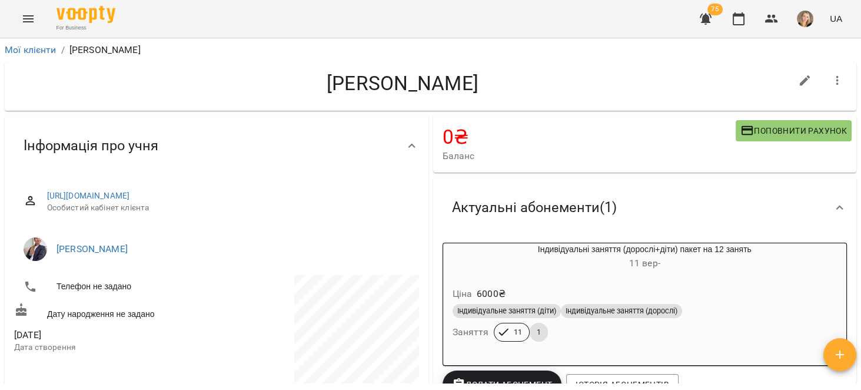
scroll to position [112, 0]
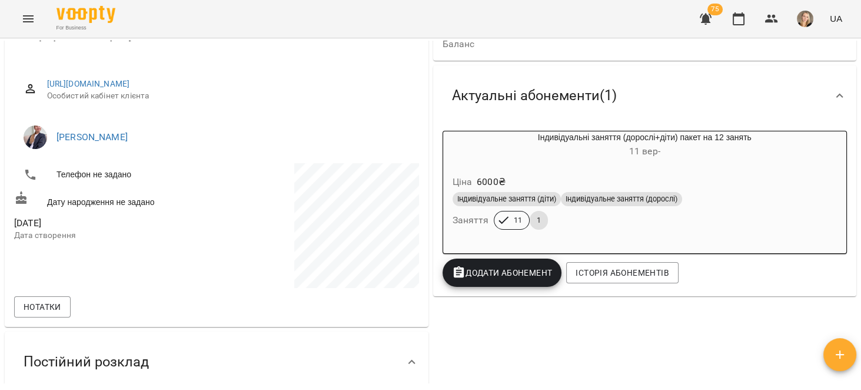
click at [526, 270] on span "Додати Абонемент" at bounding box center [502, 273] width 101 height 14
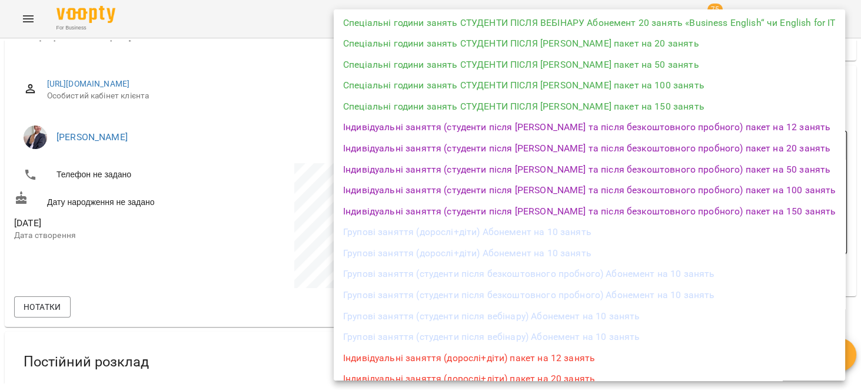
scroll to position [396, 0]
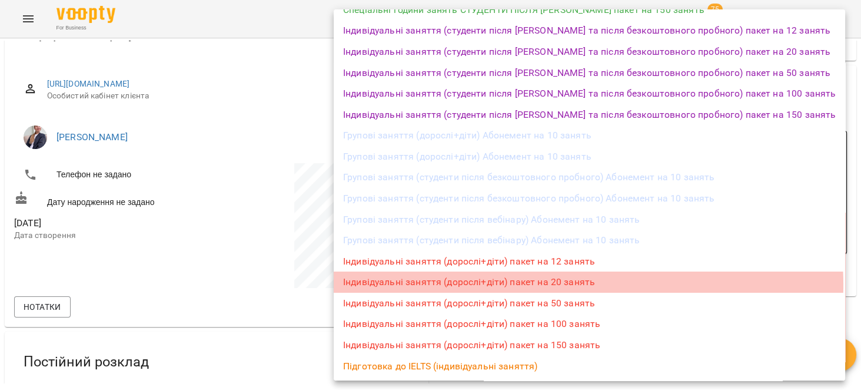
click at [565, 284] on li "Індивідуальні заняття (дорослі+діти) пакет на 20 занять" at bounding box center [590, 281] width 512 height 21
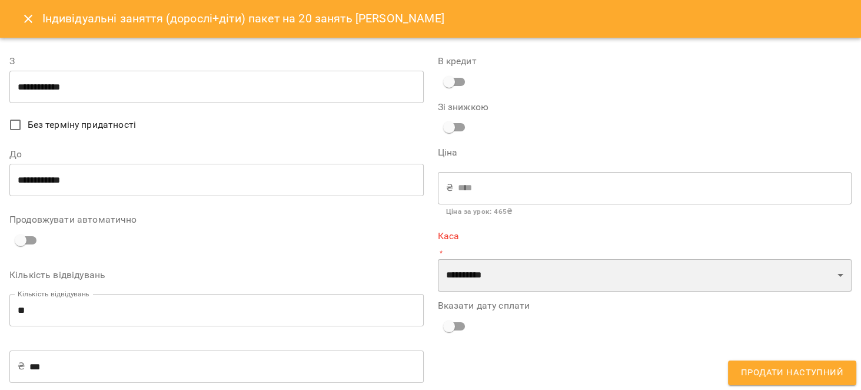
click at [531, 268] on select "**********" at bounding box center [645, 275] width 414 height 33
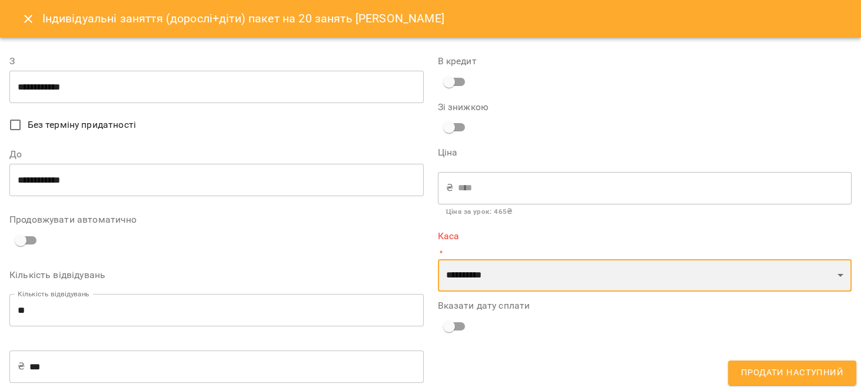
select select "****"
click at [438, 259] on select "**********" at bounding box center [645, 275] width 414 height 33
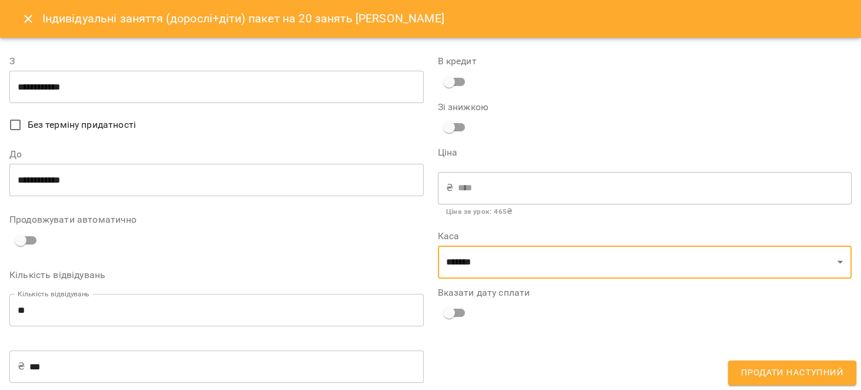
click at [88, 125] on span "Без терміну придатності" at bounding box center [82, 125] width 108 height 14
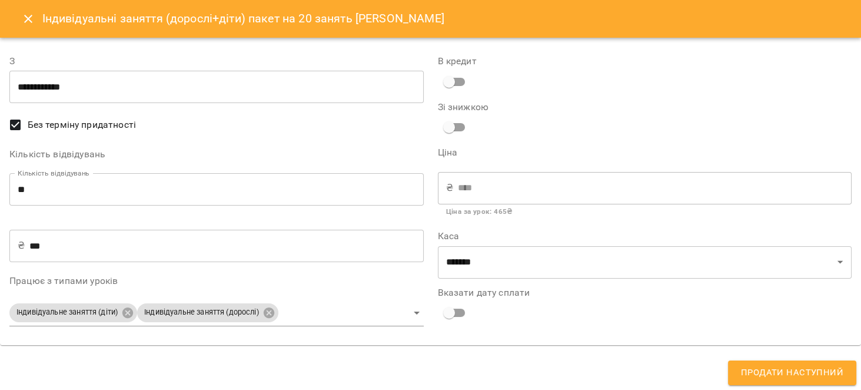
click at [821, 371] on span "Продати наступний" at bounding box center [792, 372] width 102 height 15
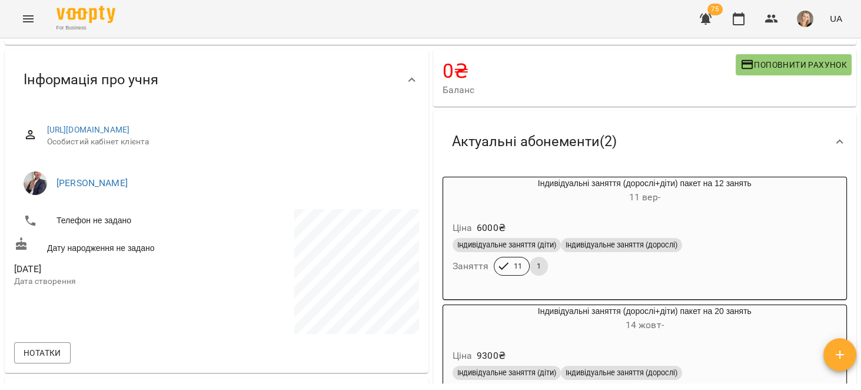
scroll to position [0, 0]
